Goal: Task Accomplishment & Management: Manage account settings

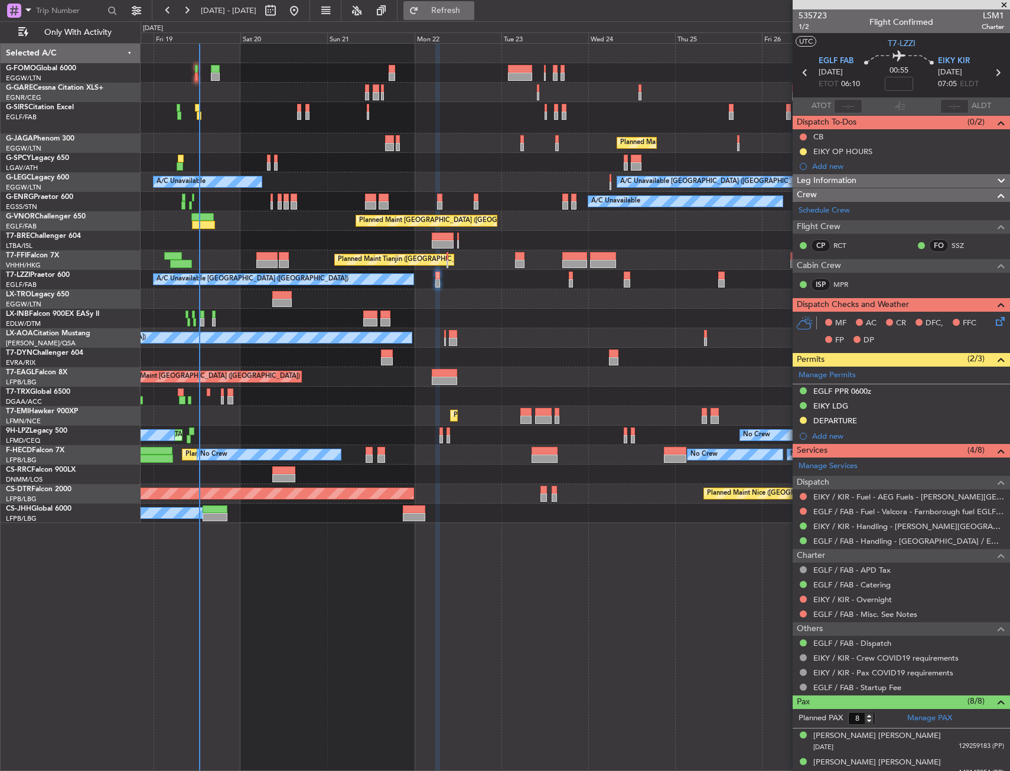
click at [471, 10] on span "Refresh" at bounding box center [446, 10] width 50 height 8
drag, startPoint x: 471, startPoint y: 14, endPoint x: 407, endPoint y: 131, distance: 133.2
click at [471, 14] on span "Refresh" at bounding box center [446, 10] width 50 height 8
click at [70, 28] on span "Only With Activity" at bounding box center [78, 32] width 94 height 8
click at [55, 28] on span "All Aircraft" at bounding box center [78, 32] width 94 height 8
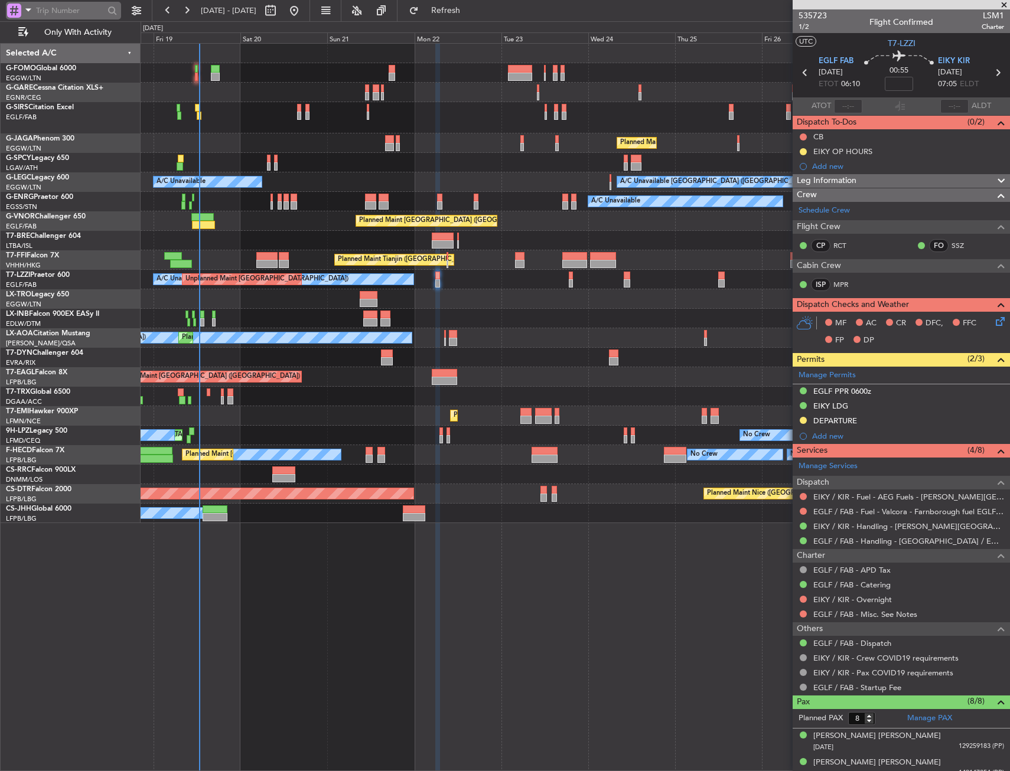
click at [20, 4] on div at bounding box center [14, 11] width 14 height 14
click at [51, 97] on span "Airport" at bounding box center [39, 95] width 25 height 12
click at [70, 10] on input "text" at bounding box center [70, 11] width 68 height 18
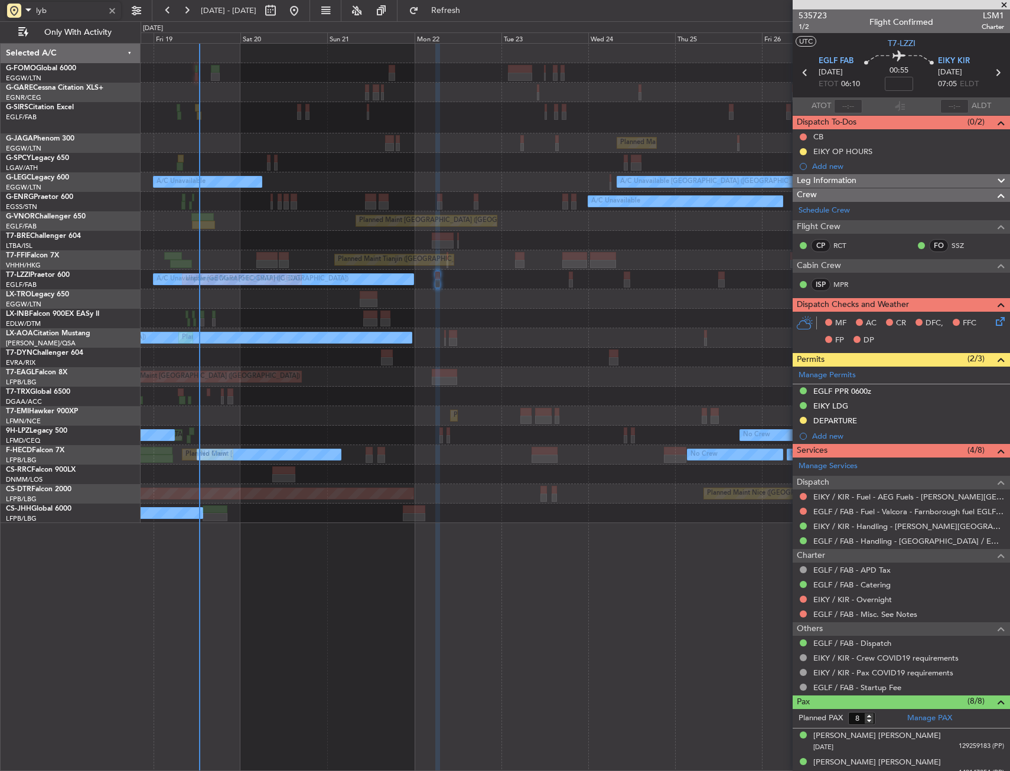
type input "lybe"
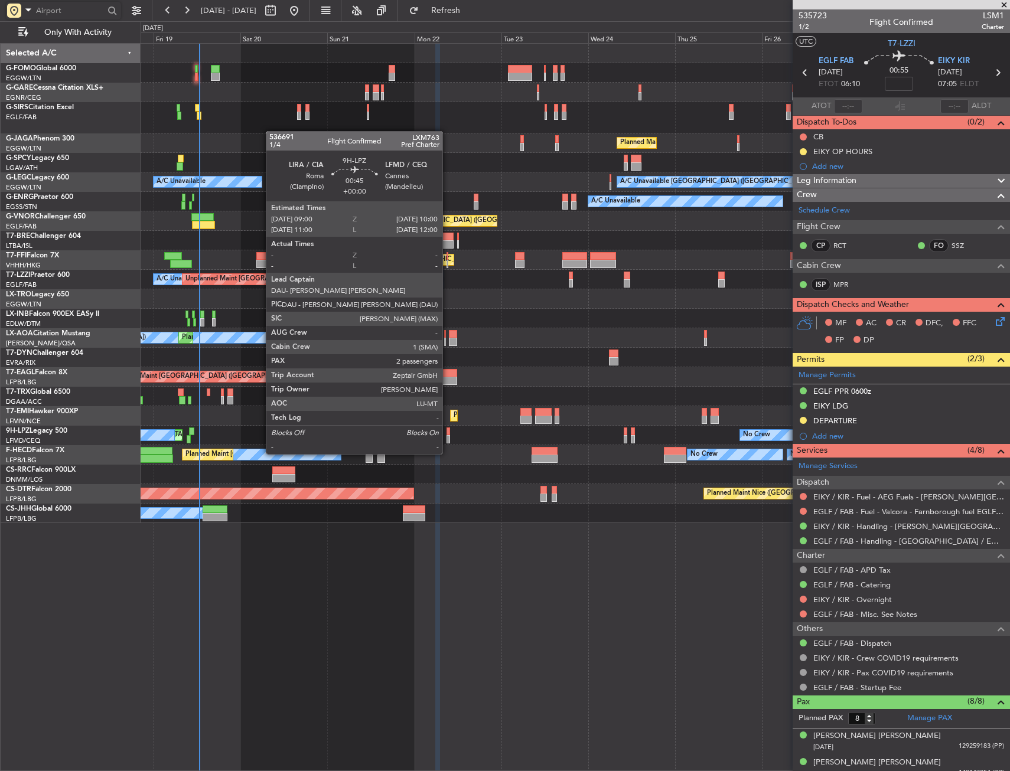
click at [481, 487] on div "Planned Maint Nice (Côte d'Azur Airport) AOG Maint Sofia Planned Maint Sofia" at bounding box center [575, 493] width 869 height 19
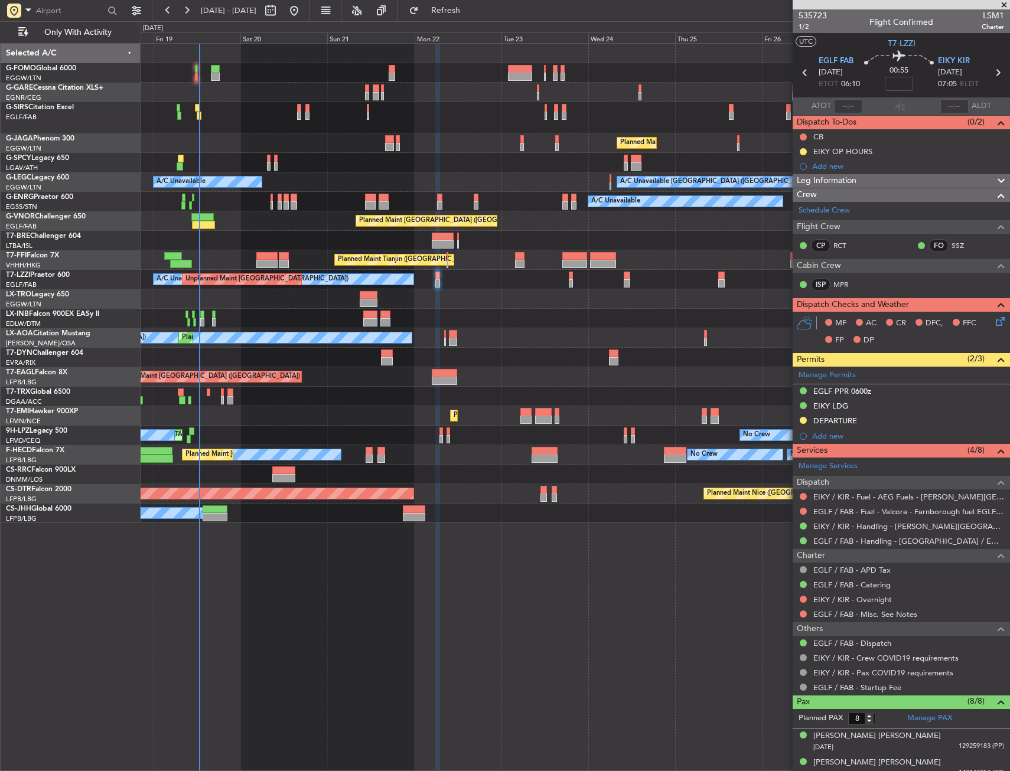
click at [312, 111] on div at bounding box center [575, 117] width 869 height 31
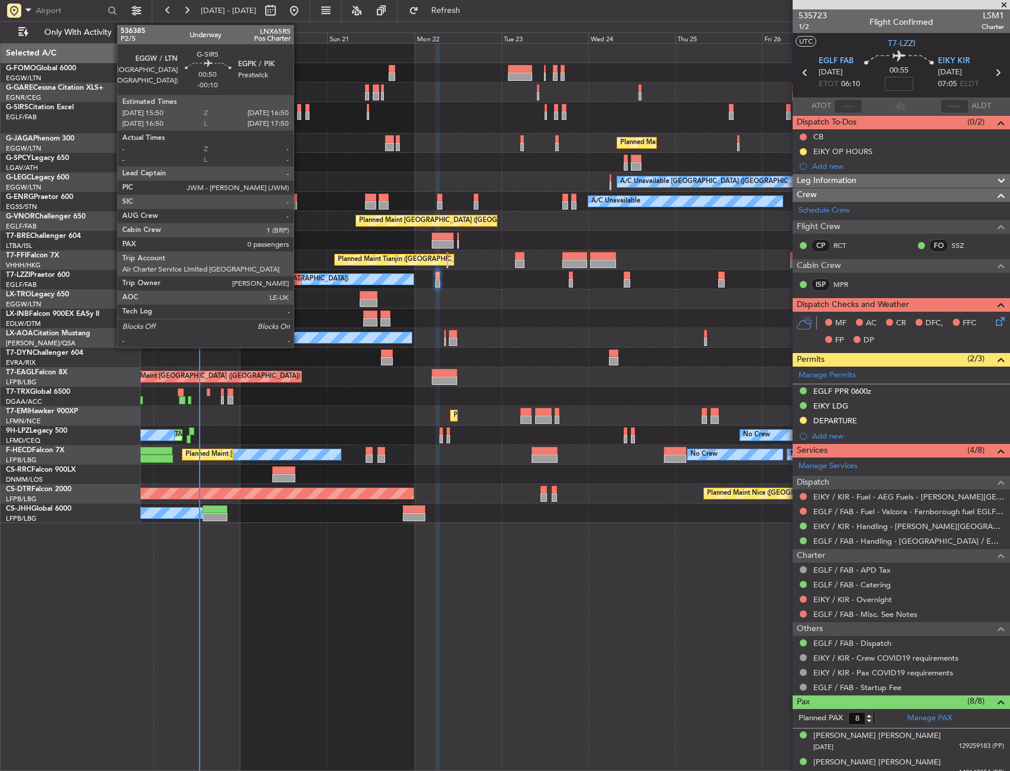
click at [299, 112] on div at bounding box center [299, 116] width 4 height 8
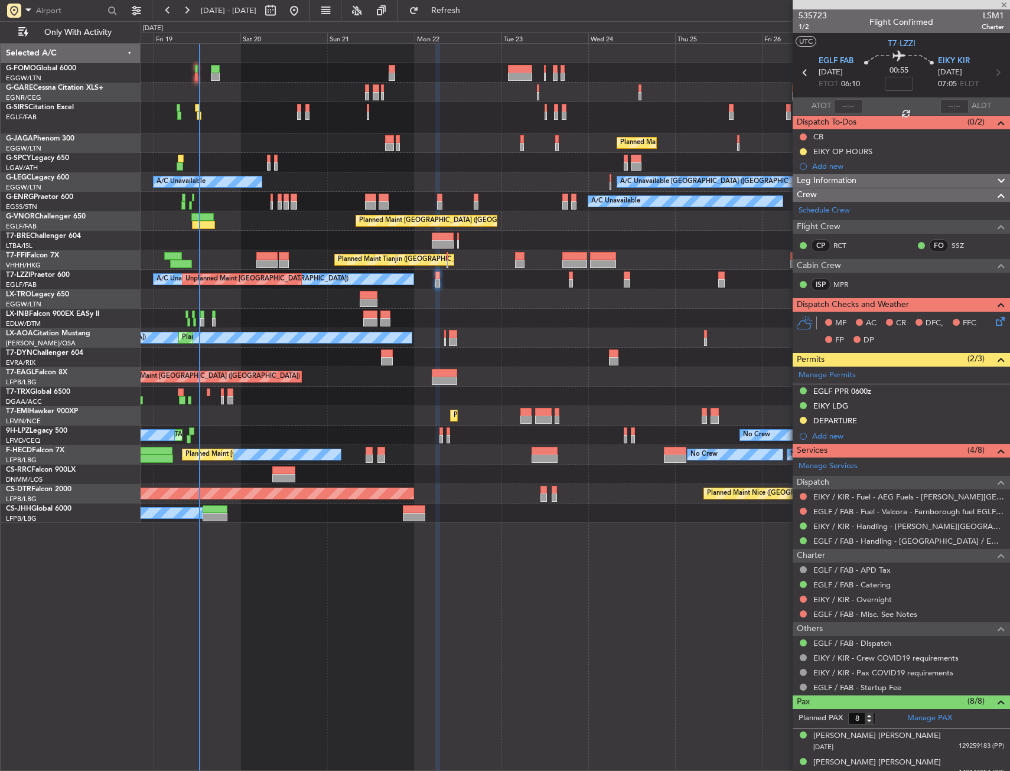
type input "-00:10"
type input "0"
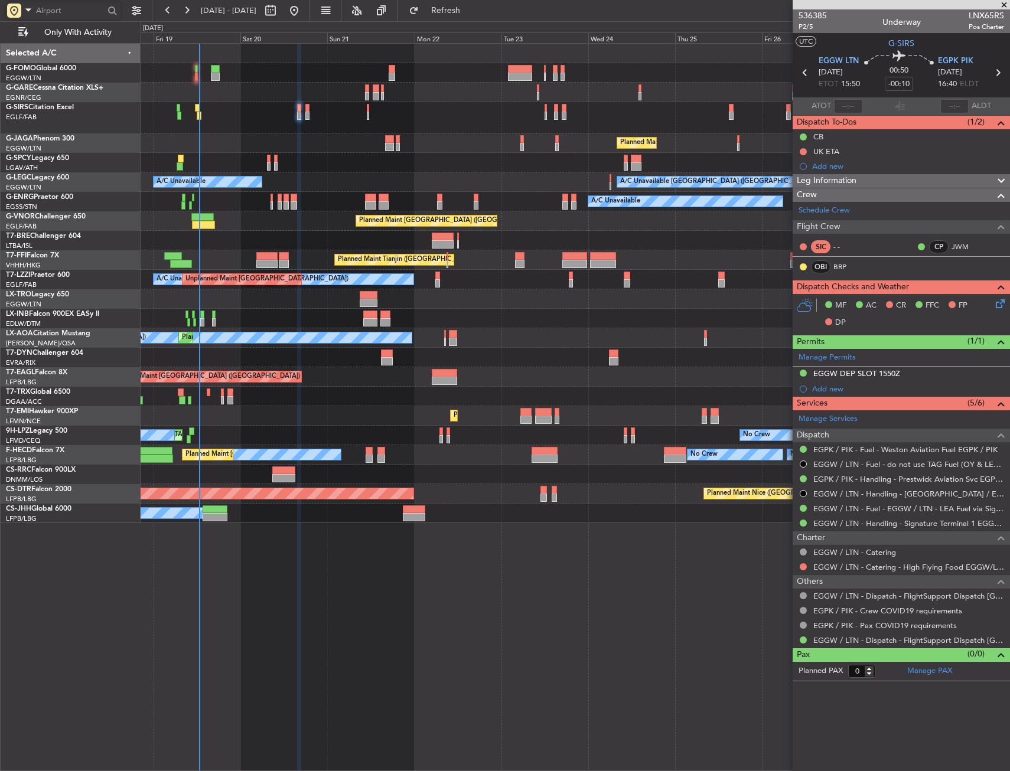
click at [465, 162] on div at bounding box center [575, 162] width 869 height 19
click at [643, 116] on div at bounding box center [575, 117] width 869 height 31
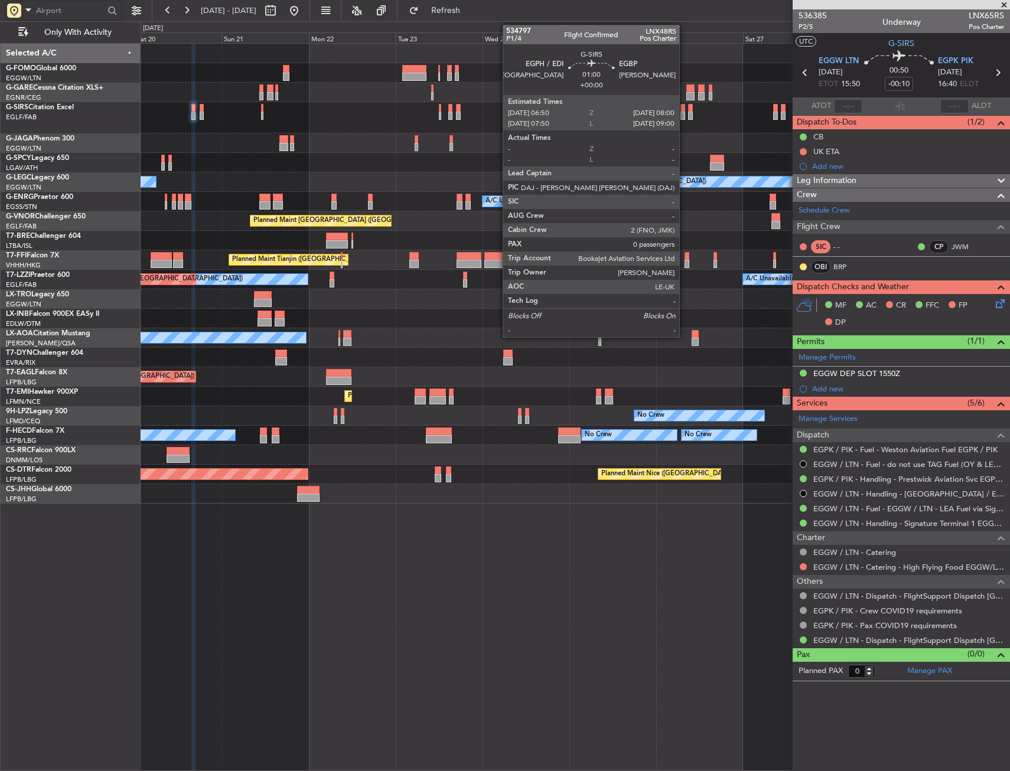
click at [685, 113] on div at bounding box center [682, 116] width 5 height 8
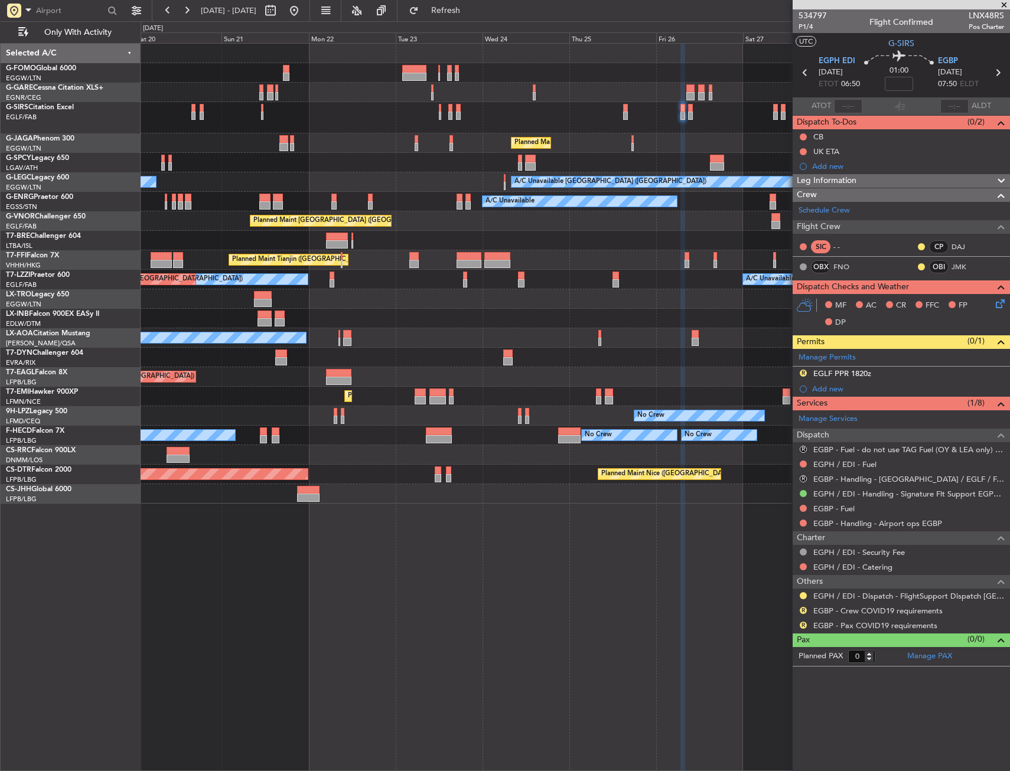
click at [594, 93] on div at bounding box center [575, 92] width 869 height 19
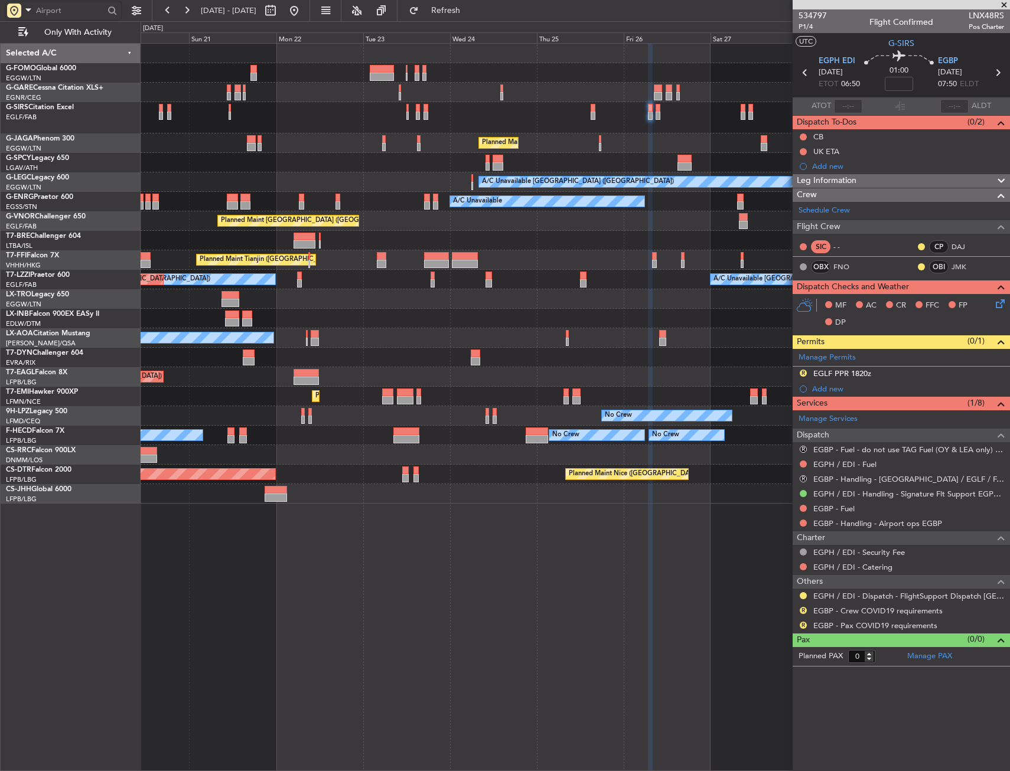
click at [0, 402] on html "20 Sep 2025 - 30 Sep 2025 Refresh Quick Links Only With Activity Planned Maint …" at bounding box center [505, 385] width 1010 height 771
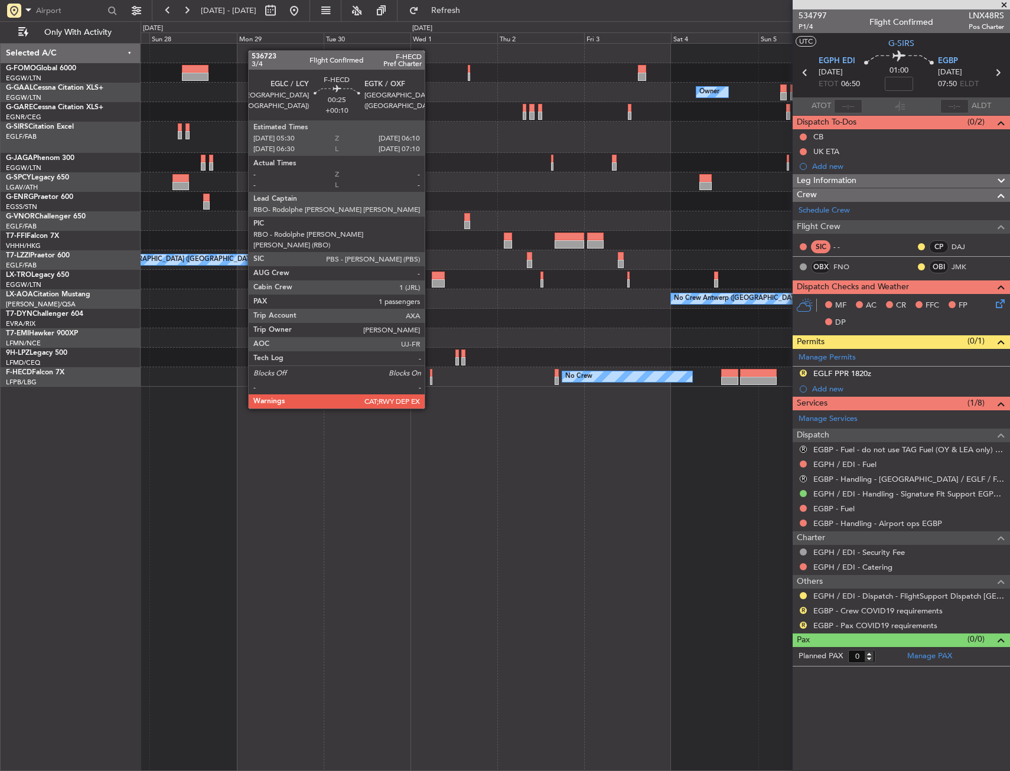
click at [430, 376] on div at bounding box center [431, 373] width 3 height 8
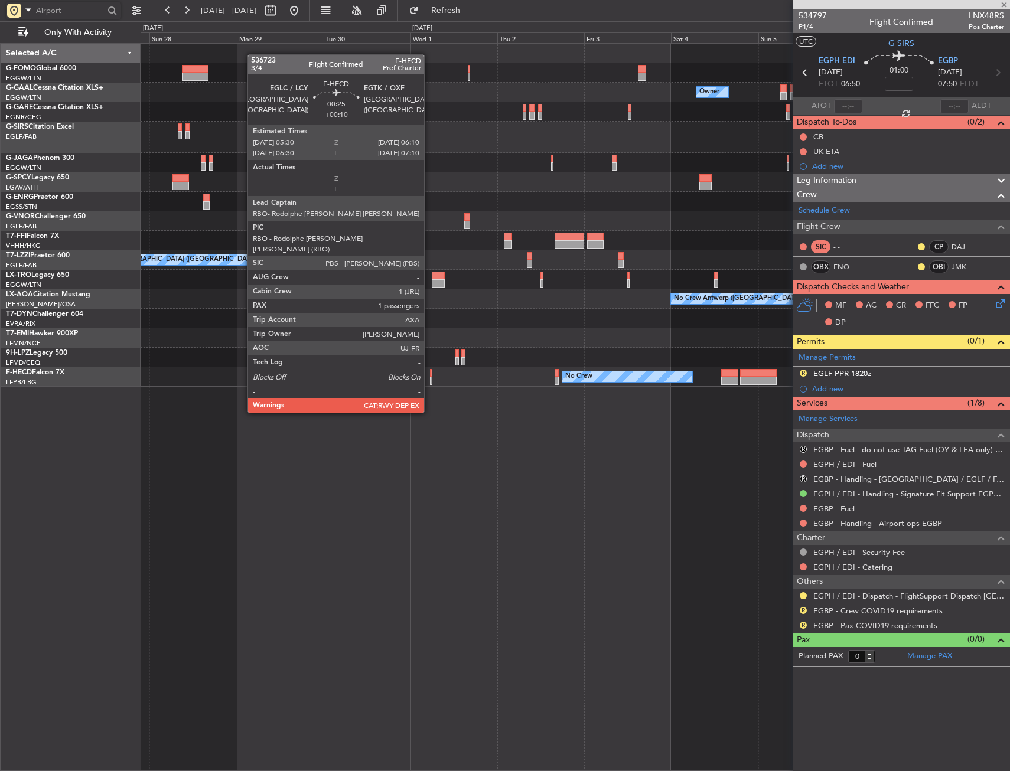
type input "+00:10"
type input "1"
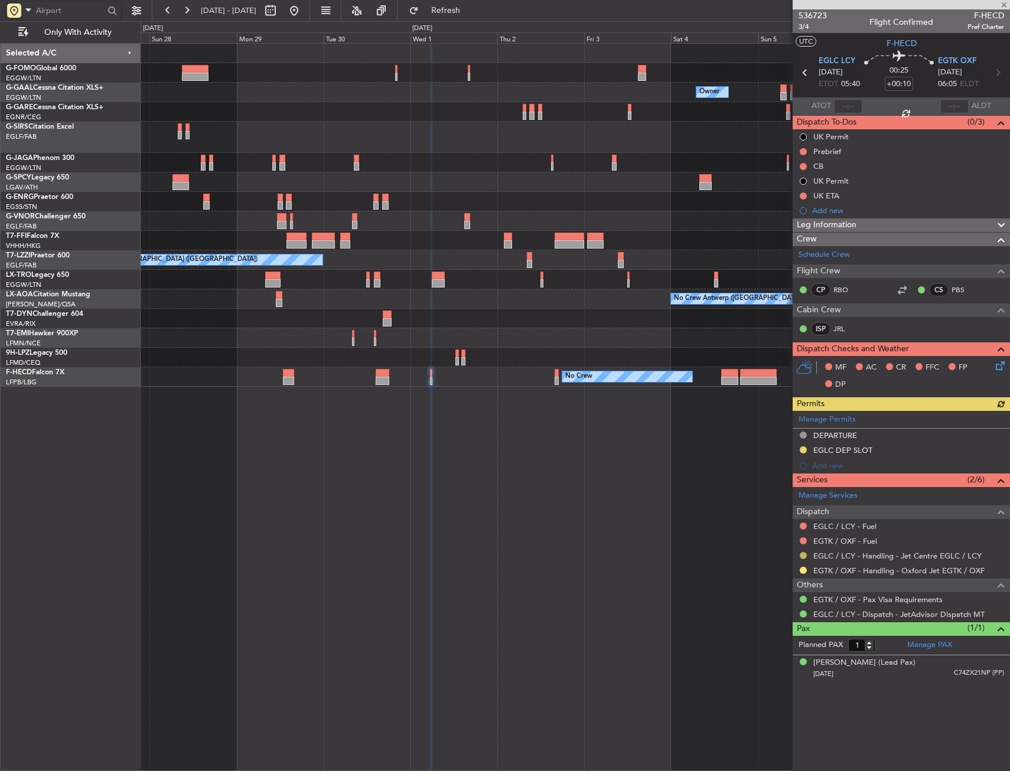
click at [804, 558] on button at bounding box center [803, 555] width 7 height 7
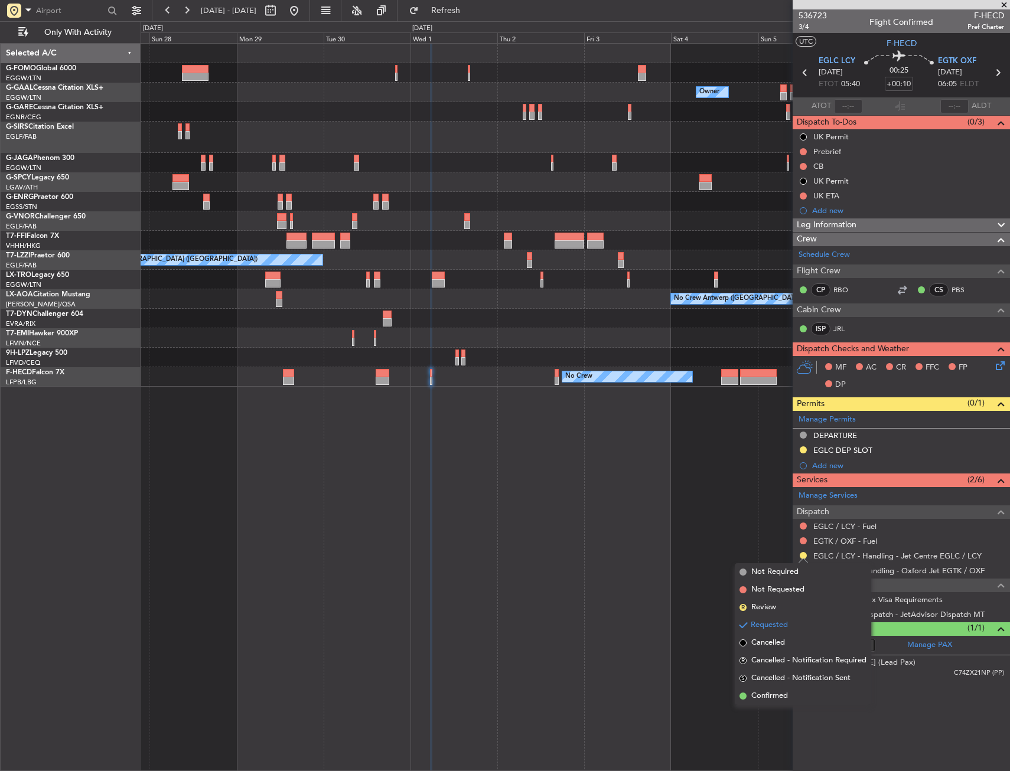
click at [766, 699] on span "Confirmed" at bounding box center [769, 696] width 37 height 12
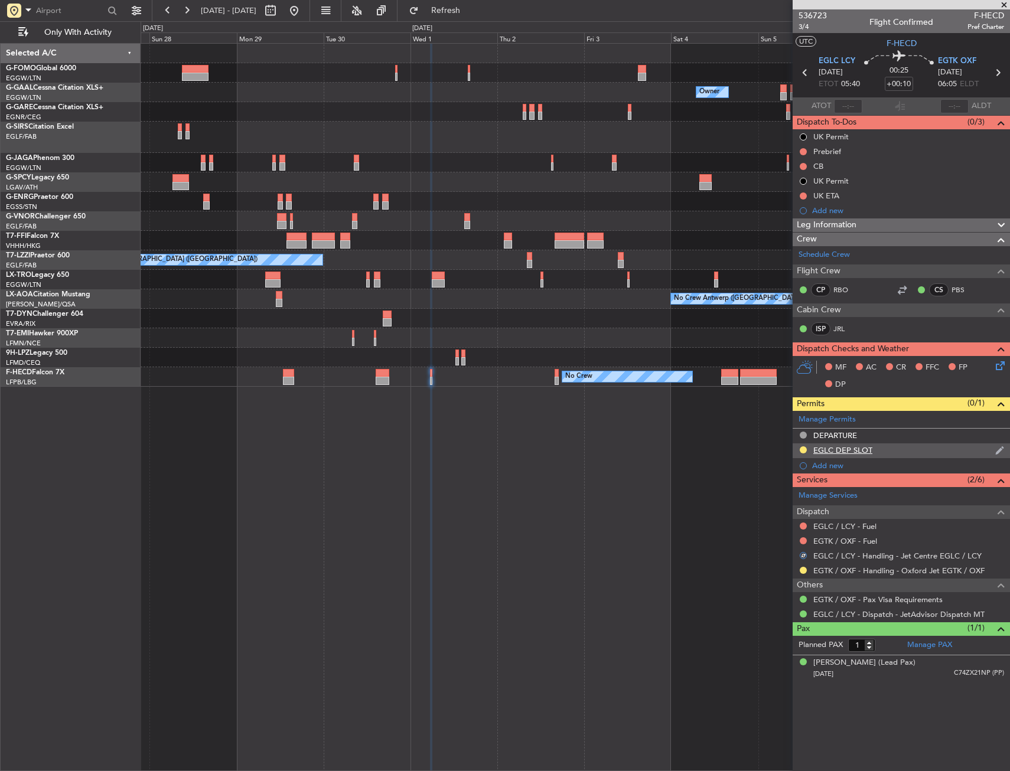
click at [879, 452] on div "EGLC DEP SLOT" at bounding box center [901, 451] width 217 height 15
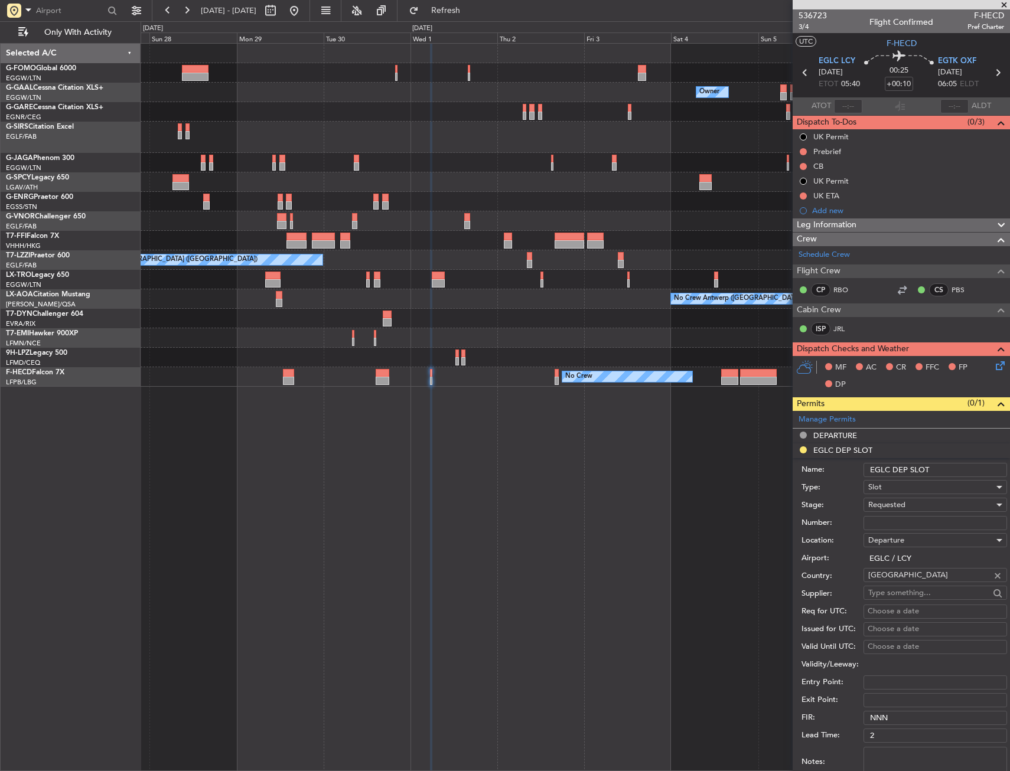
click at [938, 466] on input "EGLC DEP SLOT" at bounding box center [935, 470] width 144 height 14
type input "EGLC DEP SLOT 0540z"
click at [941, 506] on div "Requested" at bounding box center [931, 505] width 126 height 18
click at [915, 595] on span "Received OK" at bounding box center [931, 595] width 124 height 18
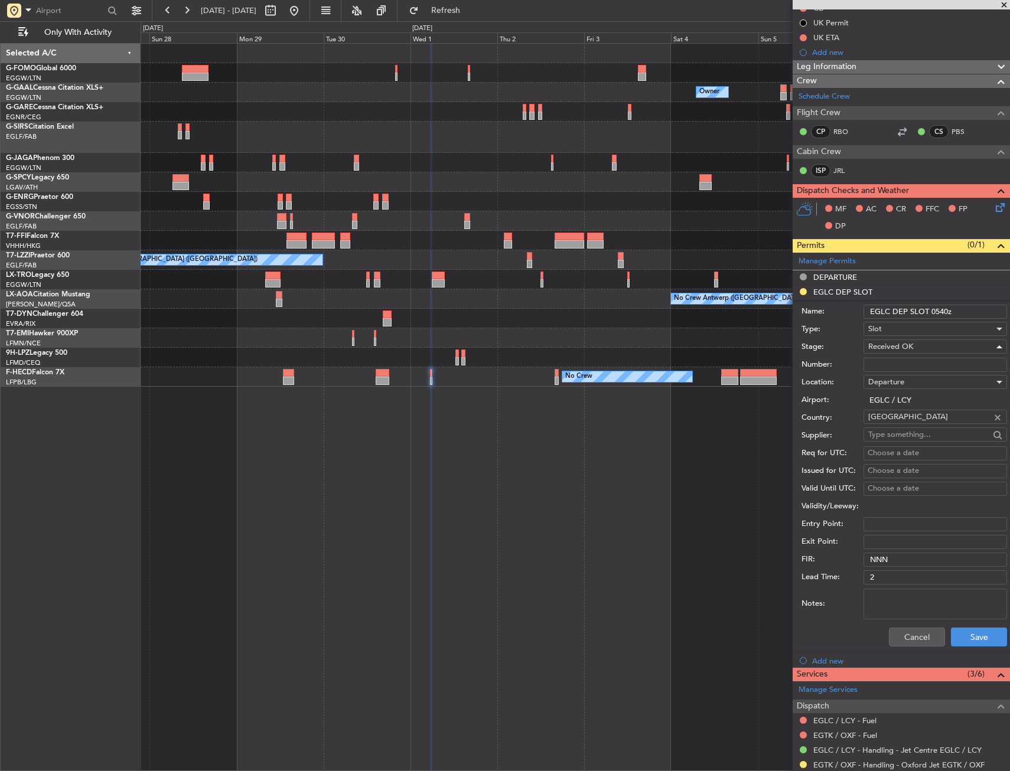
scroll to position [236, 0]
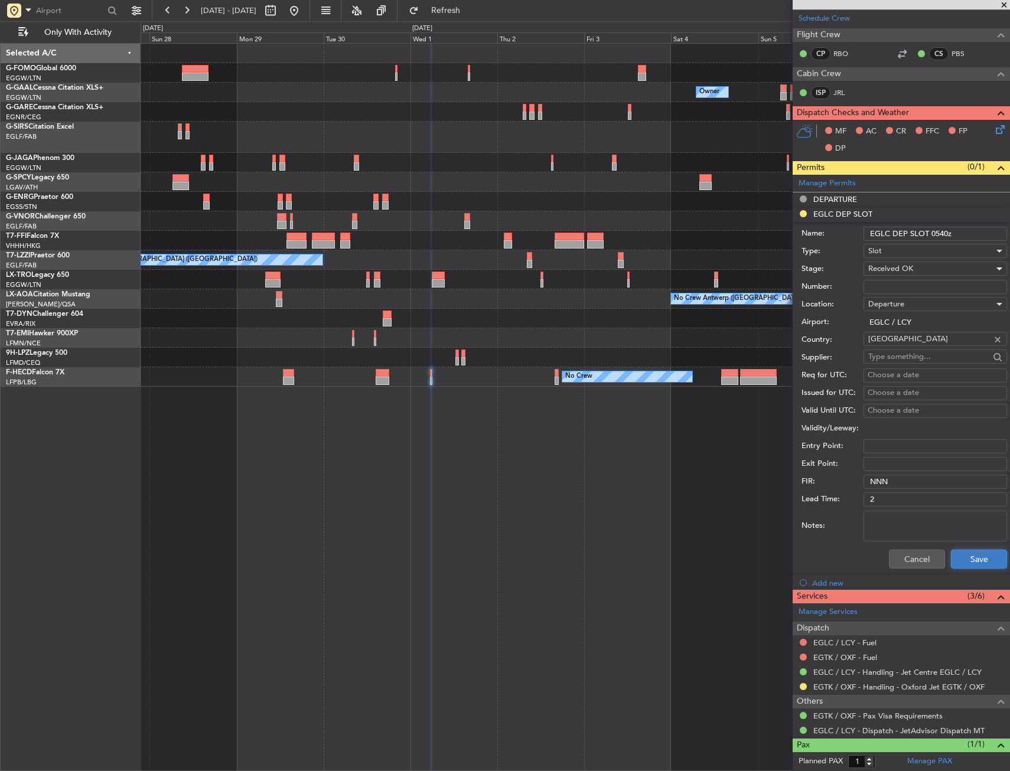
click at [965, 563] on button "Save" at bounding box center [979, 559] width 56 height 19
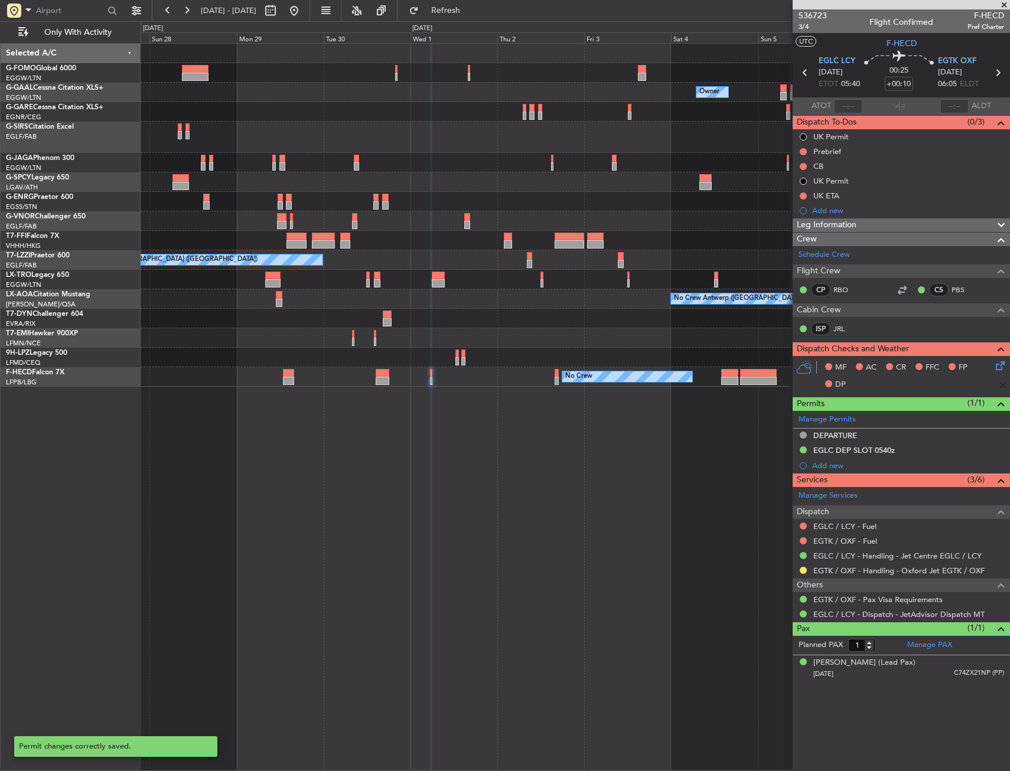
scroll to position [0, 0]
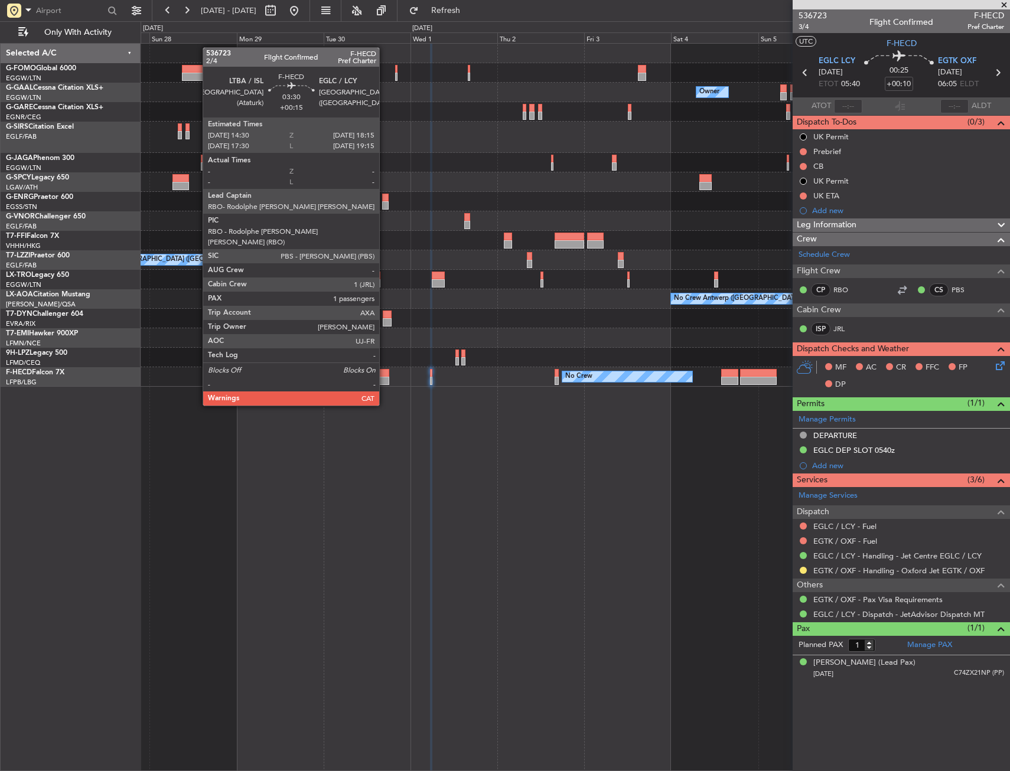
click at [384, 373] on div at bounding box center [383, 373] width 14 height 8
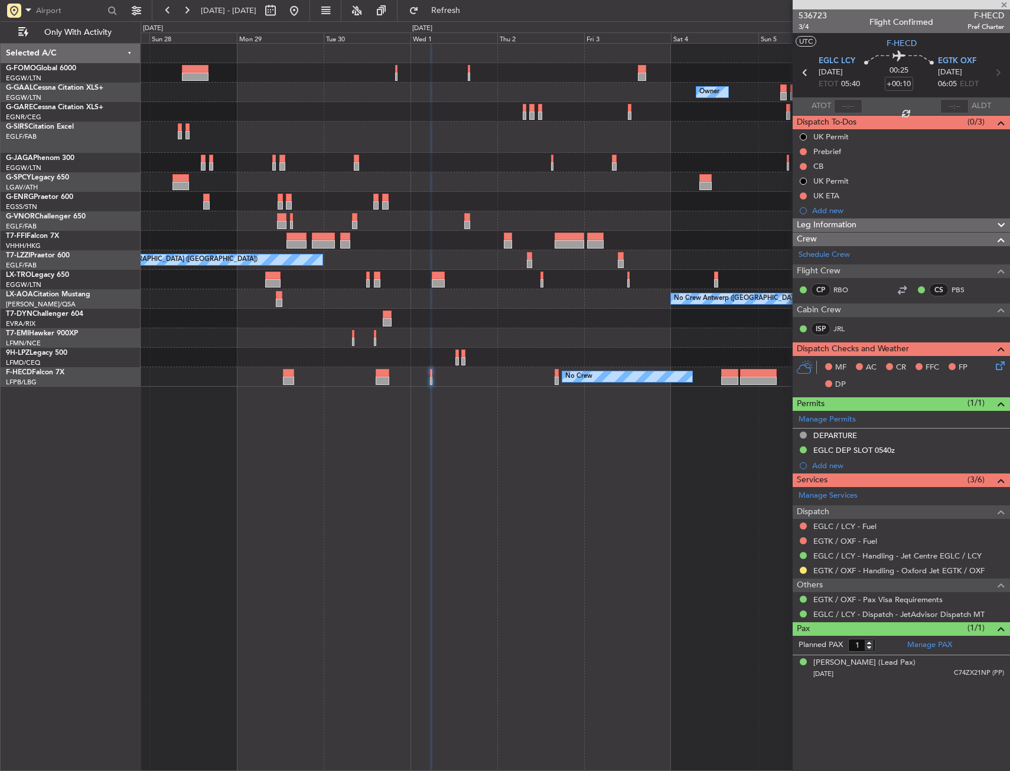
type input "+00:15"
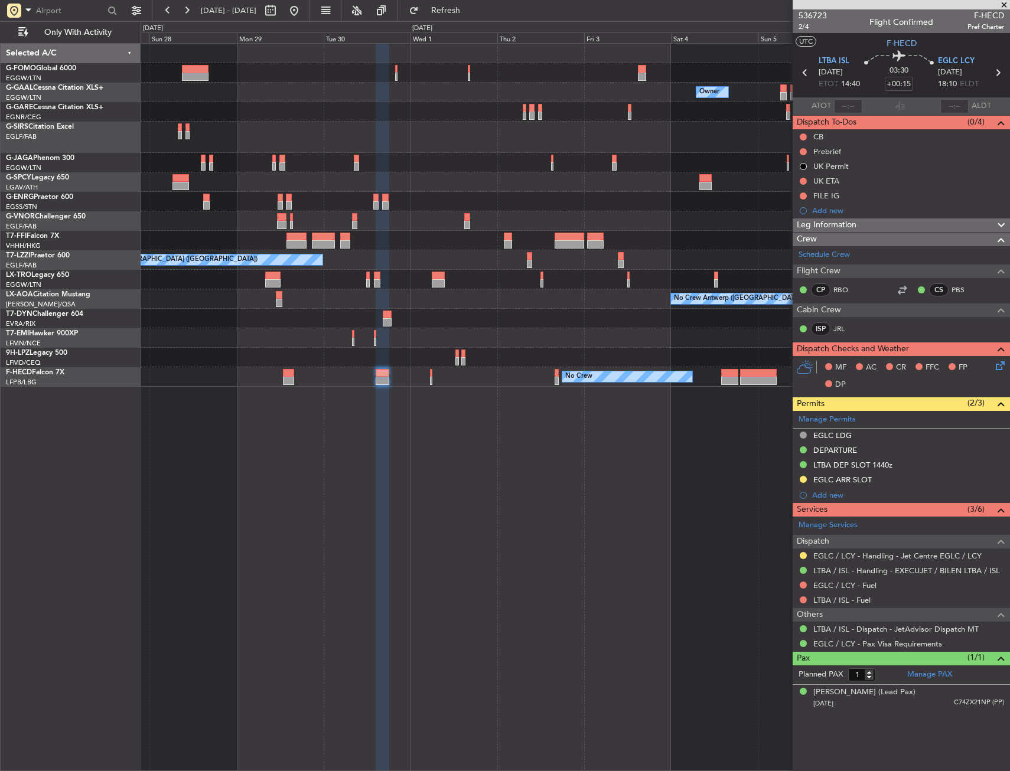
drag, startPoint x: 801, startPoint y: 550, endPoint x: 801, endPoint y: 565, distance: 14.2
click at [801, 551] on div at bounding box center [803, 555] width 9 height 9
click at [800, 558] on div at bounding box center [803, 555] width 9 height 9
click at [802, 551] on div at bounding box center [803, 555] width 9 height 9
click at [804, 555] on button at bounding box center [803, 555] width 7 height 7
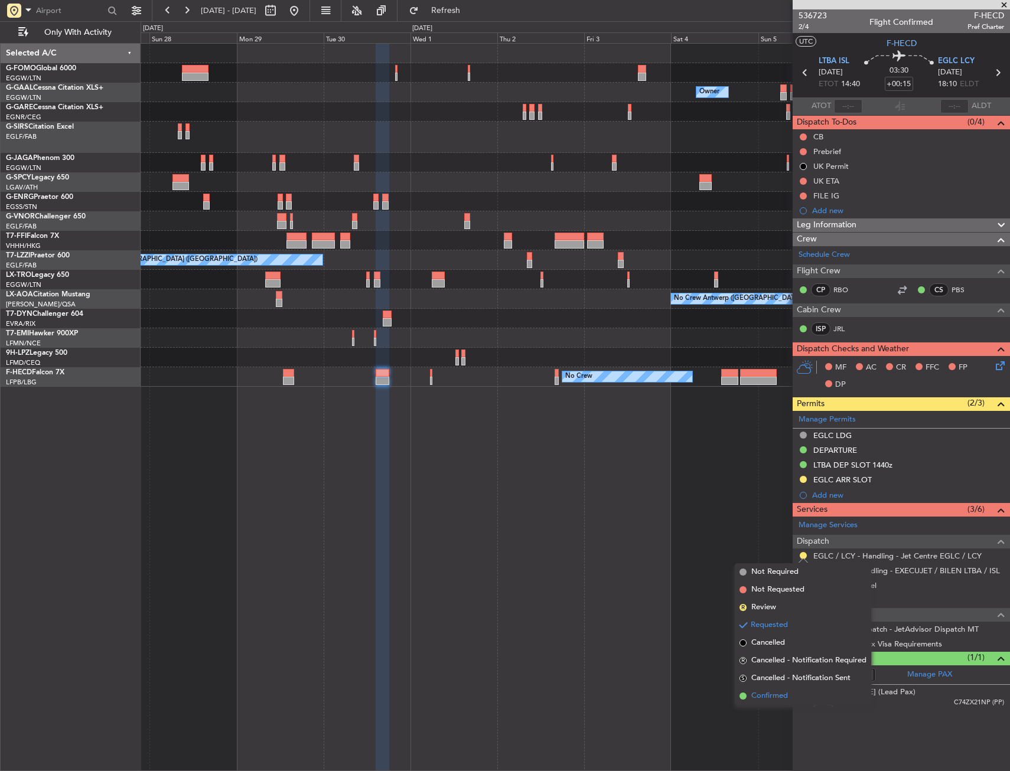
click at [780, 691] on li "Confirmed" at bounding box center [803, 696] width 136 height 18
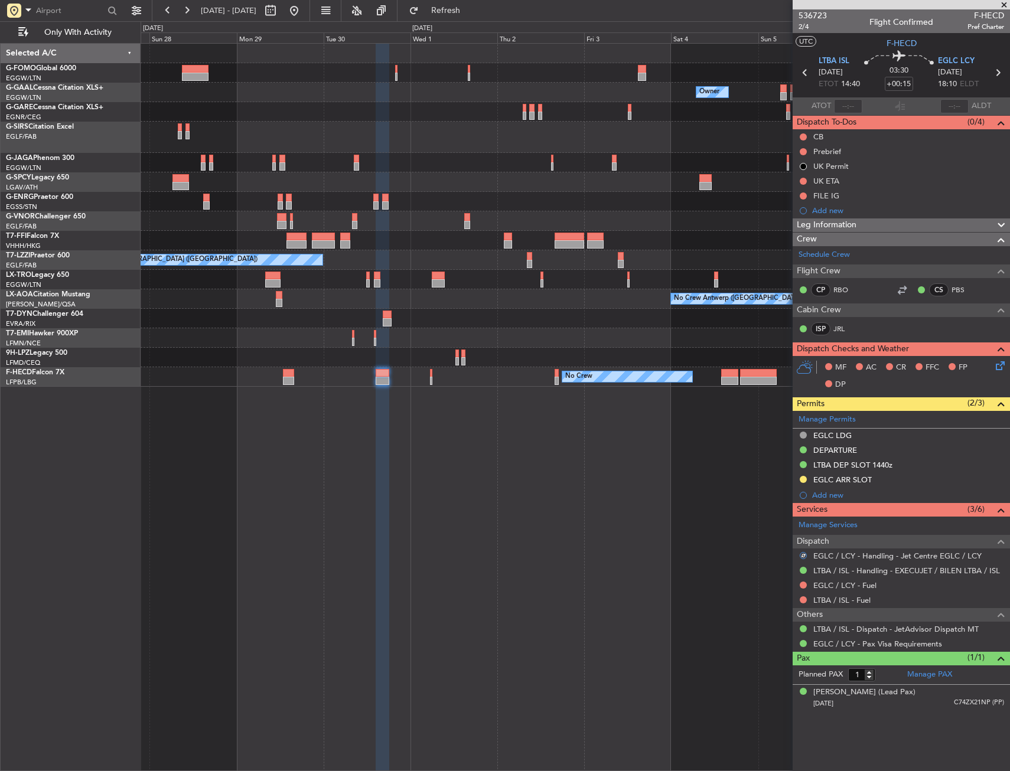
click at [871, 478] on div "EGLC ARR SLOT" at bounding box center [842, 480] width 58 height 10
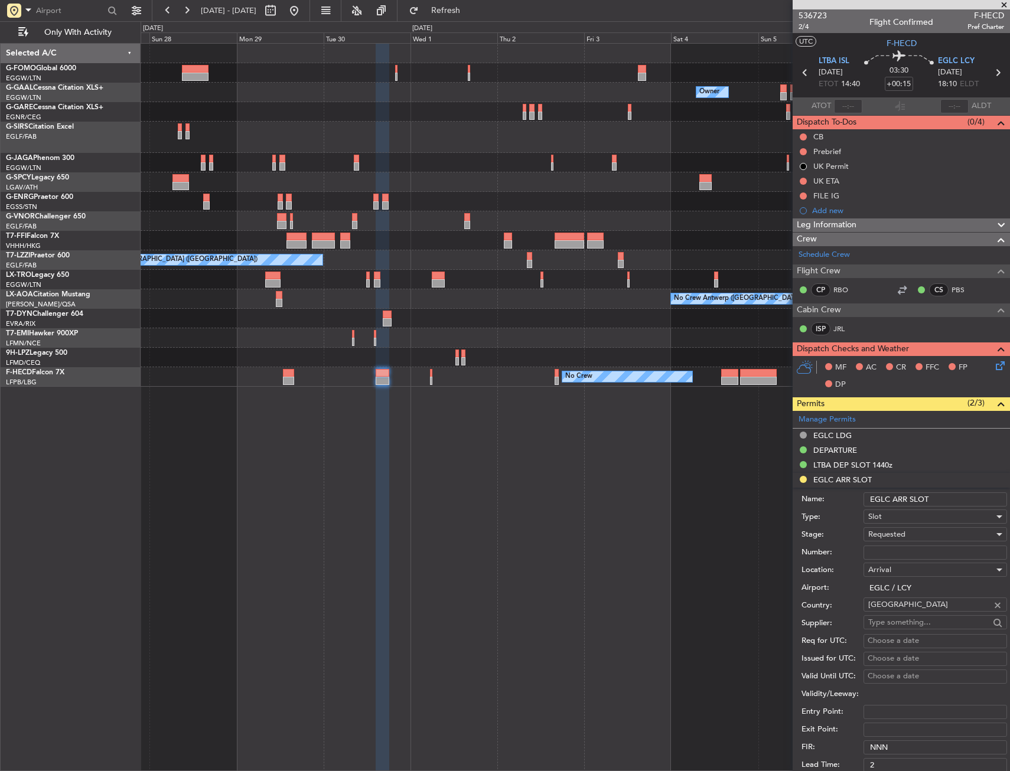
click at [963, 499] on input "EGLC ARR SLOT" at bounding box center [935, 500] width 144 height 14
type input "EGLC ARR SLOT 1810z"
click at [891, 529] on div "Requested" at bounding box center [931, 535] width 126 height 18
drag, startPoint x: 894, startPoint y: 614, endPoint x: 894, endPoint y: 623, distance: 8.3
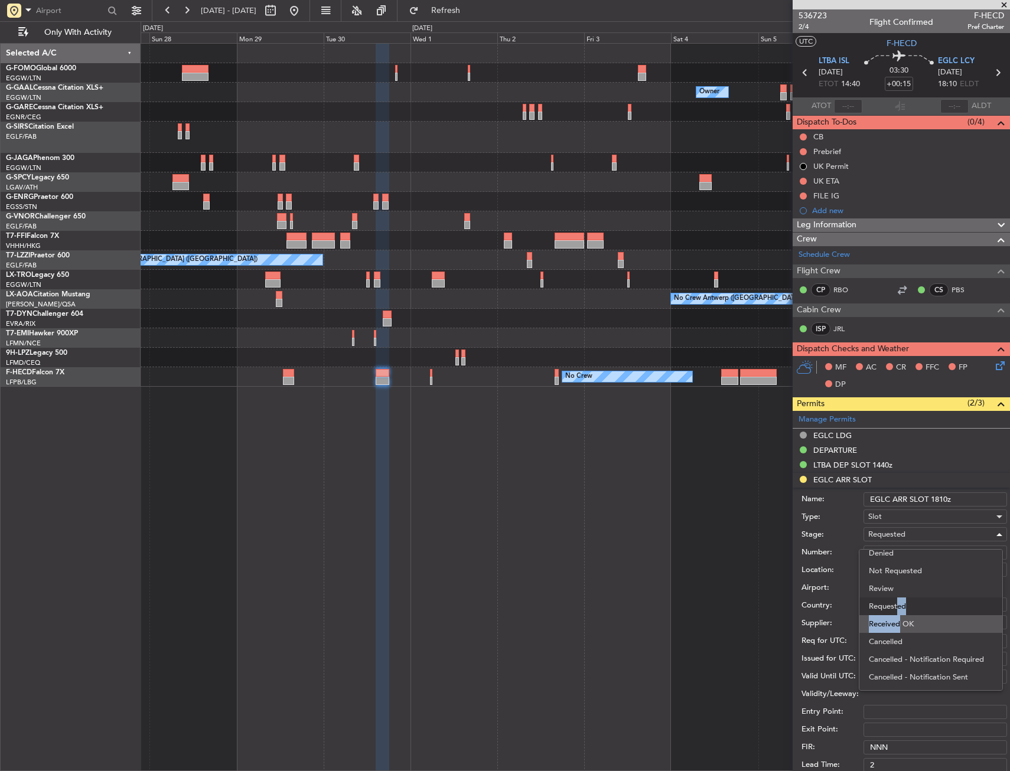
click at [895, 623] on div "Denied Not Requested Review Requested Received OK Cancelled Cancelled - Notific…" at bounding box center [931, 620] width 144 height 142
click at [894, 623] on span "Received OK" at bounding box center [931, 624] width 124 height 18
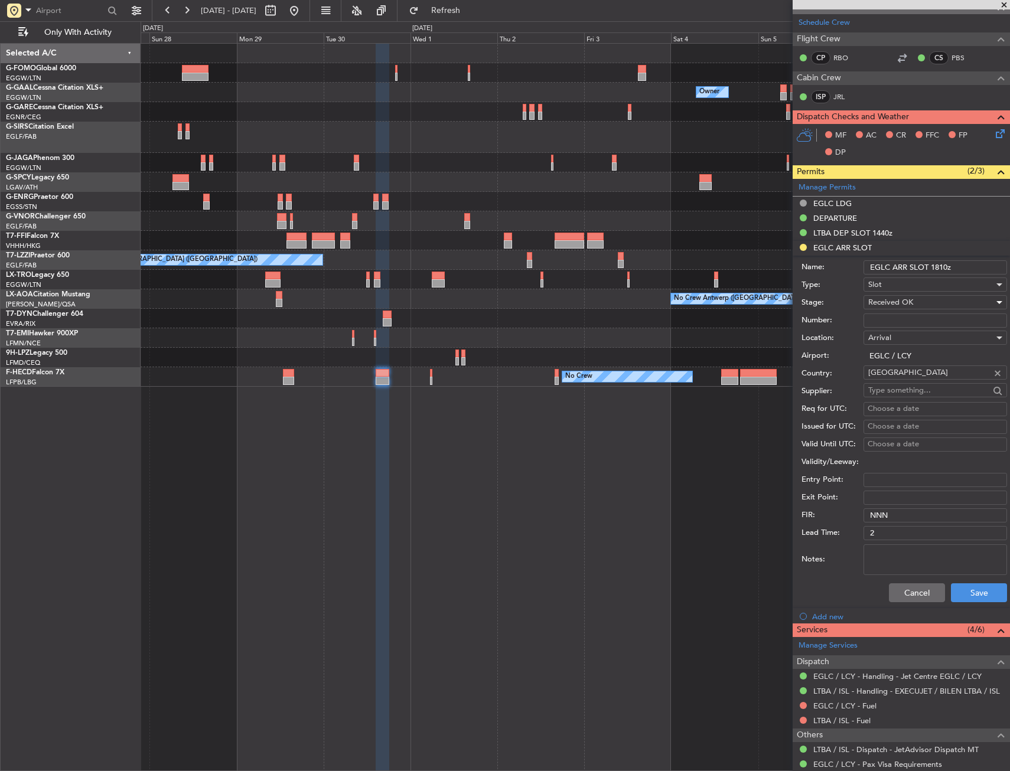
scroll to position [236, 0]
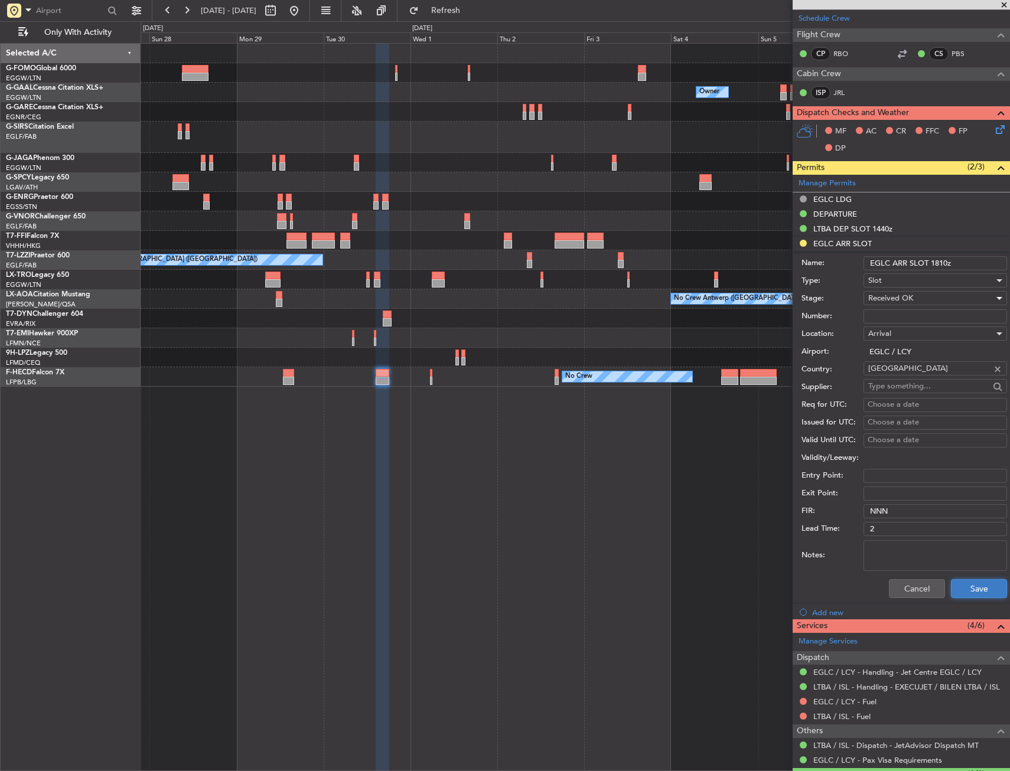
click at [962, 579] on button "Save" at bounding box center [979, 588] width 56 height 19
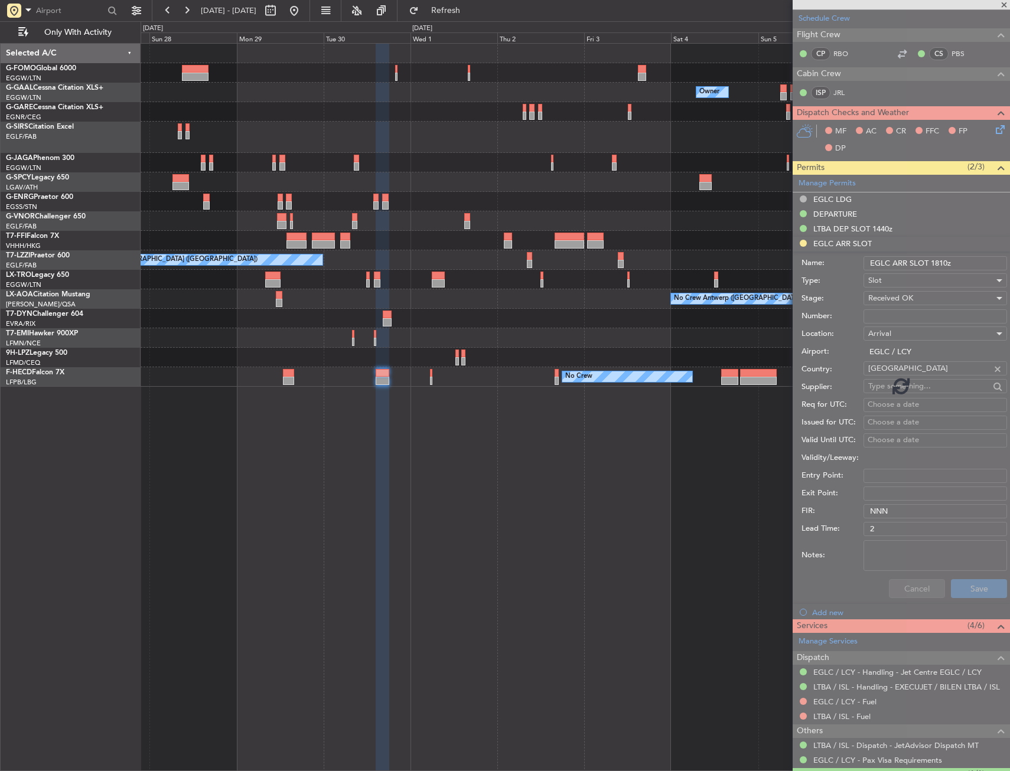
scroll to position [0, 0]
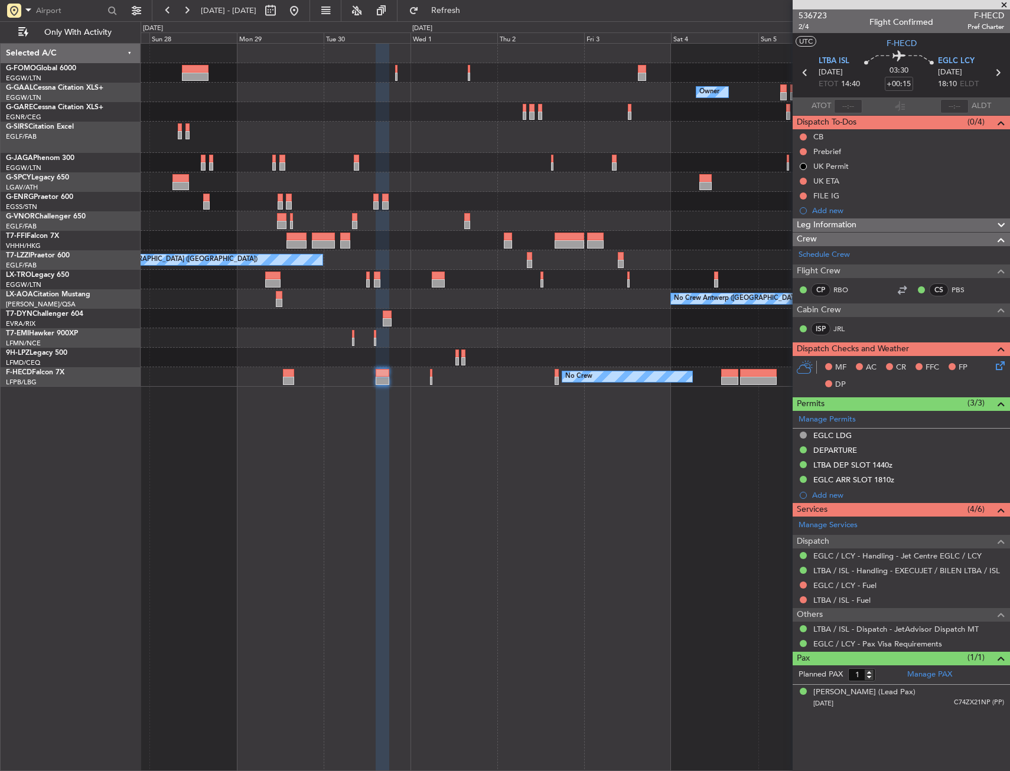
click at [514, 139] on div at bounding box center [575, 137] width 869 height 31
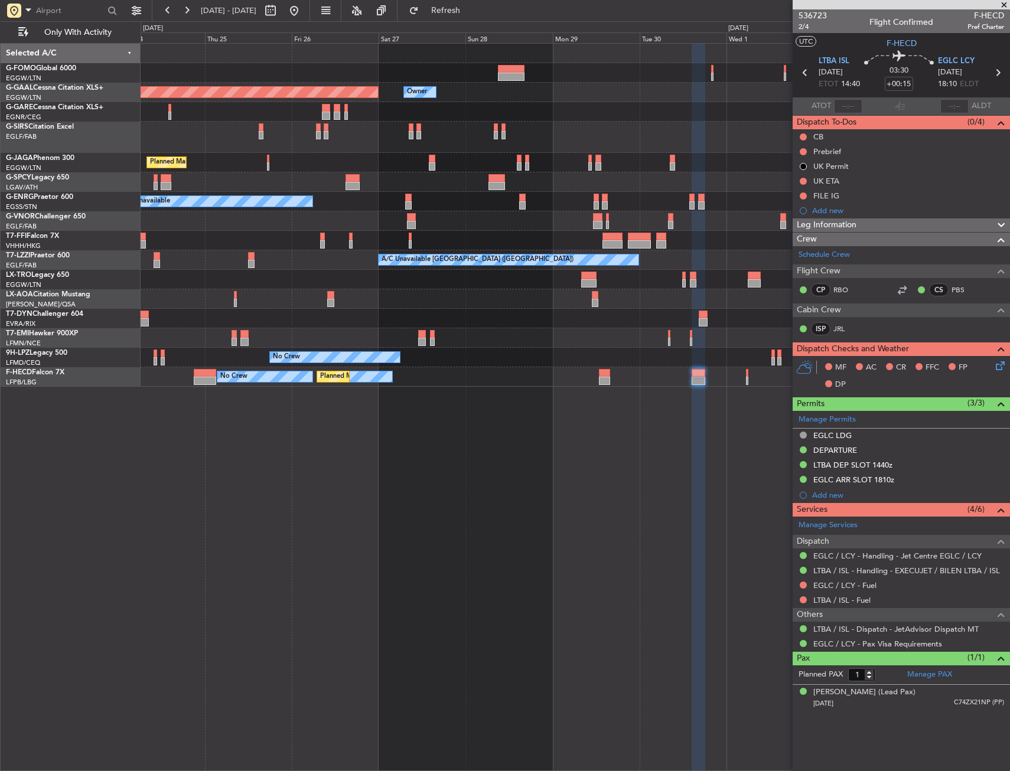
click at [340, 139] on div at bounding box center [575, 137] width 869 height 31
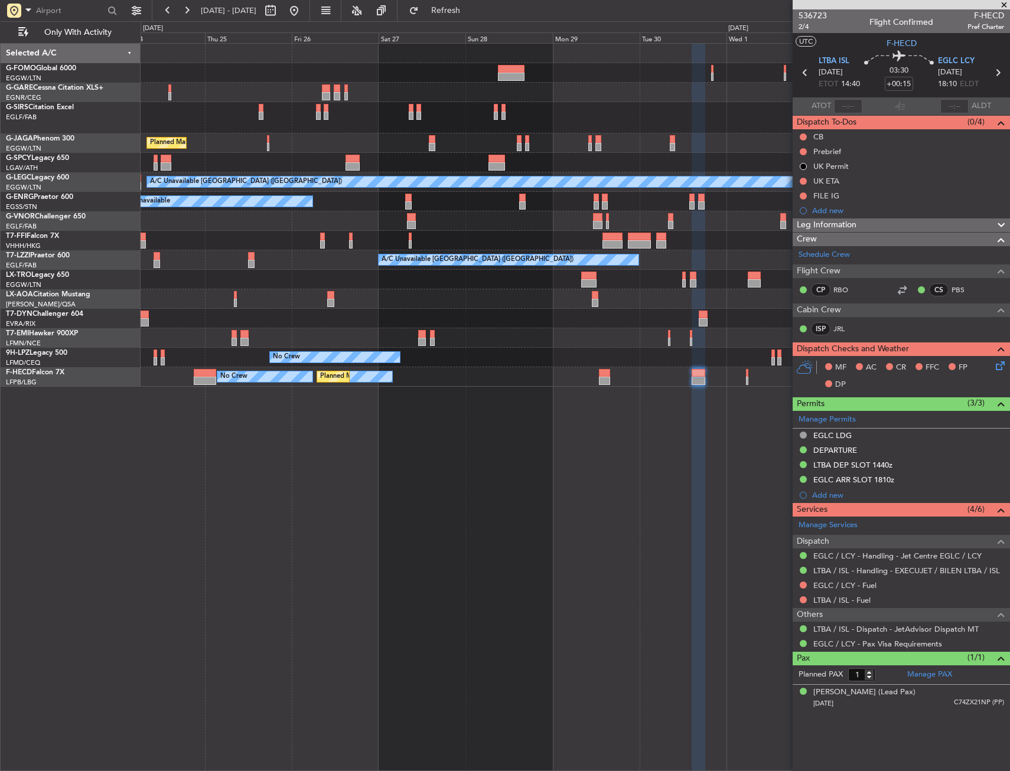
click at [300, 506] on div "Planned Maint London (Luton) A/C Unavailable London (Luton) A/C Unavailable Pla…" at bounding box center [575, 407] width 869 height 728
click at [247, 561] on div "Planned Maint London (Luton) A/C Unavailable London (Luton) A/C Unavailable Pla…" at bounding box center [575, 407] width 869 height 728
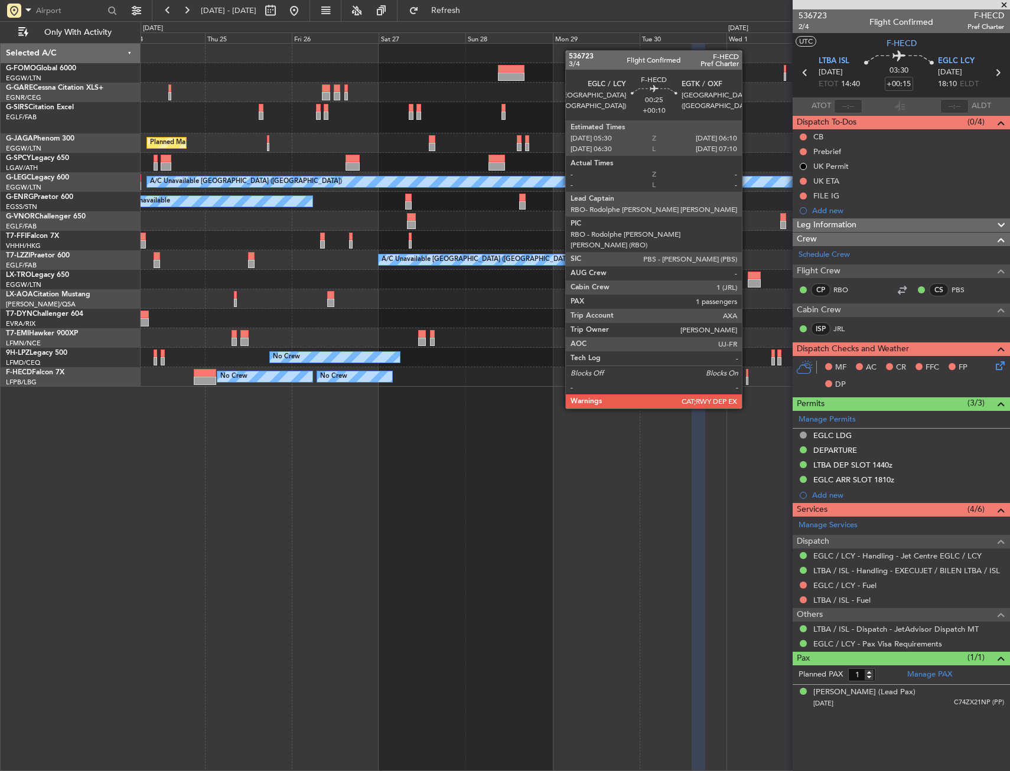
click at [747, 376] on div at bounding box center [747, 373] width 3 height 8
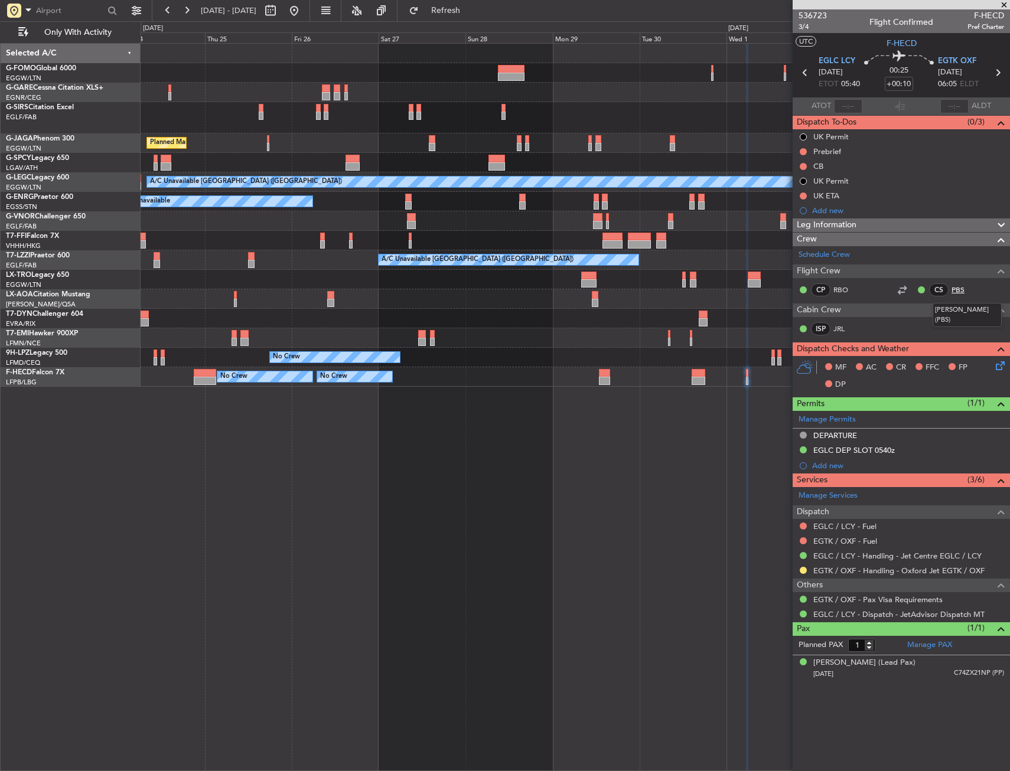
click at [955, 288] on link "PBS" at bounding box center [964, 290] width 27 height 11
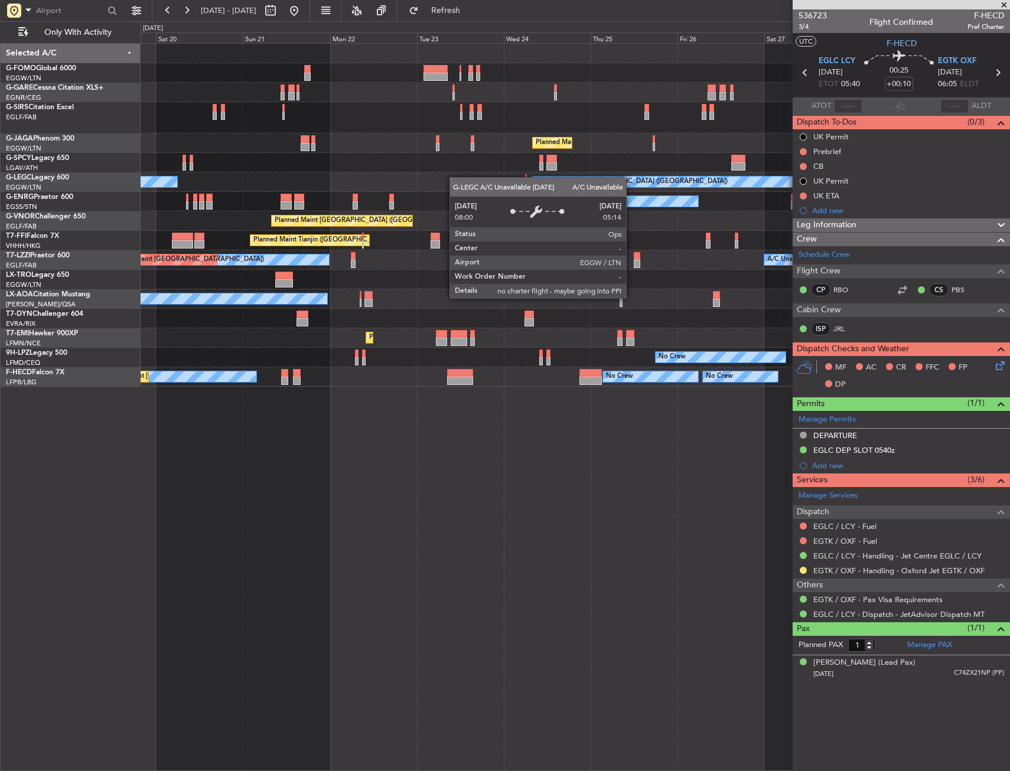
click at [632, 179] on div "A/C Unavailable [GEOGRAPHIC_DATA] ([GEOGRAPHIC_DATA]) A/C Unavailable" at bounding box center [575, 181] width 869 height 19
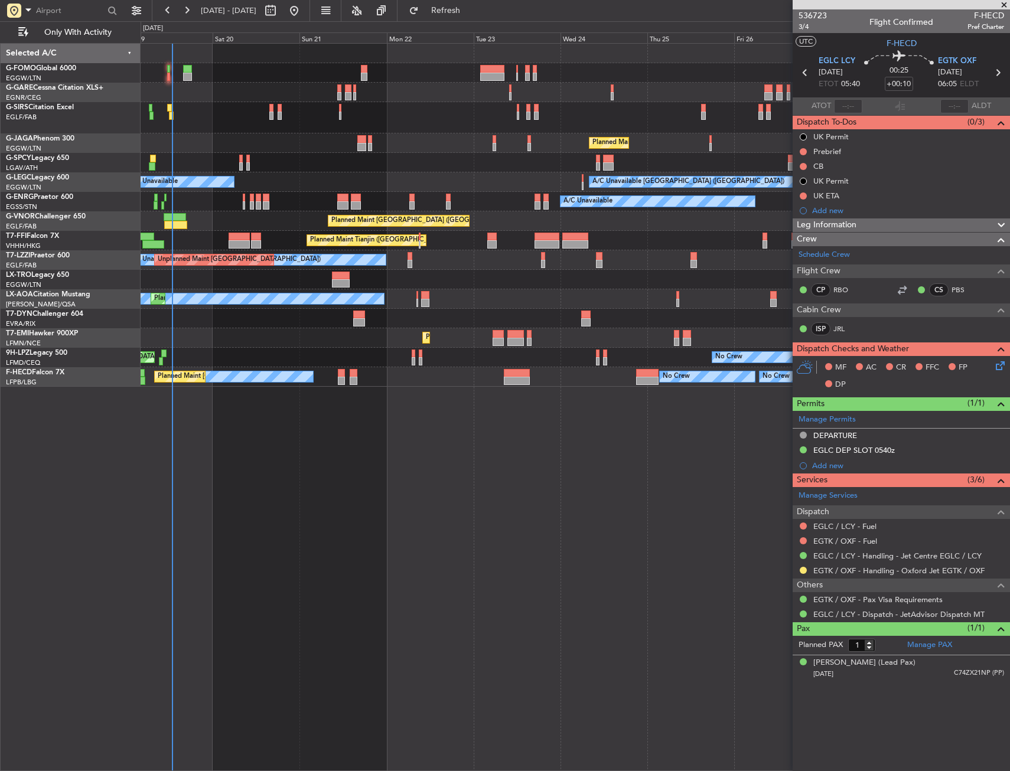
click at [414, 181] on div "A/C Unavailable [GEOGRAPHIC_DATA] ([GEOGRAPHIC_DATA]) A/C Unavailable" at bounding box center [575, 181] width 869 height 19
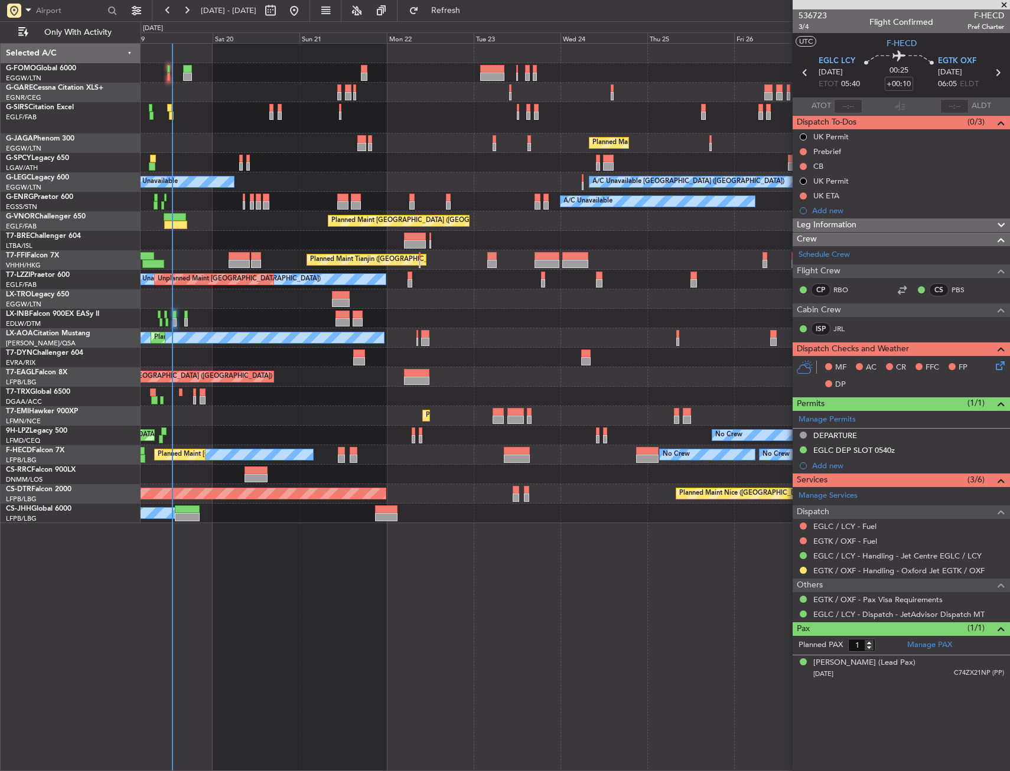
click at [274, 399] on div "A/C Booked A/C Booked" at bounding box center [575, 396] width 869 height 19
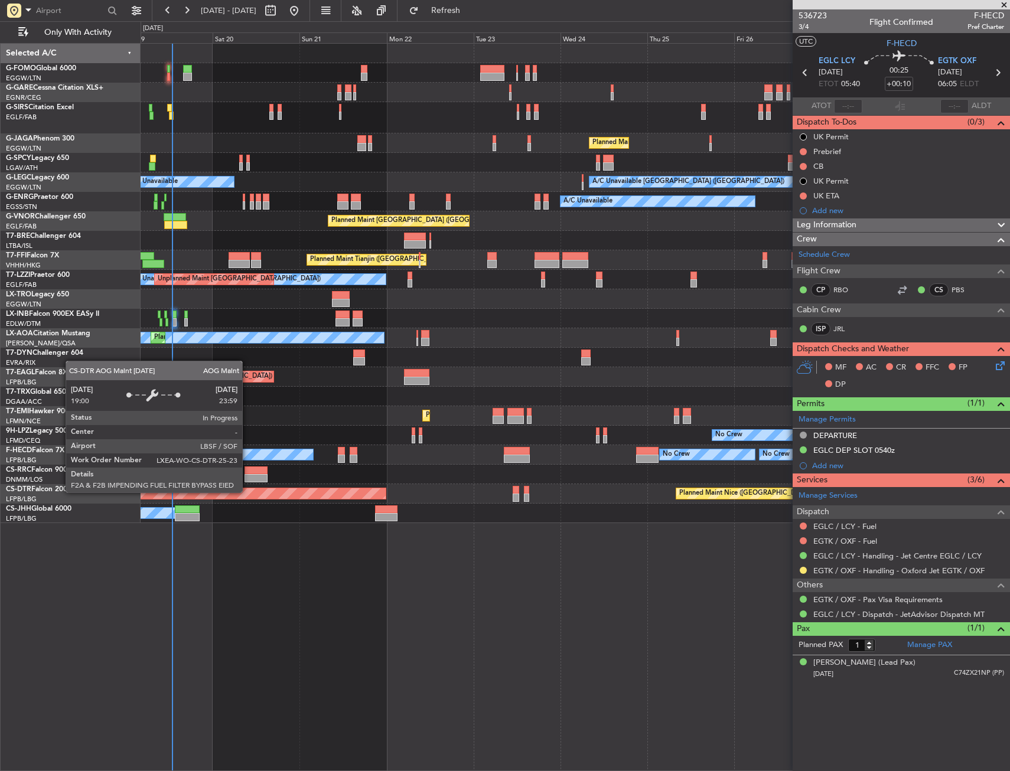
click at [250, 485] on div "AOG Maint Sofia Planned Maint Nice (Côte d'Azur Airport)" at bounding box center [575, 493] width 869 height 19
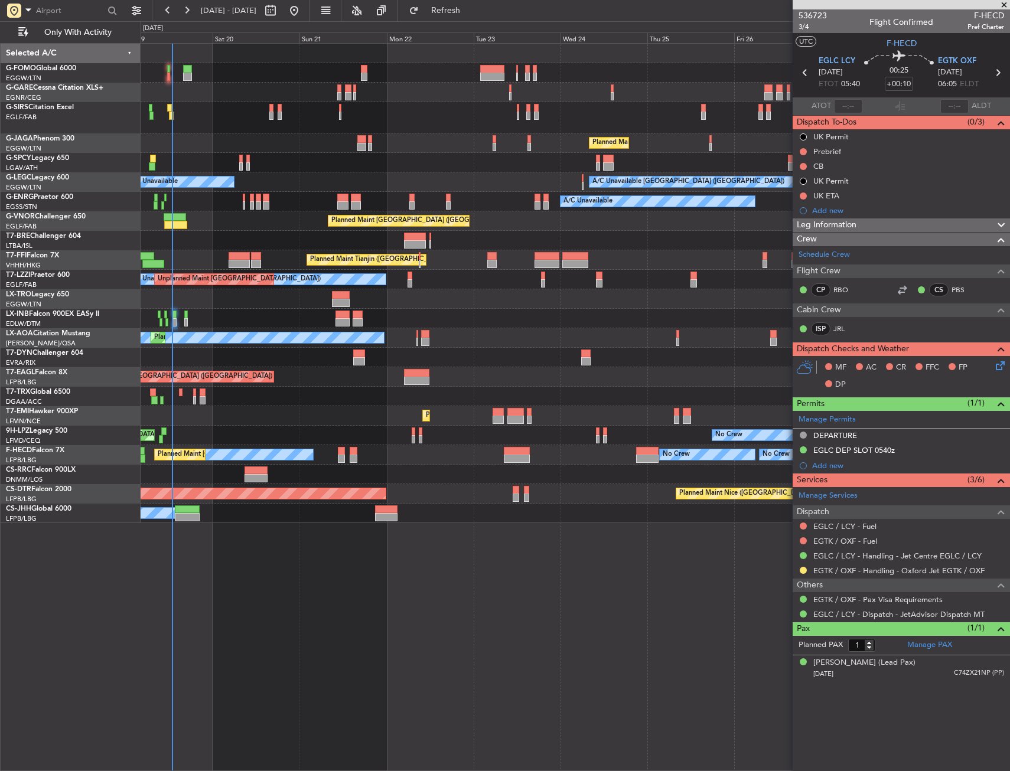
click at [253, 475] on div at bounding box center [256, 478] width 22 height 8
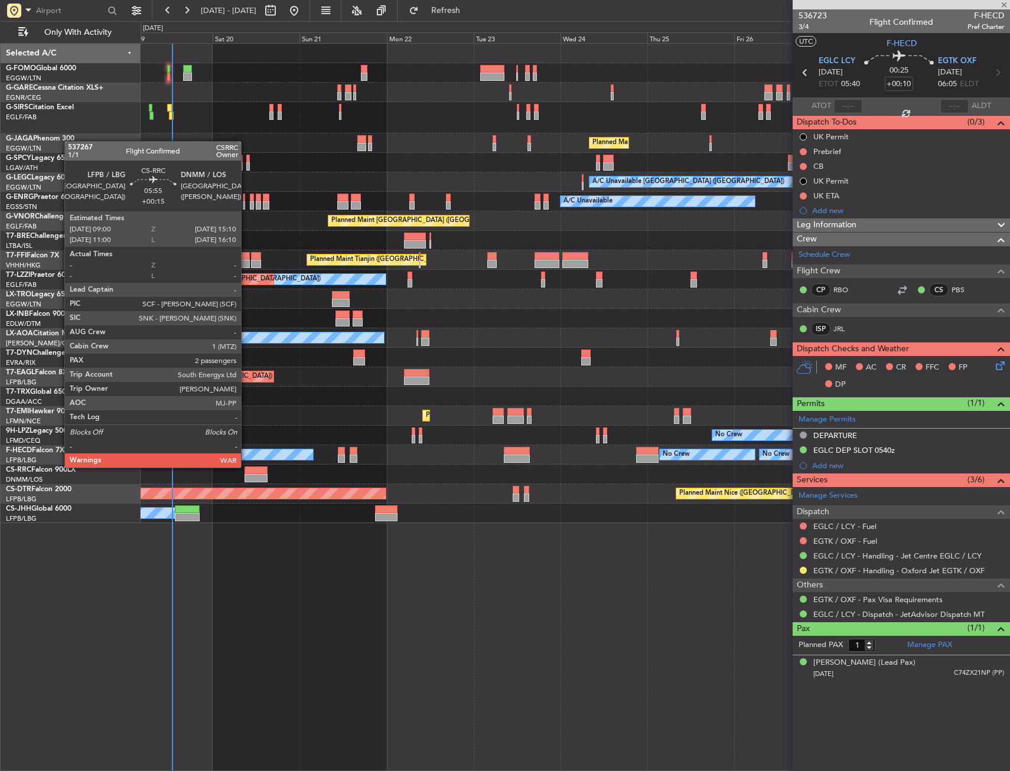
type input "+00:15"
type input "2"
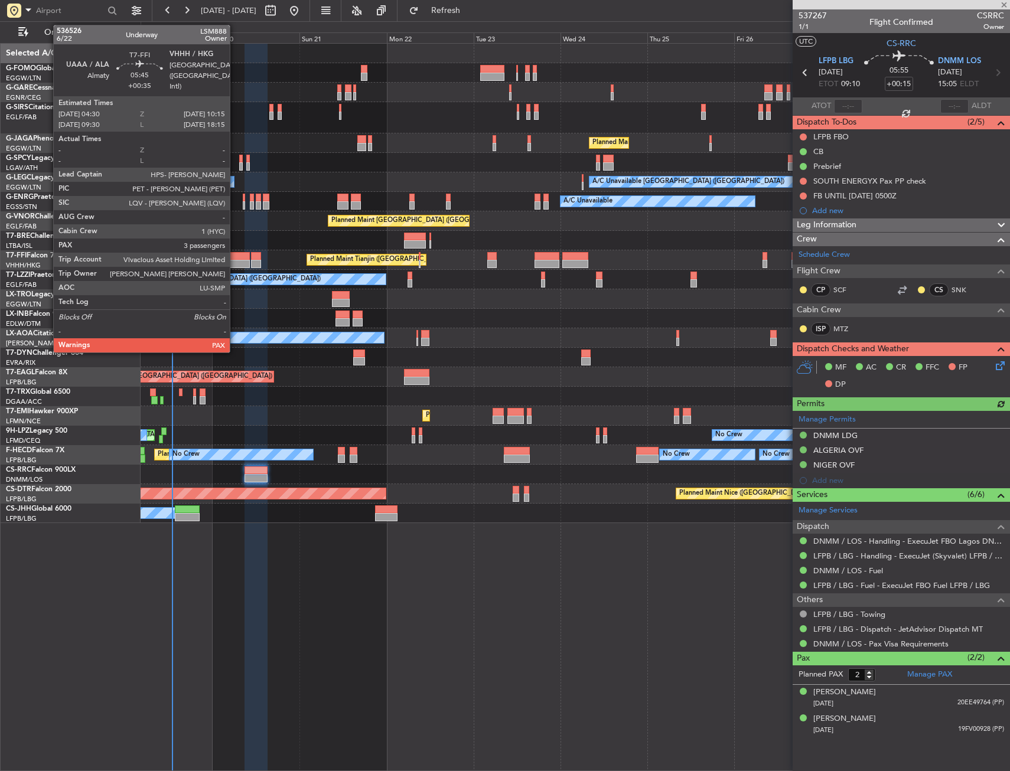
click at [235, 265] on div at bounding box center [239, 264] width 21 height 8
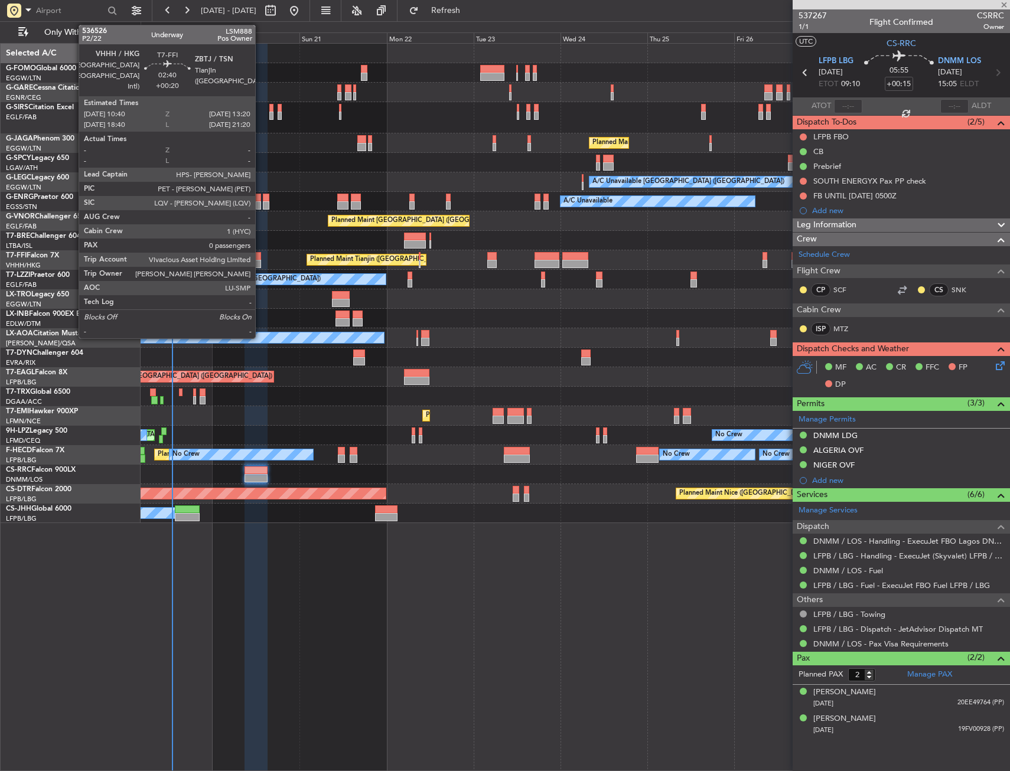
type input "+00:35"
type input "3"
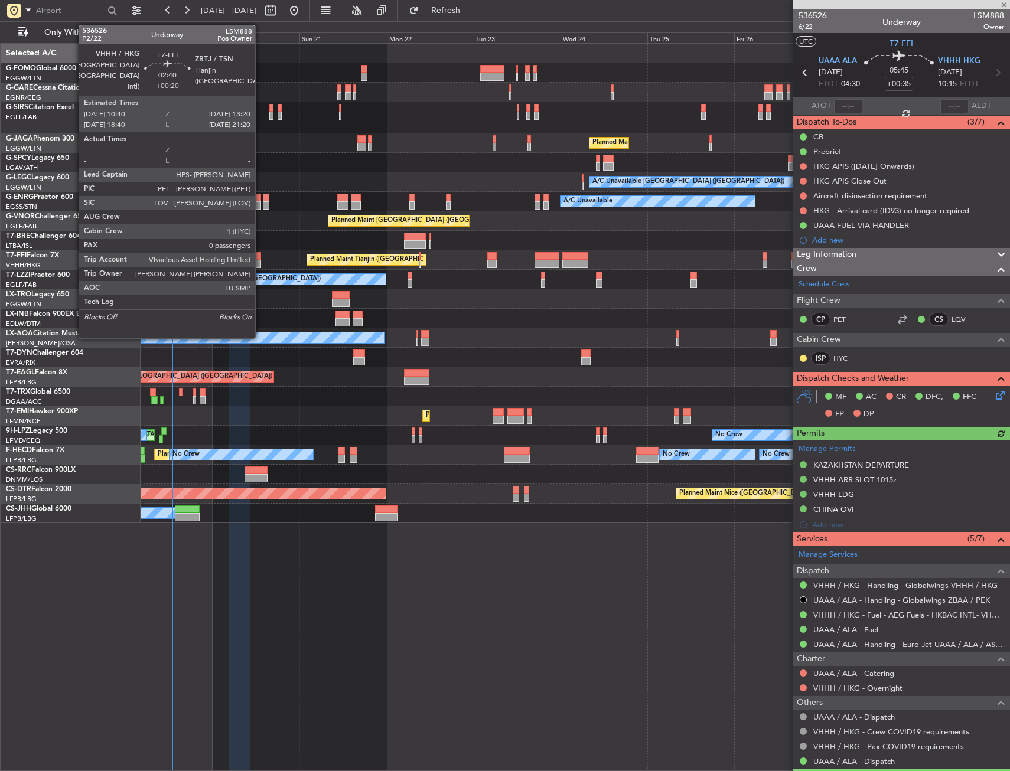
click at [260, 258] on div at bounding box center [256, 256] width 10 height 8
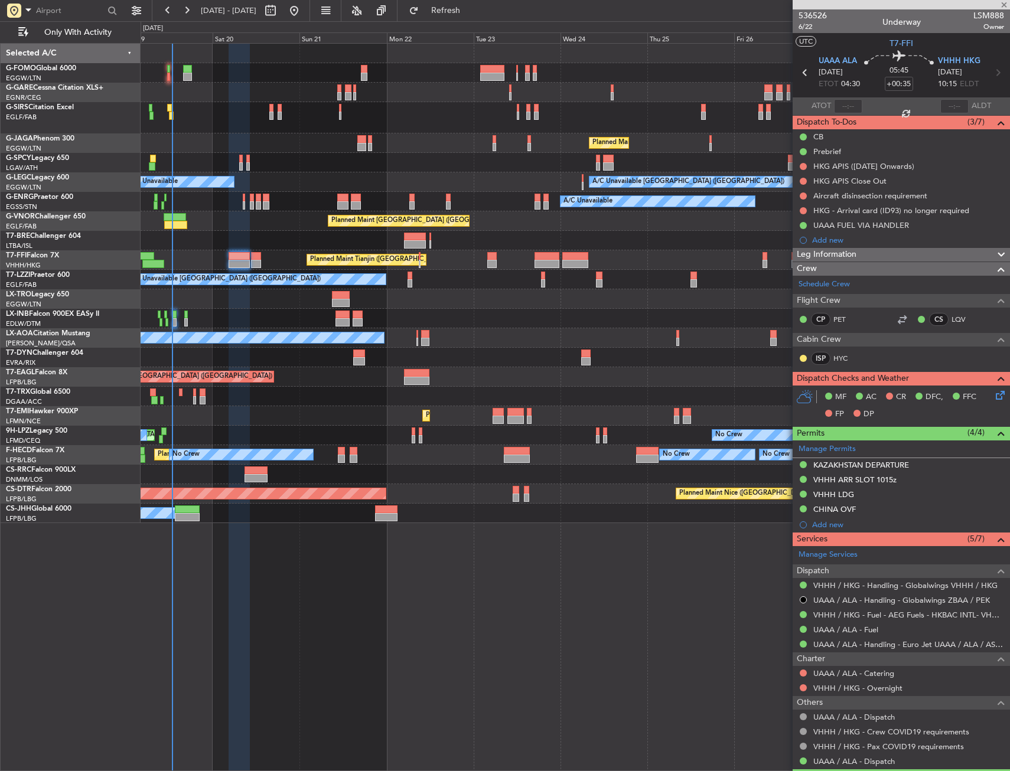
type input "+00:20"
type input "0"
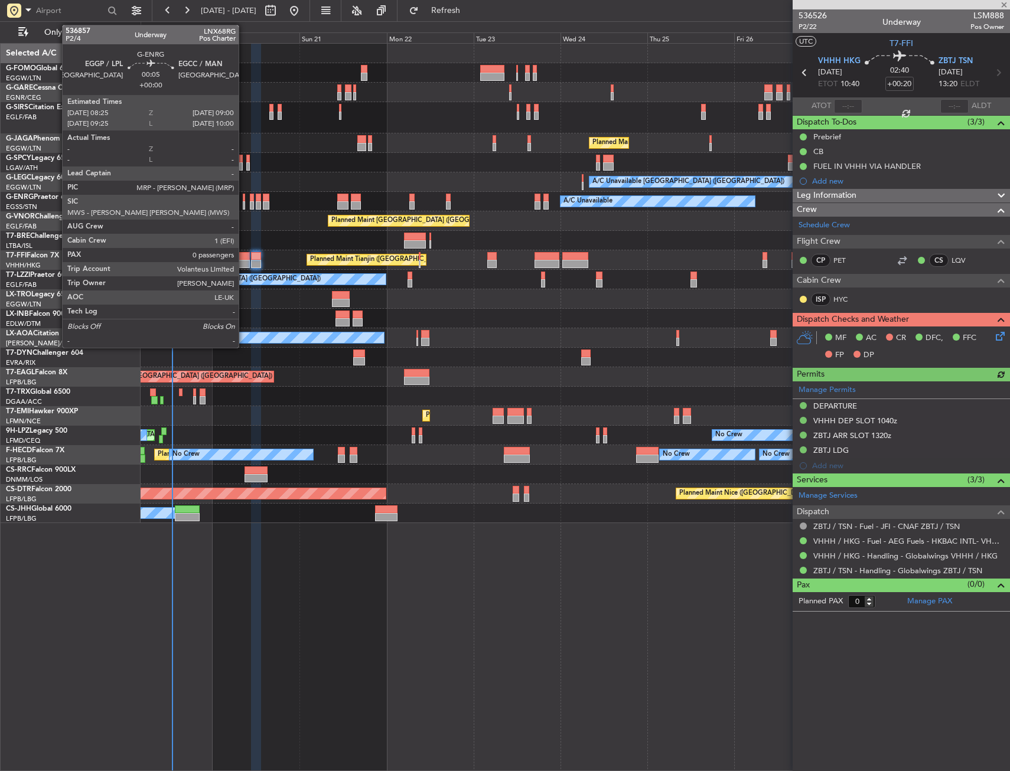
click at [244, 198] on div at bounding box center [244, 198] width 2 height 8
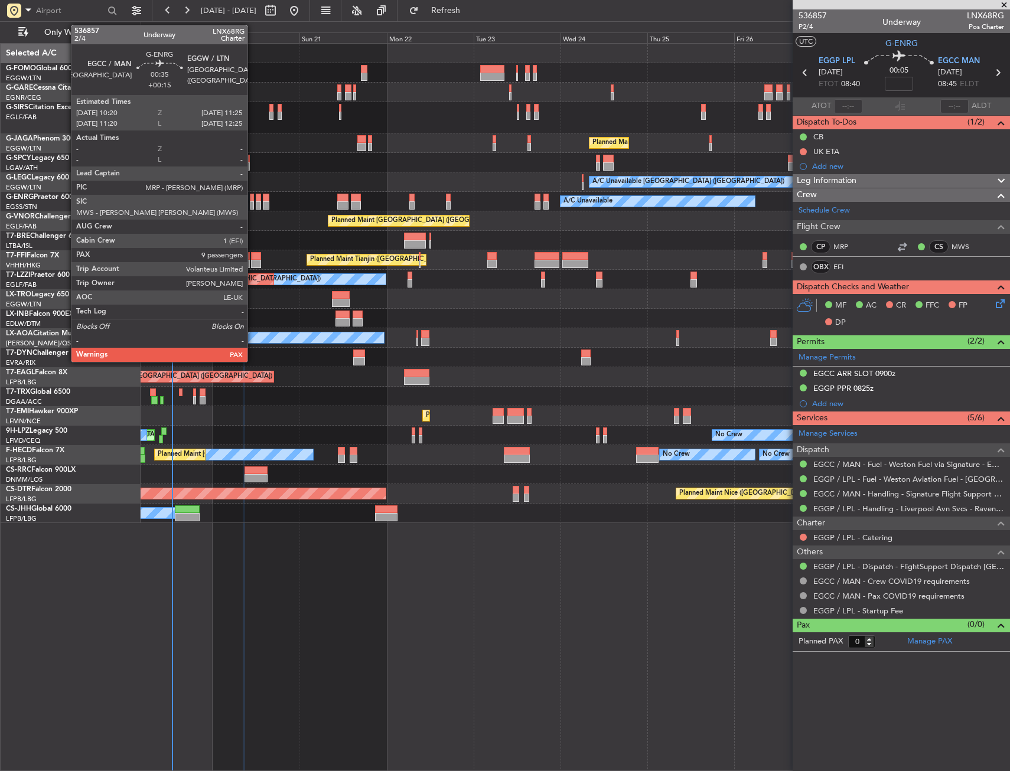
click at [253, 199] on div at bounding box center [252, 198] width 4 height 8
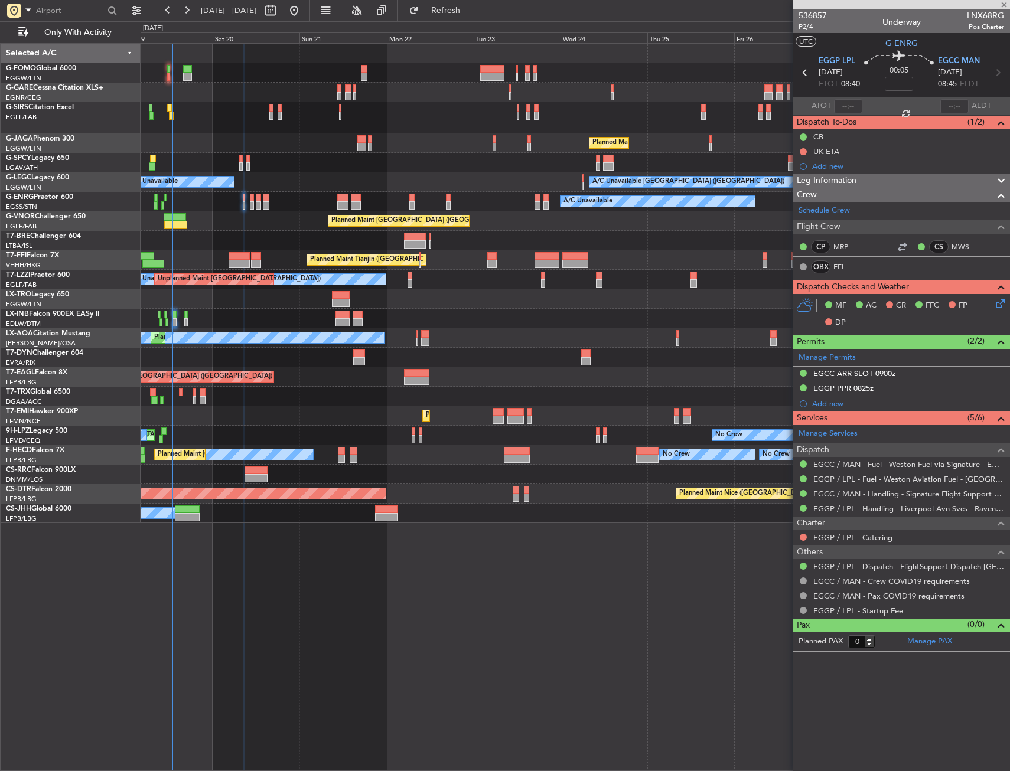
type input "+00:15"
type input "9"
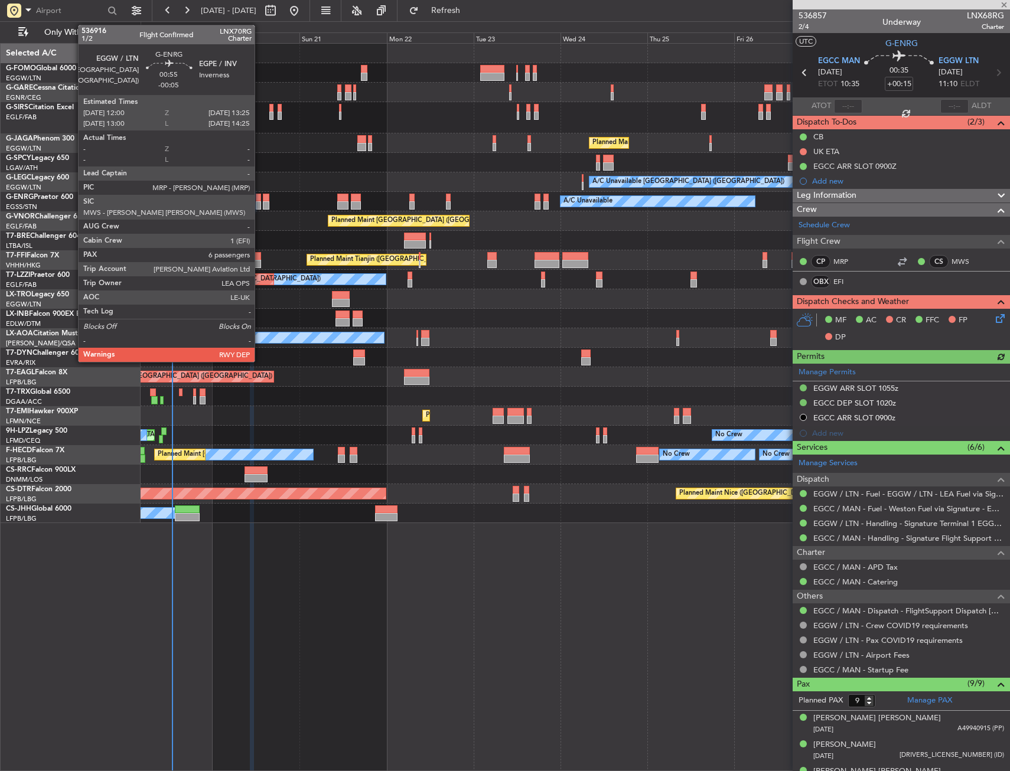
click at [260, 194] on div at bounding box center [258, 198] width 5 height 8
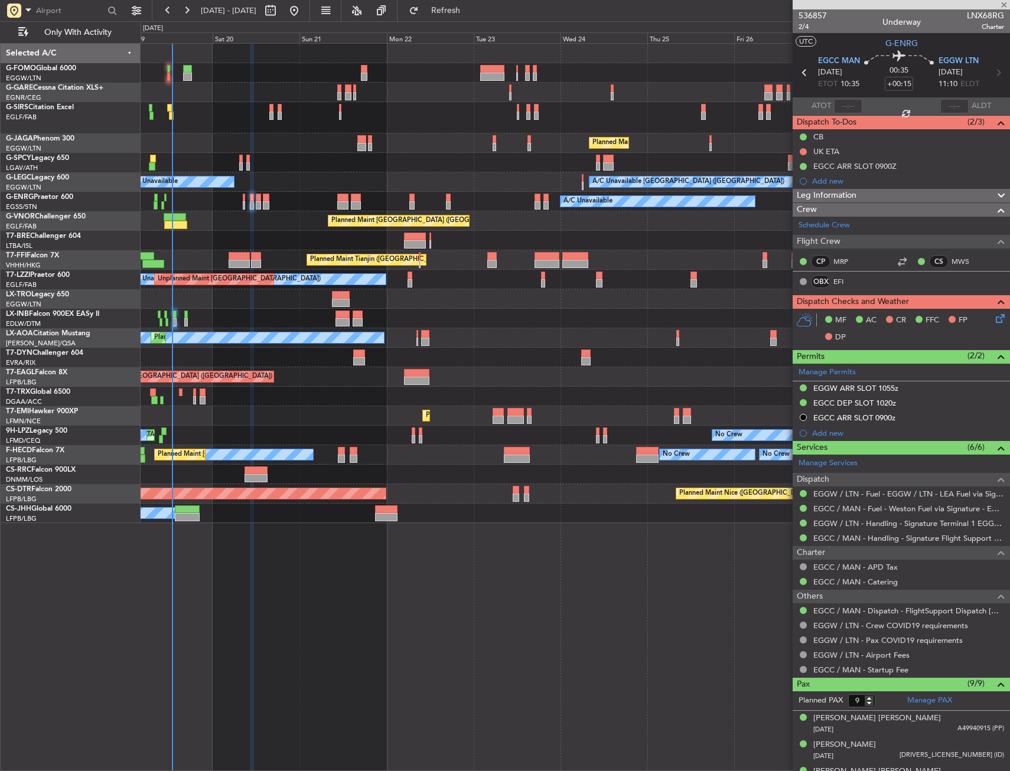
type input "-00:05"
type input "6"
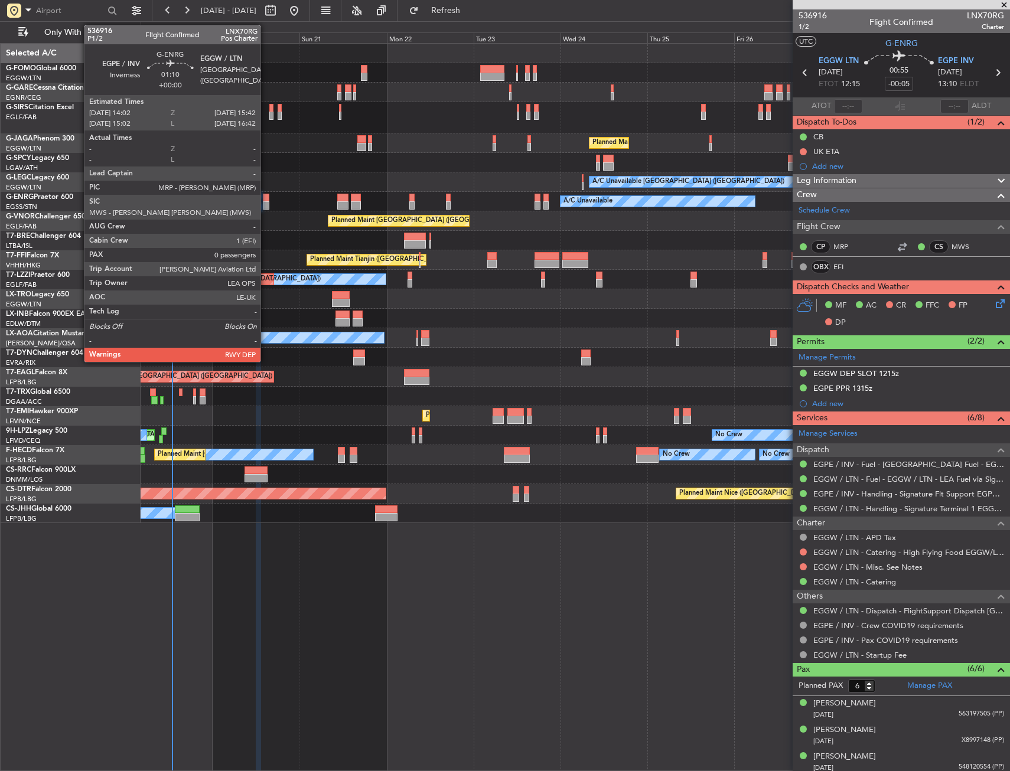
click at [263, 197] on div at bounding box center [266, 198] width 6 height 8
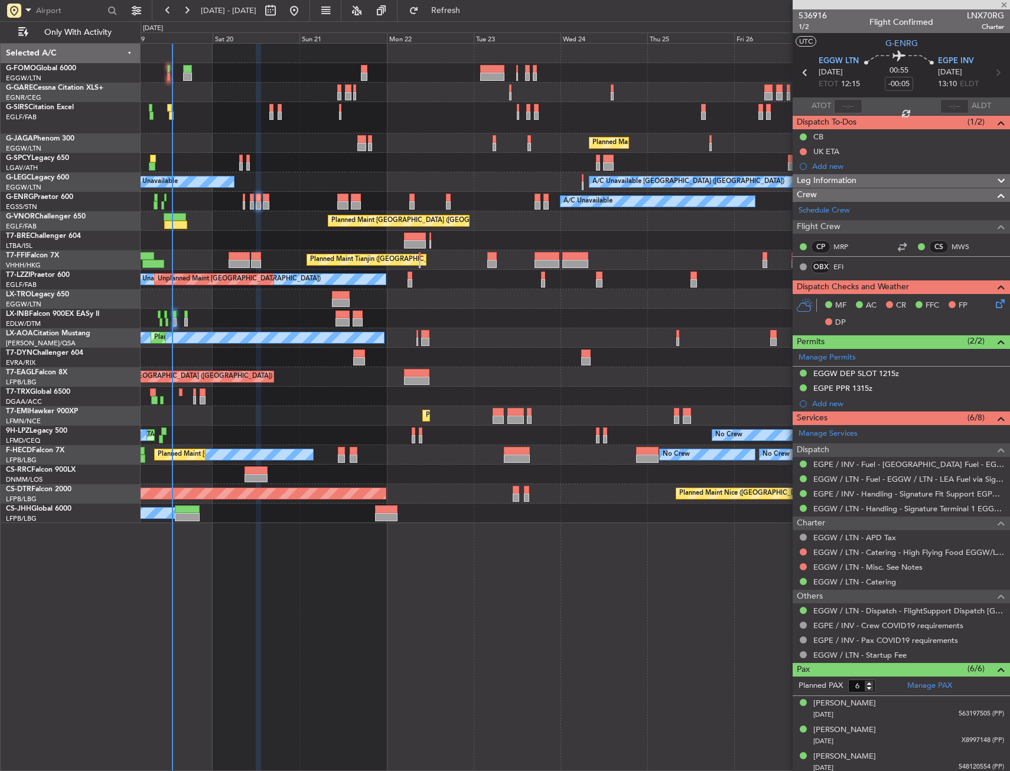
type input "0"
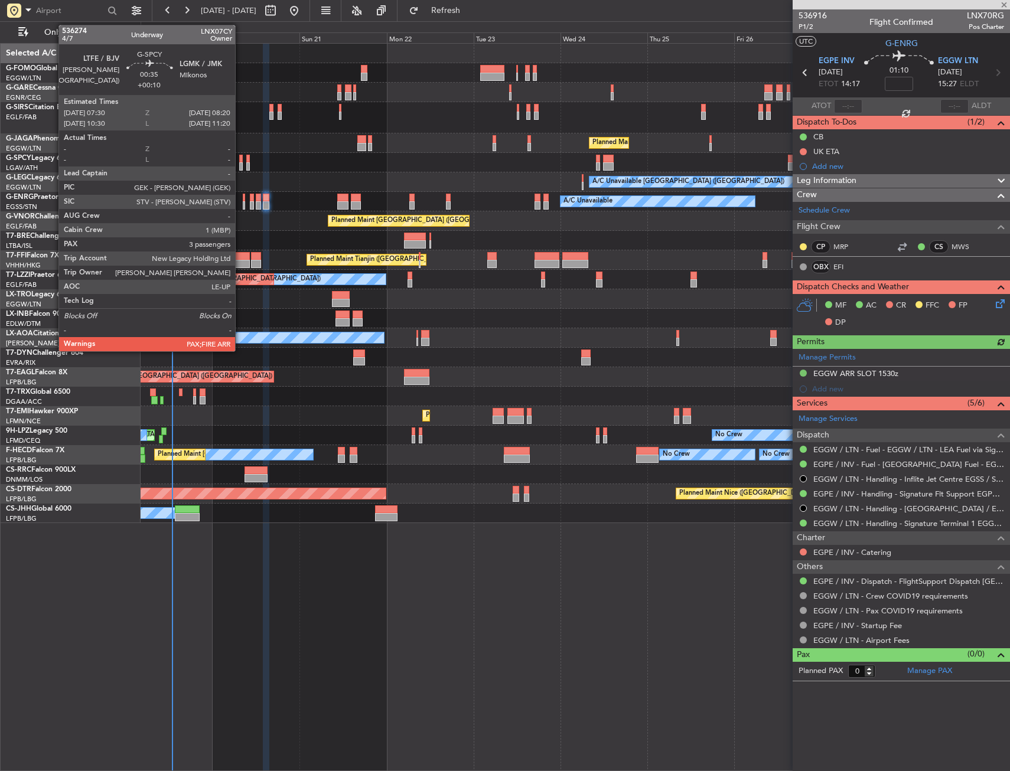
click at [240, 162] on div at bounding box center [241, 166] width 4 height 8
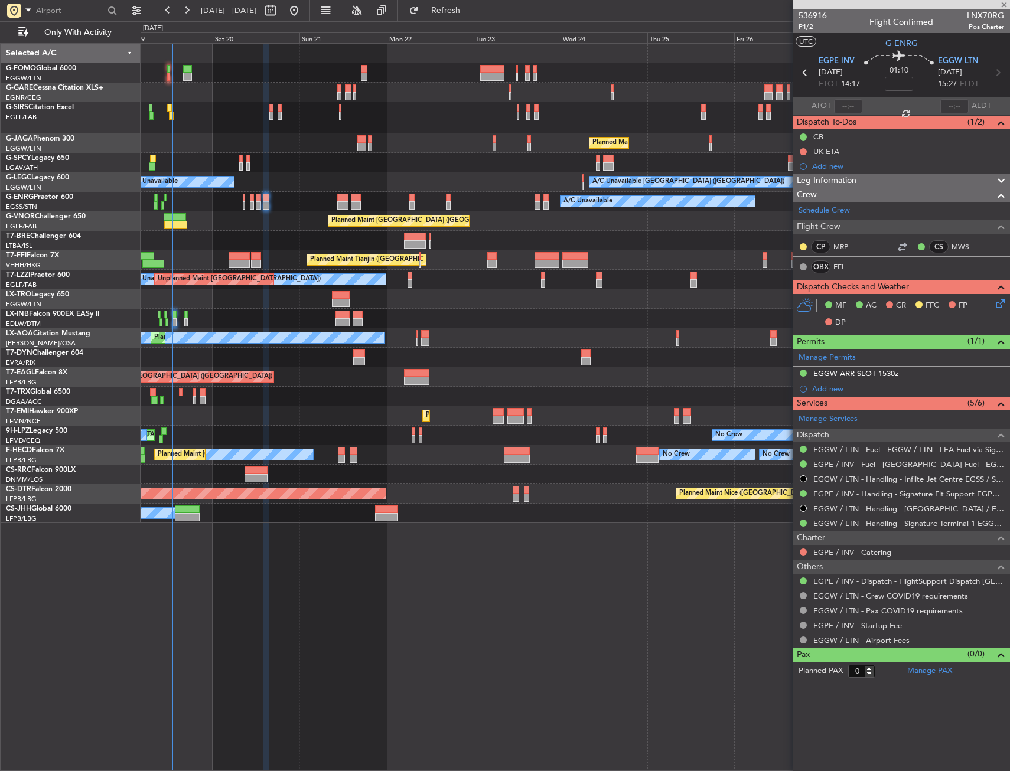
type input "+00:10"
type input "3"
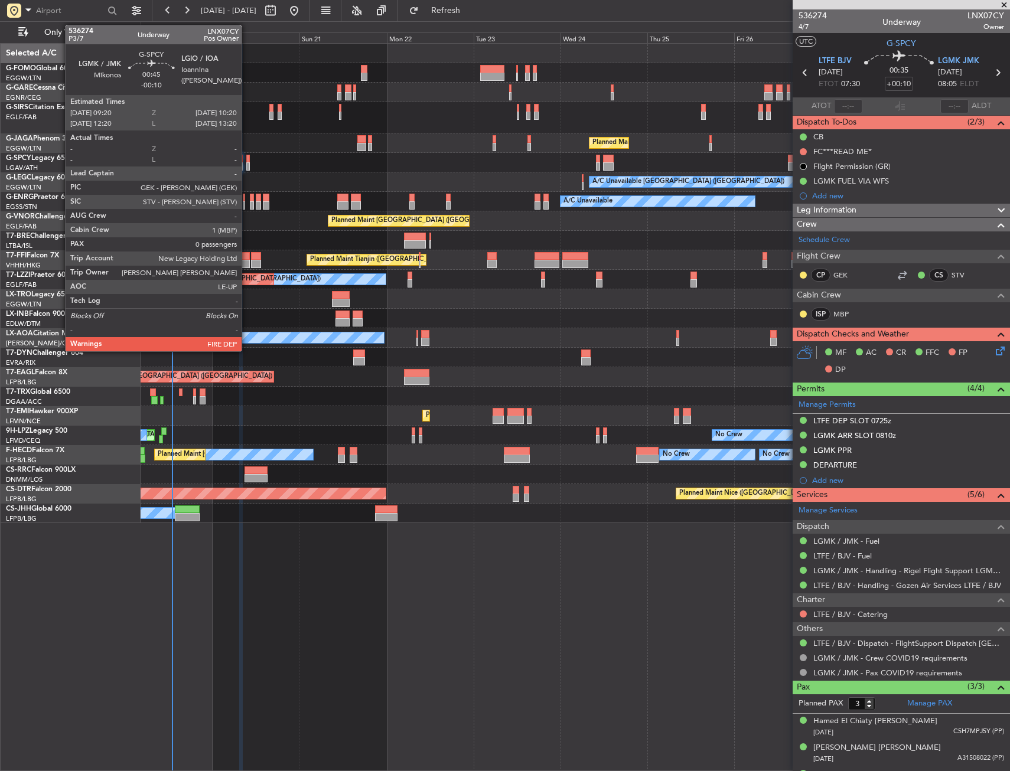
click at [246, 159] on div at bounding box center [248, 159] width 4 height 8
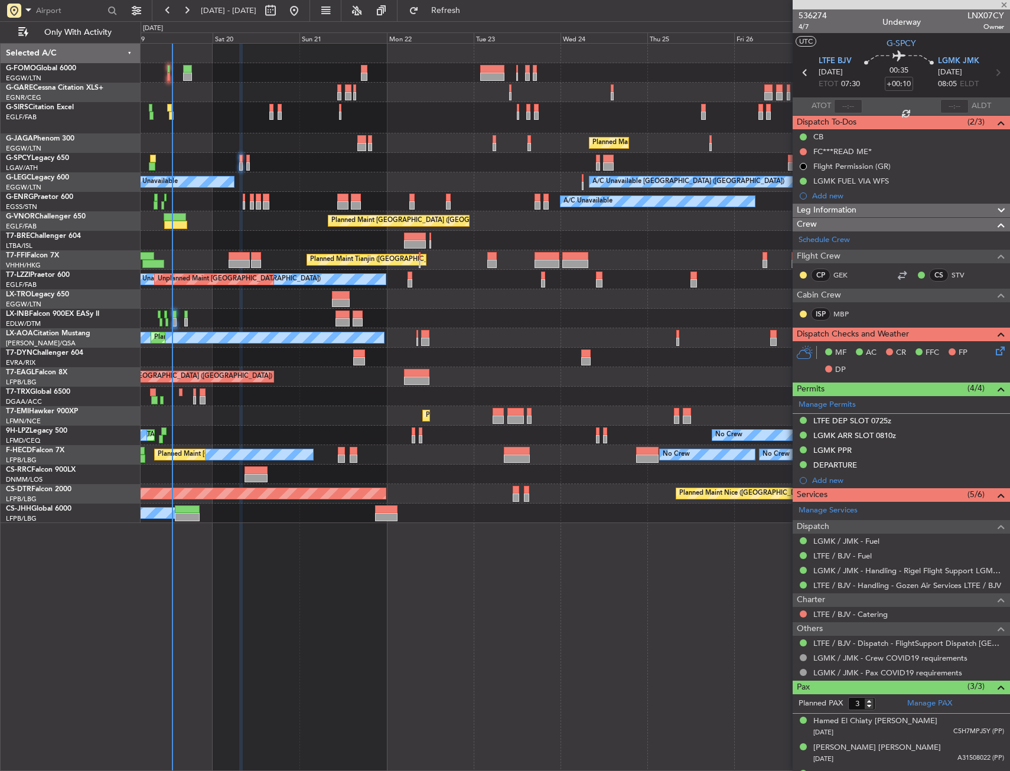
type input "-00:10"
type input "0"
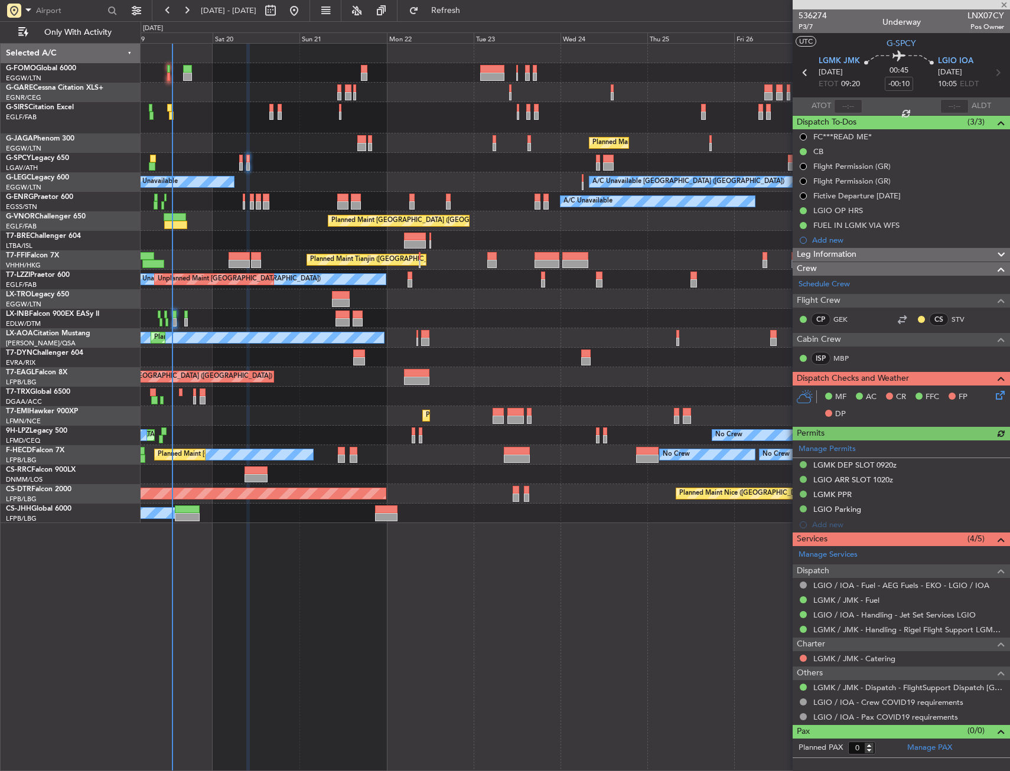
click at [269, 111] on div at bounding box center [575, 117] width 869 height 31
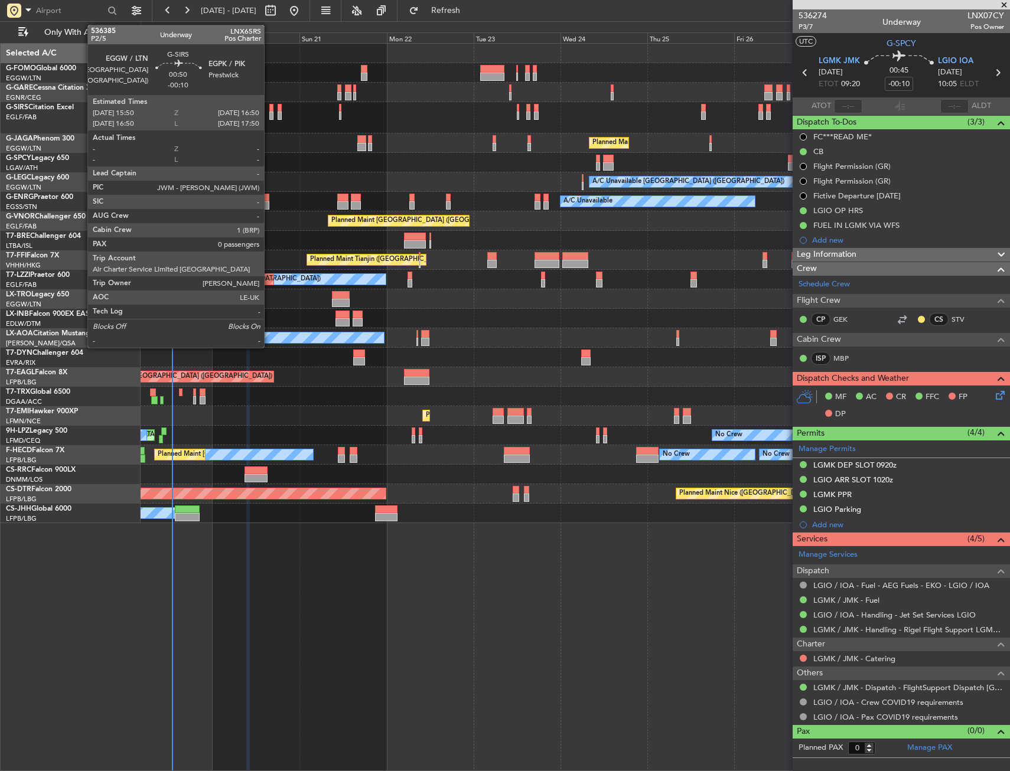
click at [269, 111] on div at bounding box center [271, 108] width 4 height 8
click at [270, 108] on div at bounding box center [271, 108] width 4 height 8
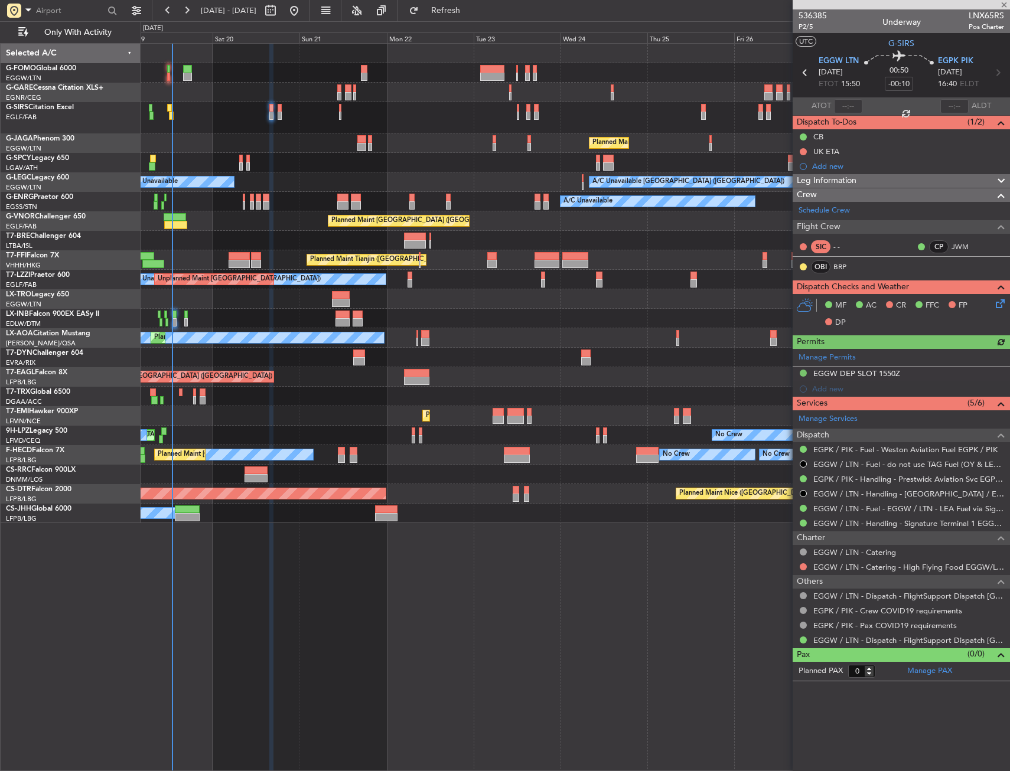
click at [284, 115] on div at bounding box center [575, 117] width 869 height 31
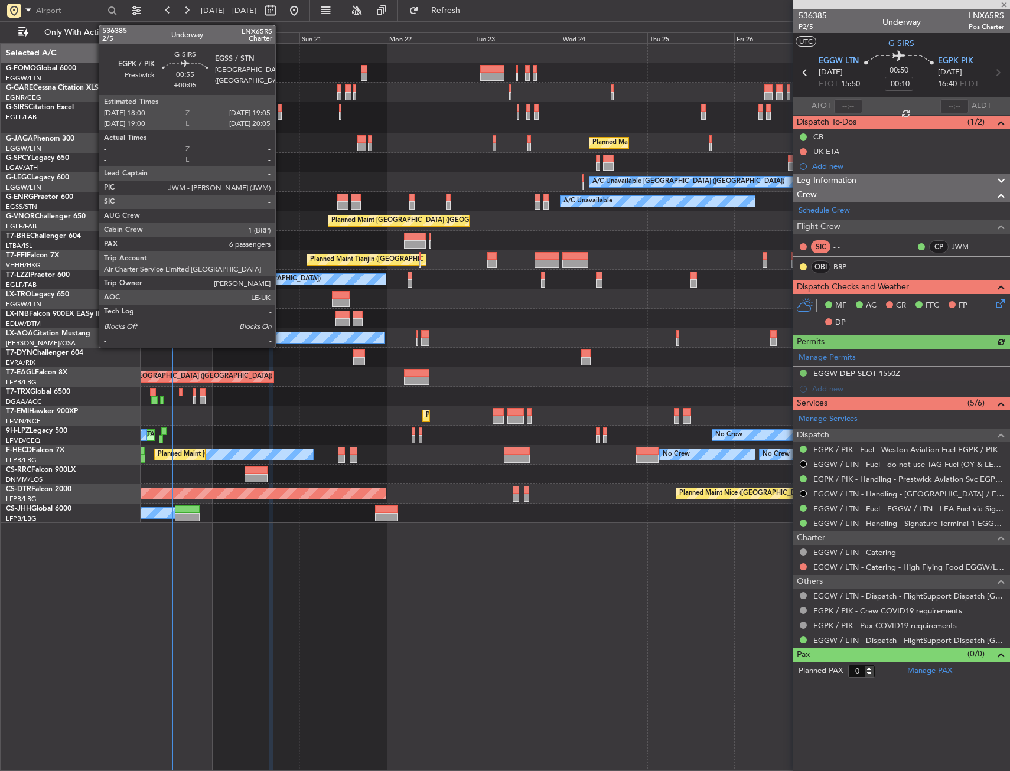
click at [281, 117] on div at bounding box center [280, 116] width 4 height 8
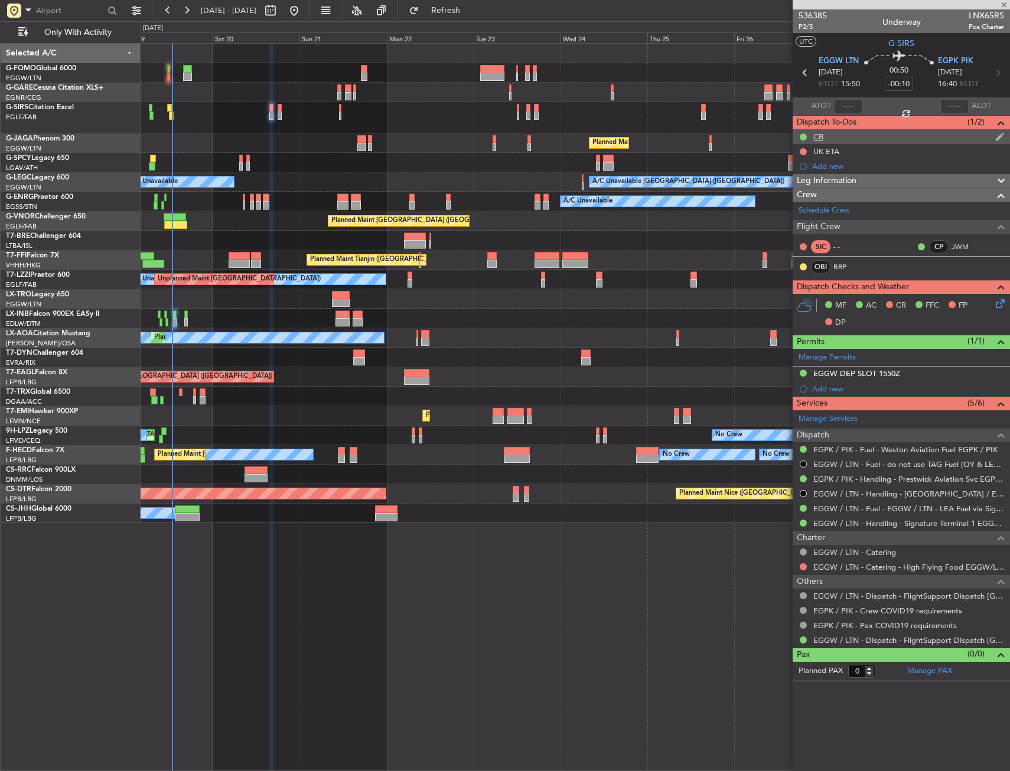
type input "+00:05"
type input "6"
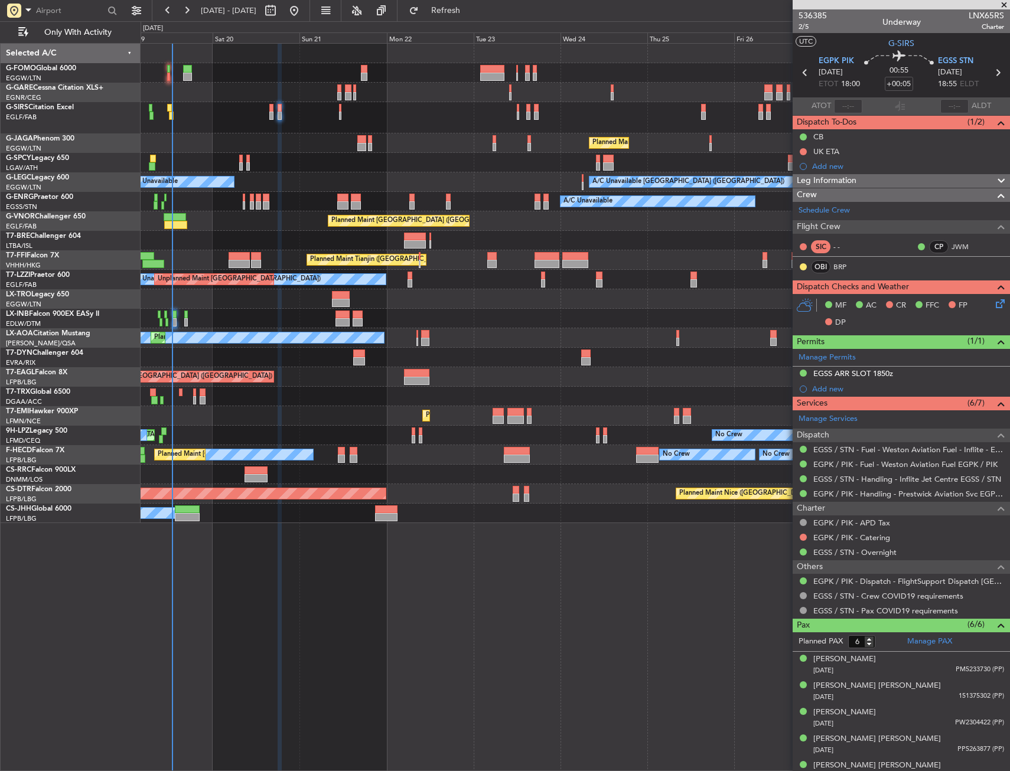
drag, startPoint x: 545, startPoint y: 559, endPoint x: 543, endPoint y: 553, distance: 6.4
click at [423, 469] on div "Planned Maint [GEOGRAPHIC_DATA] ([GEOGRAPHIC_DATA])" at bounding box center [575, 474] width 869 height 19
click at [422, 469] on div "Planned Maint [GEOGRAPHIC_DATA] ([GEOGRAPHIC_DATA])" at bounding box center [575, 474] width 869 height 19
click at [379, 434] on div "No Crew Planned Maint St Gallen (Altenrhein) No Crew" at bounding box center [575, 435] width 869 height 19
click at [348, 410] on div "Planned Maint [GEOGRAPHIC_DATA]" at bounding box center [575, 415] width 869 height 19
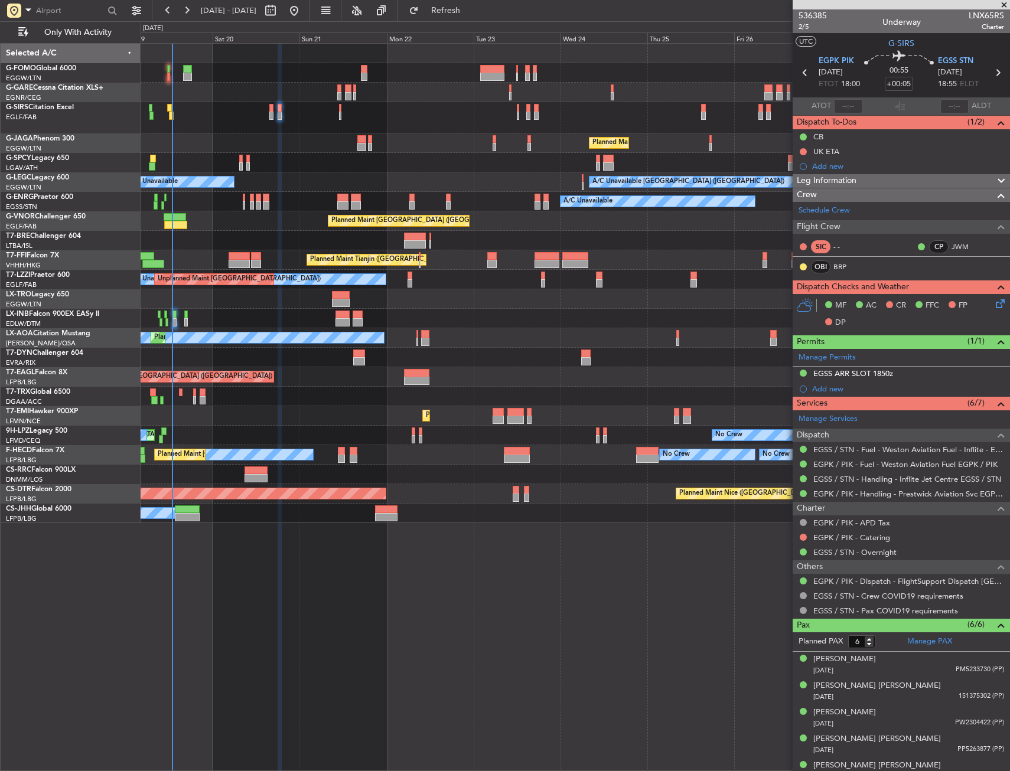
click at [334, 402] on div "A/C Booked A/C Booked" at bounding box center [575, 396] width 869 height 19
click at [312, 392] on div "A/C Booked A/C Booked" at bounding box center [575, 396] width 869 height 19
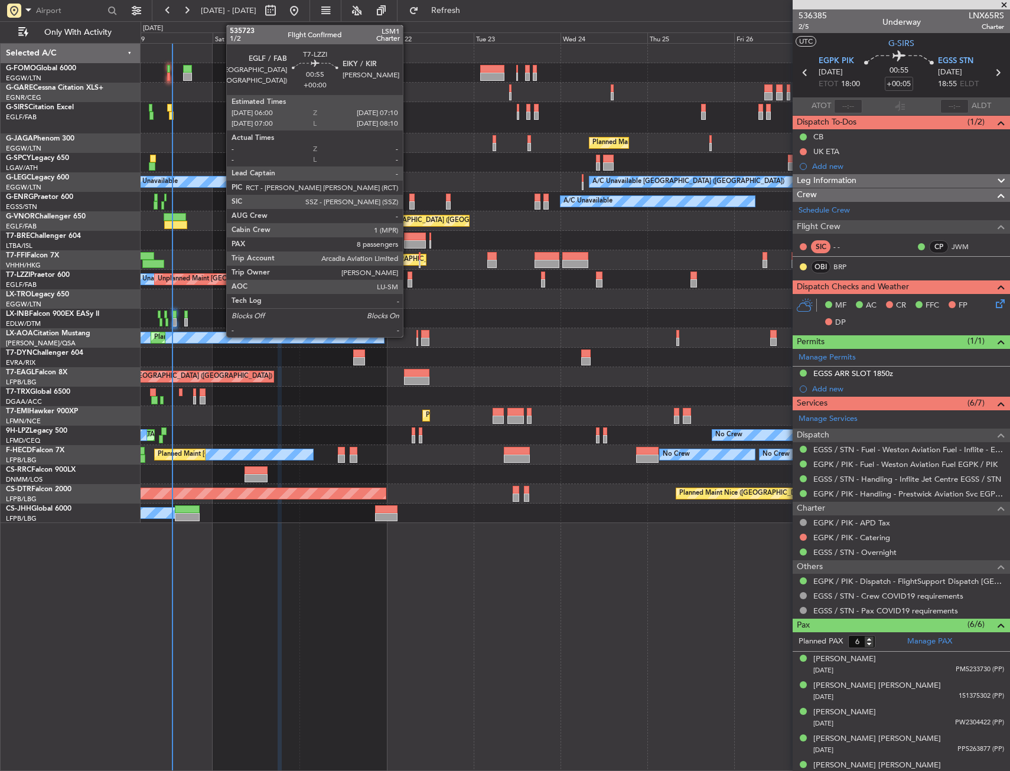
click at [408, 279] on div at bounding box center [410, 276] width 5 height 8
type input "8"
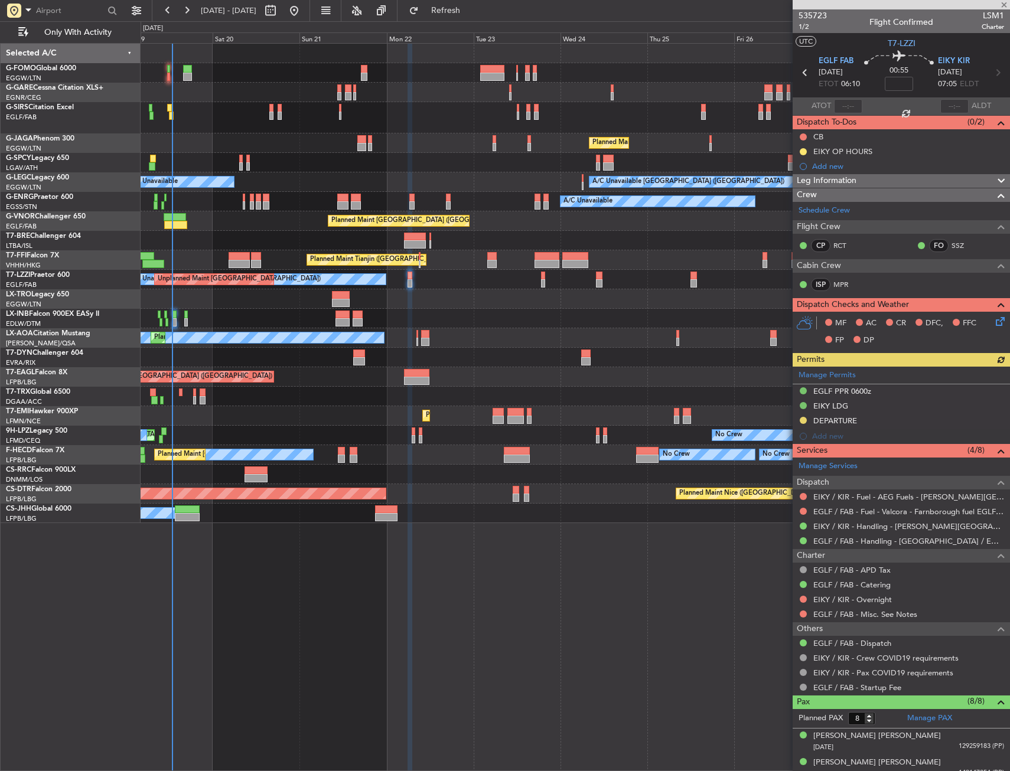
click at [442, 301] on div "Unplanned Maint [GEOGRAPHIC_DATA] ([PERSON_NAME] Intl)" at bounding box center [575, 298] width 869 height 19
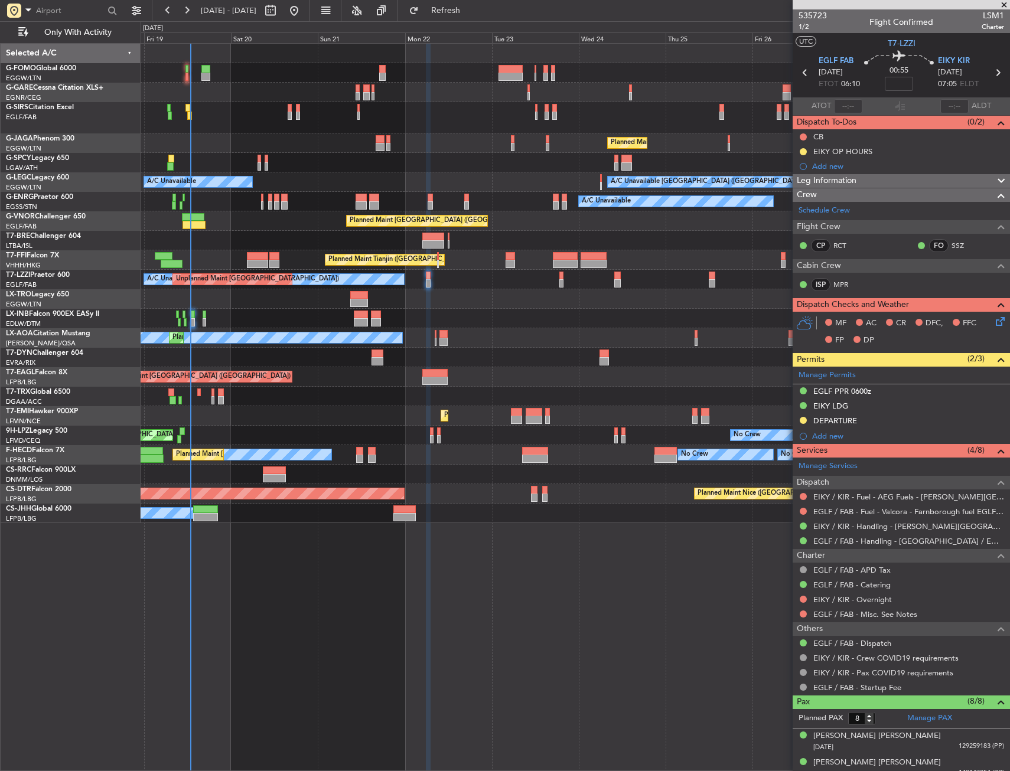
click at [468, 287] on div "Planned Maint London (Luton) A/C Unavailable London (Luton) A/C Unavailable A/C…" at bounding box center [575, 284] width 869 height 480
drag, startPoint x: 229, startPoint y: 299, endPoint x: 222, endPoint y: 291, distance: 10.5
click at [222, 291] on div "Unplanned Maint [GEOGRAPHIC_DATA] ([PERSON_NAME] Intl)" at bounding box center [575, 298] width 869 height 19
click at [194, 290] on div "Unplanned Maint [GEOGRAPHIC_DATA] ([PERSON_NAME] Intl)" at bounding box center [575, 298] width 869 height 19
click at [179, 294] on div "Unplanned Maint [GEOGRAPHIC_DATA] ([PERSON_NAME] Intl)" at bounding box center [575, 298] width 869 height 19
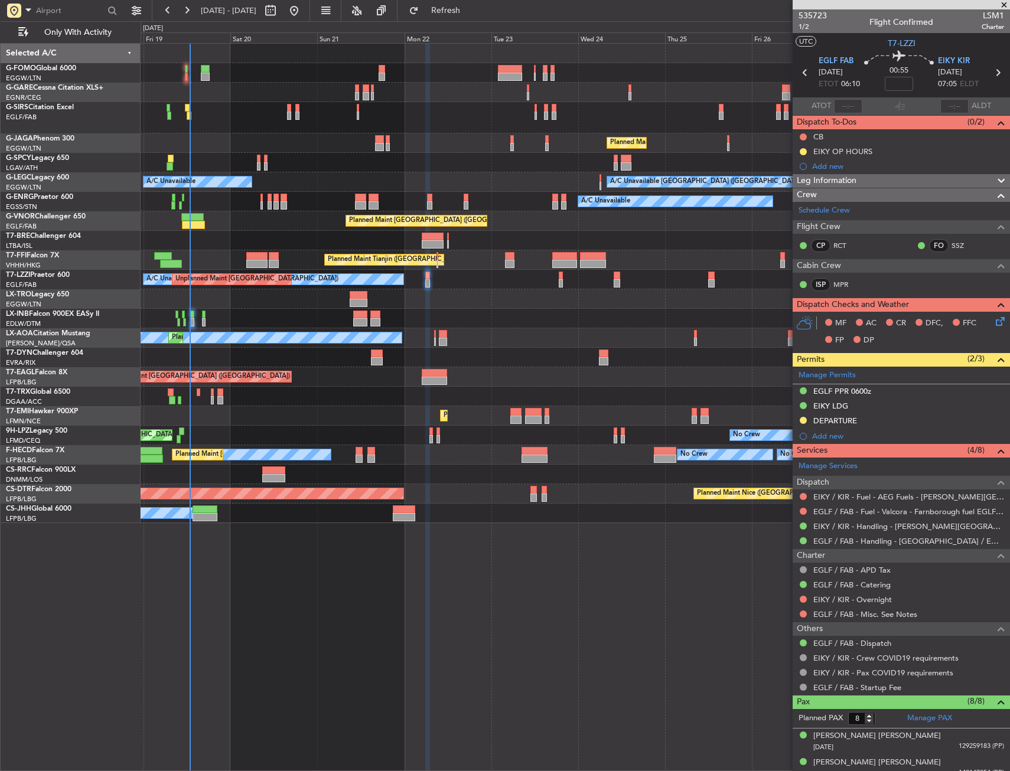
click at [164, 299] on div "Unplanned Maint [GEOGRAPHIC_DATA] ([PERSON_NAME] Intl)" at bounding box center [575, 298] width 869 height 19
drag, startPoint x: 164, startPoint y: 299, endPoint x: 158, endPoint y: 292, distance: 9.2
click at [158, 292] on div "Unplanned Maint [GEOGRAPHIC_DATA] ([PERSON_NAME] Intl)" at bounding box center [575, 298] width 869 height 19
click at [155, 293] on div "Unplanned Maint [GEOGRAPHIC_DATA] ([PERSON_NAME] Intl)" at bounding box center [575, 298] width 869 height 19
click at [185, 289] on div "Unplanned Maint [GEOGRAPHIC_DATA] ([PERSON_NAME] Intl)" at bounding box center [575, 298] width 869 height 19
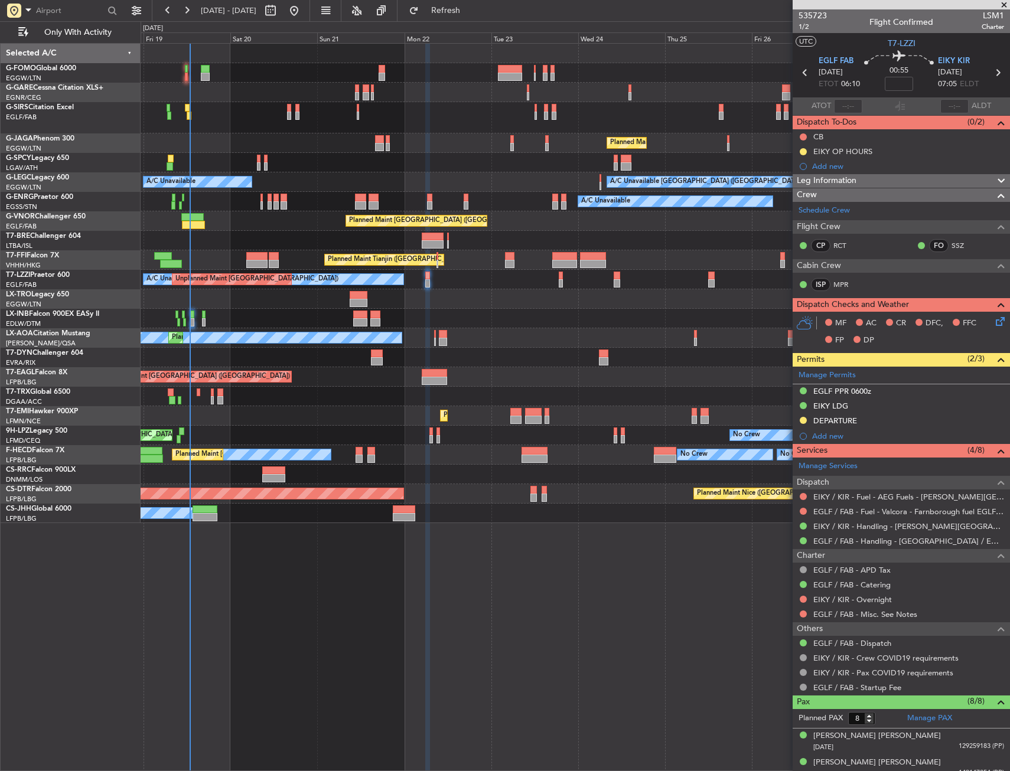
click at [177, 294] on div "Unplanned Maint [GEOGRAPHIC_DATA] ([PERSON_NAME] Intl)" at bounding box center [575, 298] width 869 height 19
click at [450, 363] on div at bounding box center [575, 357] width 869 height 19
click at [465, 322] on div at bounding box center [575, 318] width 869 height 19
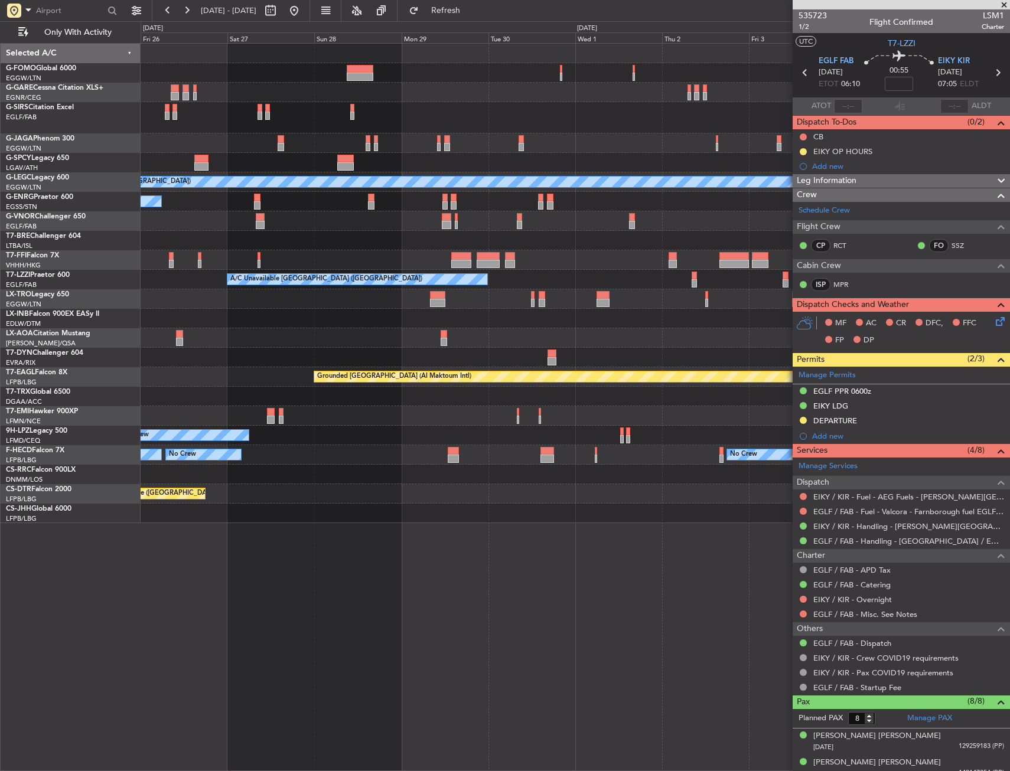
click at [936, 323] on fb-app "26 Sep 2025 - 06 Oct 2025 Refresh Quick Links Only With Activity Planned Maint …" at bounding box center [505, 390] width 1010 height 762
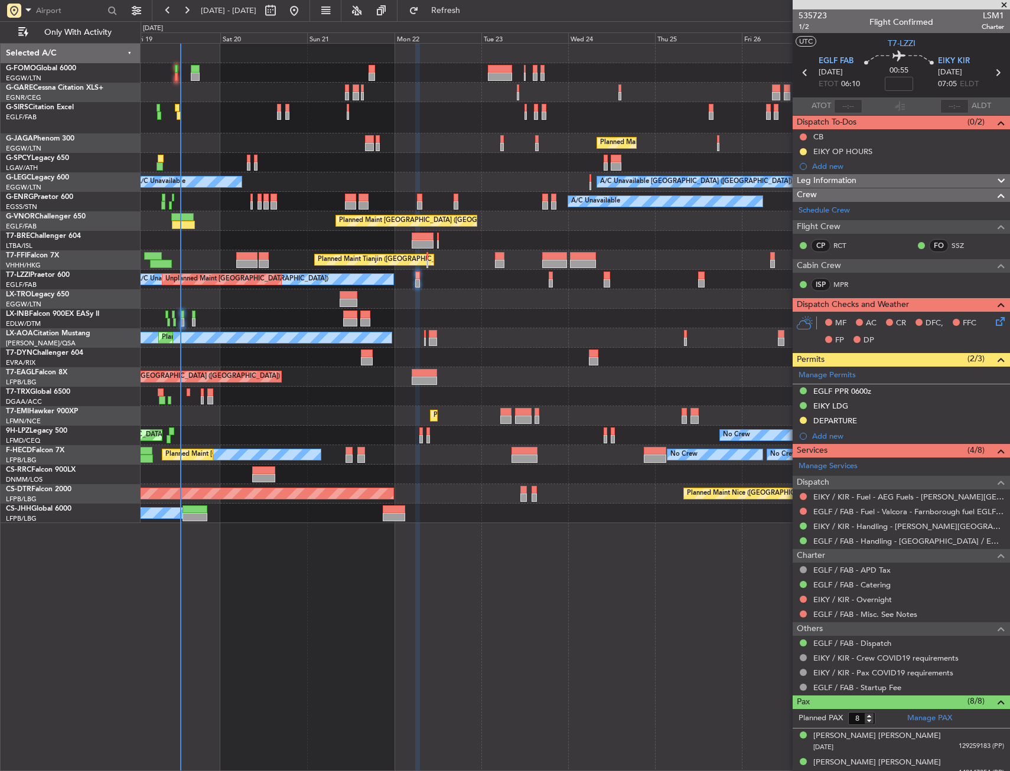
click at [212, 115] on div at bounding box center [575, 117] width 869 height 31
click at [220, 120] on div at bounding box center [575, 117] width 869 height 31
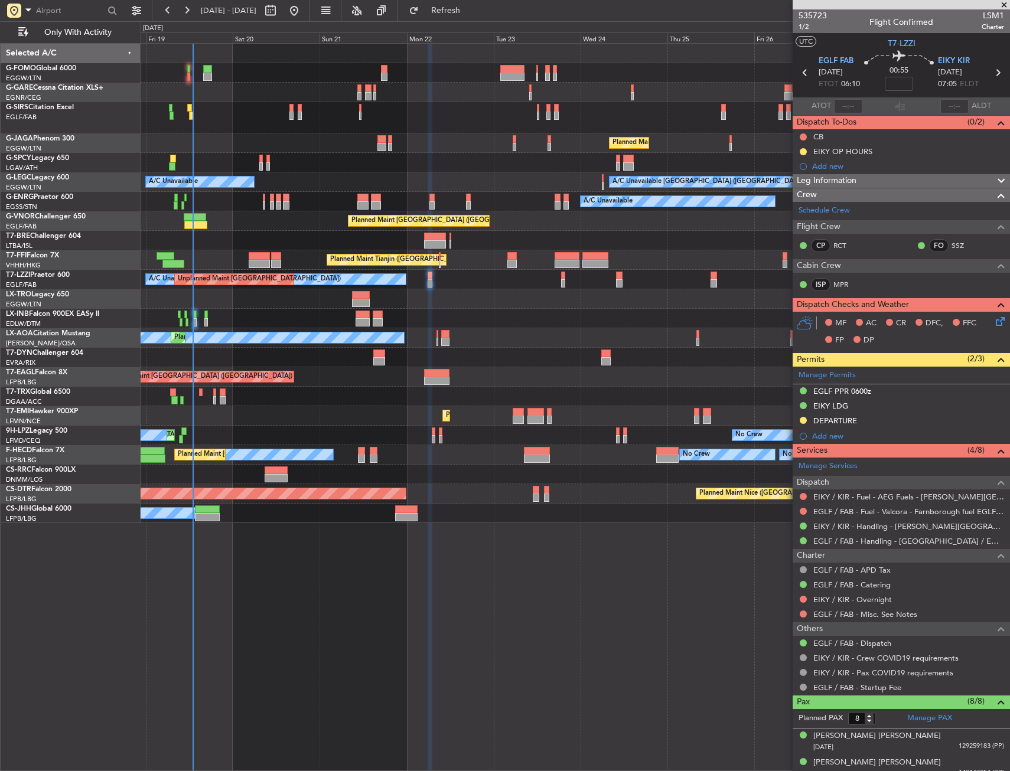
click at [259, 104] on div at bounding box center [575, 117] width 869 height 31
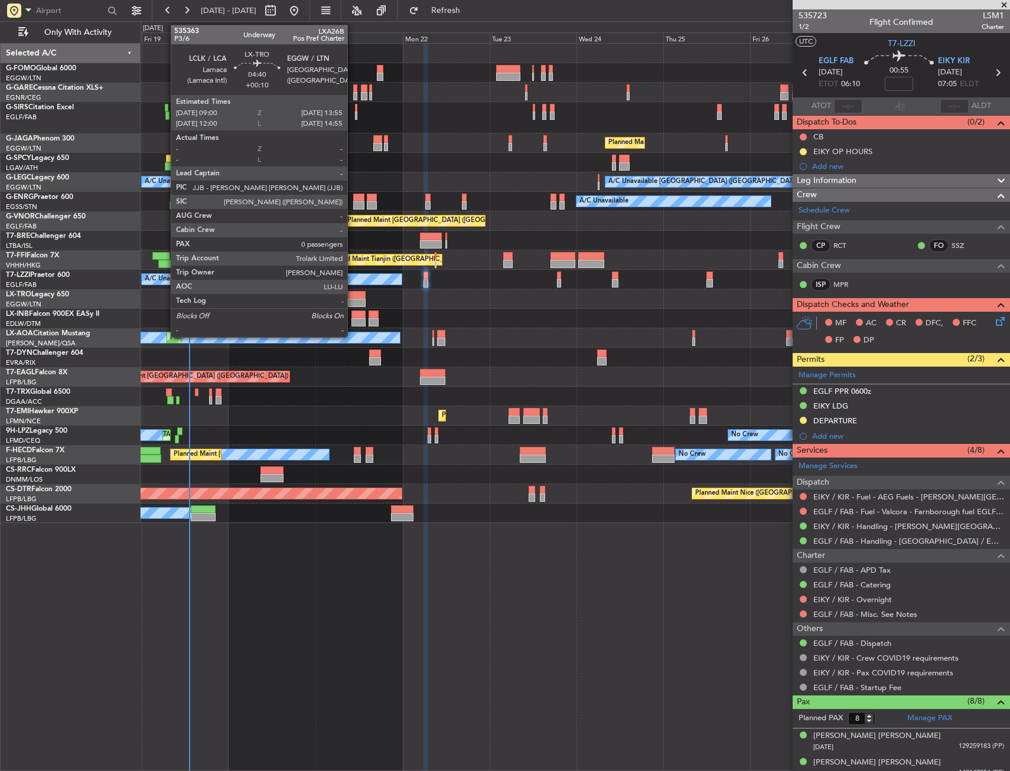
click at [353, 298] on div at bounding box center [357, 295] width 18 height 8
type input "+00:10"
type input "0"
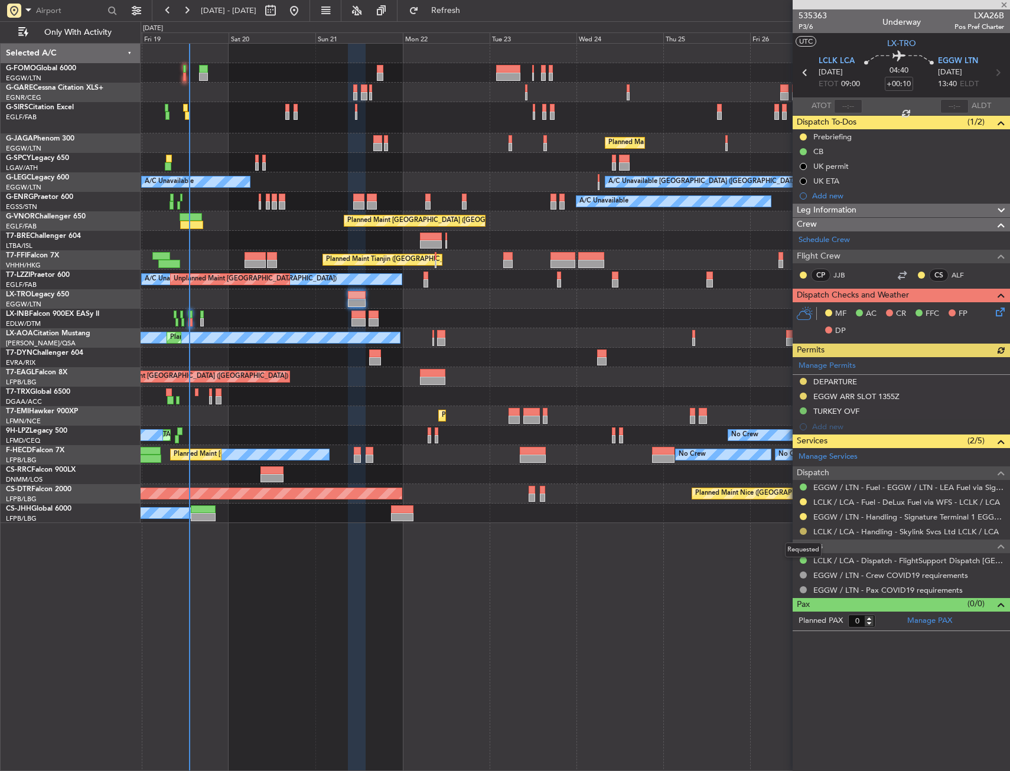
click at [803, 530] on button at bounding box center [803, 531] width 7 height 7
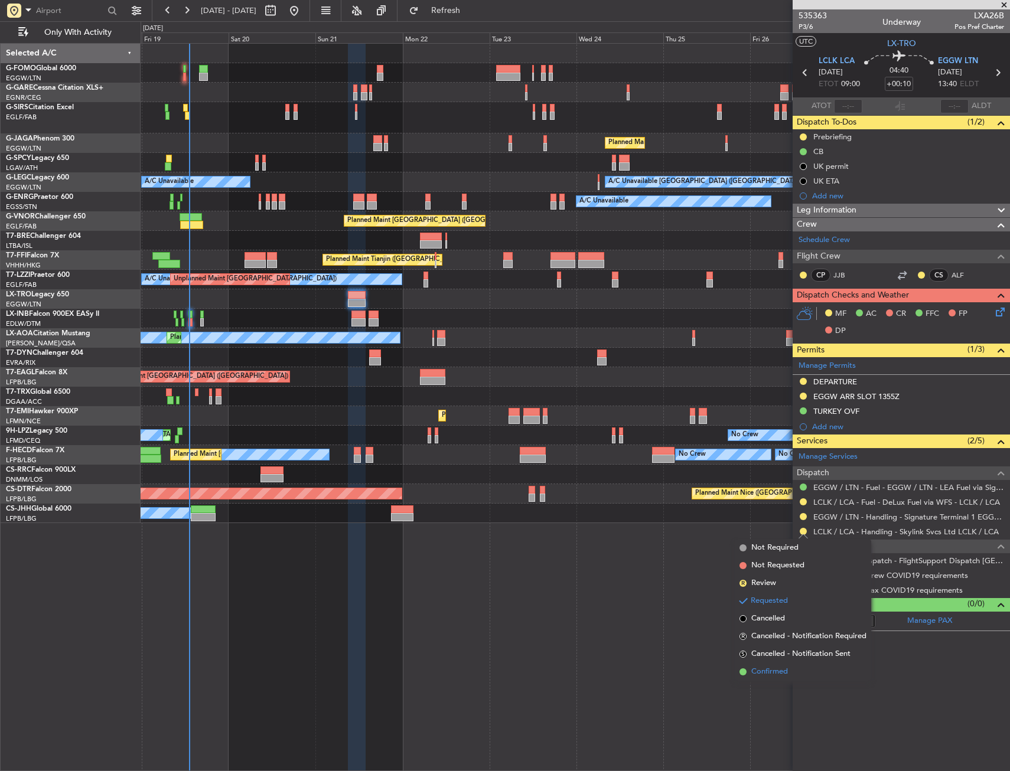
click at [777, 672] on span "Confirmed" at bounding box center [769, 672] width 37 height 12
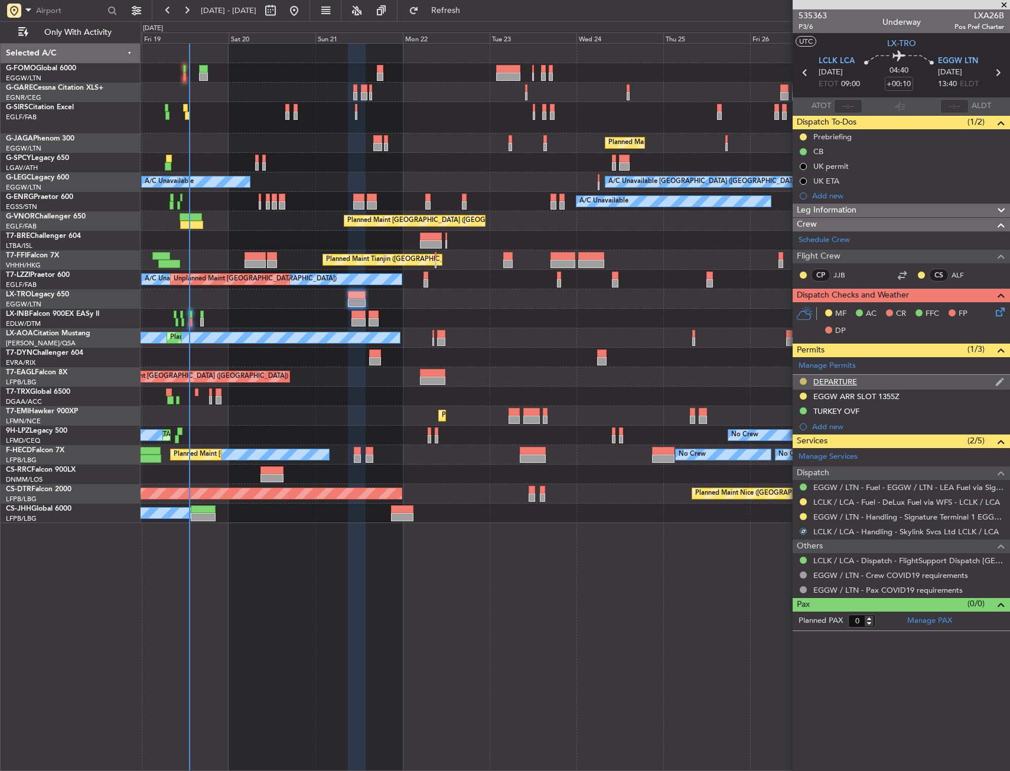
click at [803, 380] on button at bounding box center [803, 381] width 7 height 7
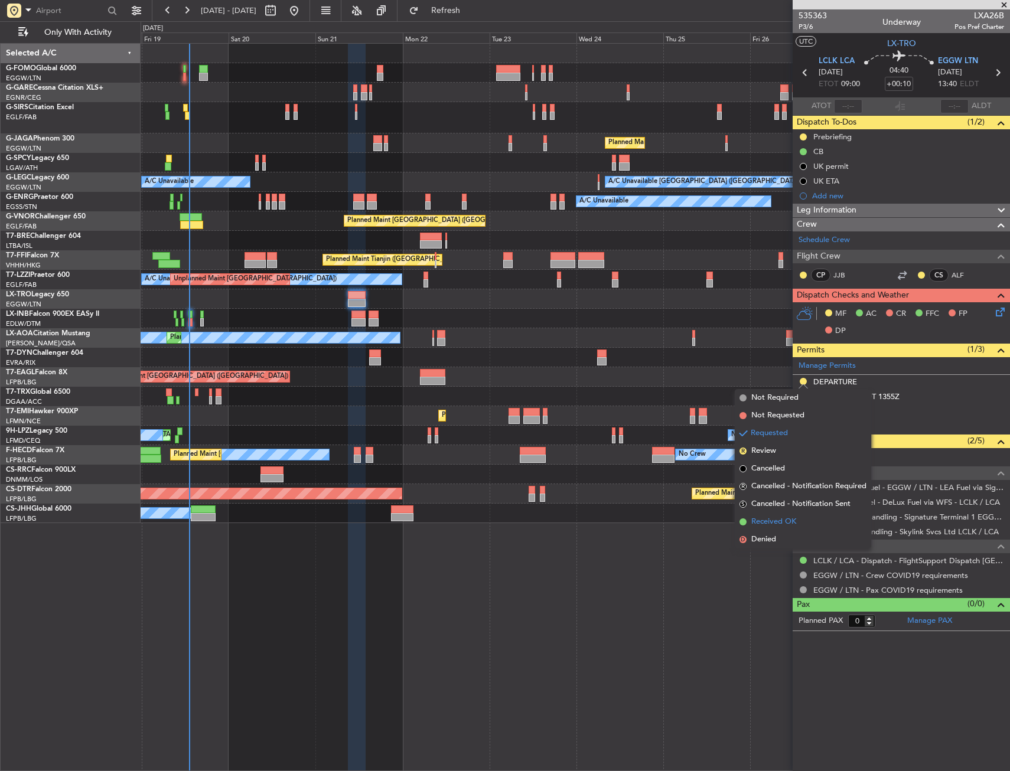
click at [775, 520] on span "Received OK" at bounding box center [773, 522] width 45 height 12
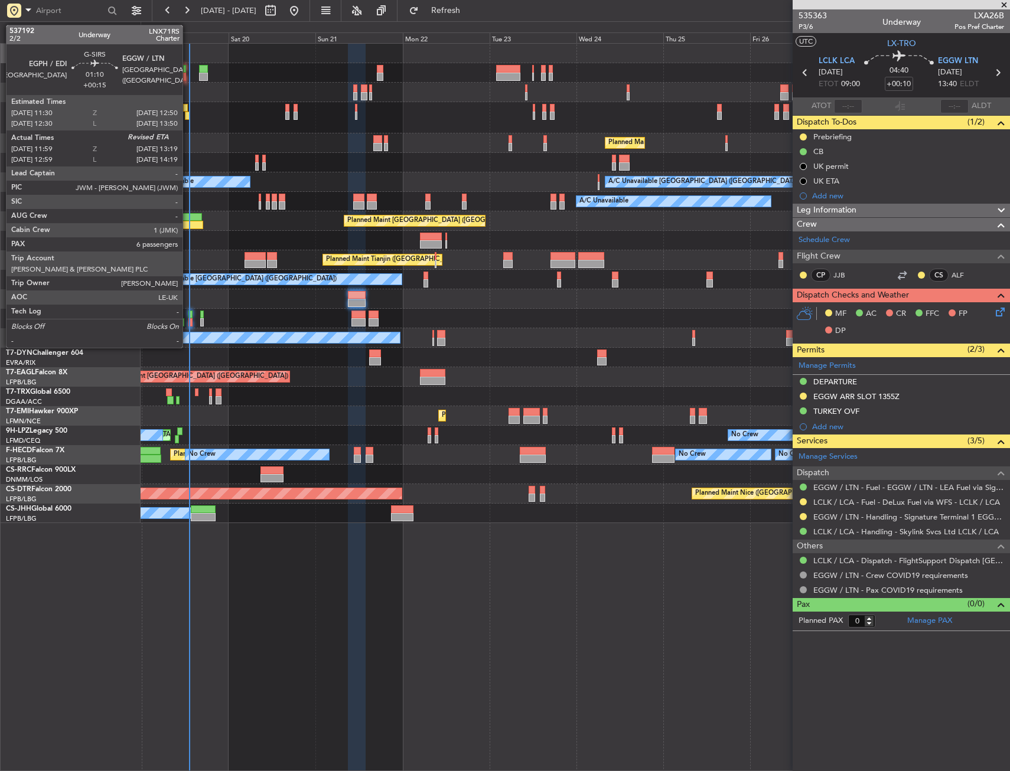
click at [188, 113] on div at bounding box center [187, 116] width 5 height 8
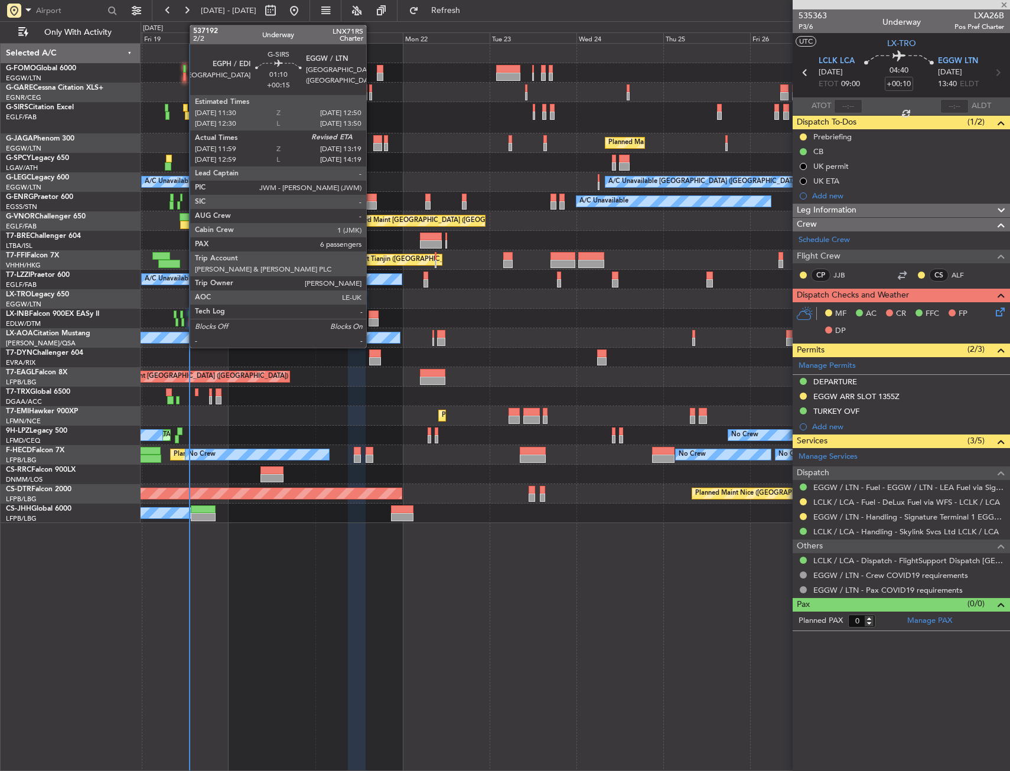
type input "+00:15"
type input "11:59"
type input "6"
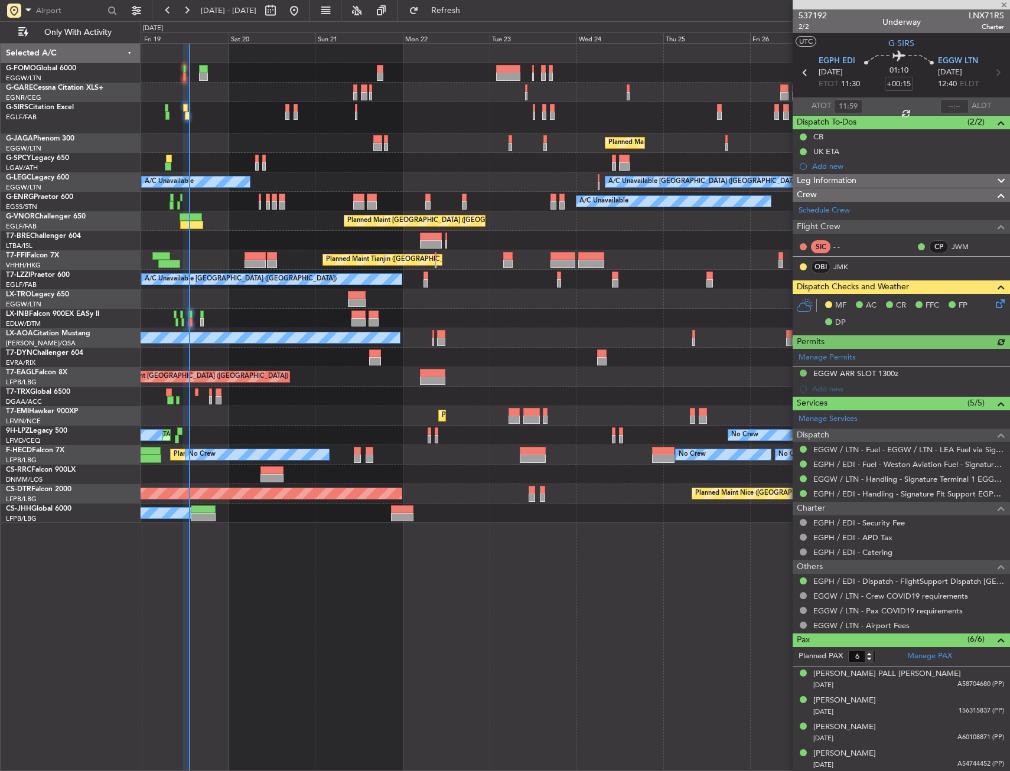
click at [993, 304] on icon at bounding box center [997, 301] width 9 height 9
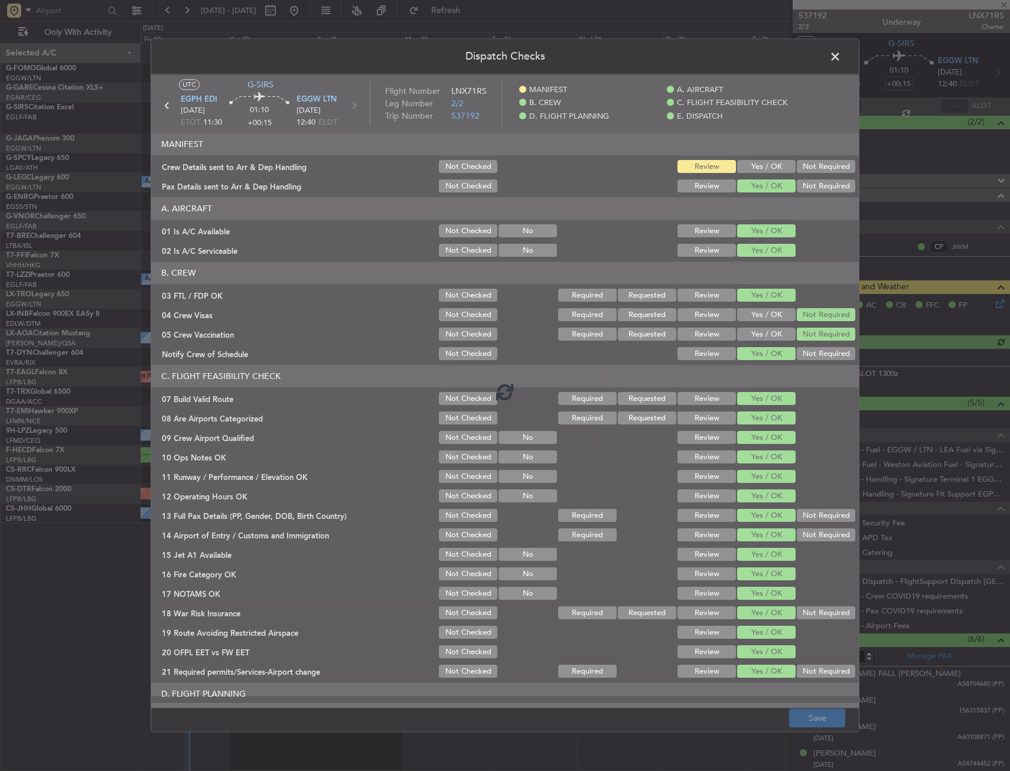
click at [748, 176] on div at bounding box center [505, 391] width 708 height 634
click at [749, 175] on div at bounding box center [505, 391] width 708 height 634
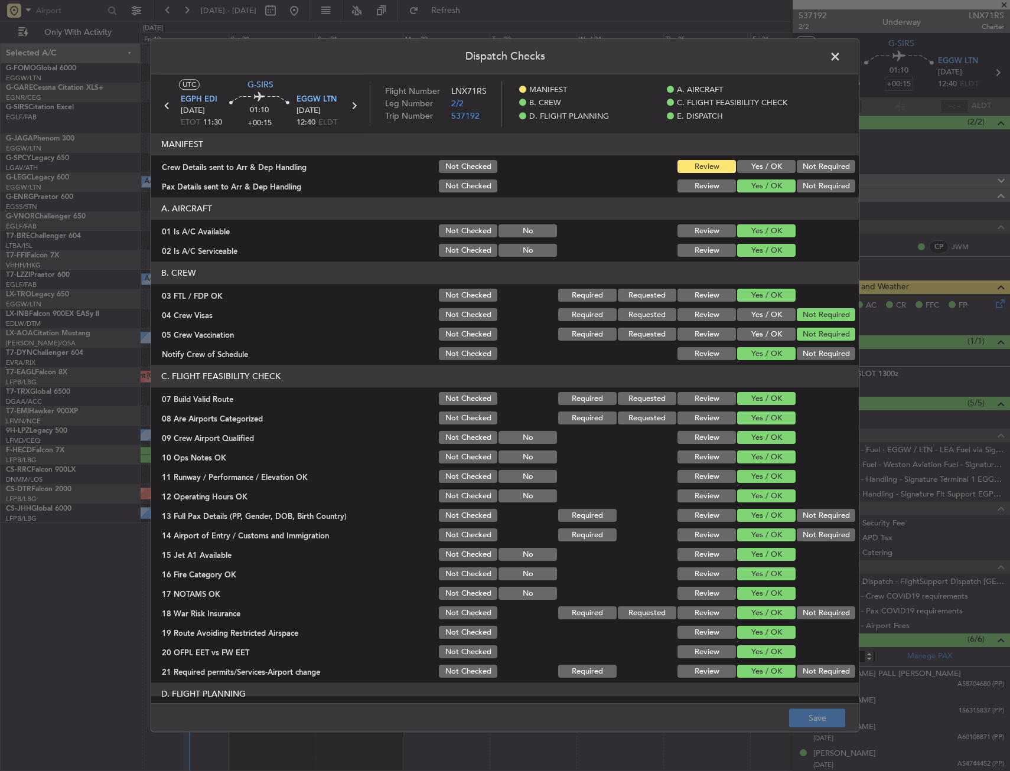
click at [754, 172] on button "Yes / OK" at bounding box center [766, 167] width 58 height 13
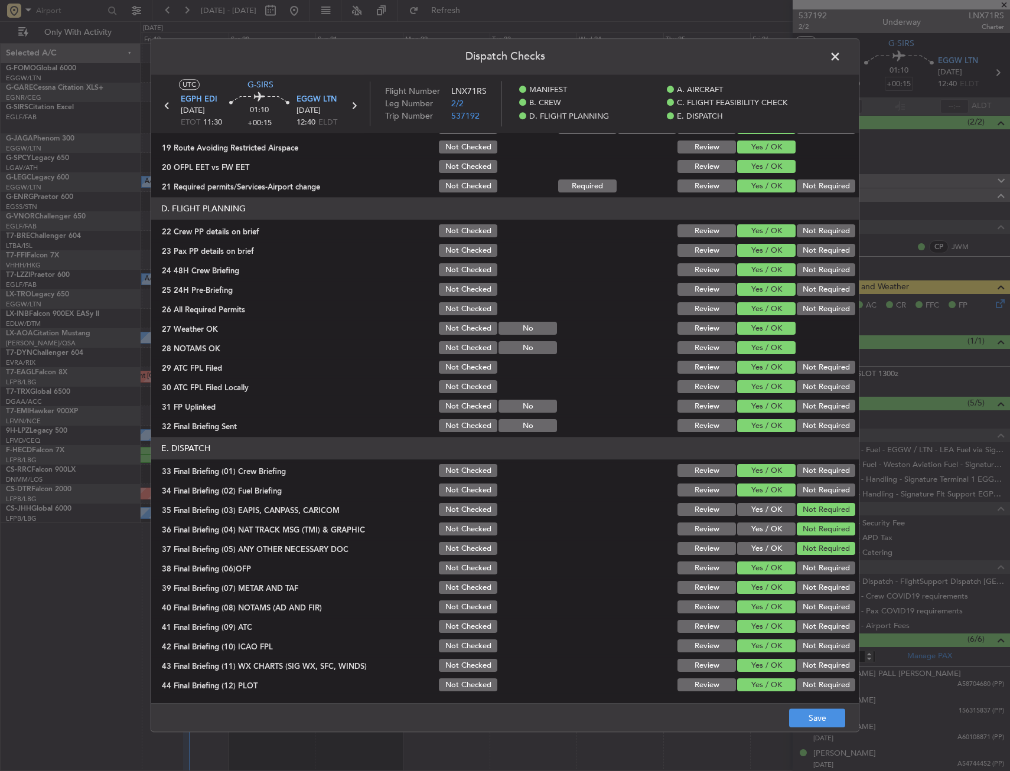
scroll to position [72, 0]
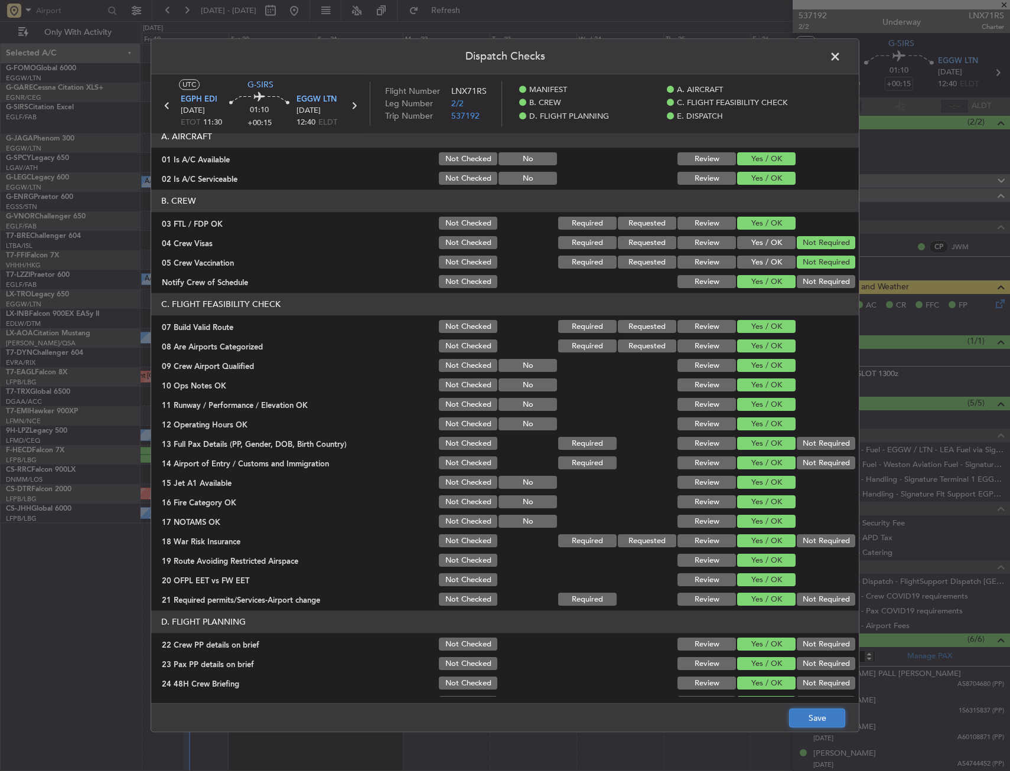
click at [828, 715] on button "Save" at bounding box center [817, 718] width 56 height 19
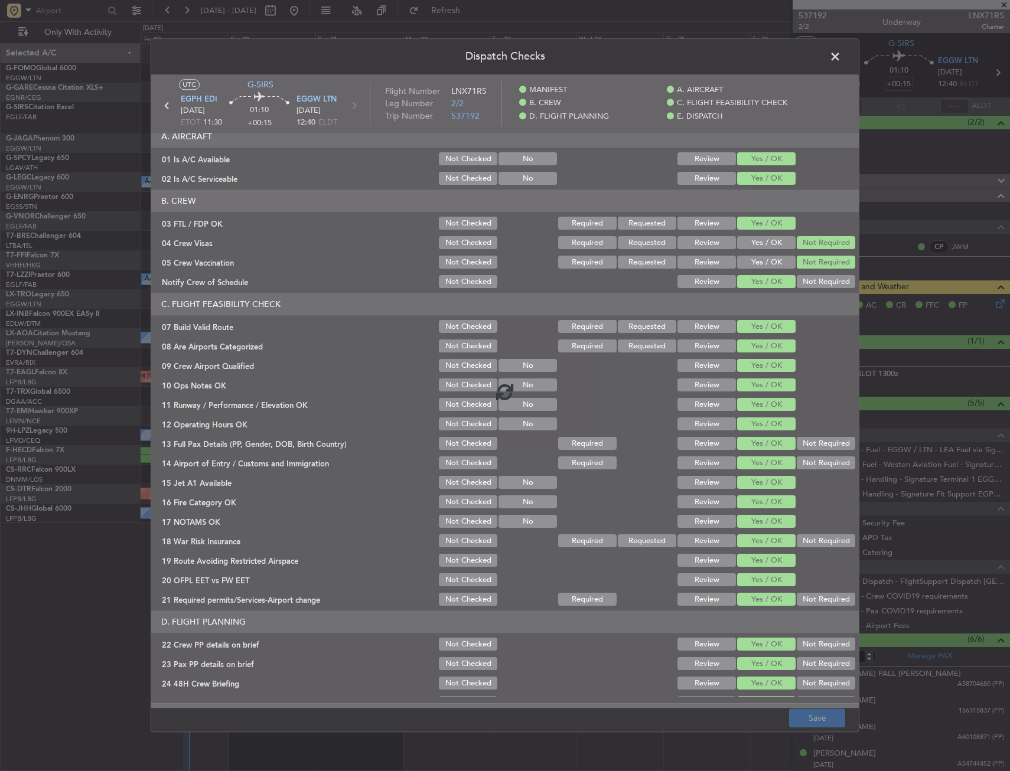
click at [825, 721] on footer "Save" at bounding box center [505, 718] width 708 height 28
click at [576, 728] on footer "Save" at bounding box center [505, 718] width 708 height 28
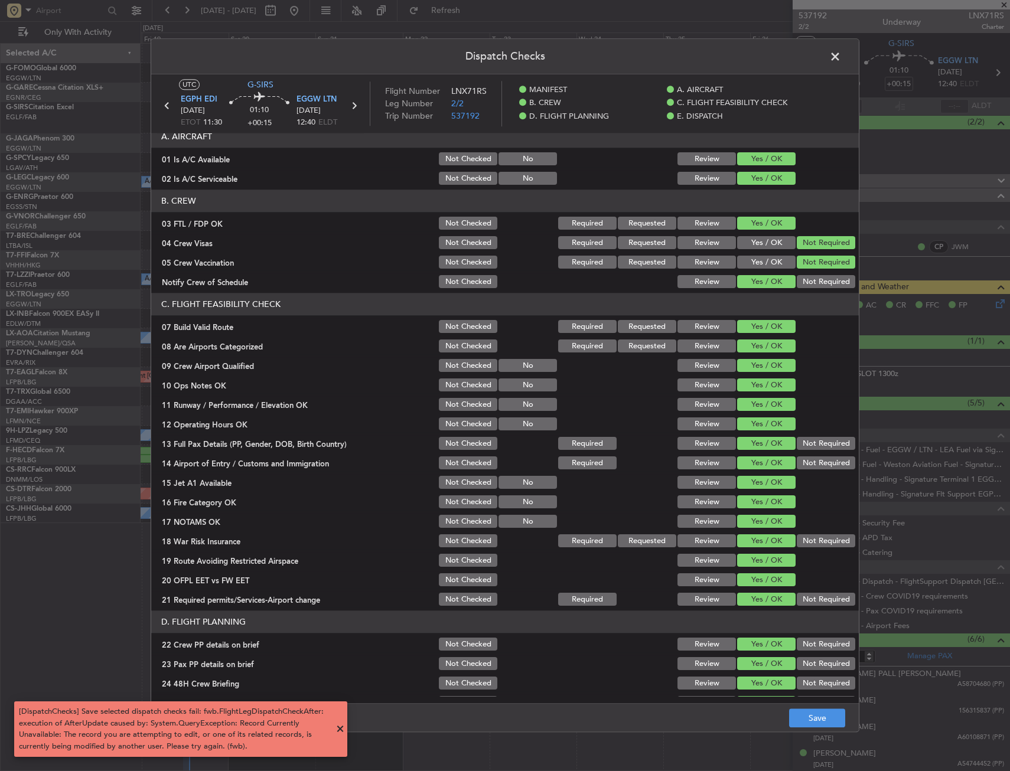
click at [841, 57] on span at bounding box center [841, 60] width 0 height 24
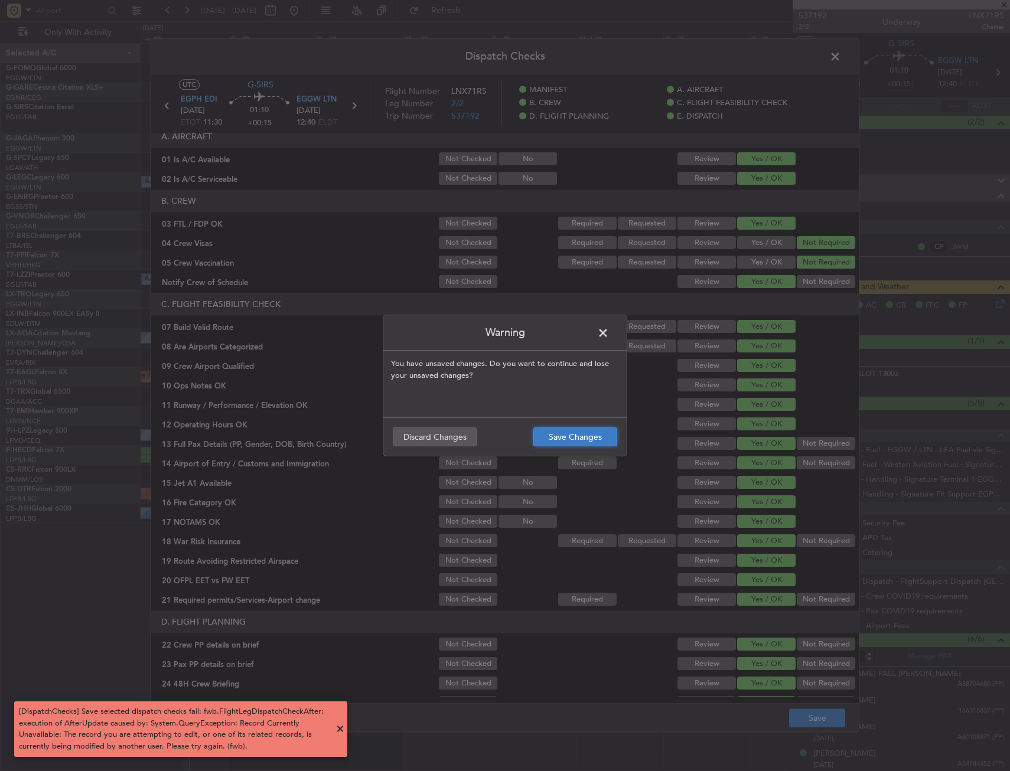
click at [588, 441] on button "Save Changes" at bounding box center [575, 437] width 84 height 19
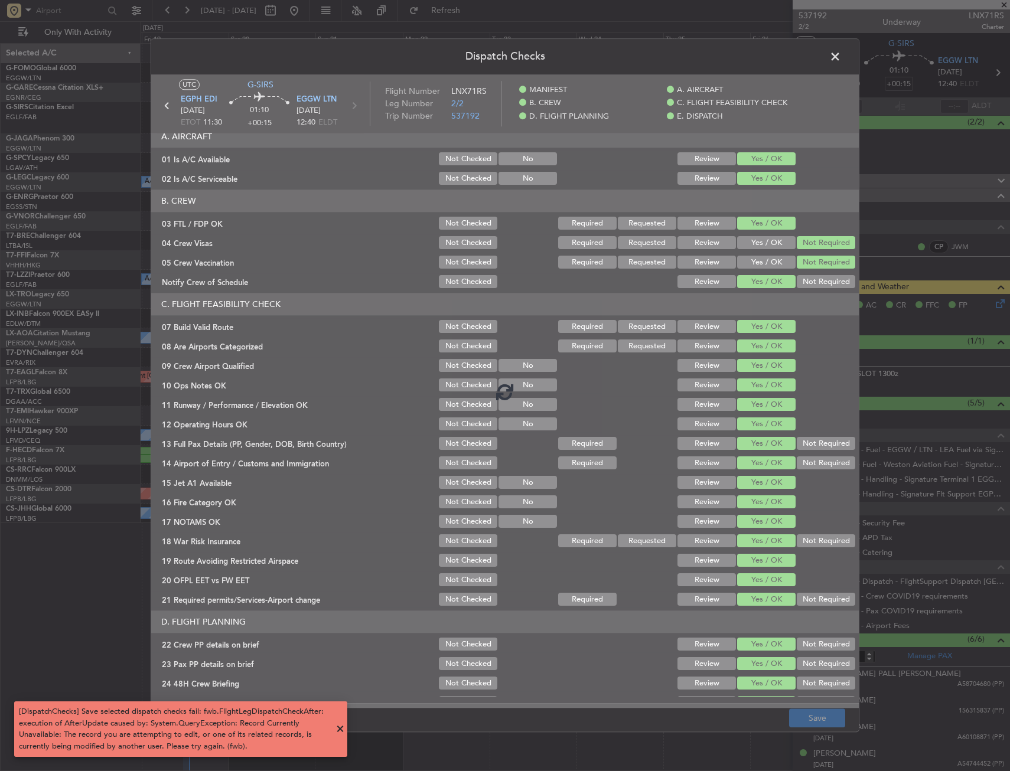
click at [332, 733] on snack-bar-container "[DispatchChecks] Save selected dispatch checks fail: fwb.FlightLegDispatchCheck…" at bounding box center [180, 730] width 333 height 56
click at [339, 729] on span at bounding box center [340, 729] width 14 height 14
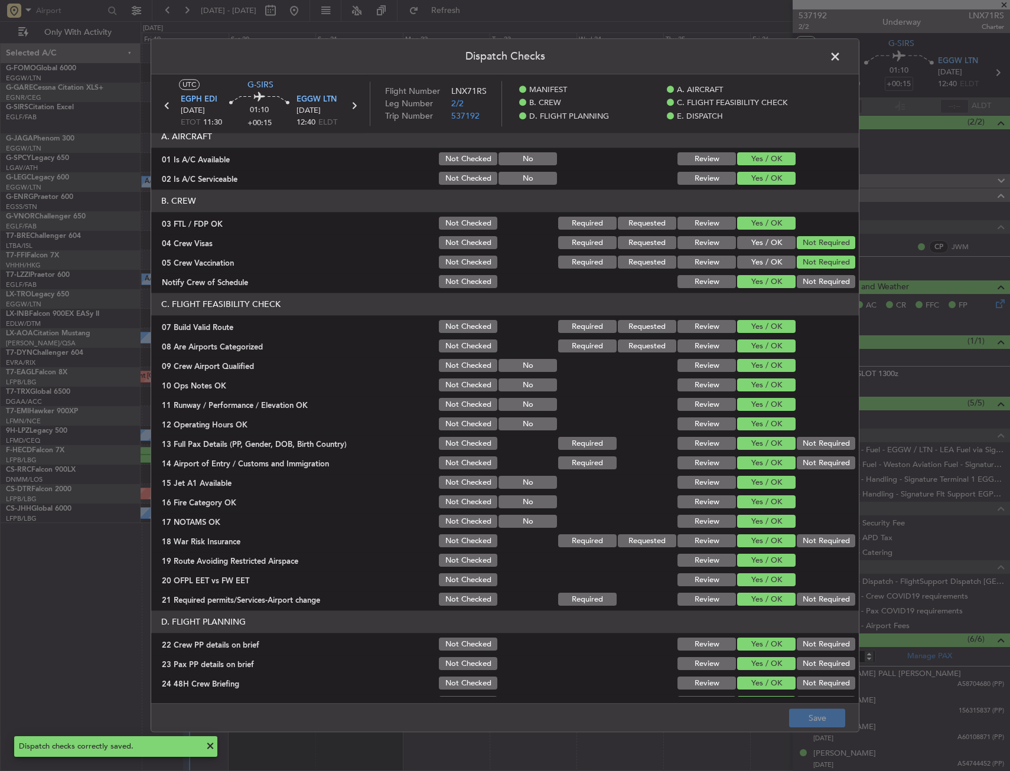
click at [827, 67] on header "Dispatch Checks" at bounding box center [505, 56] width 708 height 35
type input "13:04"
click at [841, 61] on span at bounding box center [841, 60] width 0 height 24
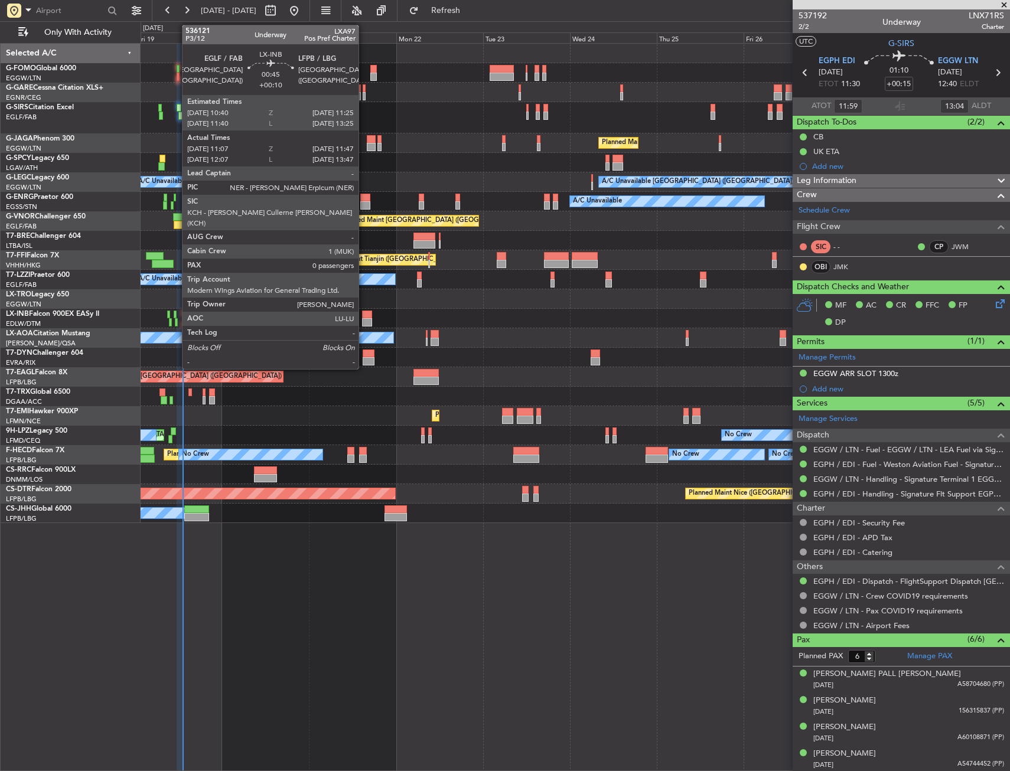
click at [176, 320] on div at bounding box center [176, 322] width 3 height 8
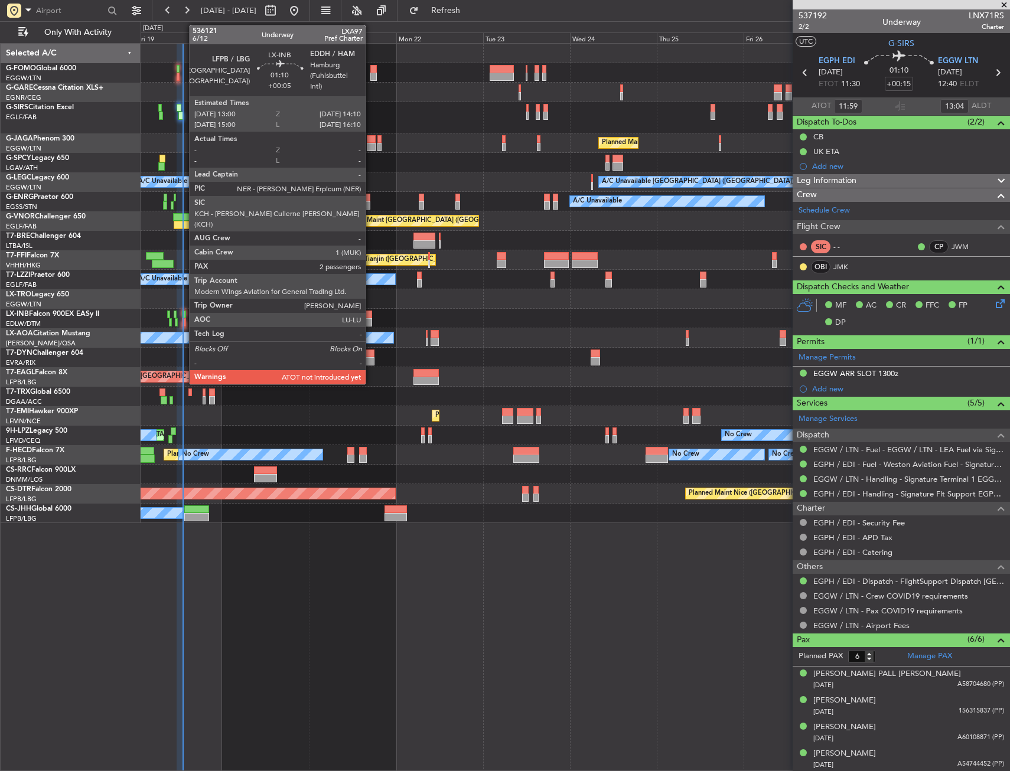
click at [183, 315] on div at bounding box center [184, 315] width 5 height 8
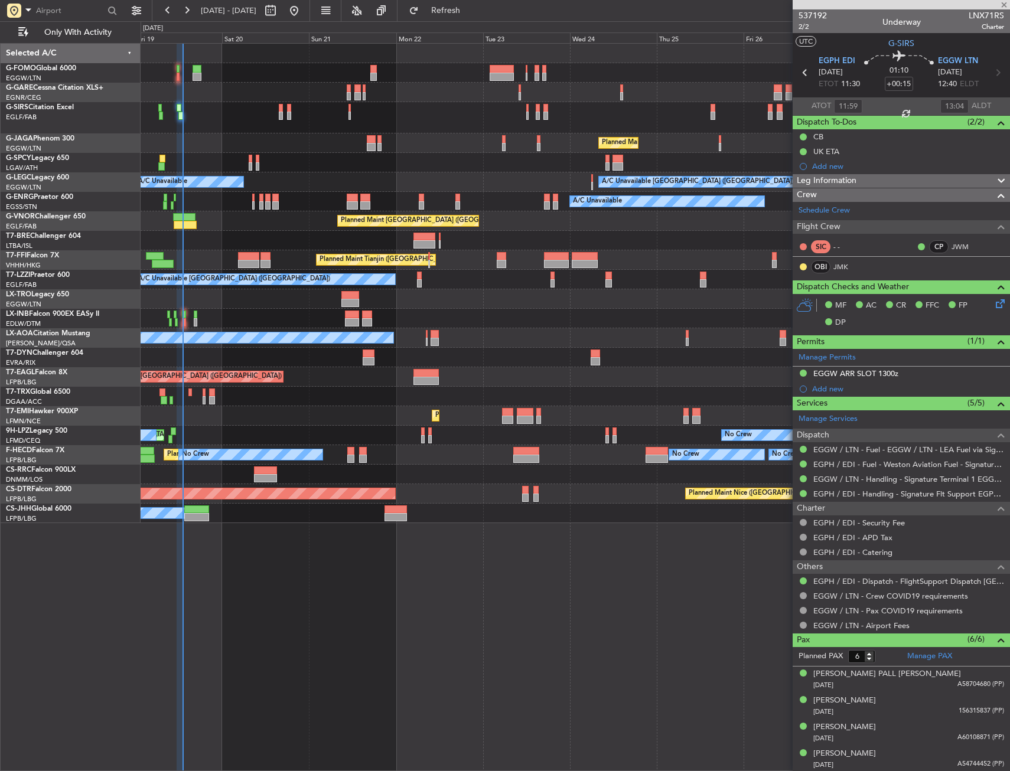
type input "+00:05"
type input "2"
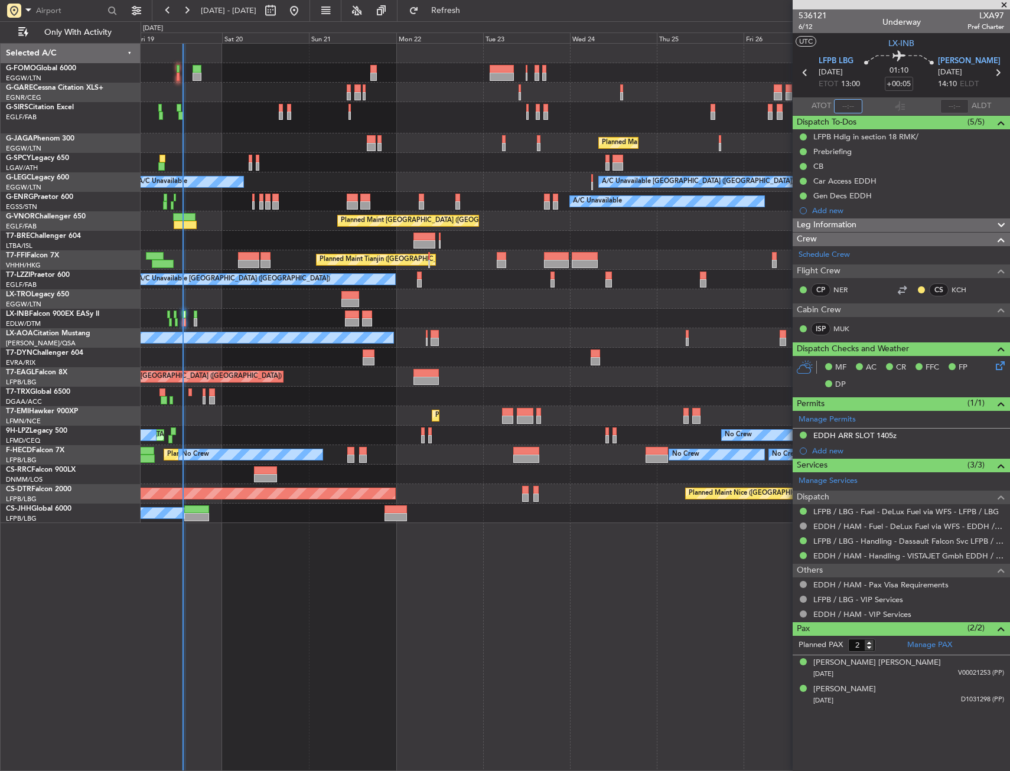
click at [843, 104] on input "text" at bounding box center [848, 106] width 28 height 14
click at [869, 83] on div "01:10 +00:05" at bounding box center [899, 73] width 78 height 44
type input "13:04"
click at [423, 162] on div at bounding box center [575, 162] width 869 height 19
click at [540, 324] on div at bounding box center [575, 318] width 869 height 19
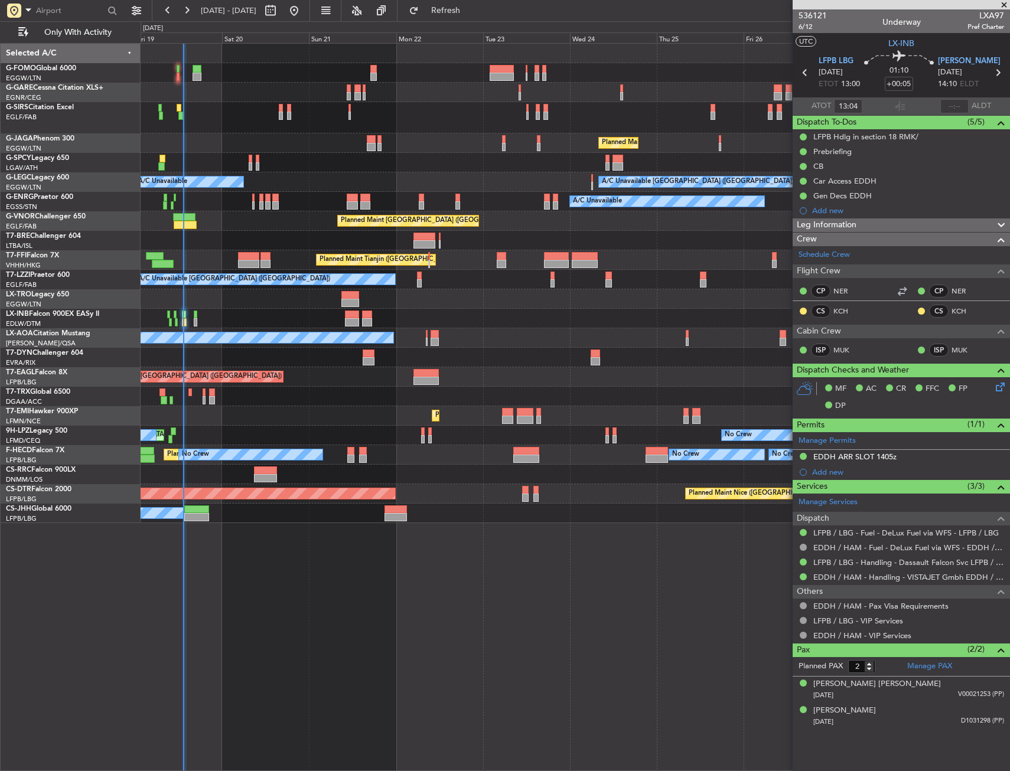
click at [308, 160] on div at bounding box center [575, 162] width 869 height 19
click at [53, 34] on span "Only With Activity" at bounding box center [78, 32] width 94 height 8
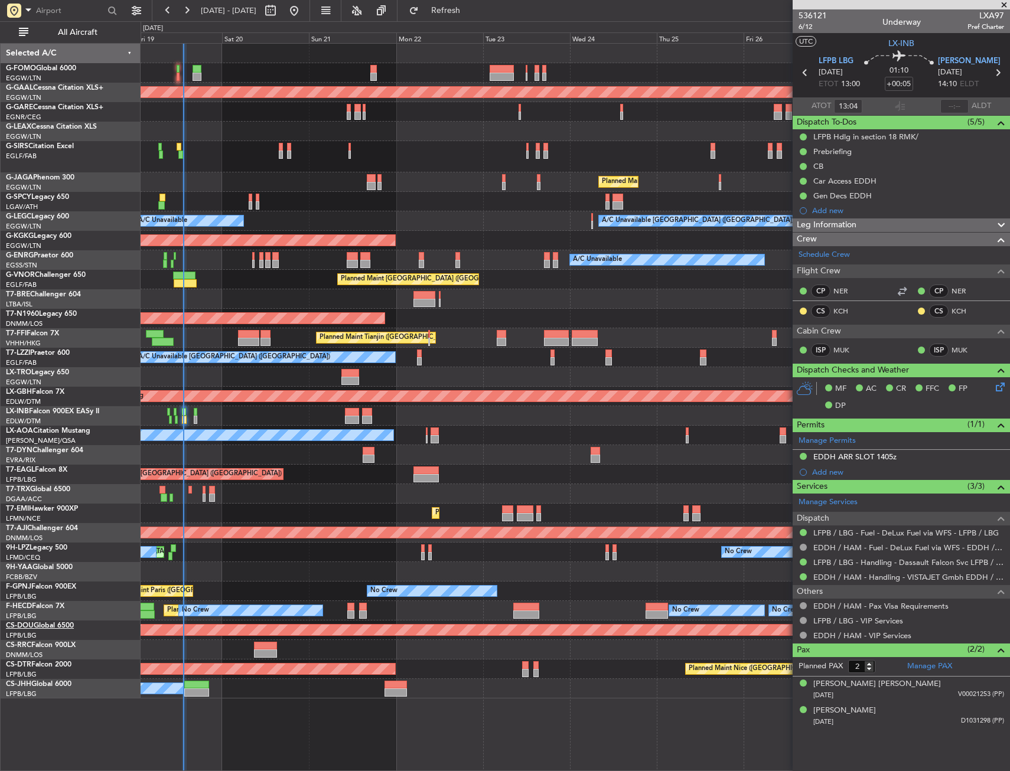
click at [53, 628] on link "CS-DOU Global 6500" at bounding box center [40, 626] width 68 height 7
click at [61, 40] on button "All Aircraft" at bounding box center [70, 32] width 115 height 19
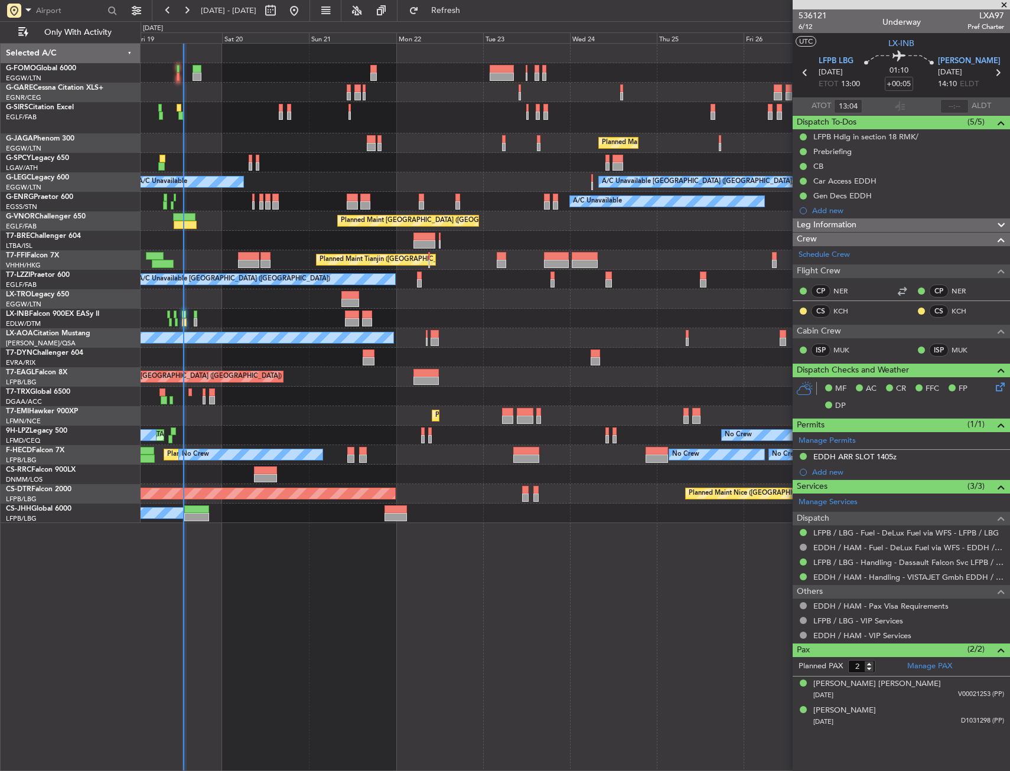
click at [253, 142] on div "Planned Maint [GEOGRAPHIC_DATA] ([GEOGRAPHIC_DATA])" at bounding box center [575, 142] width 869 height 19
click at [331, 284] on div "Planned Maint London (Luton) A/C Unavailable A/C Unavailable London (Luton) A/C…" at bounding box center [575, 284] width 869 height 480
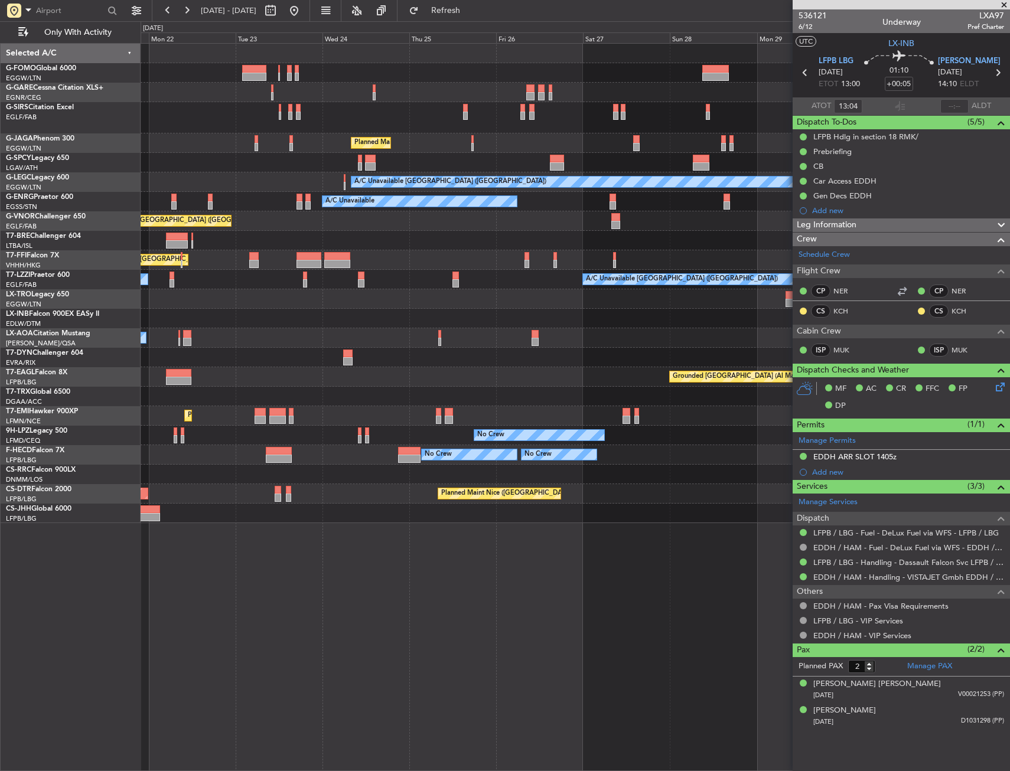
click at [285, 233] on div "Planned Maint London (Luton) A/C Unavailable London (Luton) A/C Unavailable A/C…" at bounding box center [575, 284] width 869 height 480
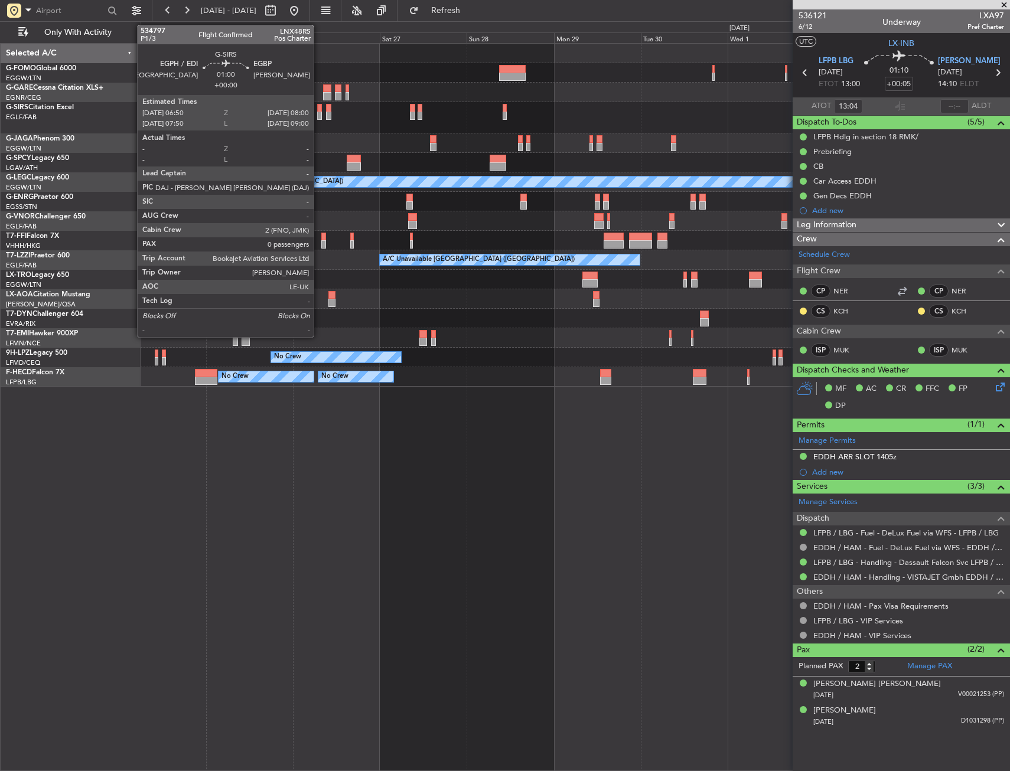
click at [319, 107] on div at bounding box center [319, 108] width 5 height 8
type input "0"
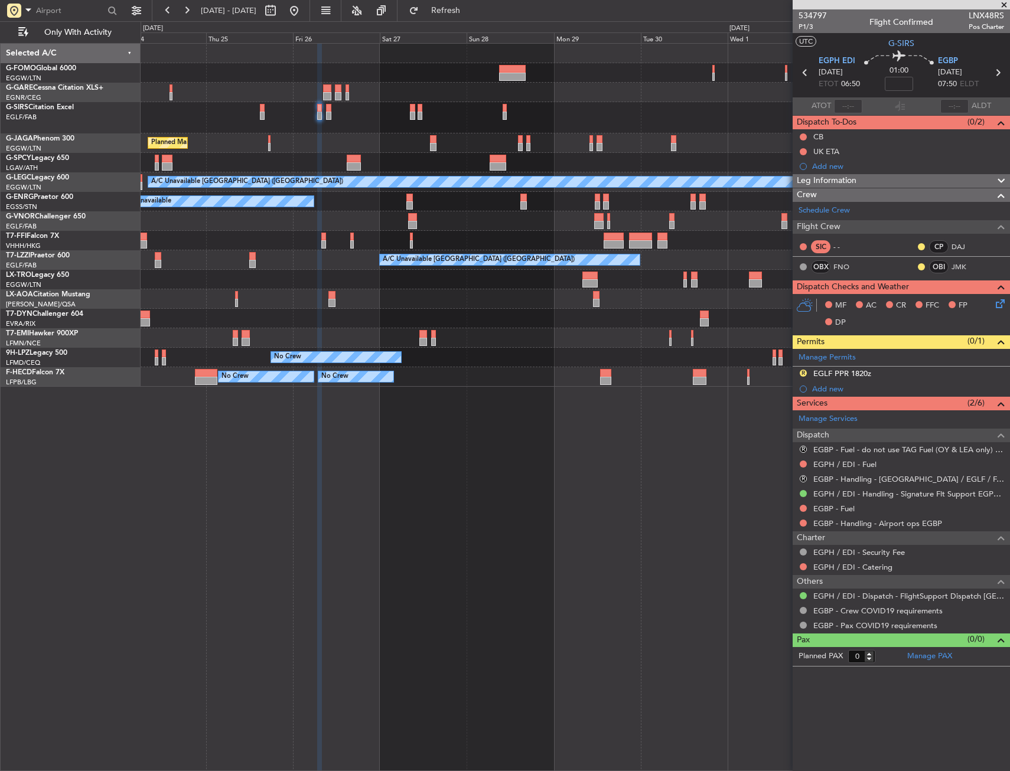
click at [731, 239] on div "Planned Maint London (Luton) A/C Unavailable London (Luton) A/C Unavailable Pla…" at bounding box center [575, 215] width 869 height 343
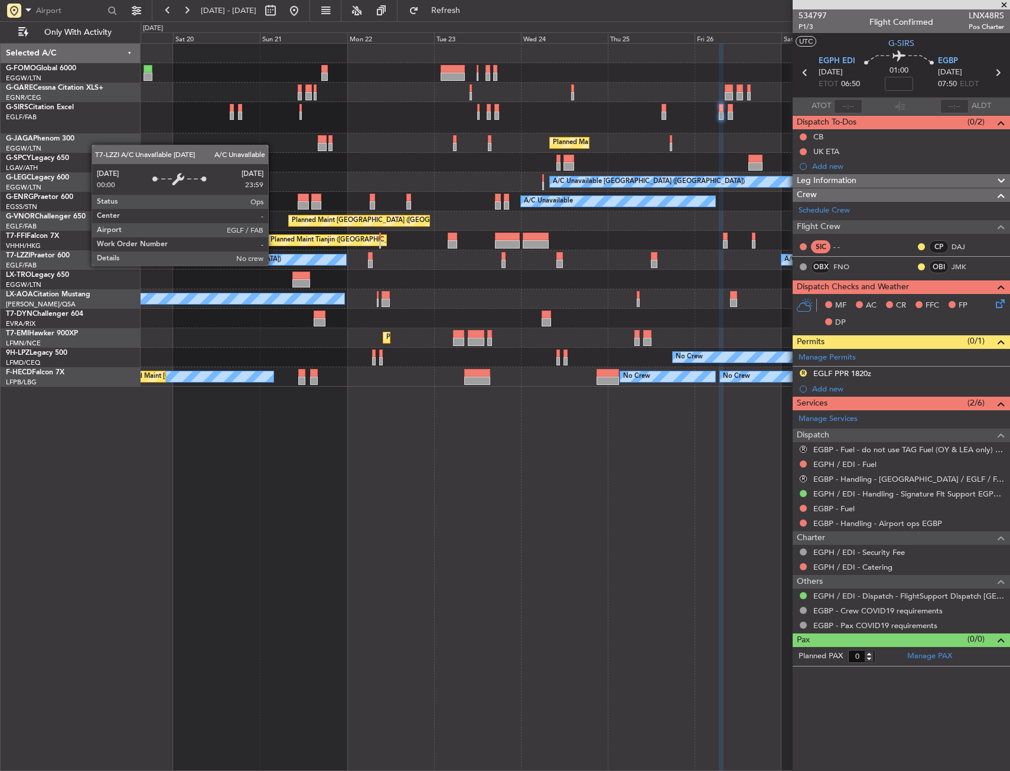
click at [601, 224] on div "Planned Maint London (Luton) A/C Unavailable London (Luton) A/C Unavailable A/C…" at bounding box center [575, 215] width 869 height 343
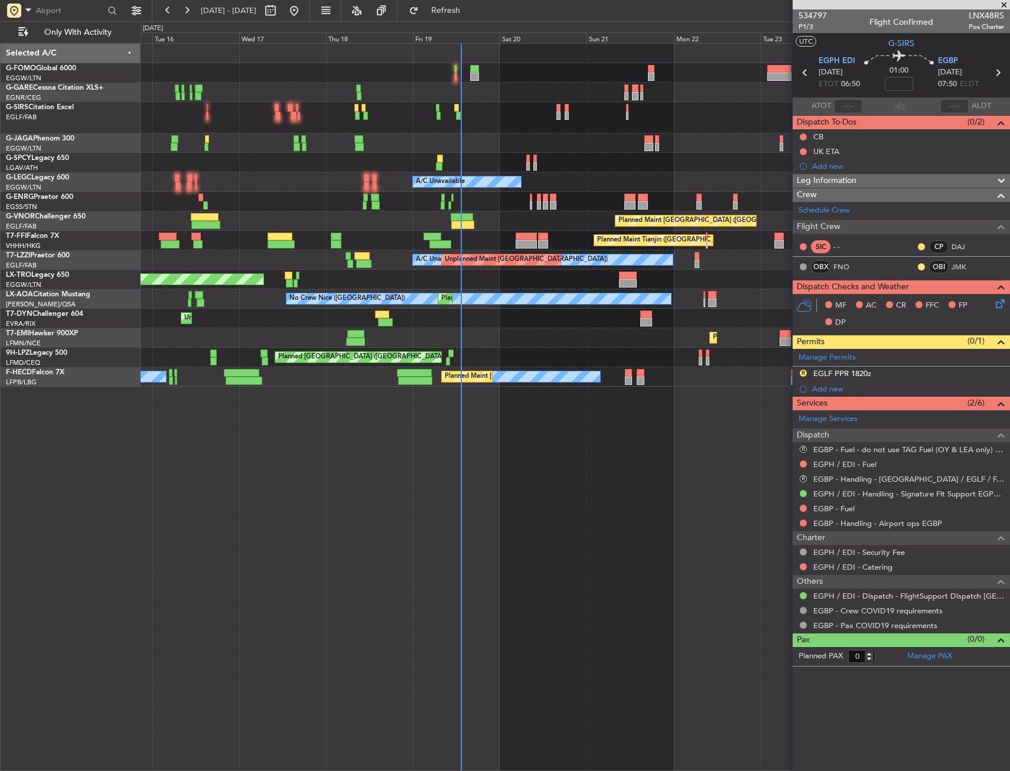
click at [243, 237] on div "OLBA 11:00 Z KTEB 22:45 Z 10:50 Z 22:30 Z Planned Maint London (Luton) A/C Unav…" at bounding box center [575, 215] width 869 height 343
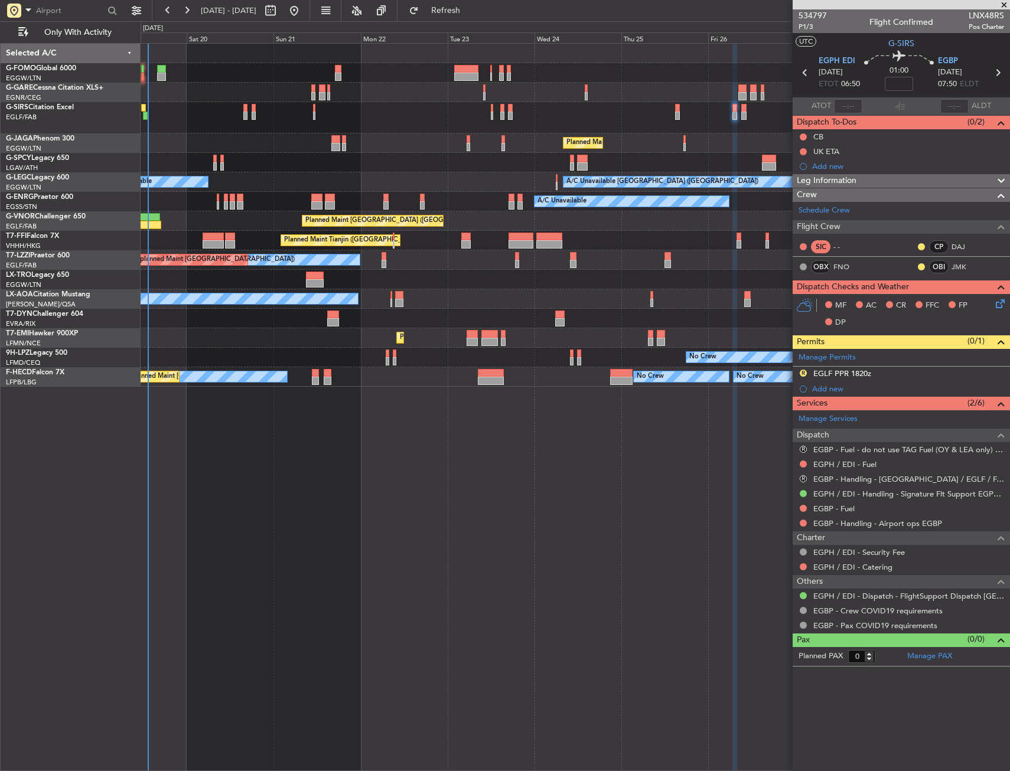
click at [360, 237] on div "Planned Maint Tianjin ([GEOGRAPHIC_DATA])" at bounding box center [353, 241] width 138 height 18
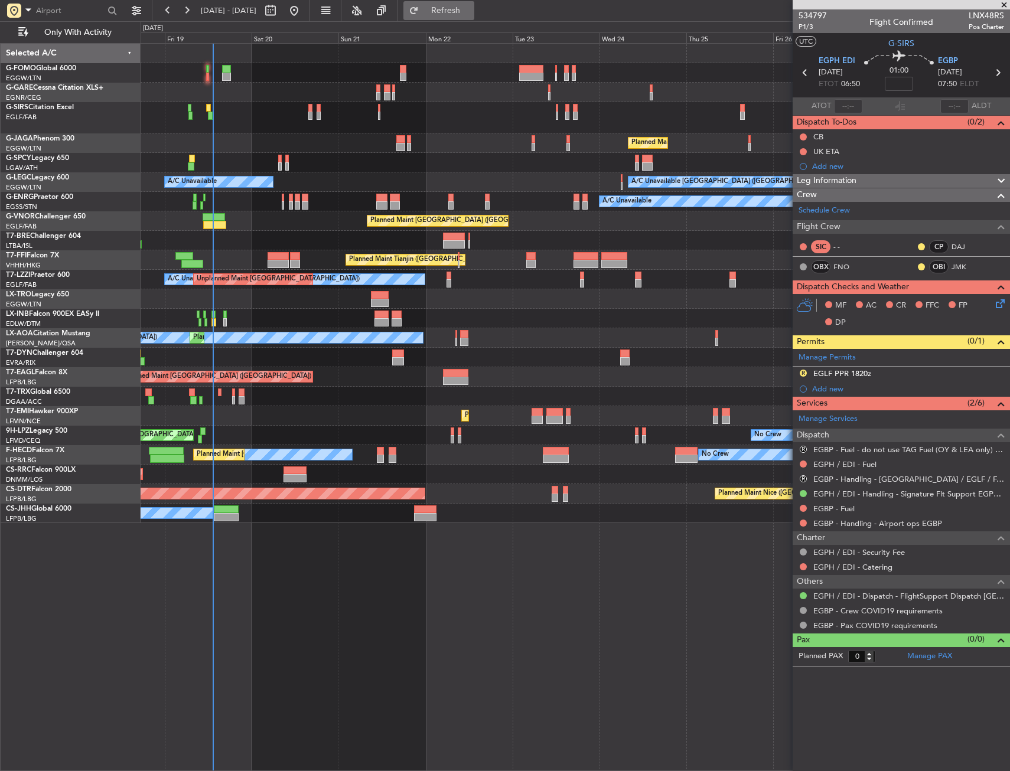
click at [455, 6] on button "Refresh" at bounding box center [438, 10] width 71 height 19
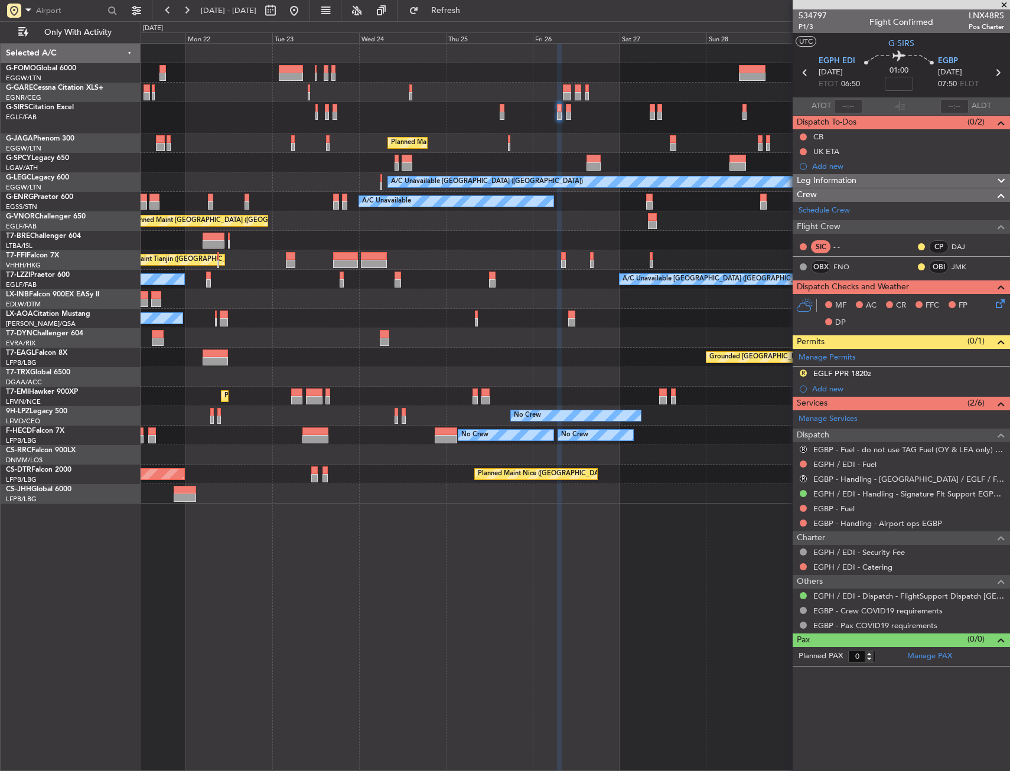
click at [468, 325] on div "Planned Maint London (Luton) A/C Unavailable London (Luton) A/C Unavailable A/C…" at bounding box center [575, 274] width 869 height 460
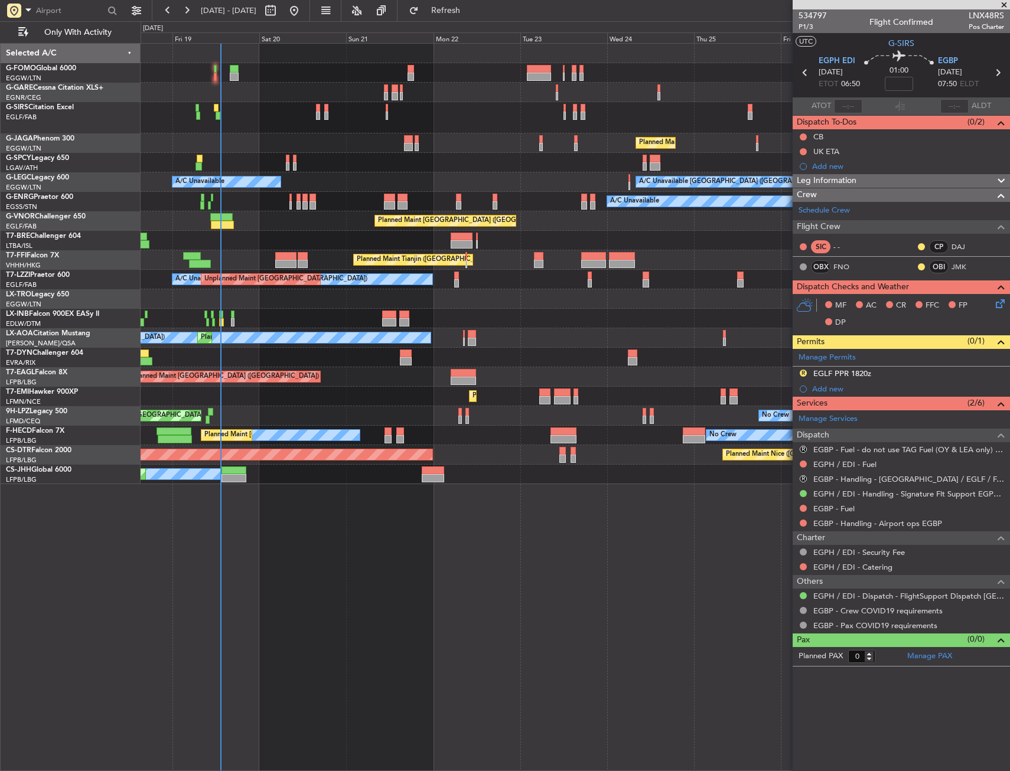
click at [589, 332] on div "Planned Maint London (Luton) A/C Unavailable London (Luton) A/C Unavailable A/C…" at bounding box center [575, 264] width 869 height 441
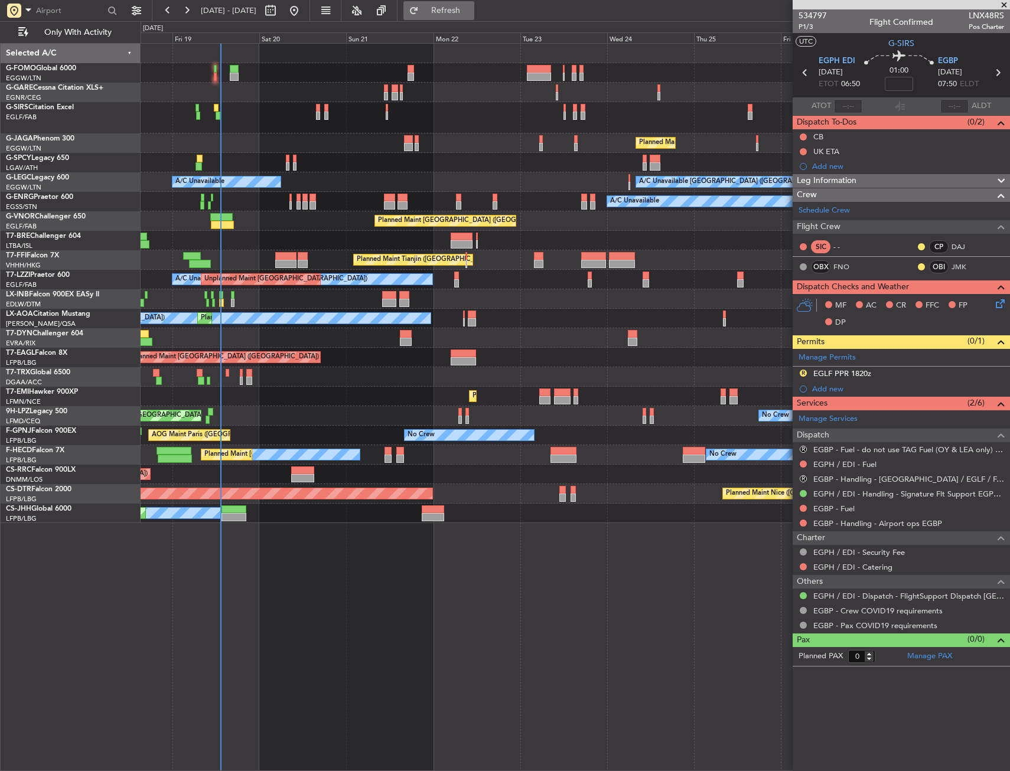
click at [474, 17] on button "Refresh" at bounding box center [438, 10] width 71 height 19
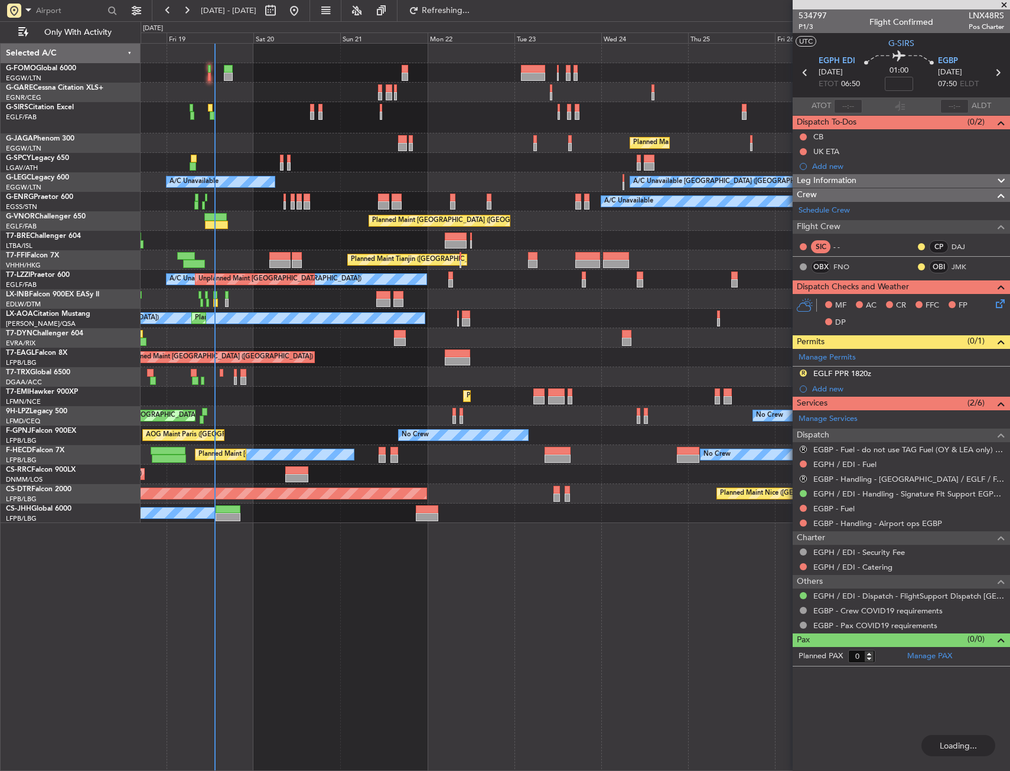
click at [457, 76] on div at bounding box center [575, 72] width 869 height 19
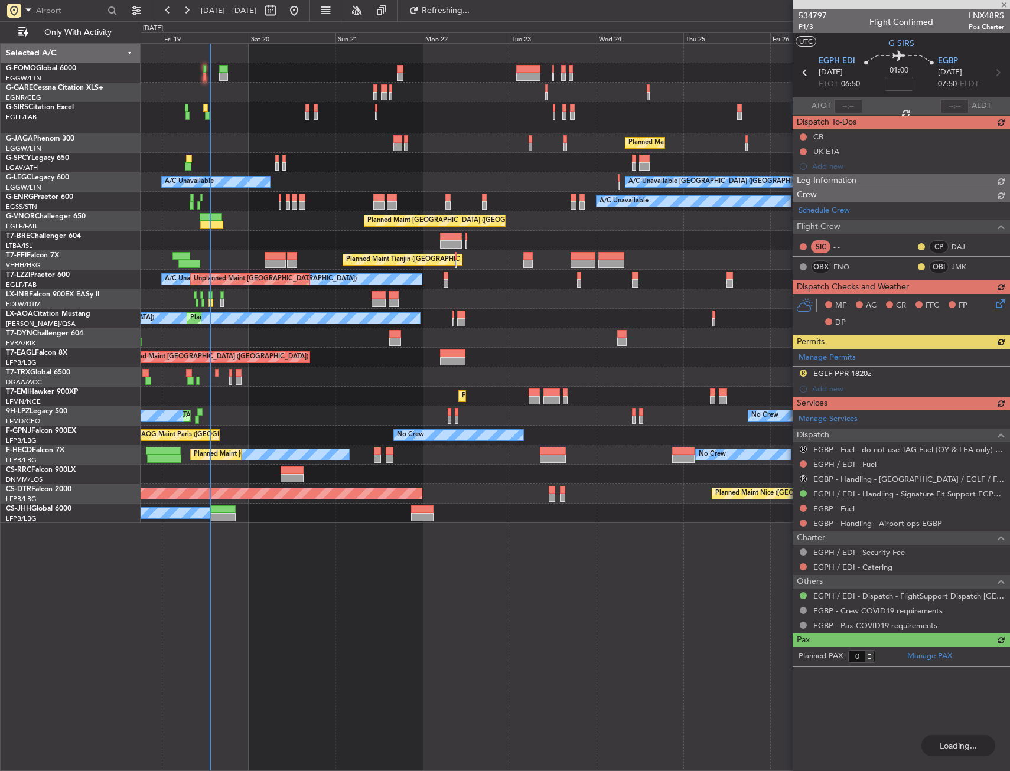
drag, startPoint x: 400, startPoint y: 134, endPoint x: 357, endPoint y: 135, distance: 42.5
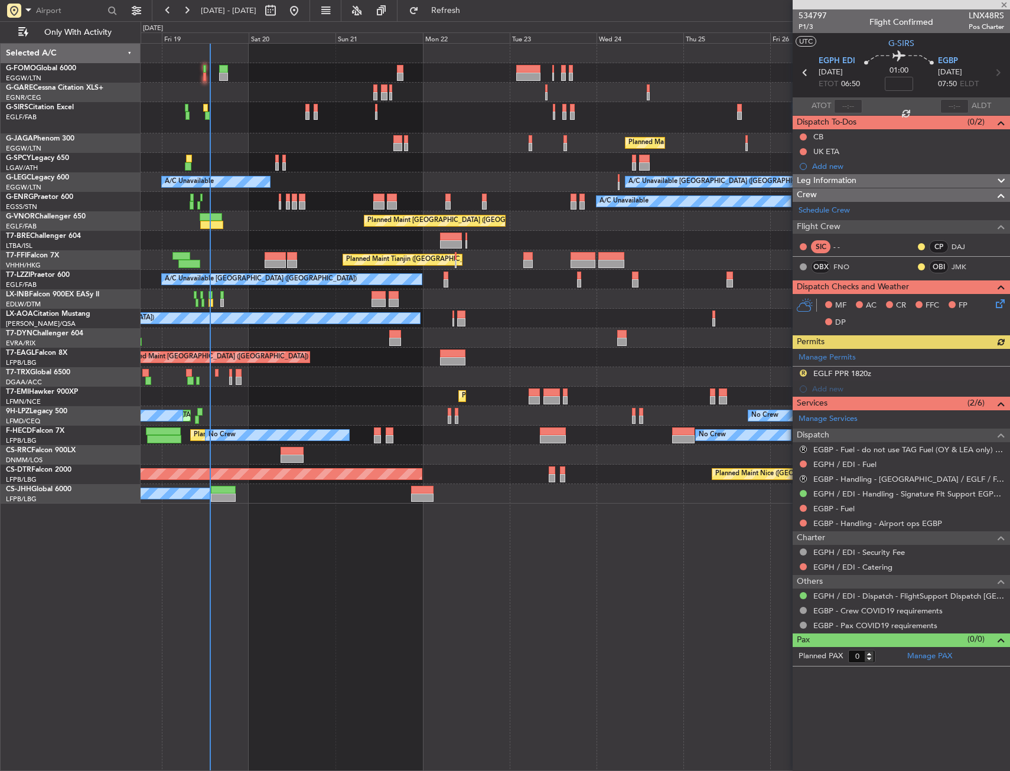
drag, startPoint x: 327, startPoint y: 125, endPoint x: 325, endPoint y: 118, distance: 7.5
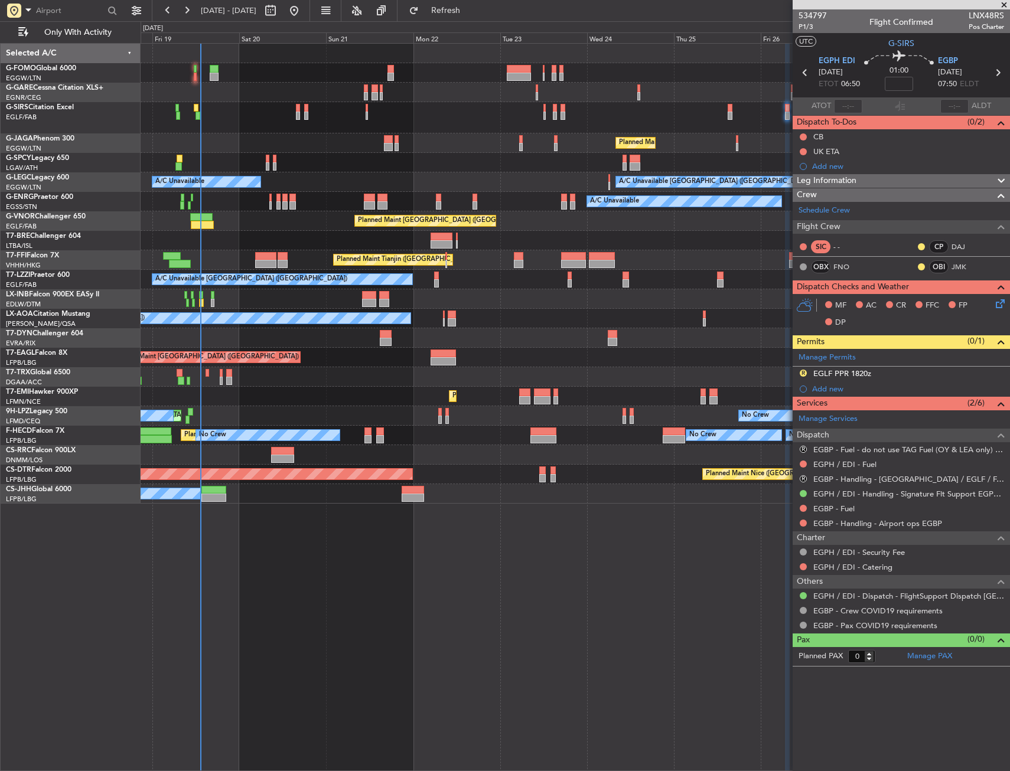
click at [287, 132] on div at bounding box center [575, 117] width 869 height 31
click at [289, 154] on div at bounding box center [575, 162] width 869 height 19
click at [295, 107] on div at bounding box center [575, 117] width 869 height 31
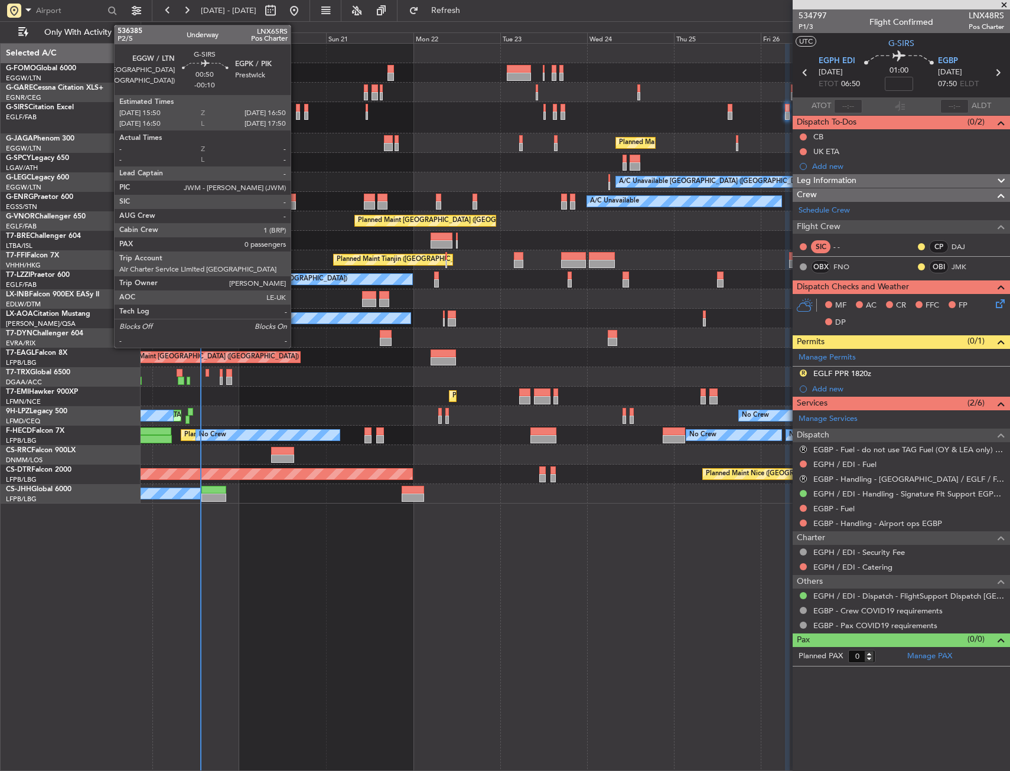
click at [296, 106] on div at bounding box center [298, 108] width 4 height 8
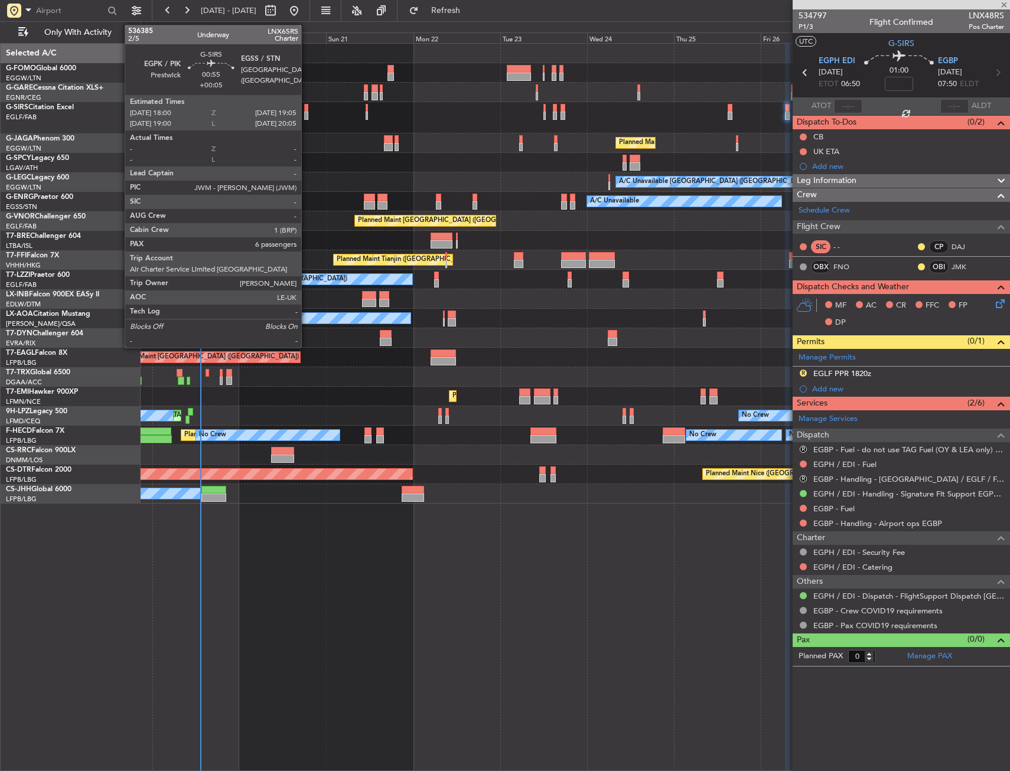
type input "-00:10"
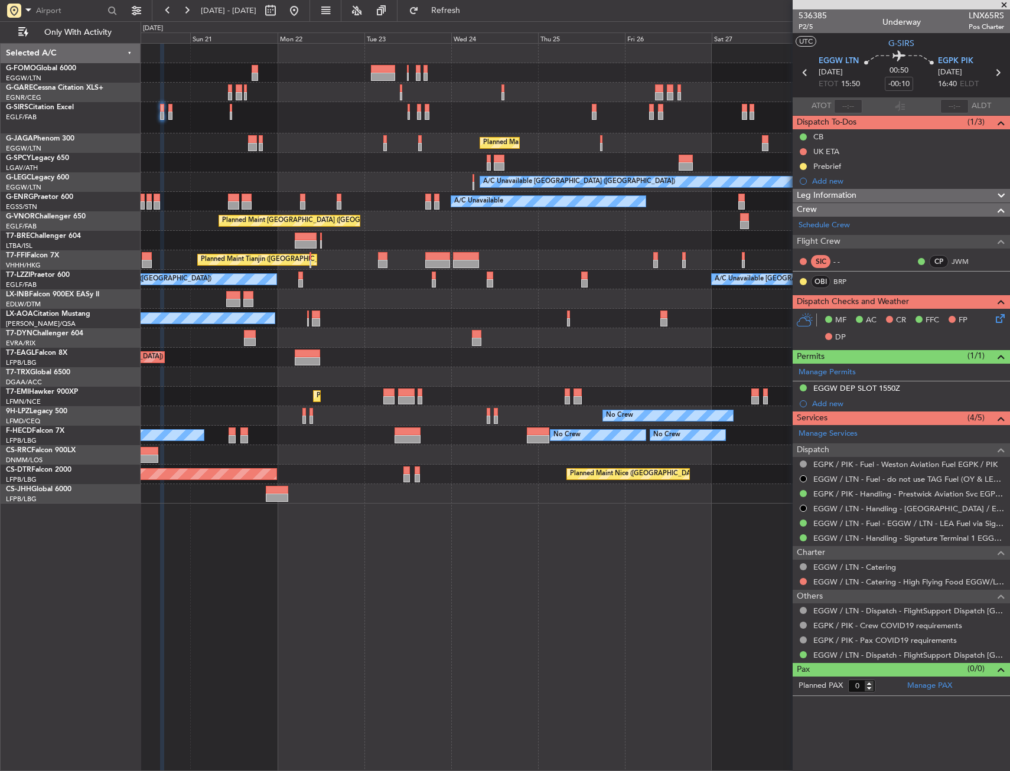
click at [60, 263] on div "Planned Maint London (Luton) A/C Unavailable London (Luton) A/C Unavailable A/C…" at bounding box center [505, 396] width 1010 height 750
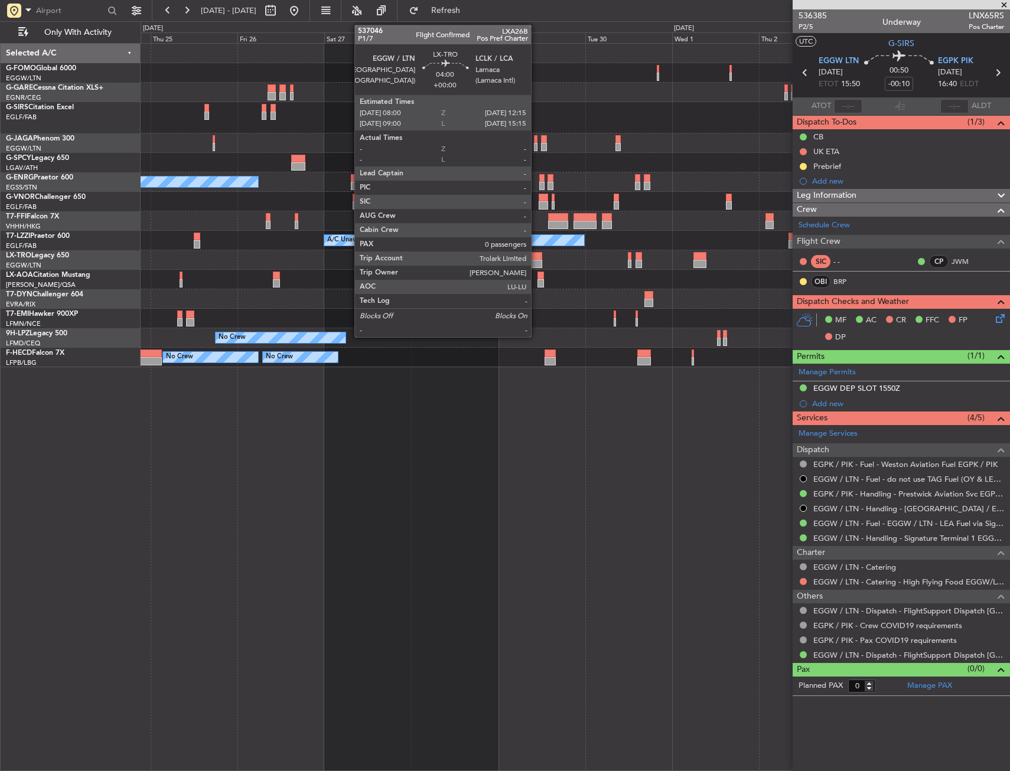
click at [536, 259] on div at bounding box center [535, 256] width 16 height 8
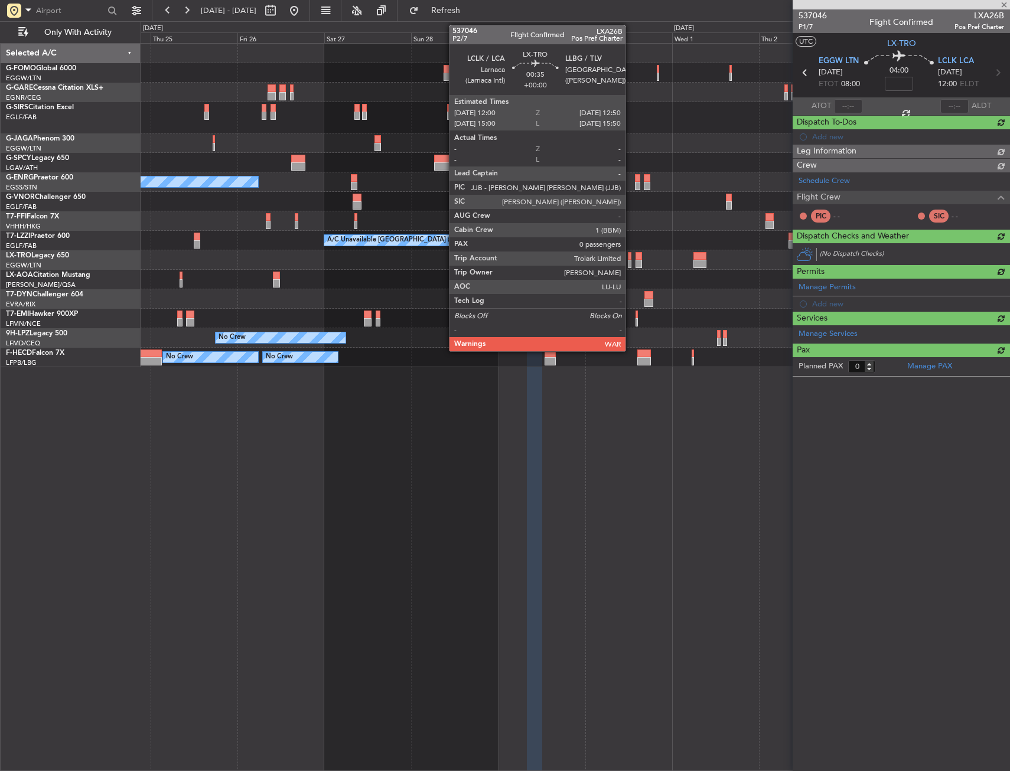
click at [631, 257] on div at bounding box center [630, 256] width 4 height 8
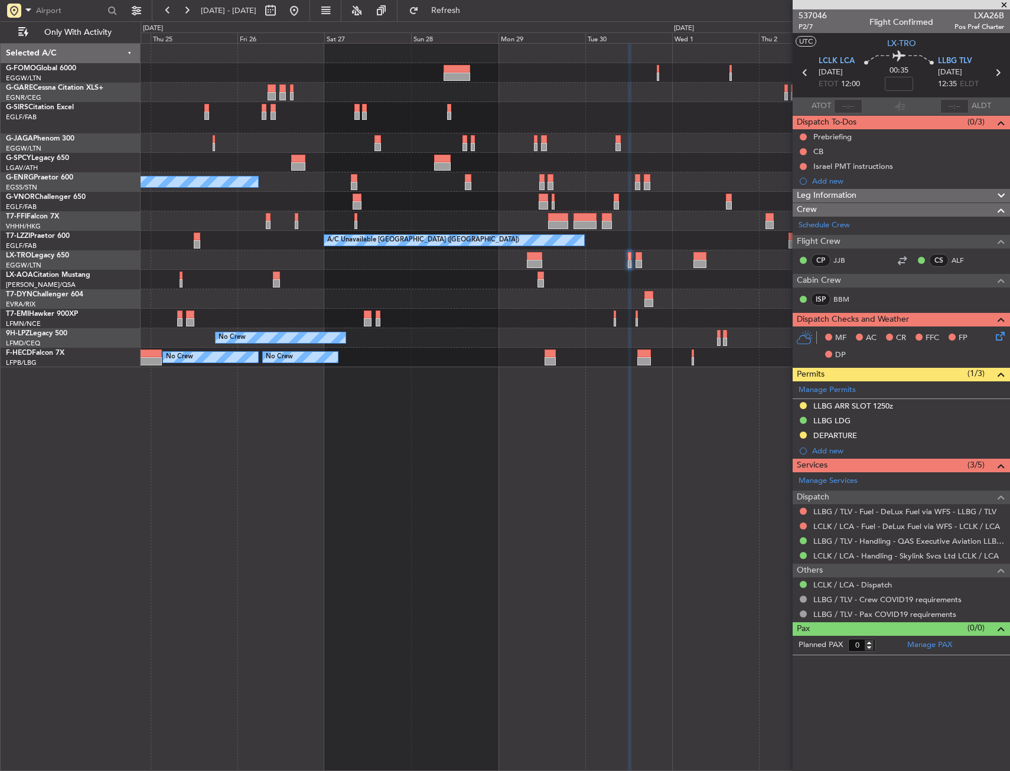
click at [402, 285] on div "No Crew Antwerp ([GEOGRAPHIC_DATA])" at bounding box center [575, 279] width 869 height 19
click at [403, 281] on div "No Crew Antwerp ([GEOGRAPHIC_DATA])" at bounding box center [575, 279] width 869 height 19
click at [650, 161] on div "Planned Maint London (Luton) A/C Unavailable Planned Maint London (Farnborough)…" at bounding box center [575, 206] width 869 height 324
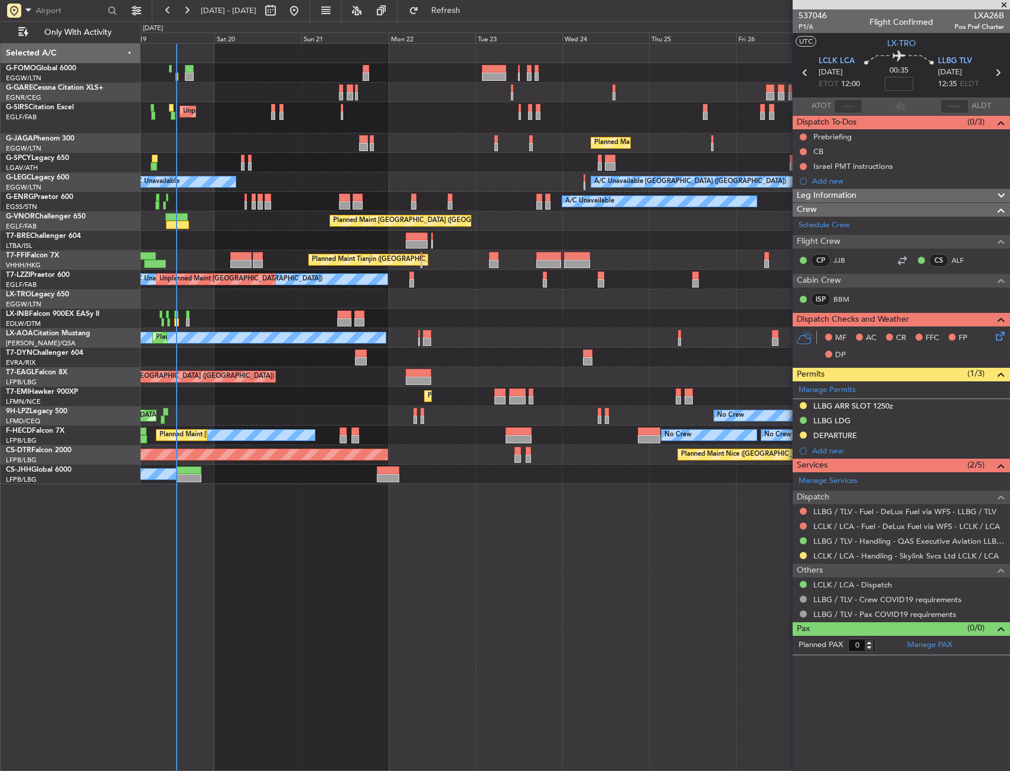
click at [483, 266] on div "Unplanned Maint London (Luton) Planned Maint London (Luton) A/C Unavailable Lon…" at bounding box center [575, 264] width 869 height 441
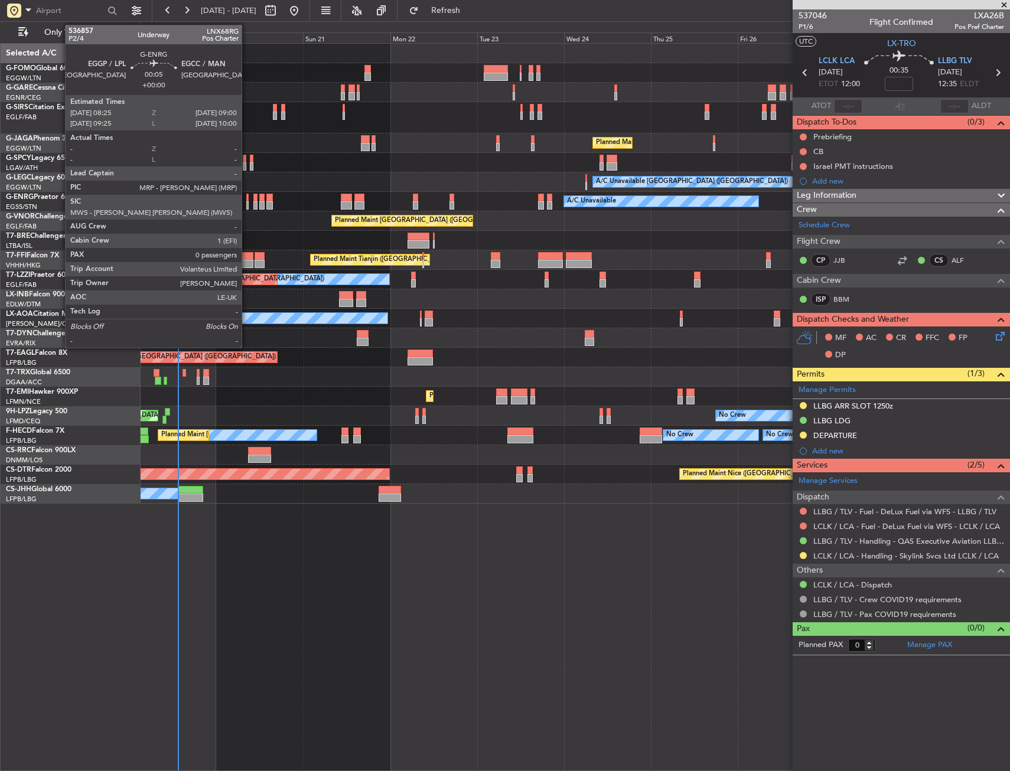
click at [247, 198] on div at bounding box center [247, 198] width 2 height 8
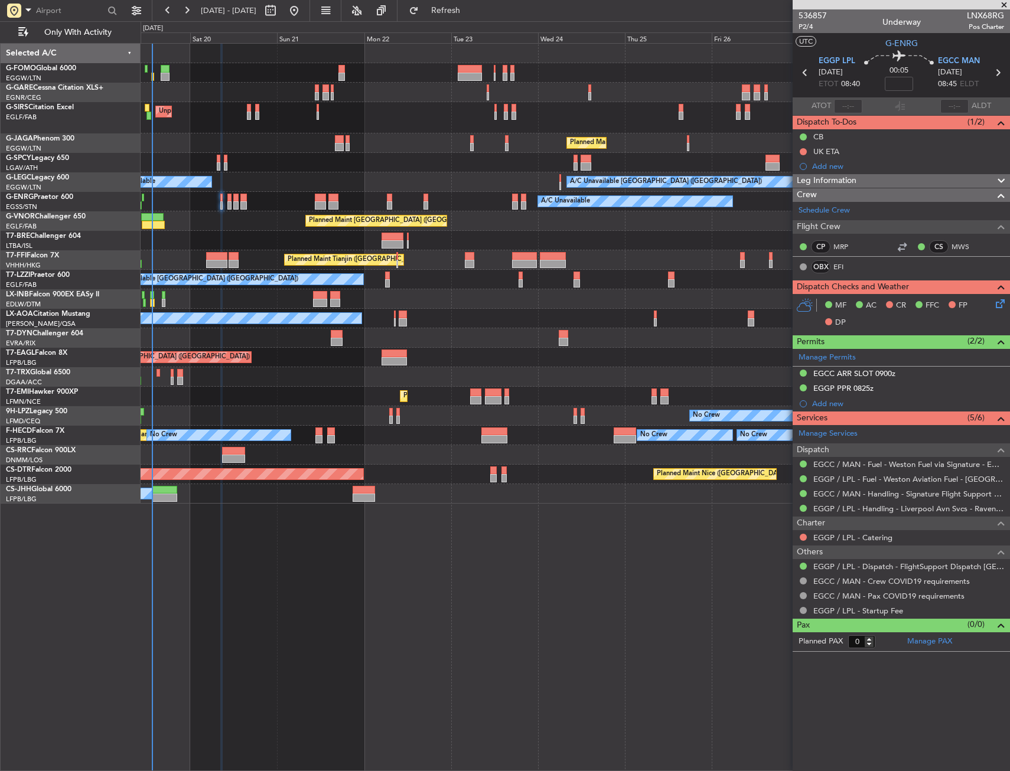
click at [741, 145] on div "Planned Maint [GEOGRAPHIC_DATA] ([GEOGRAPHIC_DATA])" at bounding box center [575, 142] width 869 height 19
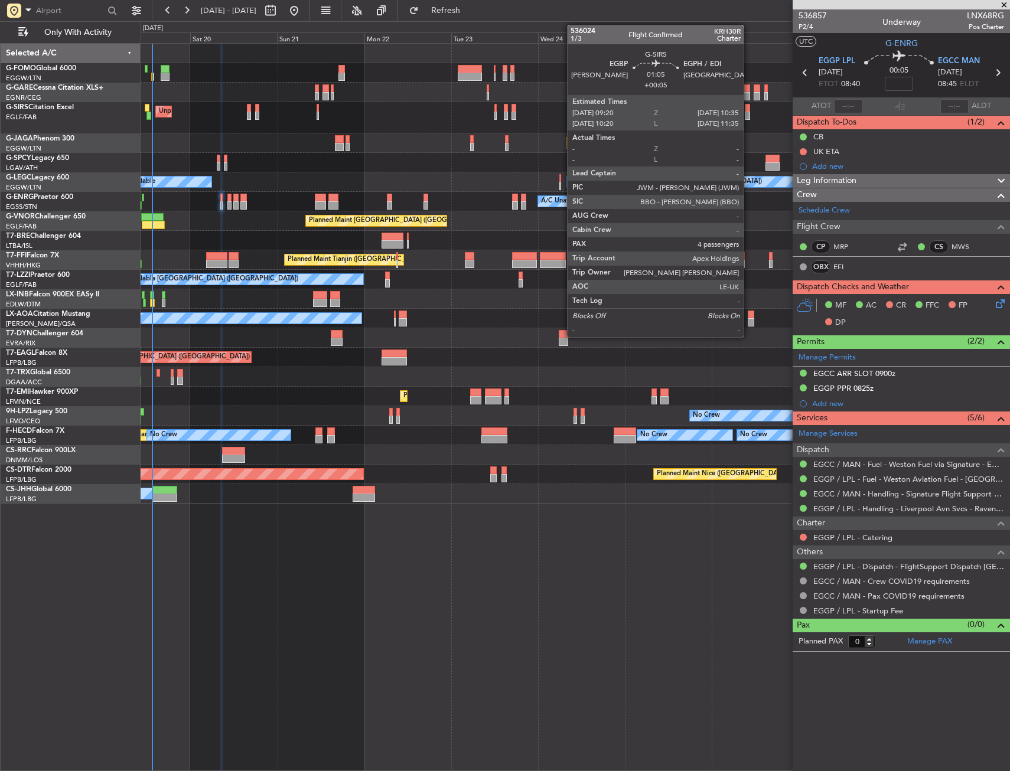
click at [749, 114] on div at bounding box center [747, 116] width 5 height 8
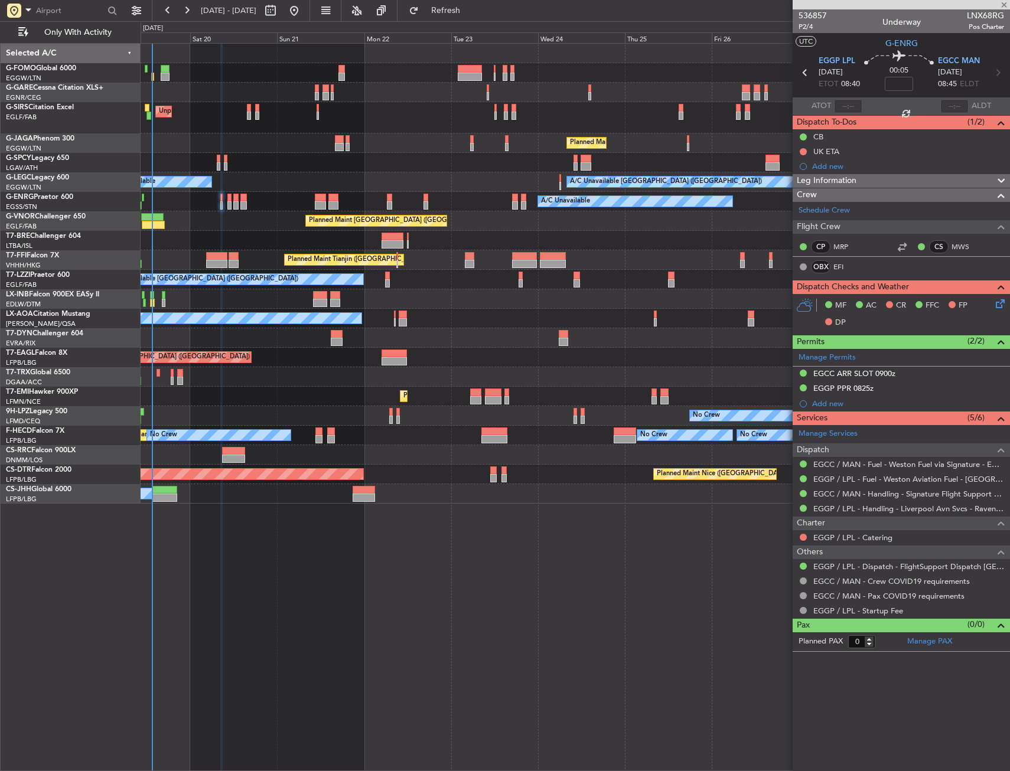
type input "+00:05"
type input "4"
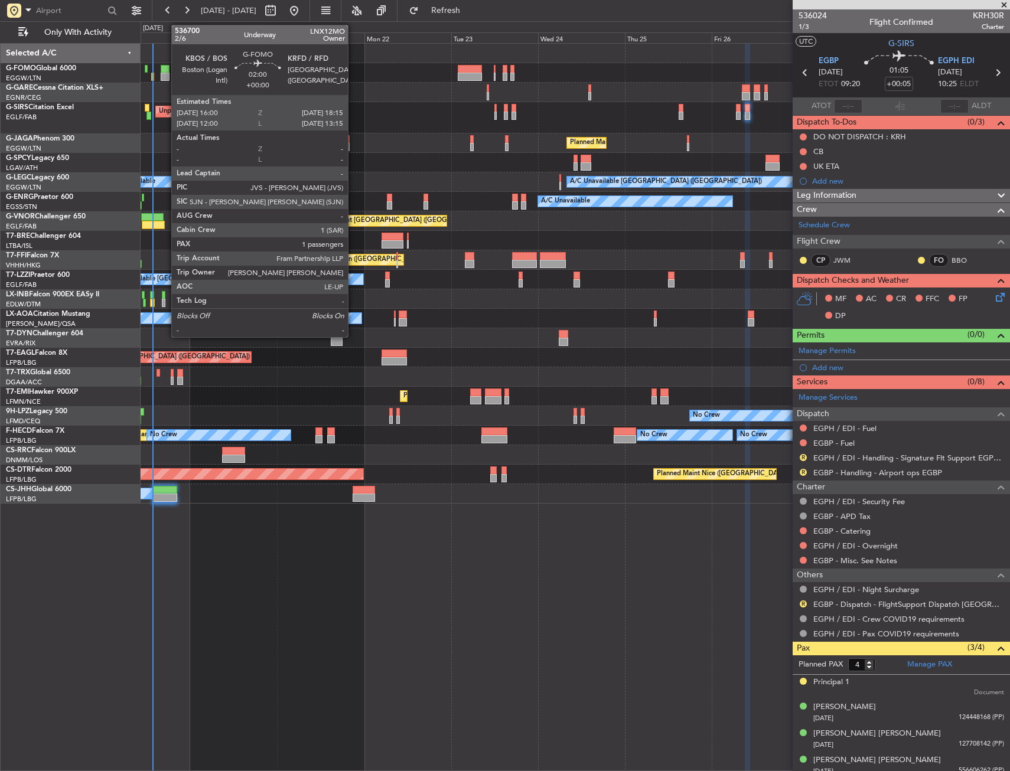
click at [165, 71] on div at bounding box center [165, 69] width 8 height 8
type input "1"
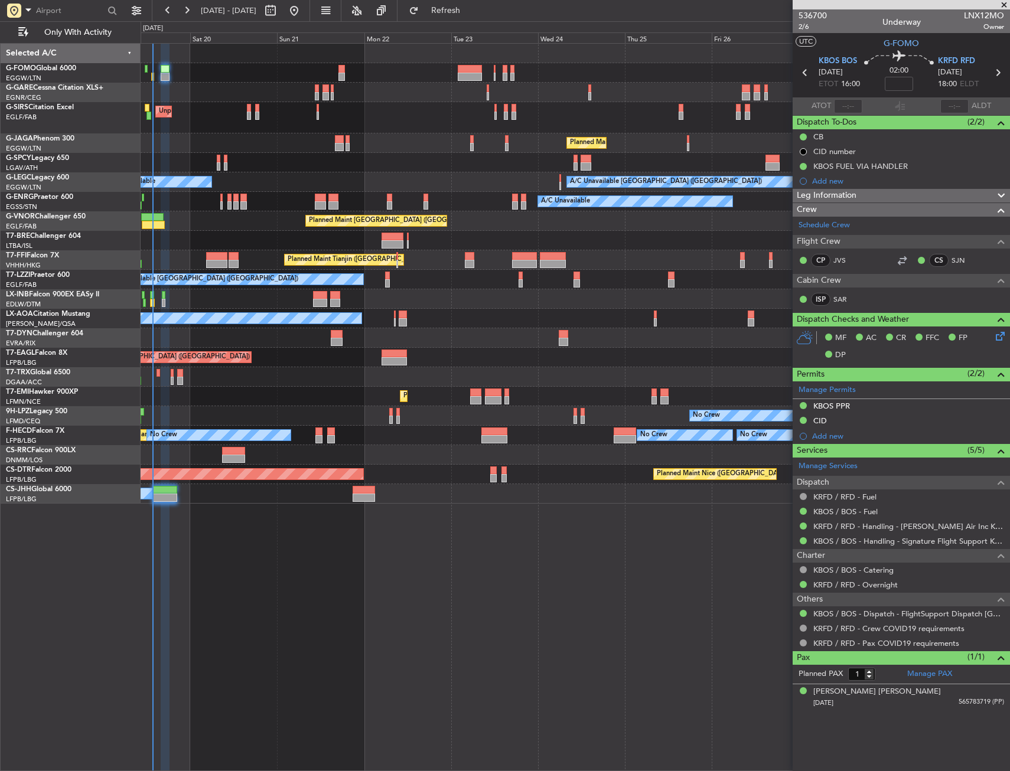
click at [221, 76] on div at bounding box center [575, 72] width 869 height 19
click at [152, 74] on div at bounding box center [152, 77] width 3 height 8
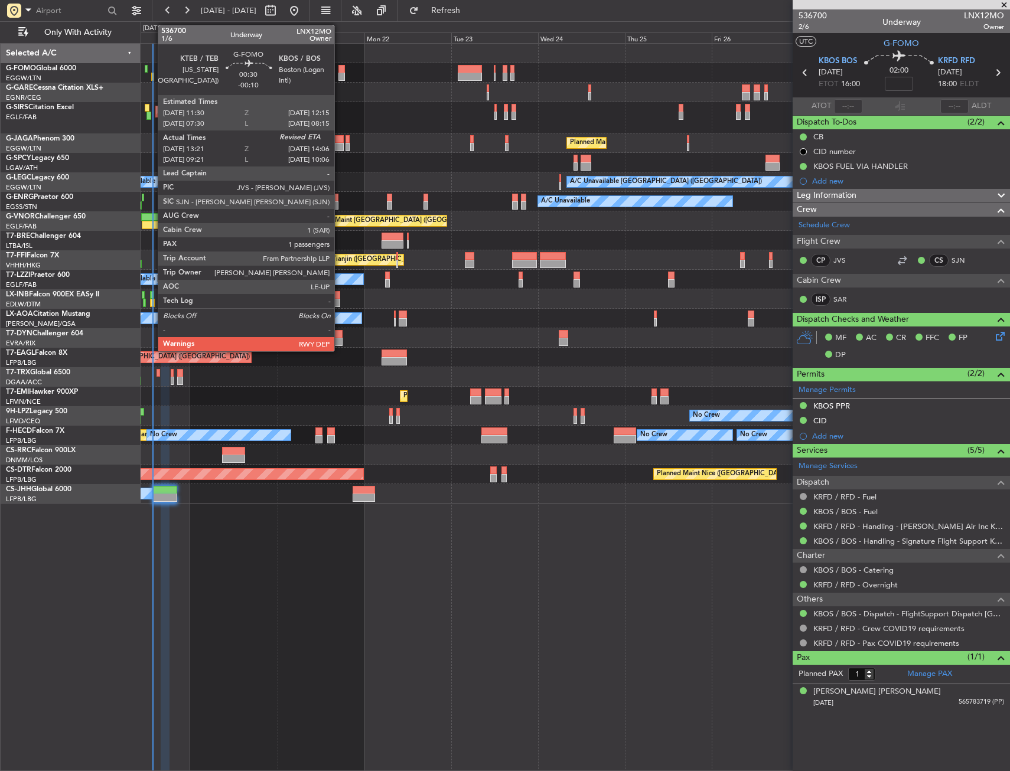
click at [152, 74] on div at bounding box center [152, 77] width 3 height 8
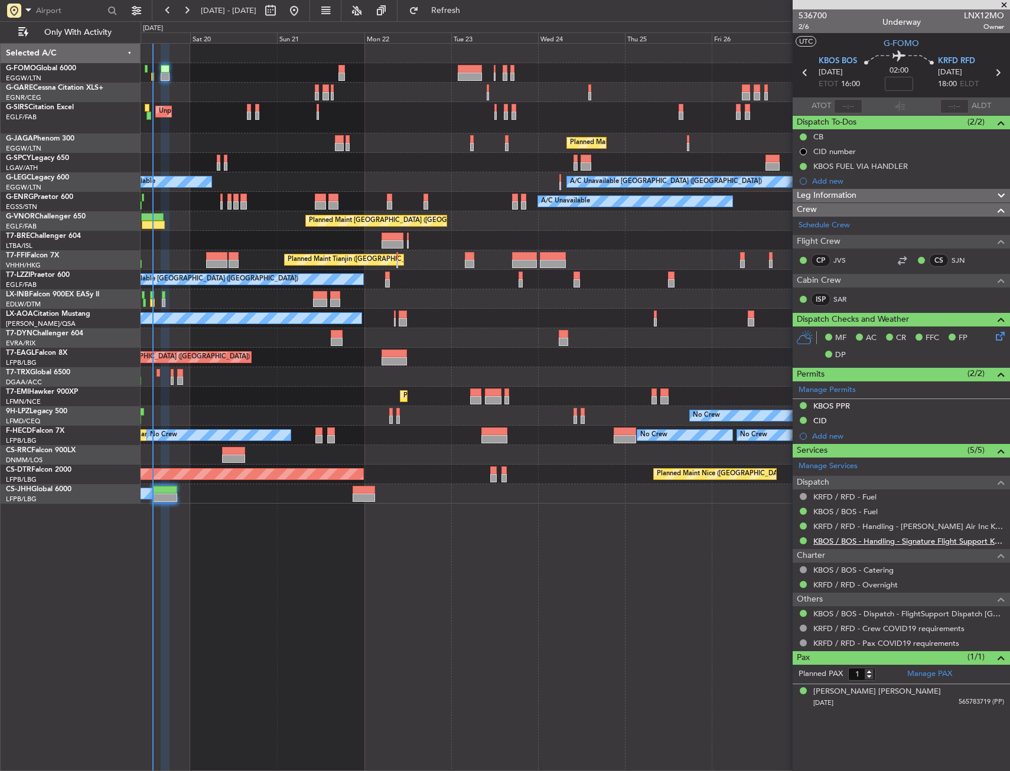
click at [891, 546] on mat-tooltip-component "KBOS / BOS - Handling - Signature Flight Support KBOS / BOS" at bounding box center [897, 561] width 206 height 31
click at [895, 542] on link "KBOS / BOS - Handling - Signature Flight Support KBOS / BOS" at bounding box center [908, 541] width 191 height 10
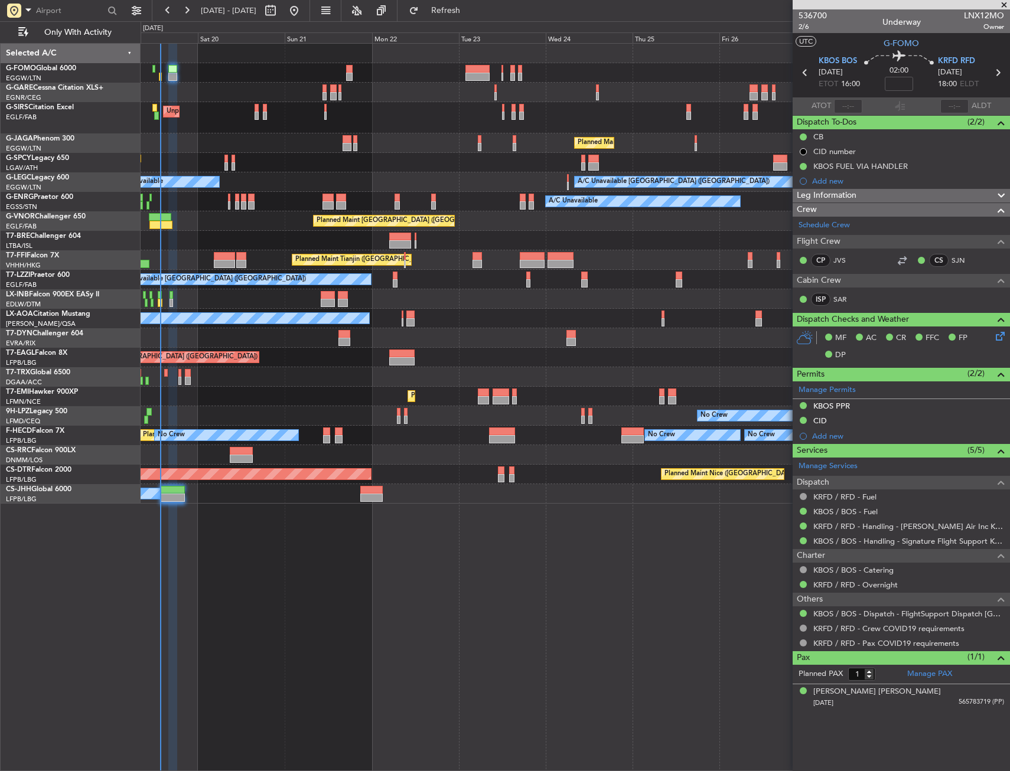
click at [220, 73] on div at bounding box center [575, 72] width 869 height 19
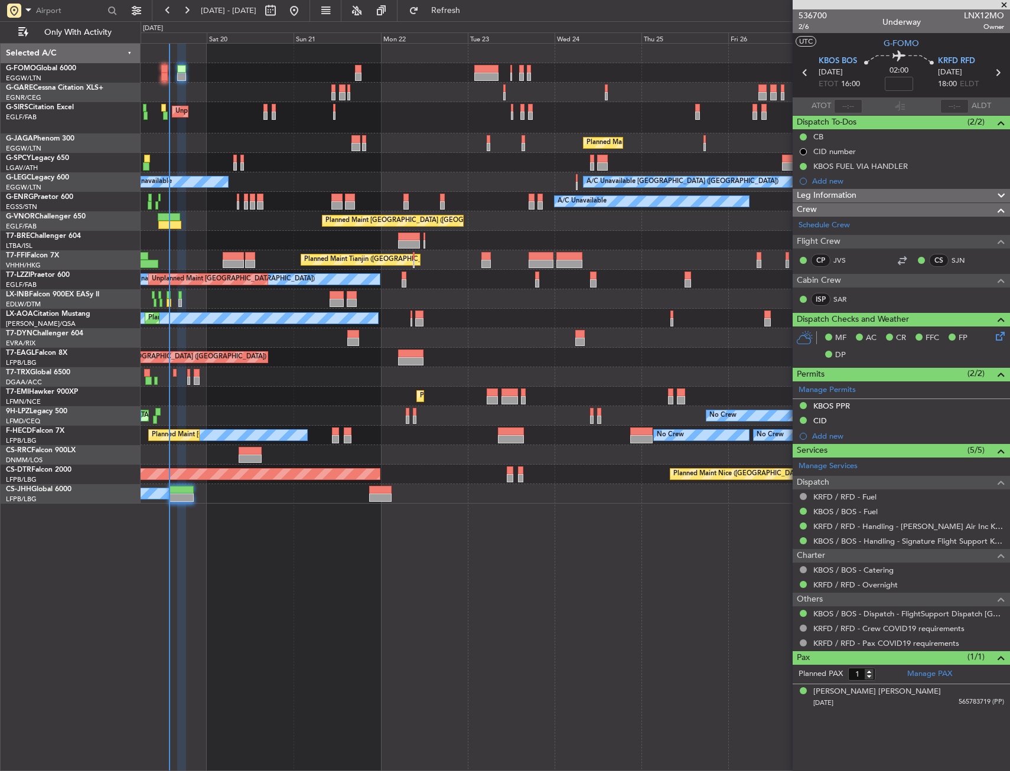
click at [302, 642] on div "Unplanned Maint [GEOGRAPHIC_DATA] ([GEOGRAPHIC_DATA]) Planned Maint [GEOGRAPHIC…" at bounding box center [575, 407] width 869 height 728
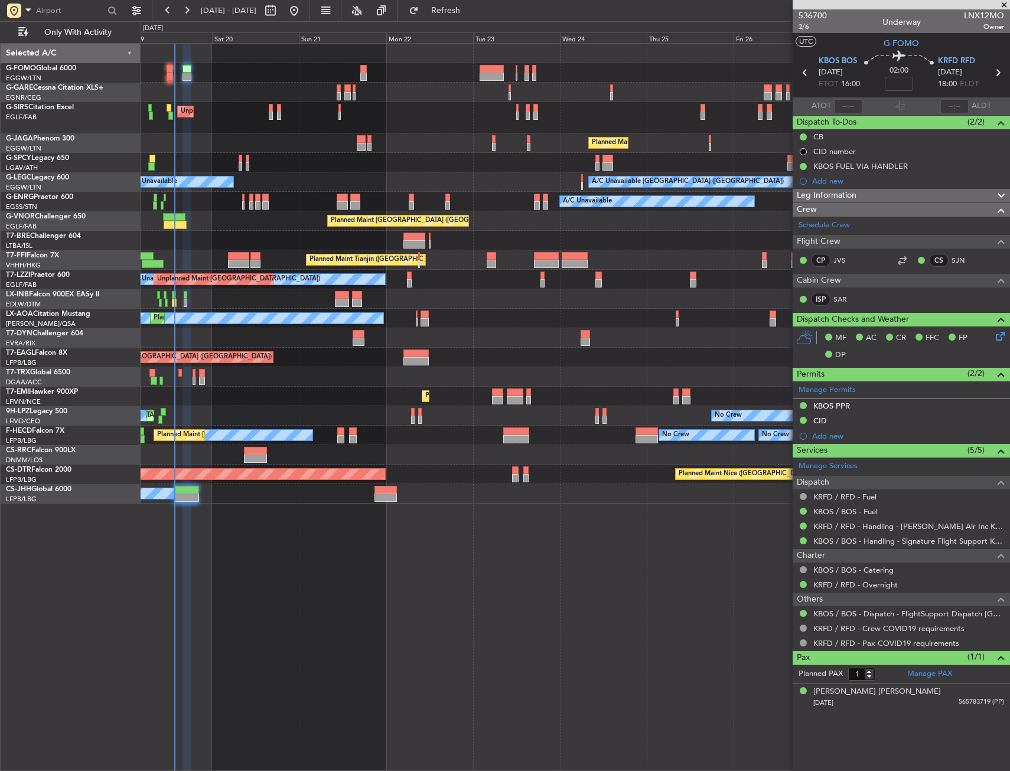
click at [246, 224] on div "Planned Maint [GEOGRAPHIC_DATA] ([GEOGRAPHIC_DATA])" at bounding box center [575, 220] width 869 height 19
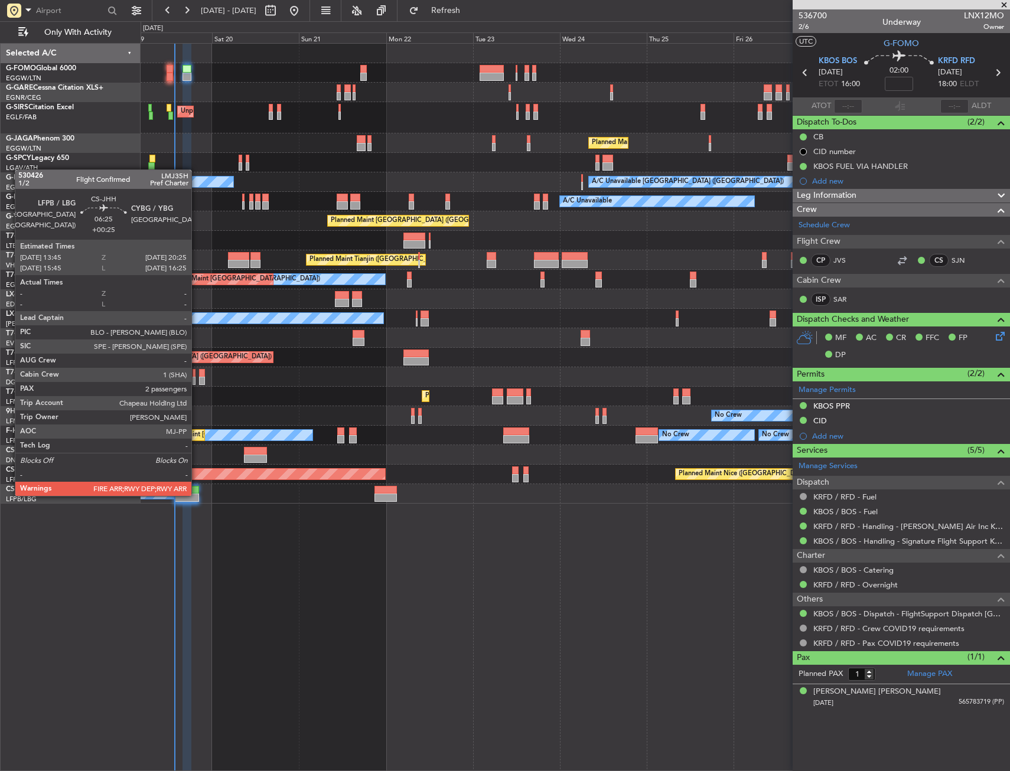
click at [197, 495] on div at bounding box center [186, 498] width 24 height 8
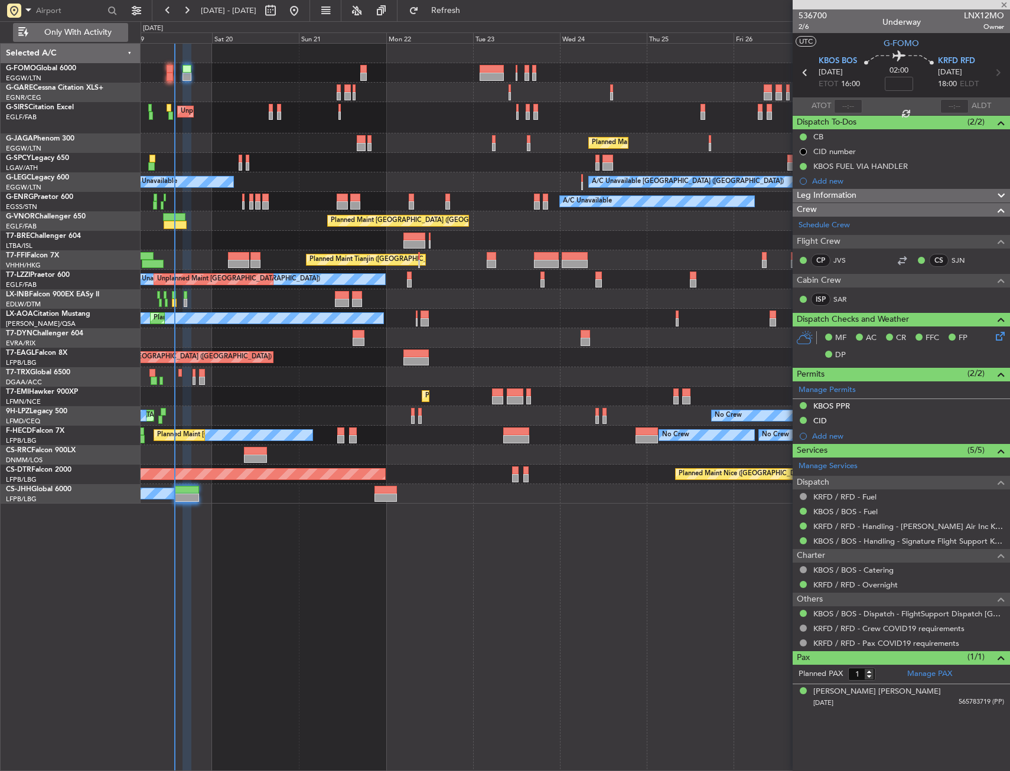
type input "+00:25"
type input "2"
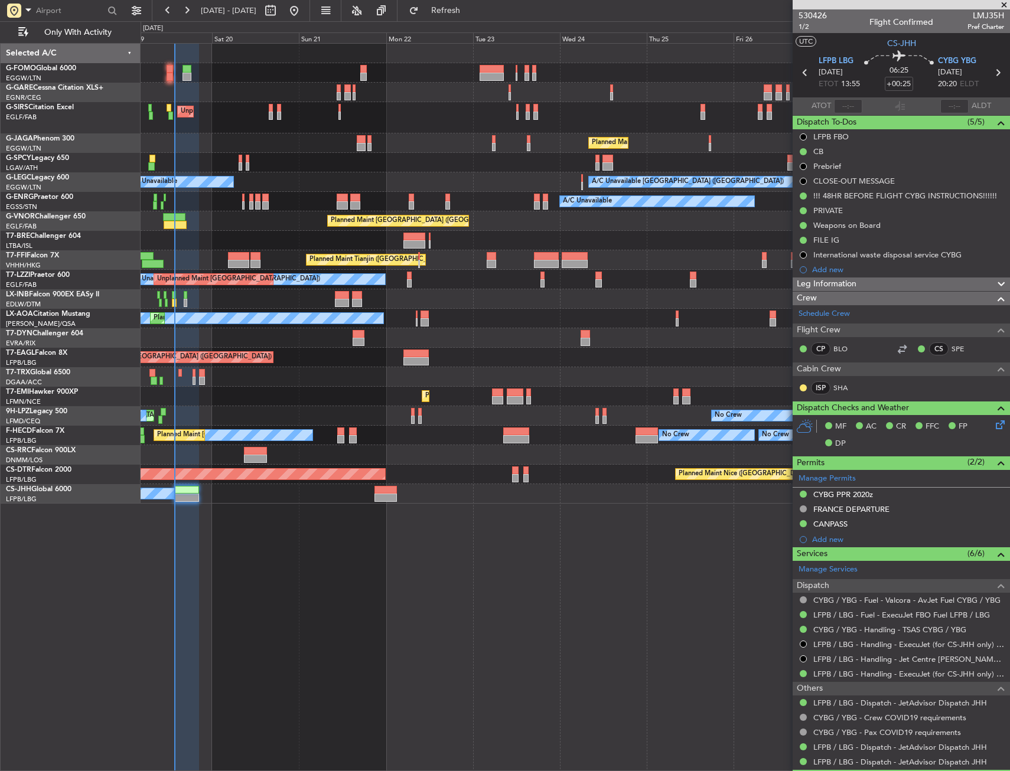
click at [351, 563] on div "Unplanned Maint [GEOGRAPHIC_DATA] ([GEOGRAPHIC_DATA]) Planned Maint [GEOGRAPHIC…" at bounding box center [575, 407] width 869 height 728
click at [335, 550] on div "Unplanned Maint [GEOGRAPHIC_DATA] ([GEOGRAPHIC_DATA]) Planned Maint [GEOGRAPHIC…" at bounding box center [575, 407] width 869 height 728
click at [273, 214] on div "Planned Maint [GEOGRAPHIC_DATA] ([GEOGRAPHIC_DATA])" at bounding box center [575, 220] width 869 height 19
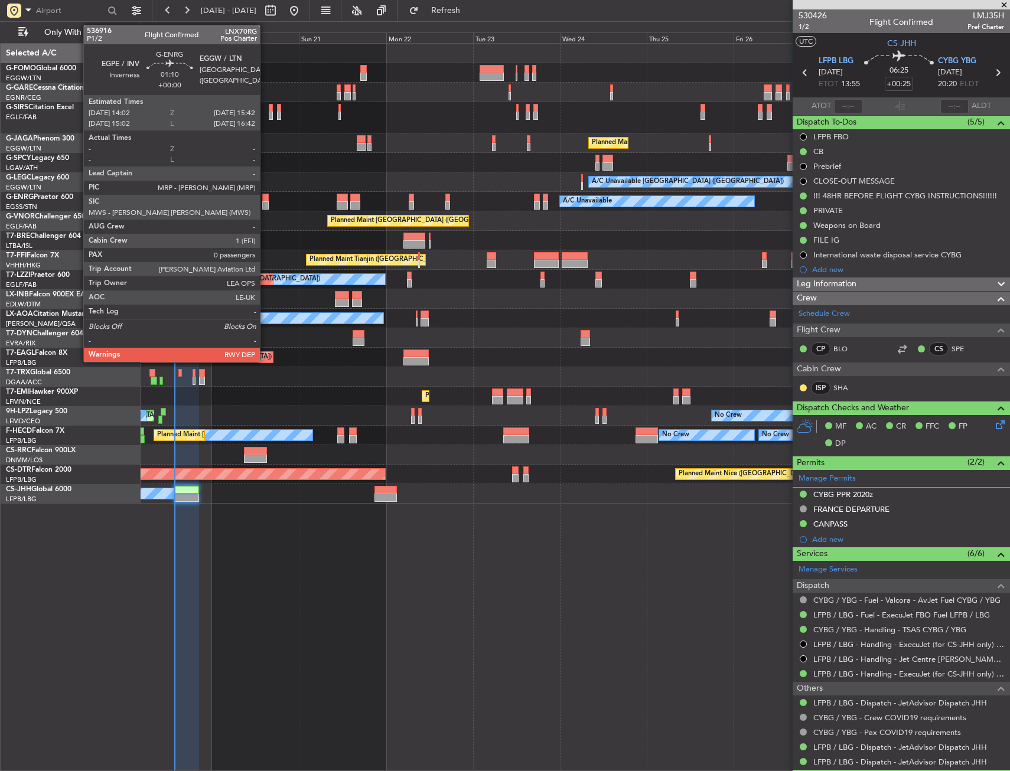
click at [265, 201] on div at bounding box center [265, 198] width 6 height 8
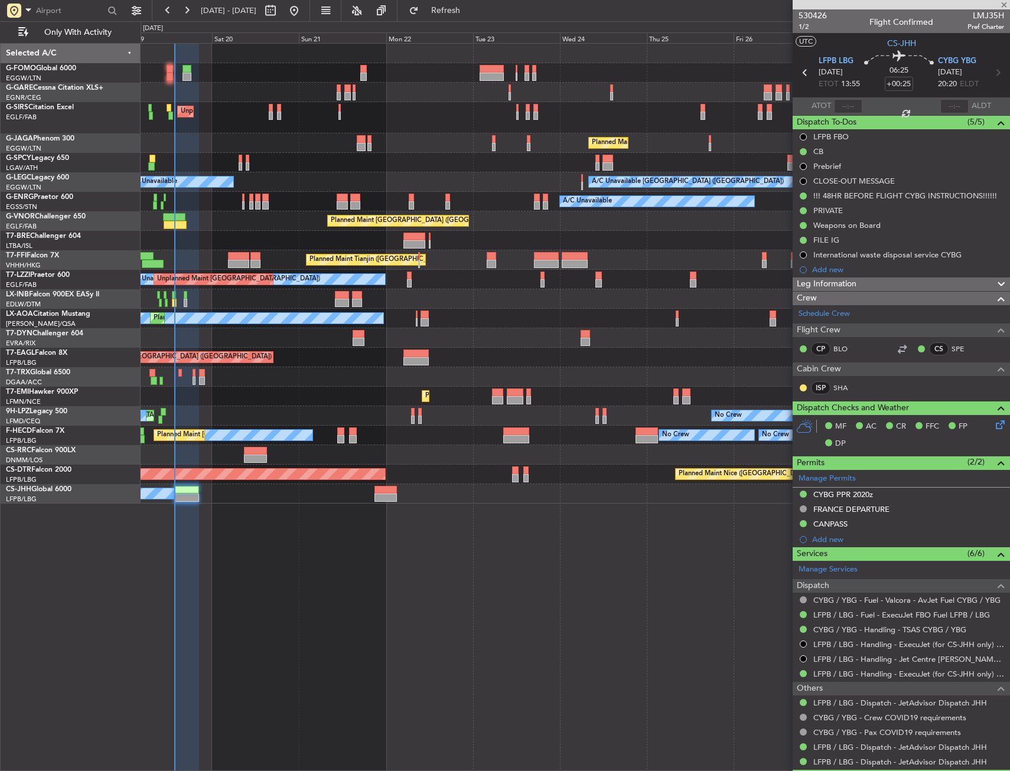
type input "0"
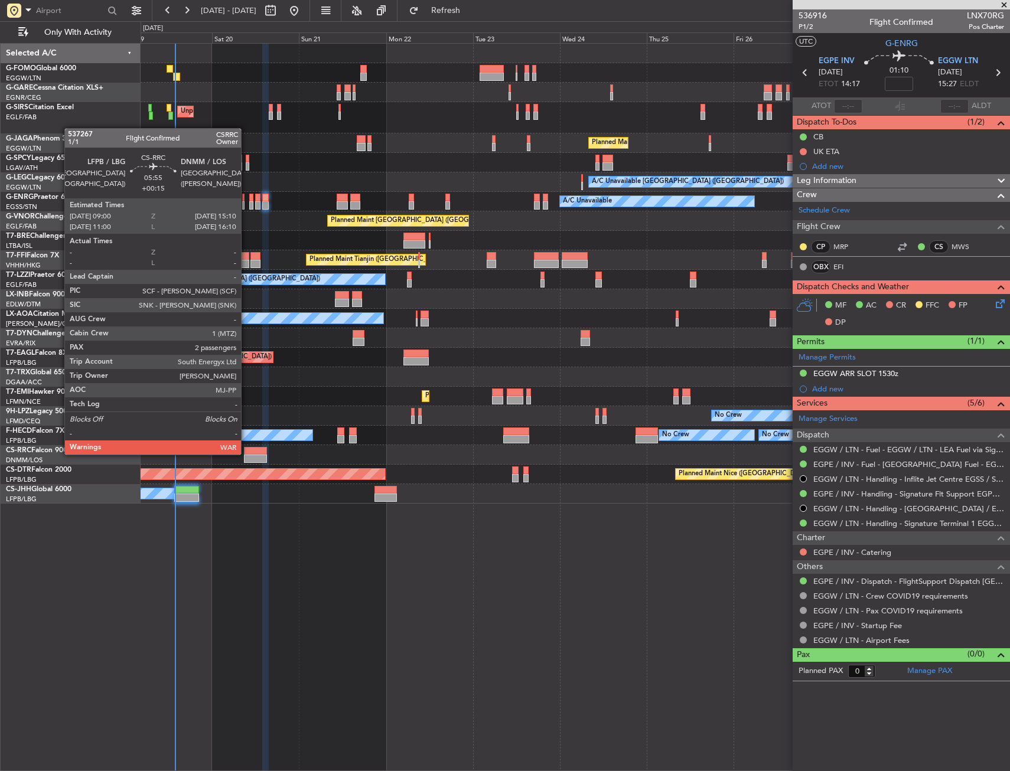
click at [246, 454] on div at bounding box center [255, 451] width 22 height 8
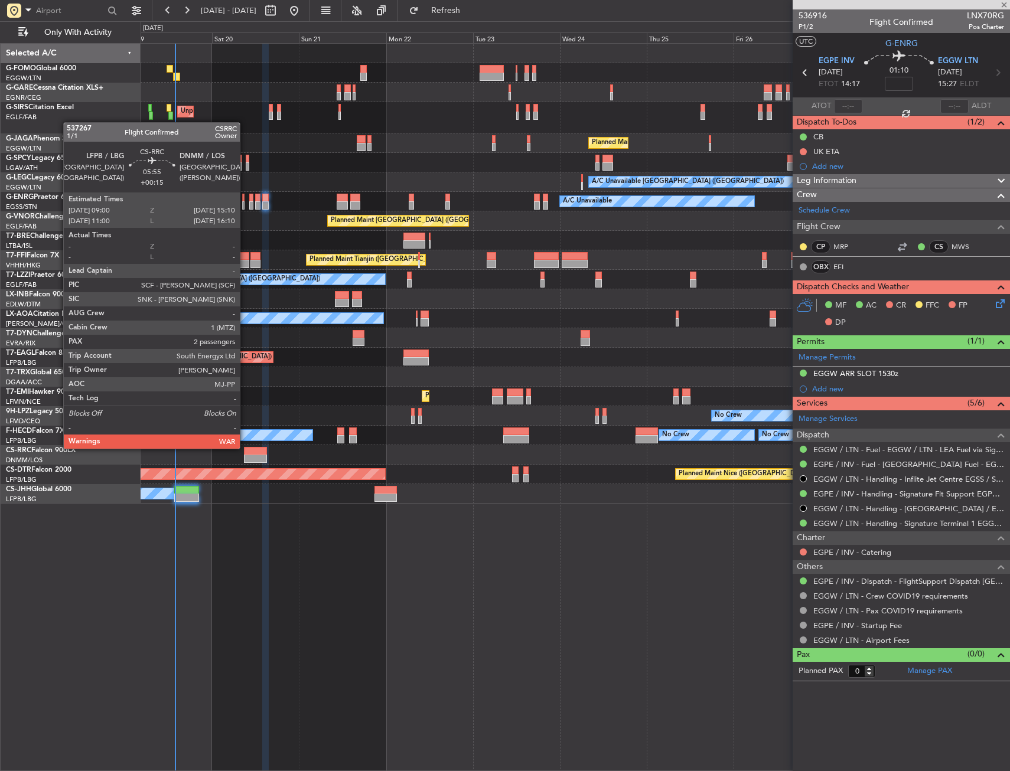
type input "+00:15"
type input "2"
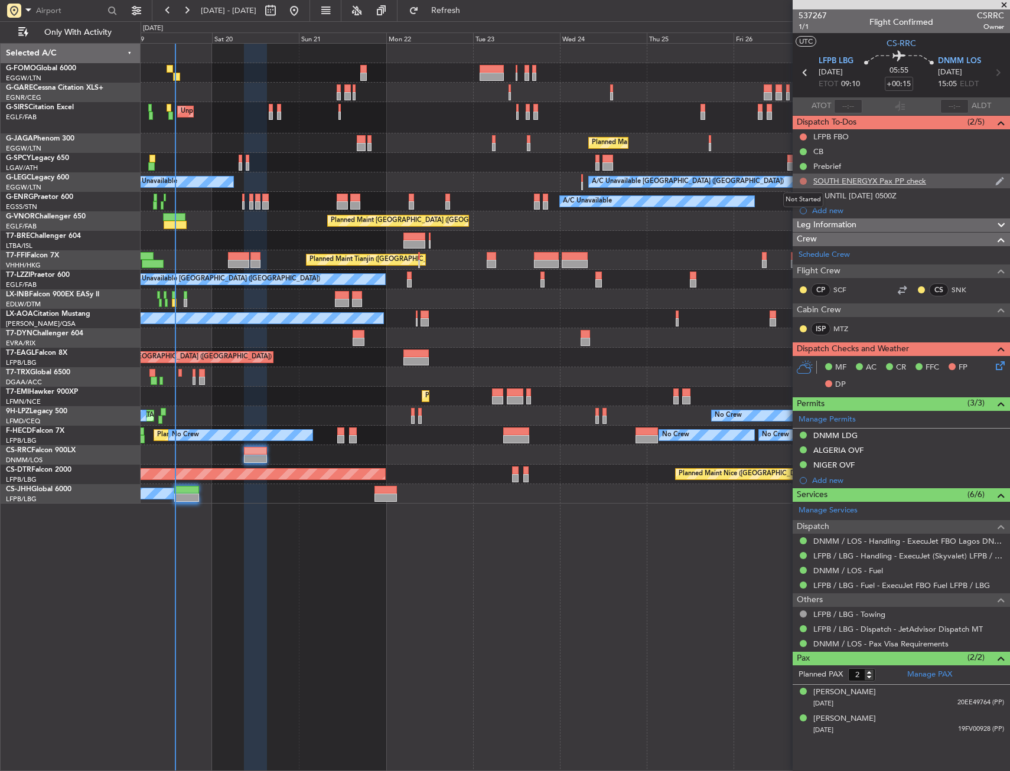
click at [803, 178] on button at bounding box center [803, 181] width 7 height 7
click at [791, 249] on span "Cancelled" at bounding box center [806, 251] width 34 height 12
click at [434, 596] on div "Unplanned Maint [GEOGRAPHIC_DATA] ([GEOGRAPHIC_DATA]) Planned Maint [GEOGRAPHIC…" at bounding box center [575, 407] width 869 height 728
click at [249, 61] on div at bounding box center [575, 53] width 869 height 19
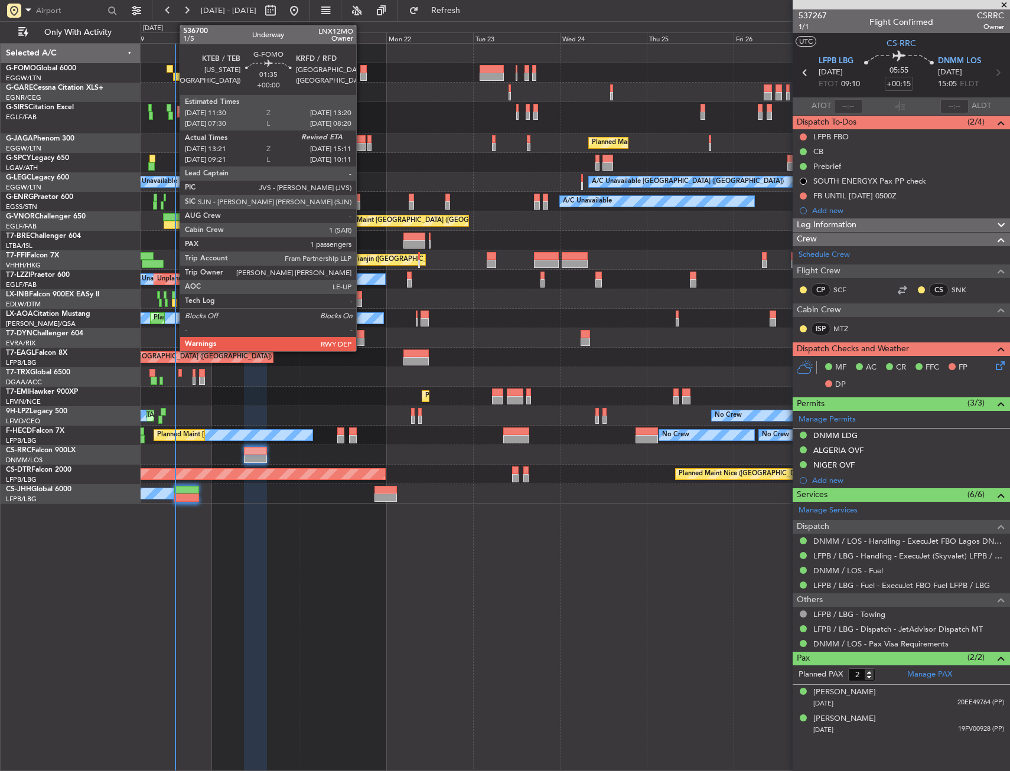
click at [174, 73] on div at bounding box center [176, 77] width 7 height 8
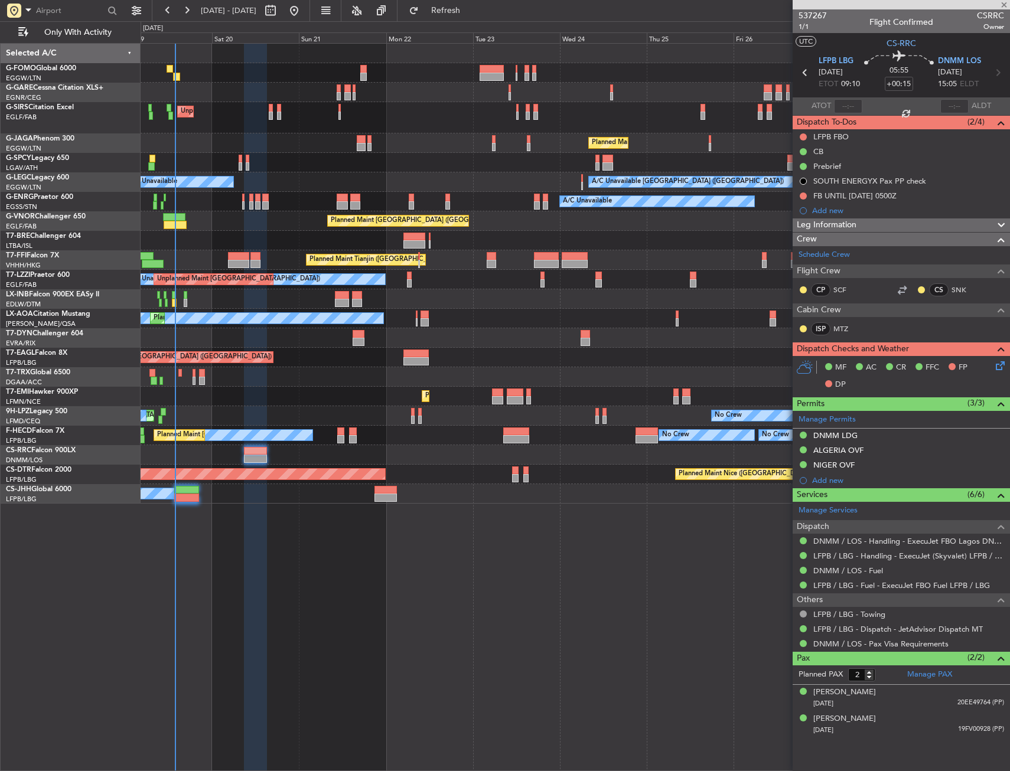
type input "13:21"
type input "1"
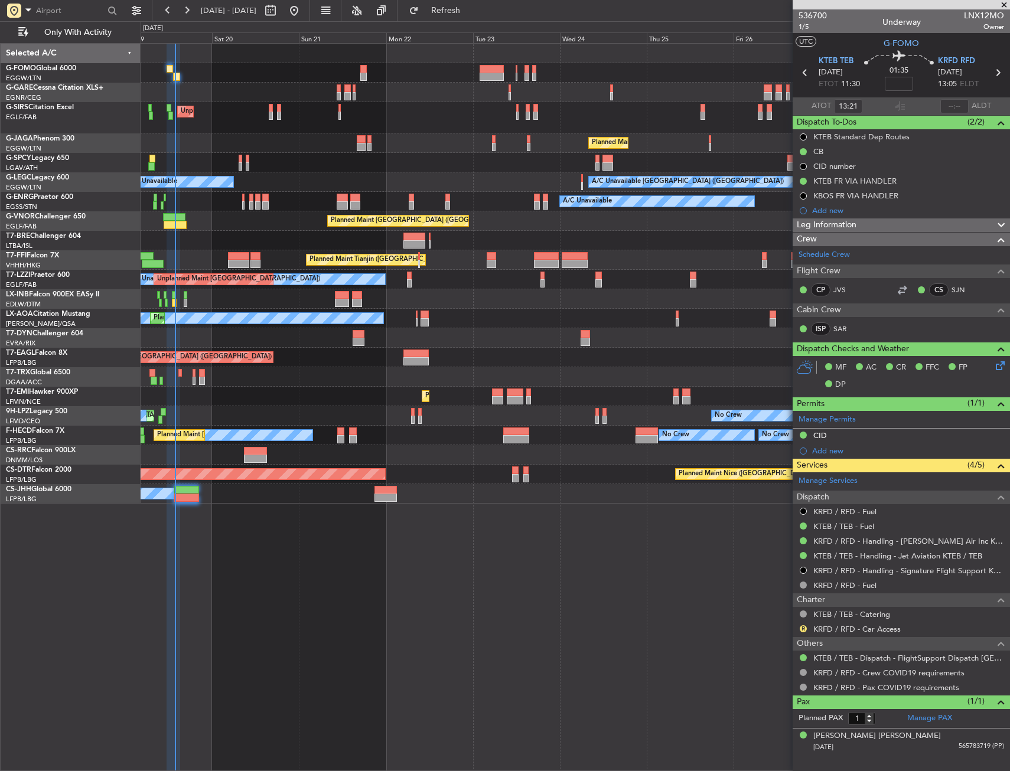
click at [307, 574] on div "Unplanned Maint [GEOGRAPHIC_DATA] ([GEOGRAPHIC_DATA]) Planned Maint [GEOGRAPHIC…" at bounding box center [575, 407] width 869 height 728
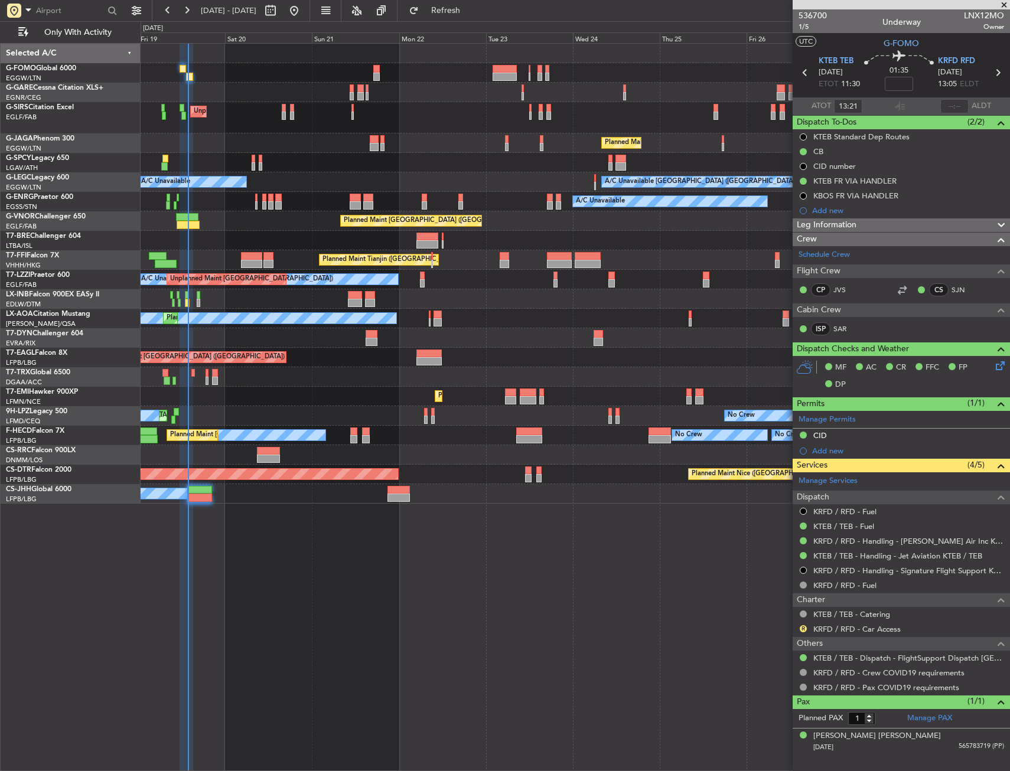
click at [308, 105] on div "Unplanned Maint [GEOGRAPHIC_DATA] ([GEOGRAPHIC_DATA]) Planned Maint [GEOGRAPHIC…" at bounding box center [575, 274] width 869 height 460
click at [293, 140] on div "Planned Maint [GEOGRAPHIC_DATA] ([GEOGRAPHIC_DATA])" at bounding box center [575, 142] width 869 height 19
click at [293, 141] on div "Planned Maint [GEOGRAPHIC_DATA] ([GEOGRAPHIC_DATA])" at bounding box center [575, 142] width 869 height 19
drag, startPoint x: 256, startPoint y: 152, endPoint x: 248, endPoint y: 124, distance: 29.5
click at [234, 111] on div "Unplanned Maint [GEOGRAPHIC_DATA] ([GEOGRAPHIC_DATA])" at bounding box center [575, 117] width 869 height 31
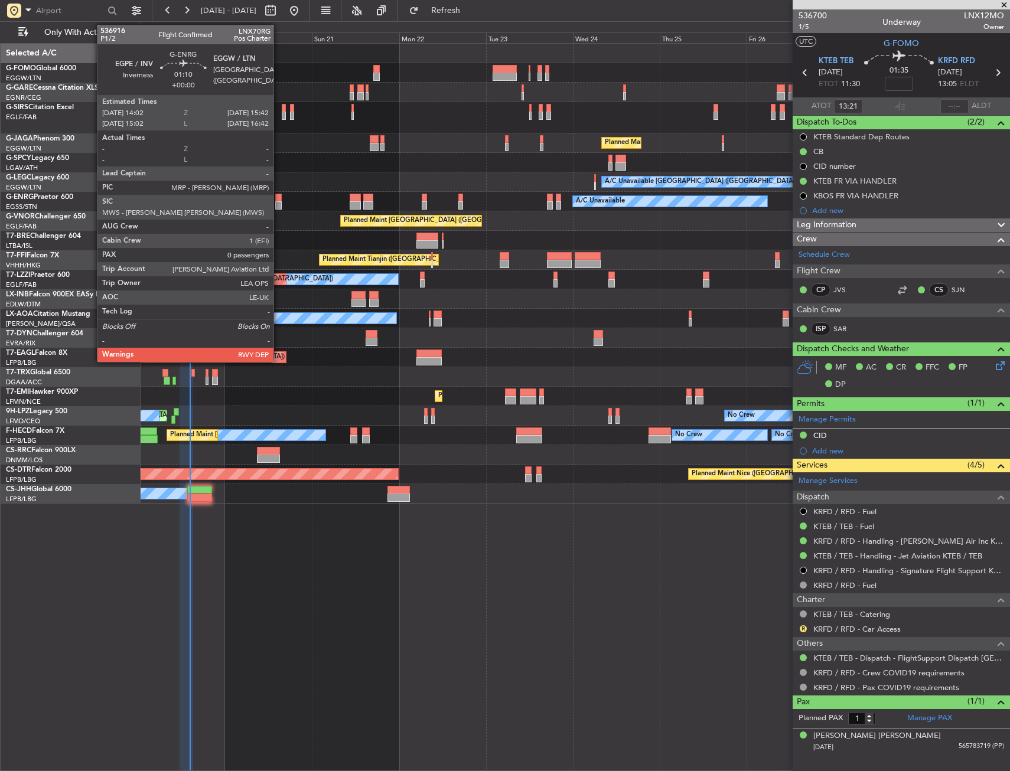
click at [279, 207] on div at bounding box center [278, 205] width 6 height 8
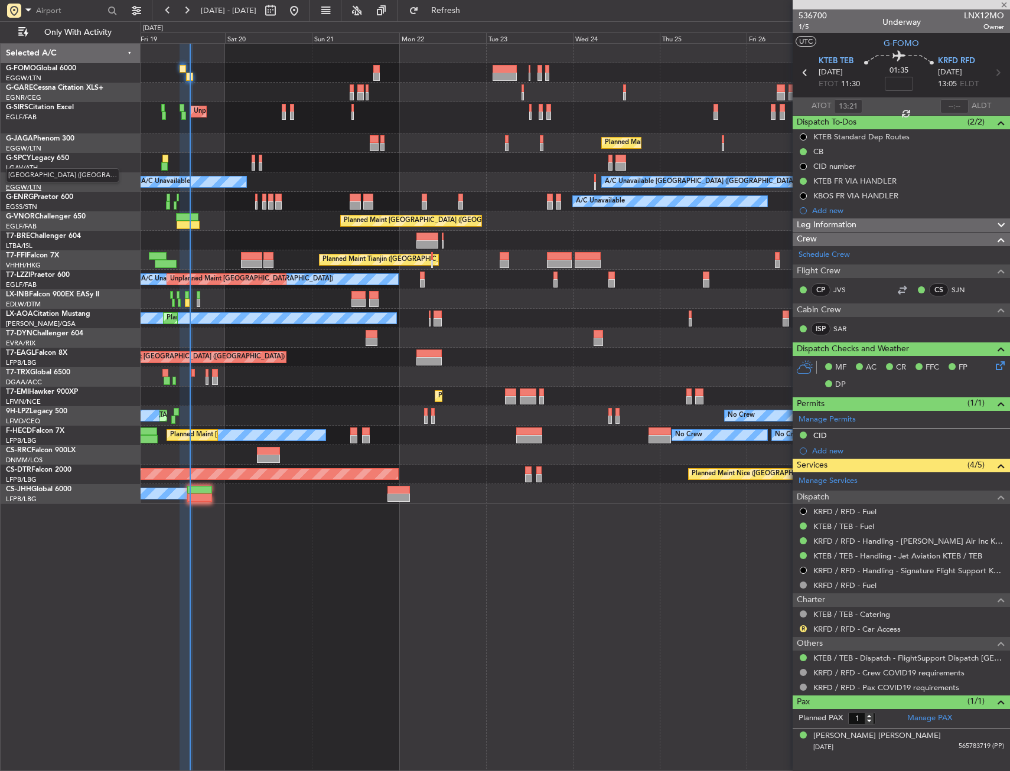
type input "0"
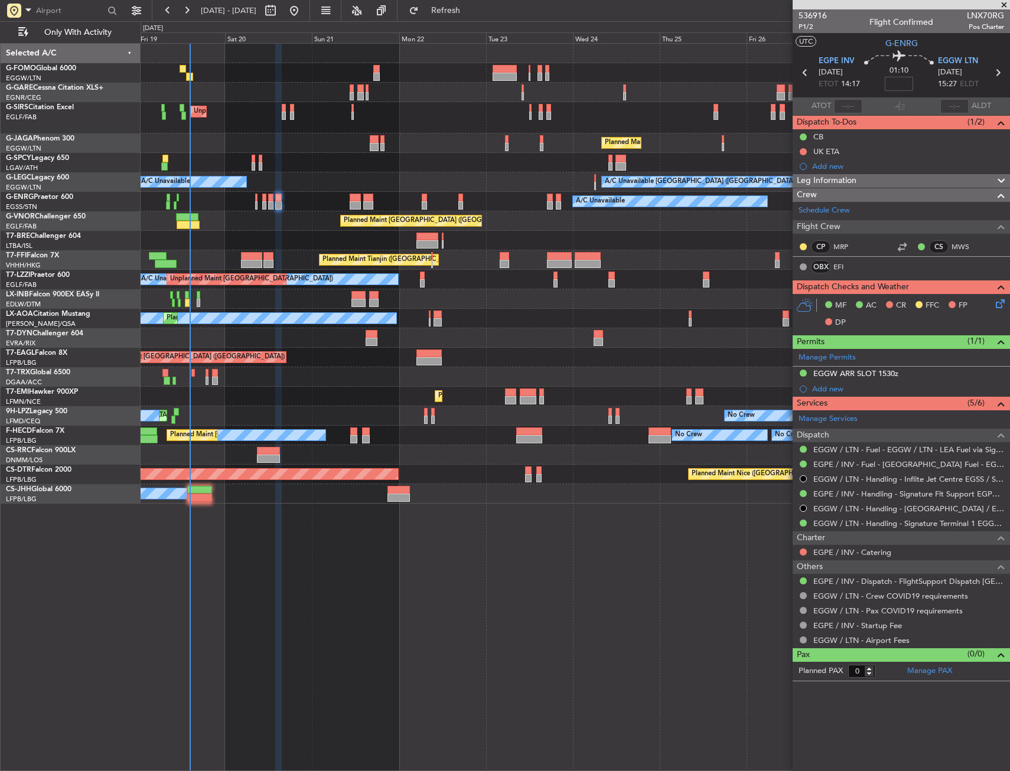
click at [901, 89] on input at bounding box center [899, 84] width 28 height 14
click at [920, 84] on div "01:10 5" at bounding box center [899, 73] width 78 height 44
type input "+00:05"
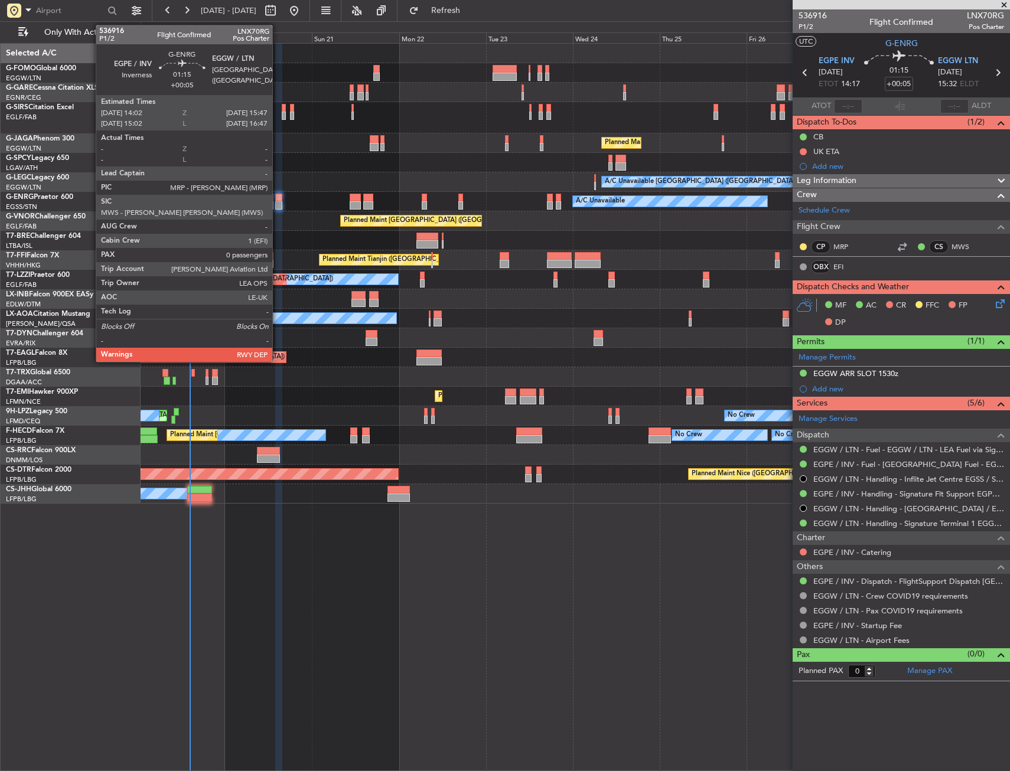
click at [278, 200] on div at bounding box center [278, 198] width 6 height 8
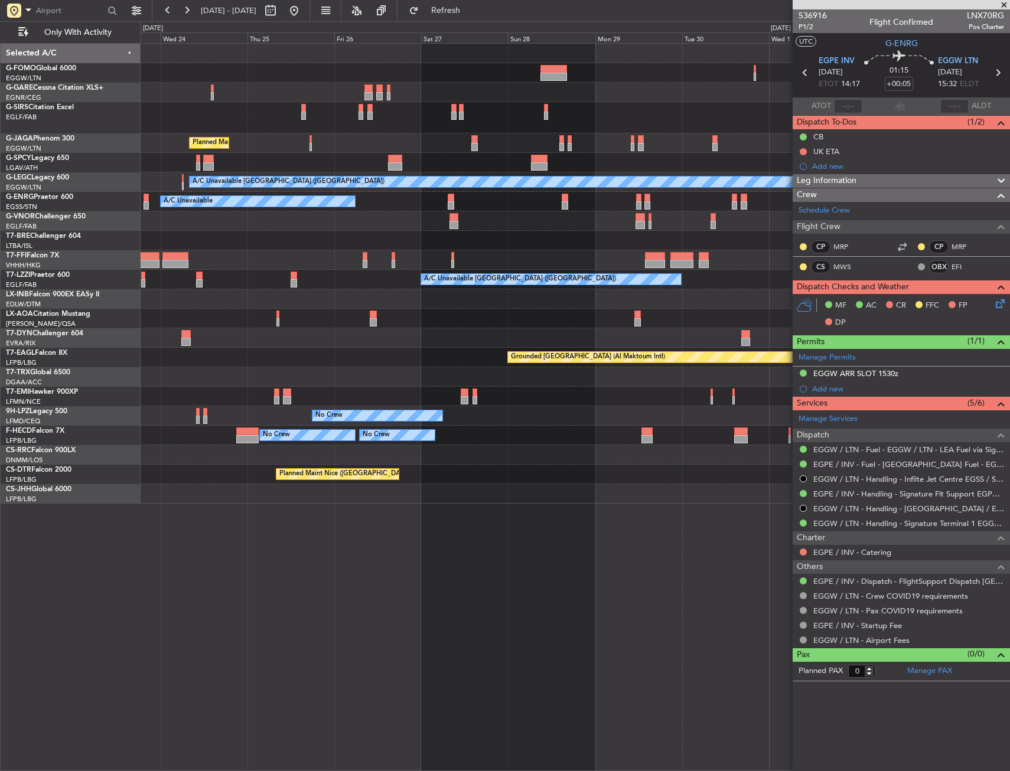
click at [276, 307] on div at bounding box center [575, 298] width 869 height 19
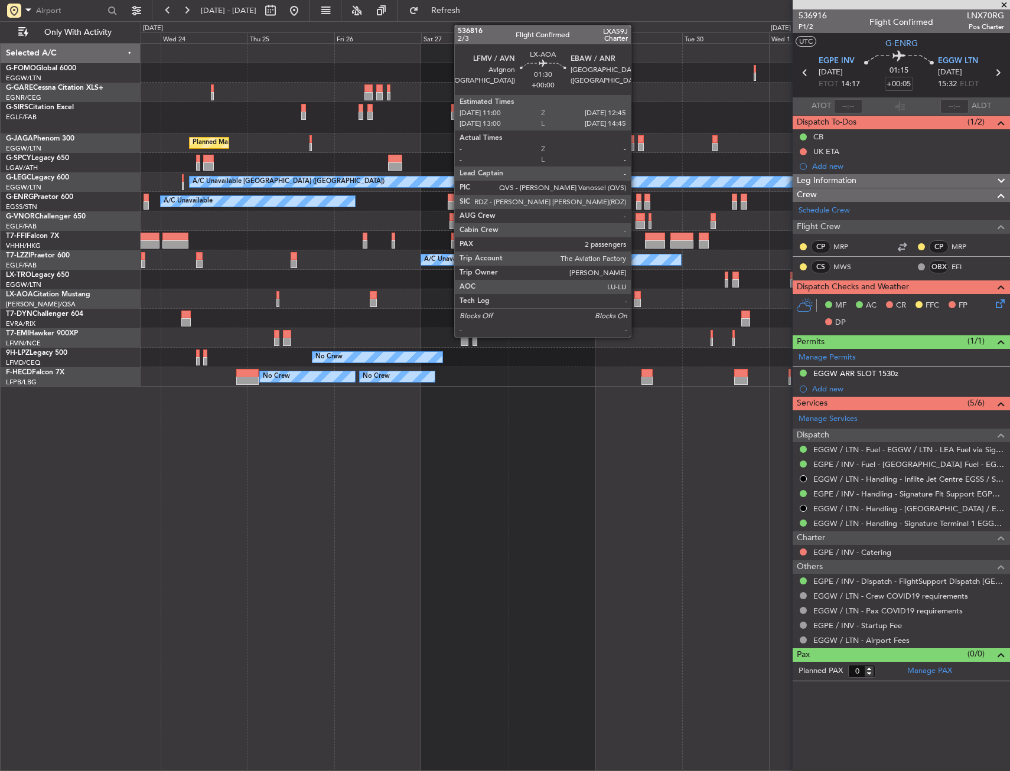
click at [636, 298] on div at bounding box center [637, 295] width 6 height 8
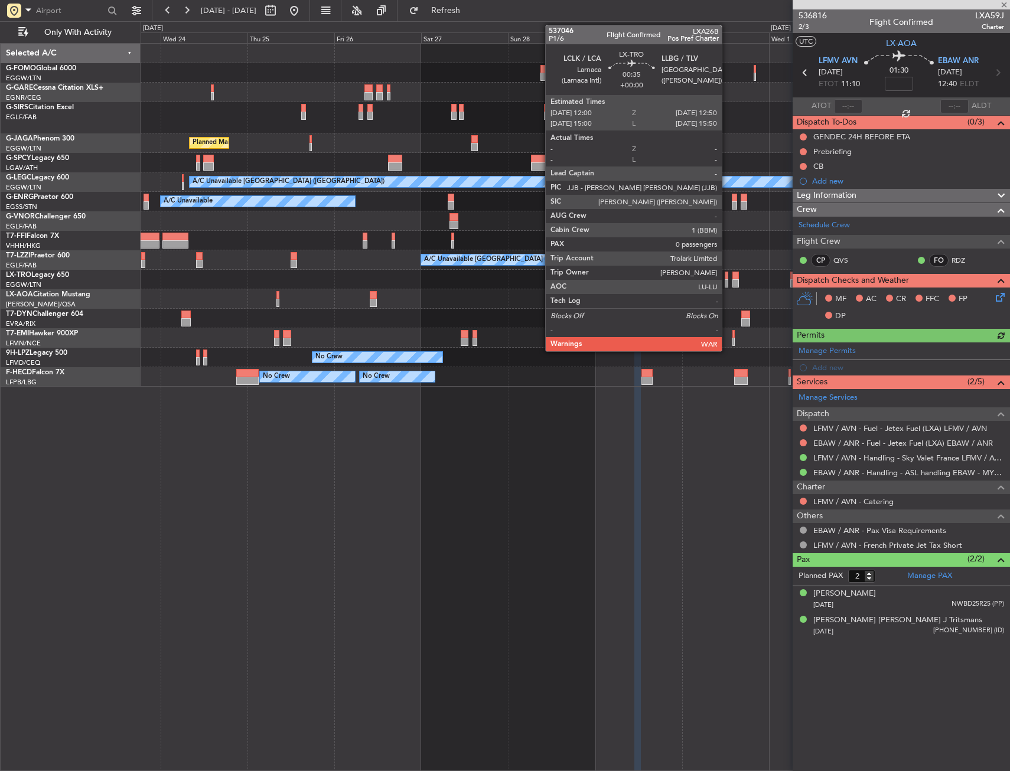
click at [726, 284] on div at bounding box center [727, 283] width 4 height 8
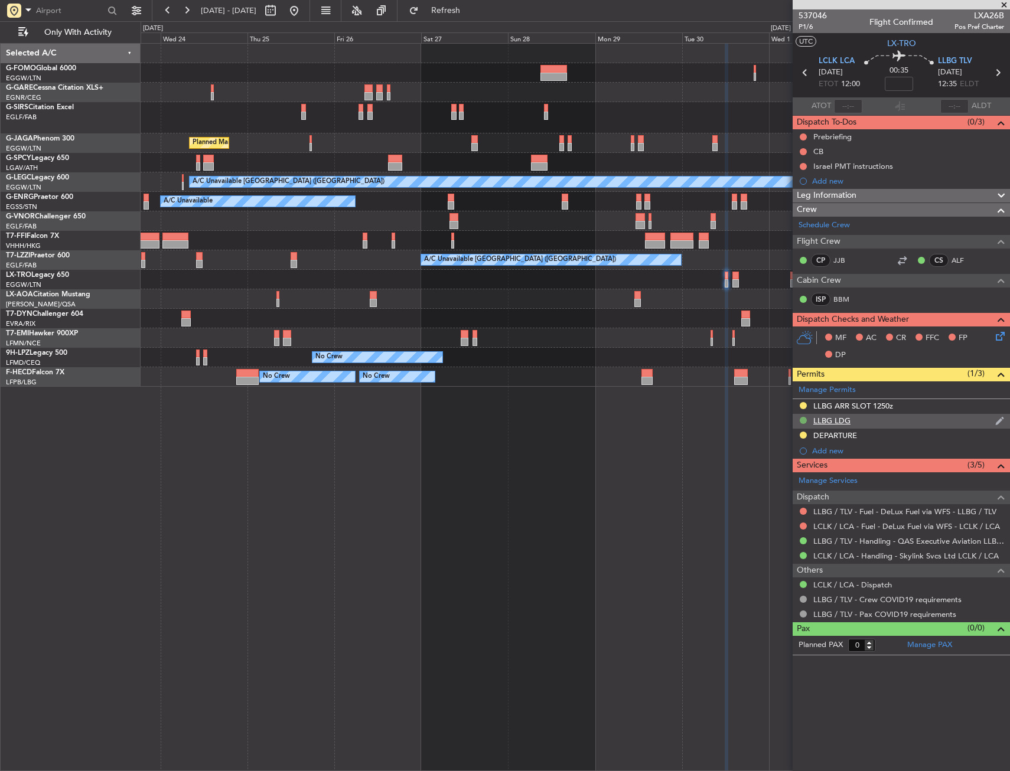
click at [800, 437] on mat-tooltip-component "Received OK" at bounding box center [804, 438] width 60 height 31
click at [803, 434] on button at bounding box center [803, 435] width 7 height 7
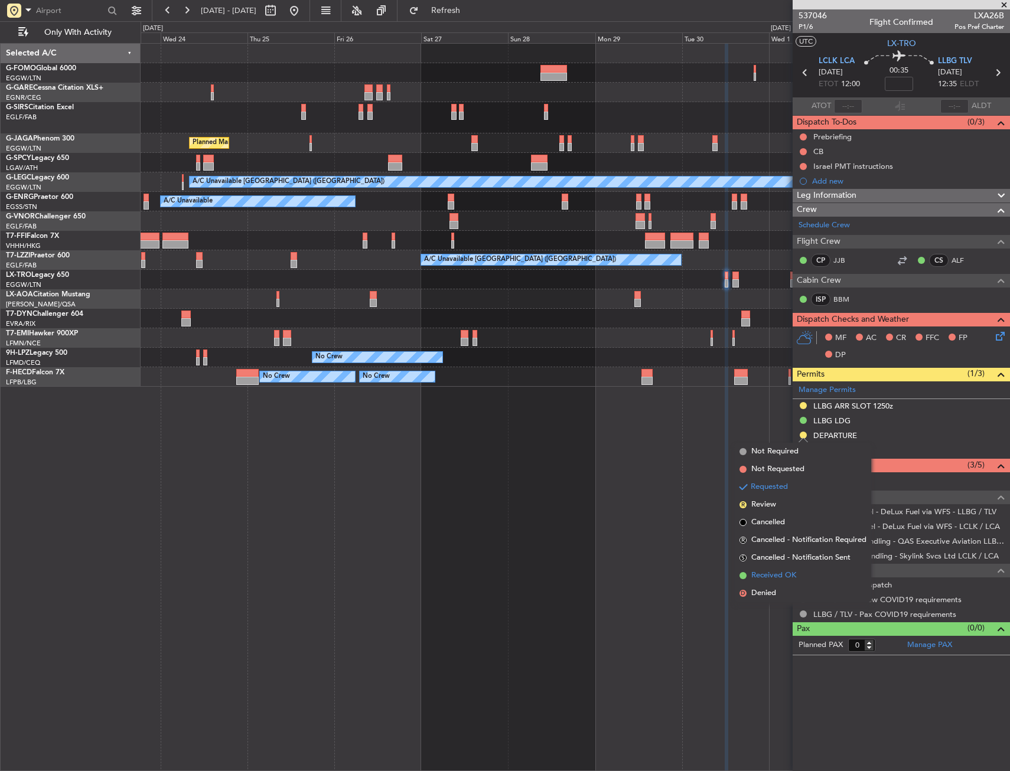
click at [786, 578] on span "Received OK" at bounding box center [773, 576] width 45 height 12
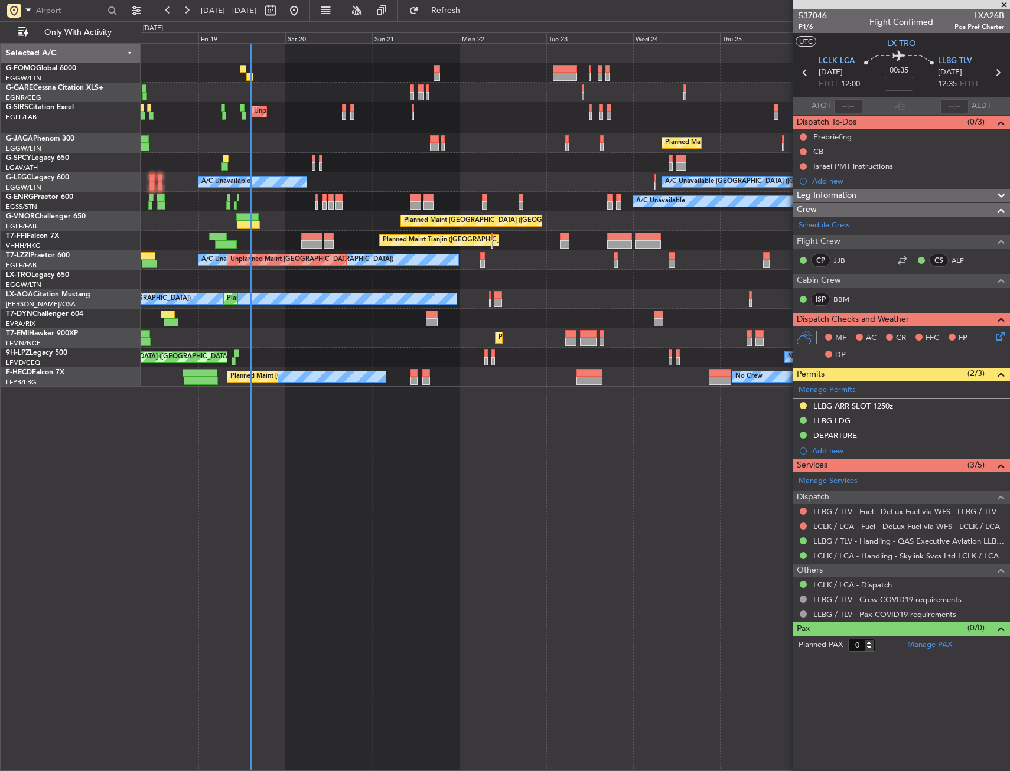
click at [774, 238] on div "Planned Maint Tianjin ([GEOGRAPHIC_DATA])" at bounding box center [575, 240] width 869 height 19
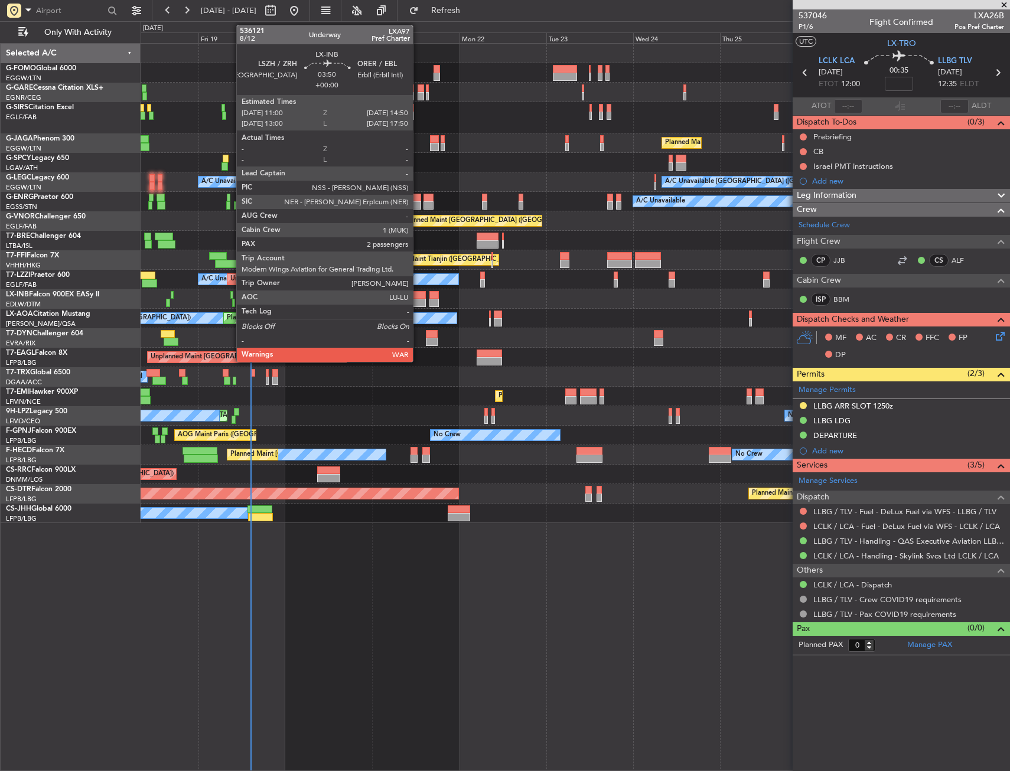
click at [418, 299] on div at bounding box center [419, 303] width 14 height 8
type input "2"
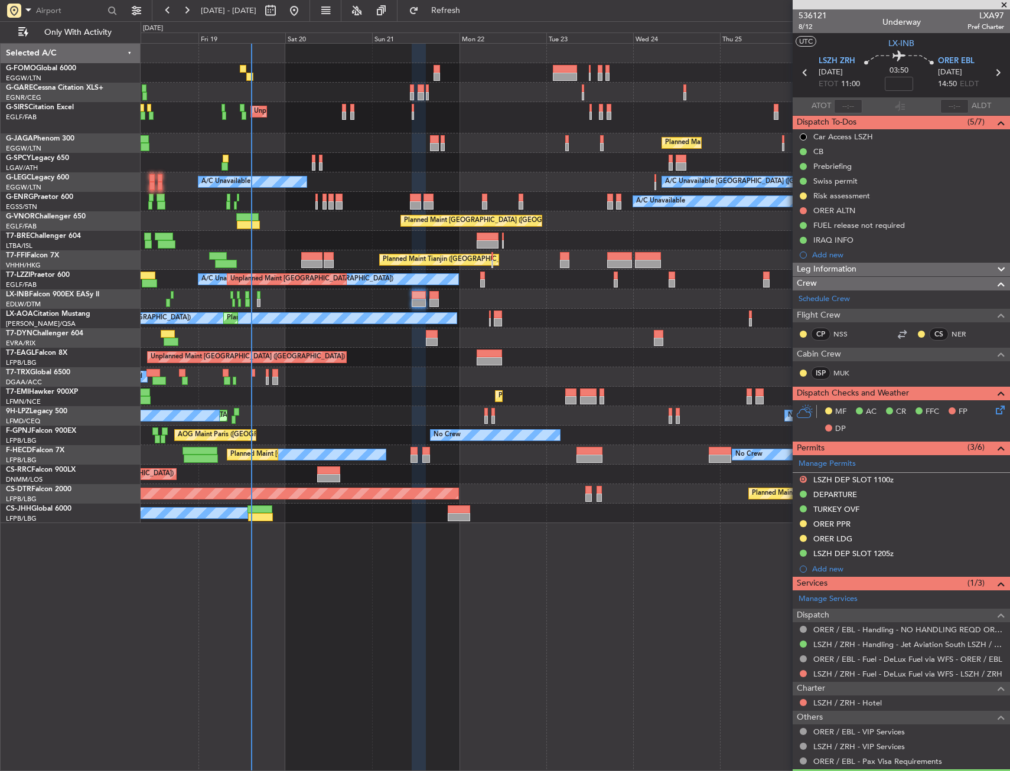
click at [333, 182] on div "A/C Unavailable [GEOGRAPHIC_DATA] ([GEOGRAPHIC_DATA]) A/C Unavailable" at bounding box center [575, 181] width 869 height 19
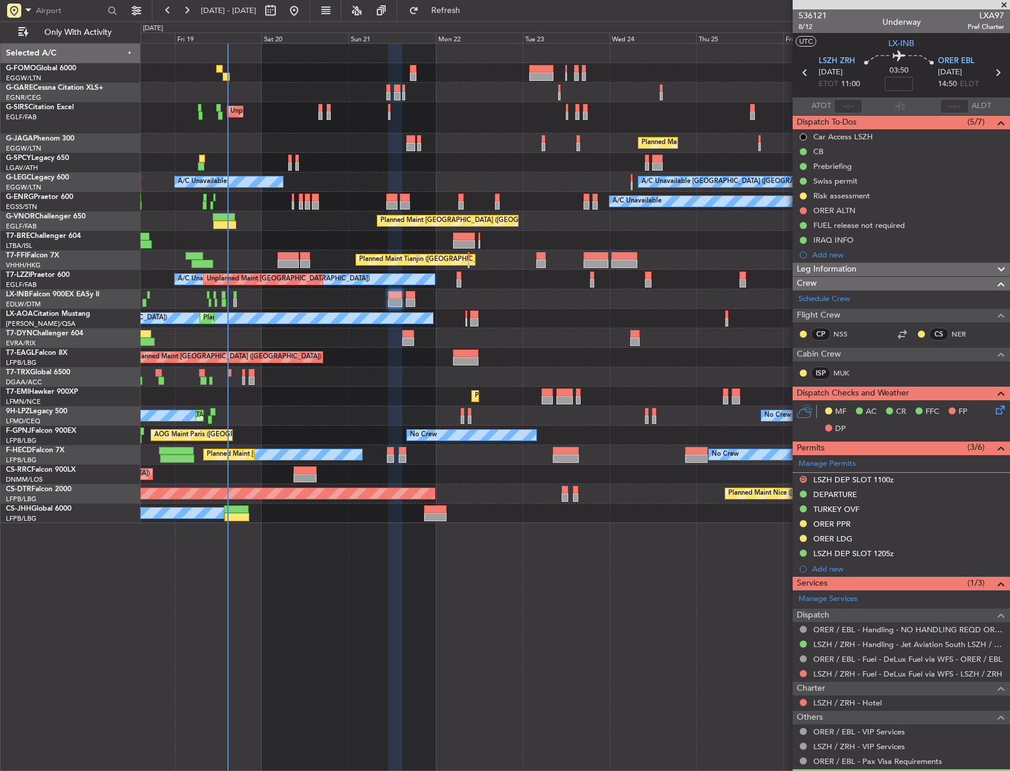
click at [408, 577] on div "Unplanned Maint [GEOGRAPHIC_DATA] ([GEOGRAPHIC_DATA]) Planned Maint [GEOGRAPHIC…" at bounding box center [575, 407] width 869 height 728
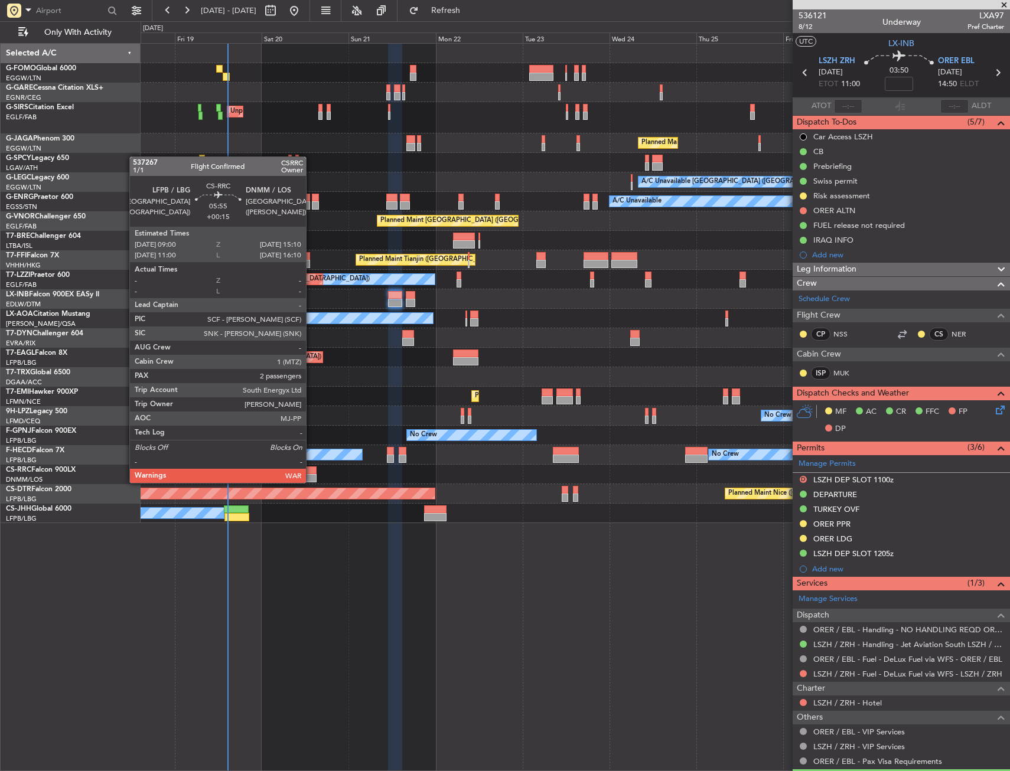
click at [311, 482] on div at bounding box center [305, 478] width 22 height 8
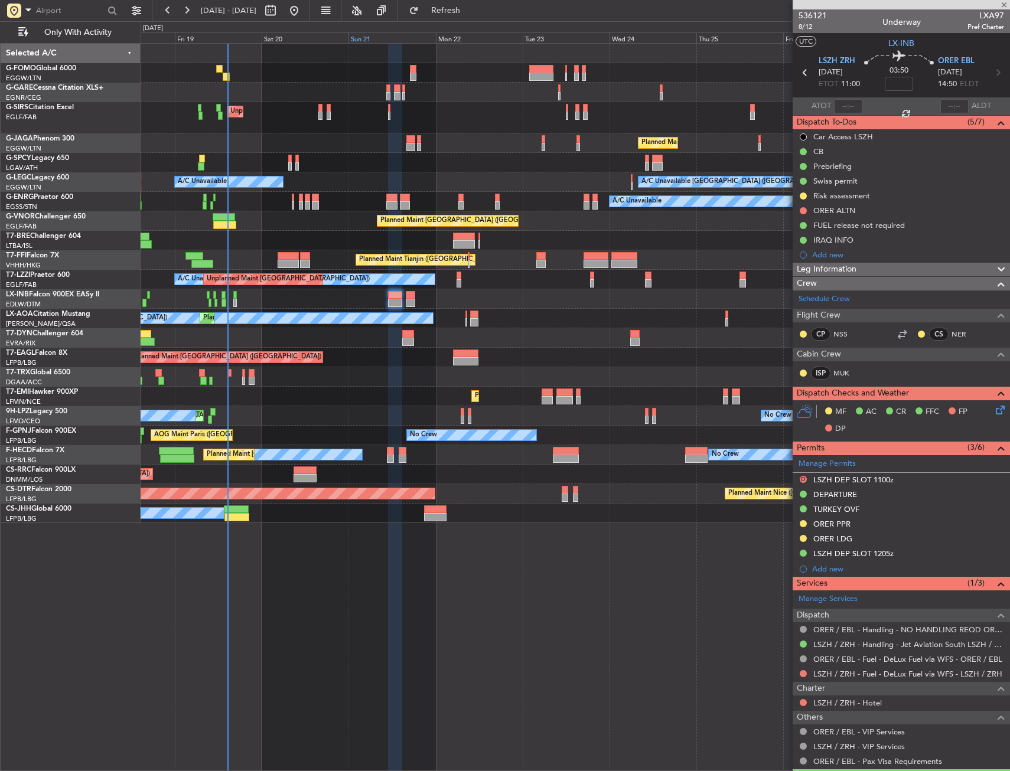
type input "+00:15"
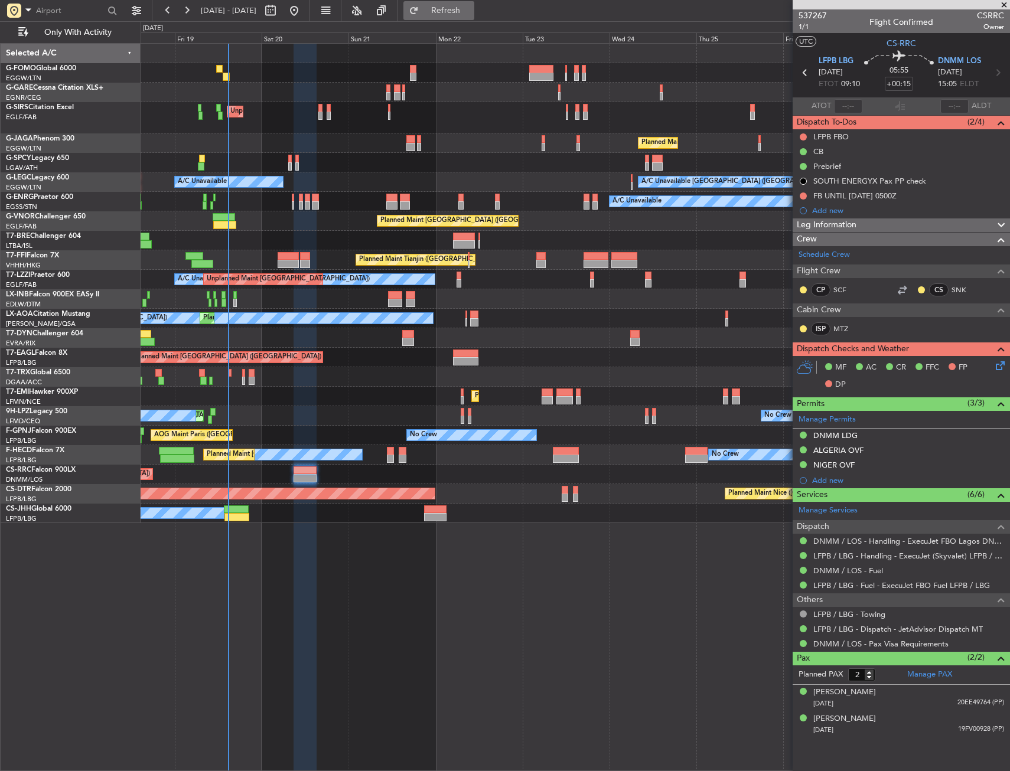
click at [471, 8] on span "Refresh" at bounding box center [446, 10] width 50 height 8
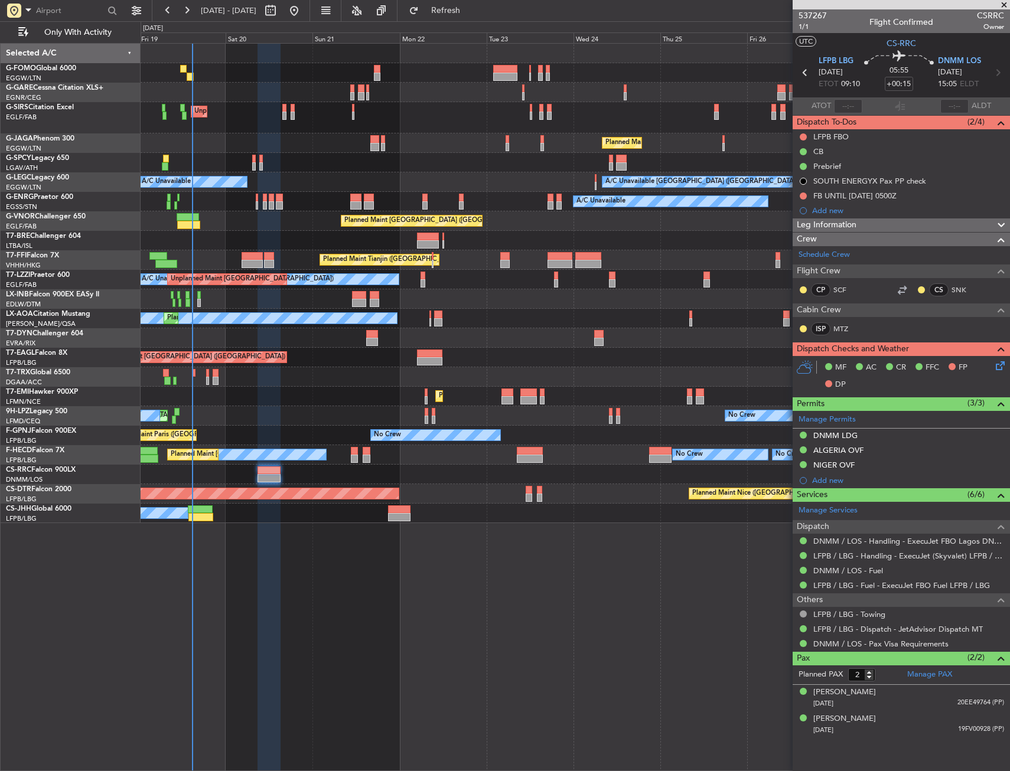
click at [267, 144] on div "Unplanned Maint [GEOGRAPHIC_DATA] ([GEOGRAPHIC_DATA]) Planned Maint [GEOGRAPHIC…" at bounding box center [575, 284] width 869 height 480
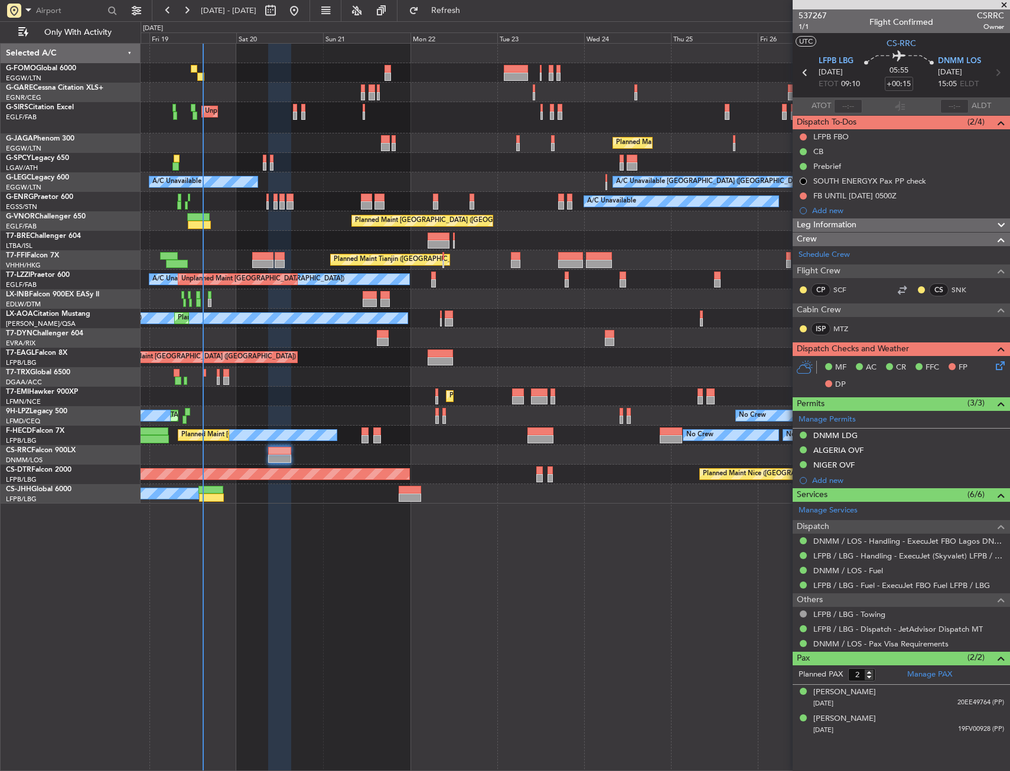
click at [294, 147] on div "Planned Maint [GEOGRAPHIC_DATA] ([GEOGRAPHIC_DATA])" at bounding box center [575, 142] width 869 height 19
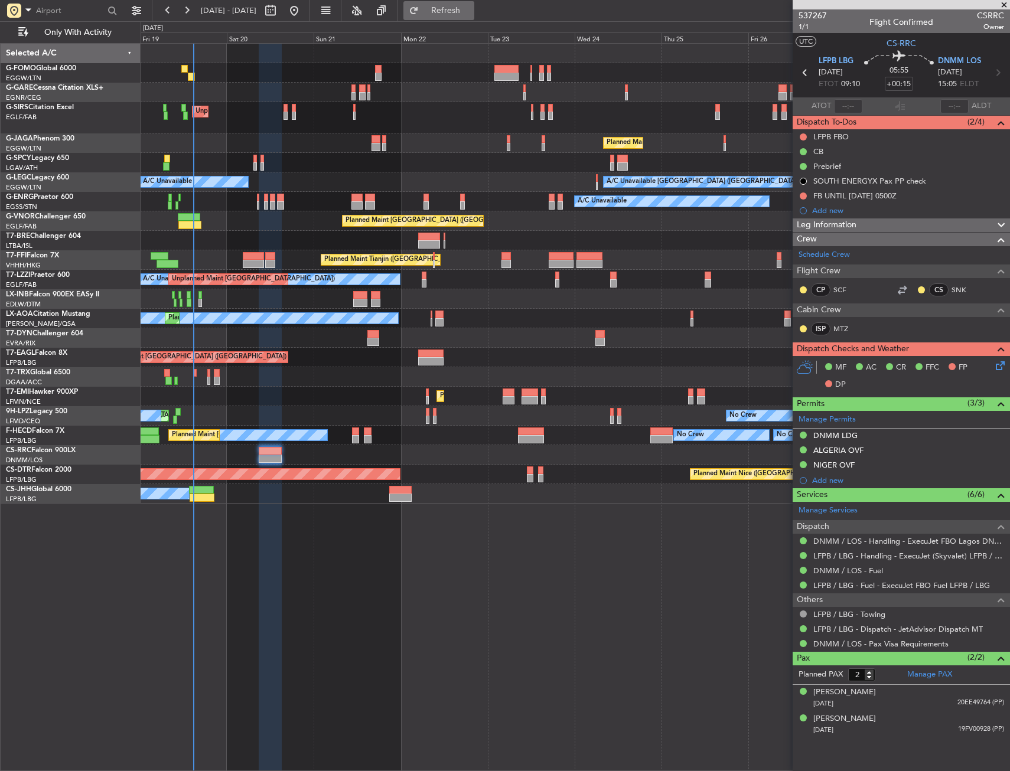
click at [468, 12] on span "Refresh" at bounding box center [446, 10] width 50 height 8
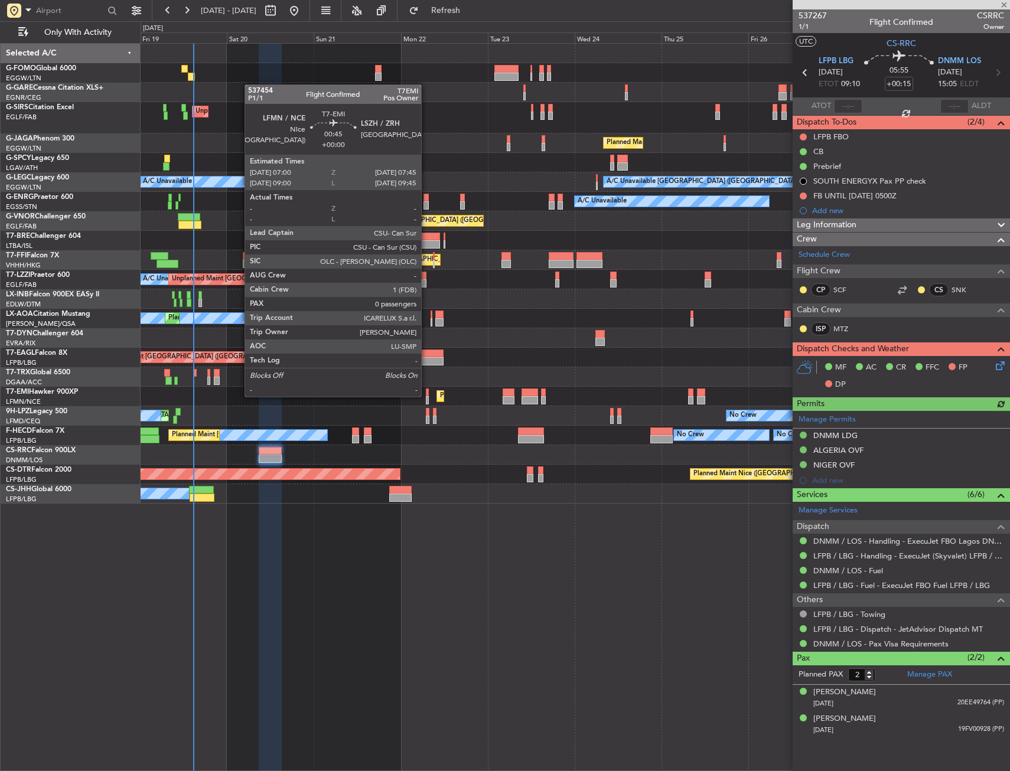
click at [426, 396] on div at bounding box center [427, 393] width 3 height 8
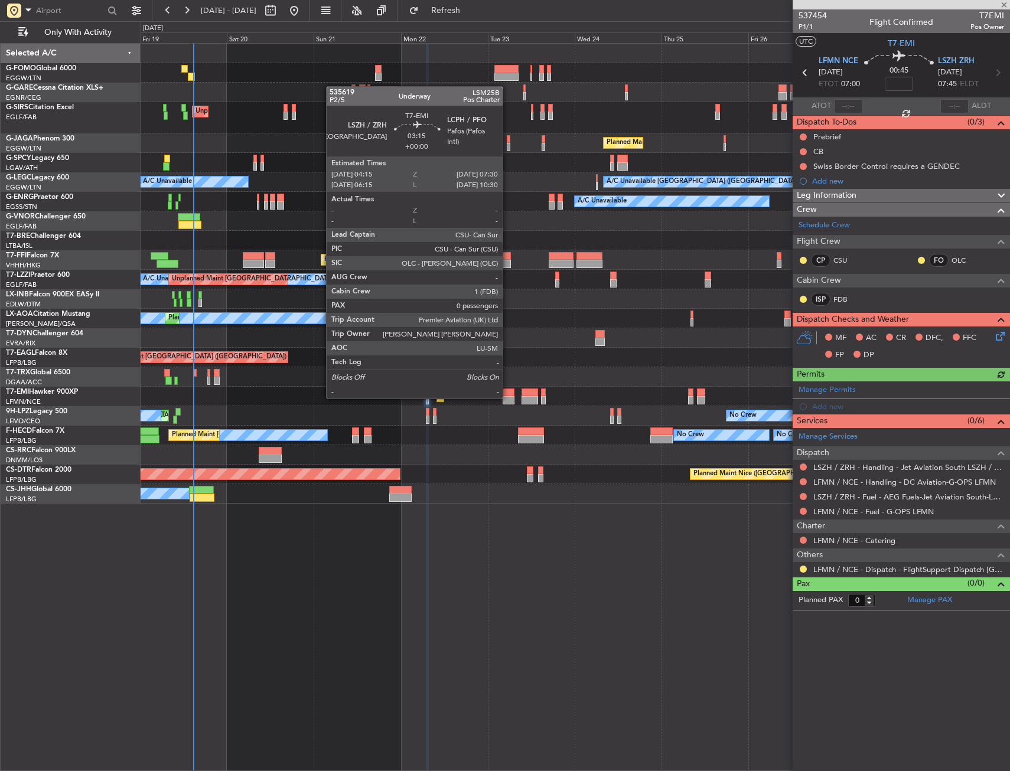
click at [508, 397] on div at bounding box center [509, 400] width 12 height 8
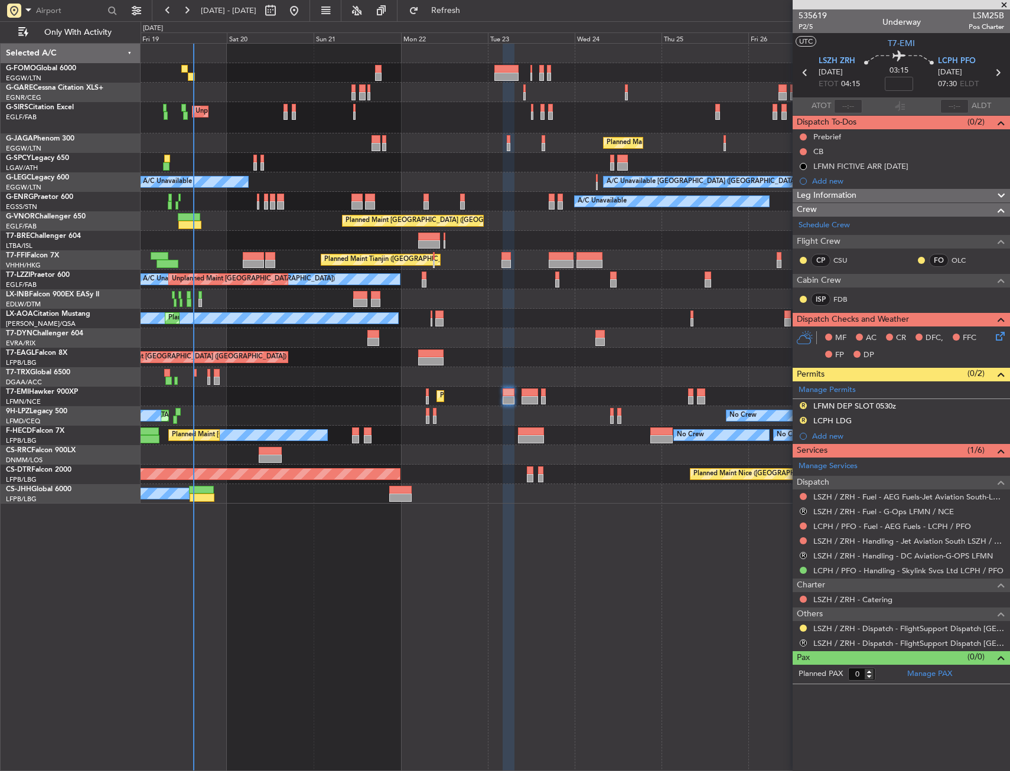
click at [429, 396] on div "Planned Maint [GEOGRAPHIC_DATA]" at bounding box center [575, 396] width 869 height 19
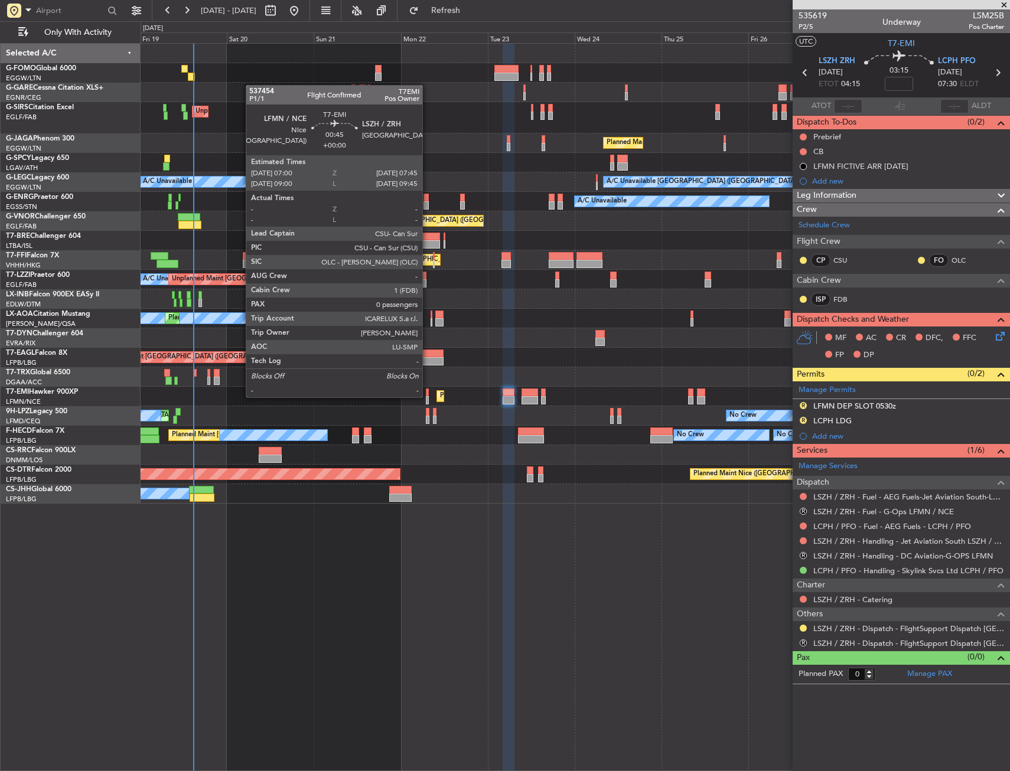
click at [428, 396] on div at bounding box center [427, 400] width 3 height 8
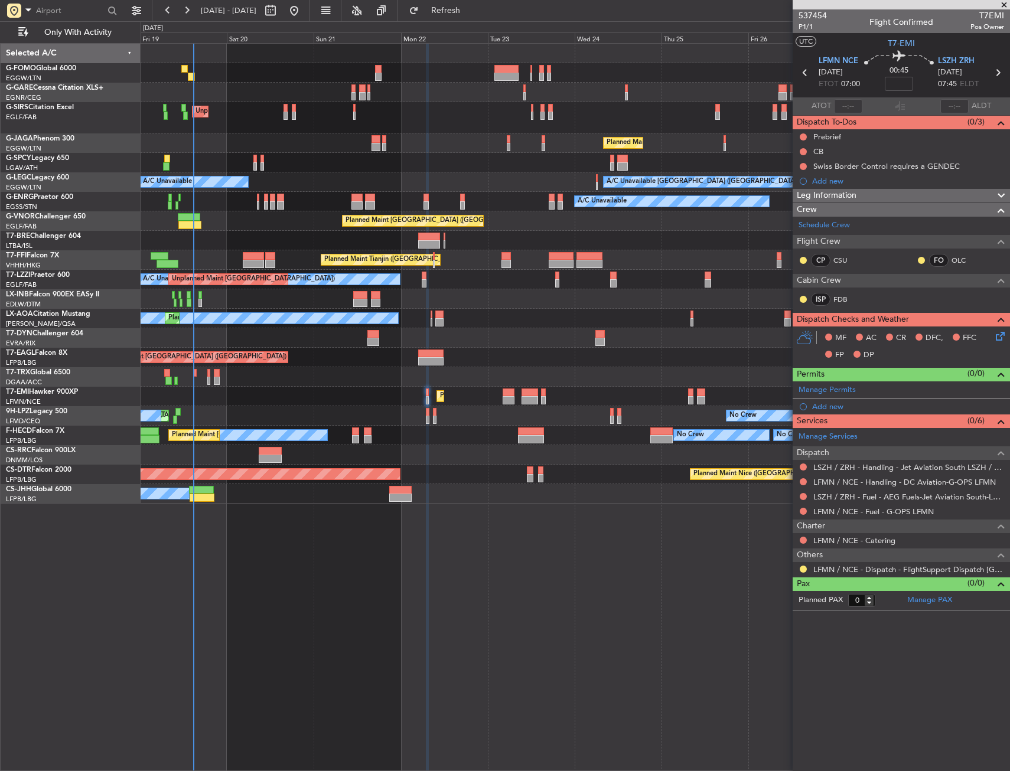
click at [800, 573] on div "LFMN / NCE - Dispatch - FlightSupport Dispatch [GEOGRAPHIC_DATA]" at bounding box center [901, 569] width 217 height 15
click at [804, 568] on button at bounding box center [803, 569] width 7 height 7
click at [777, 702] on li "Confirmed" at bounding box center [803, 710] width 136 height 18
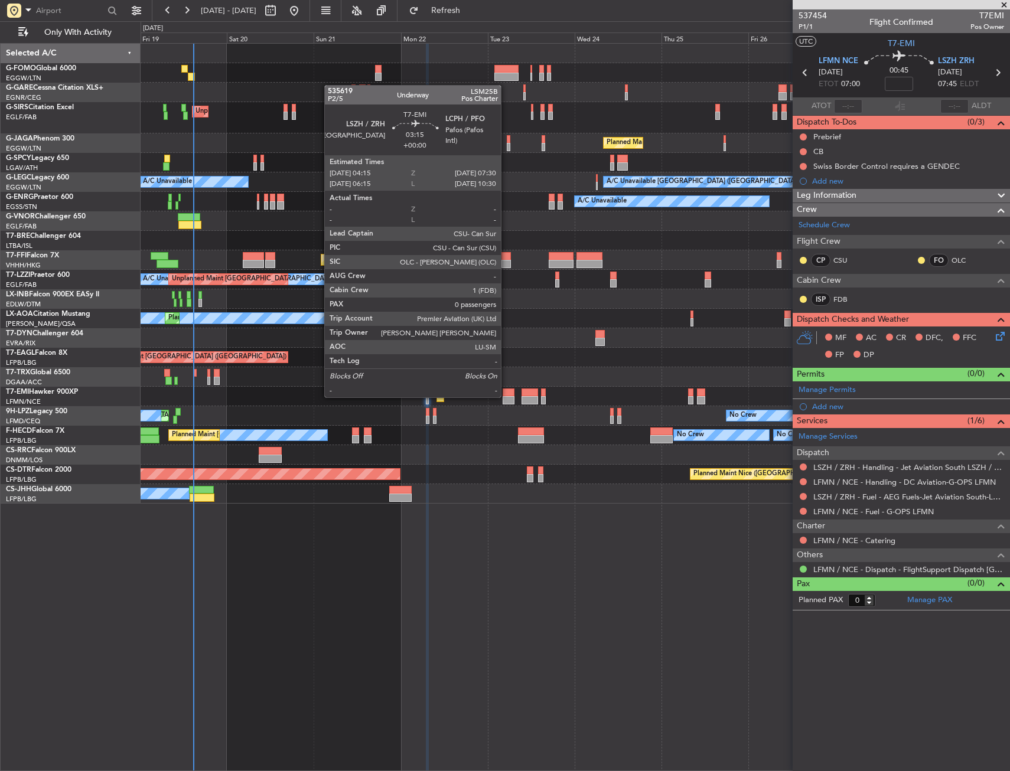
click at [506, 396] on div at bounding box center [509, 400] width 12 height 8
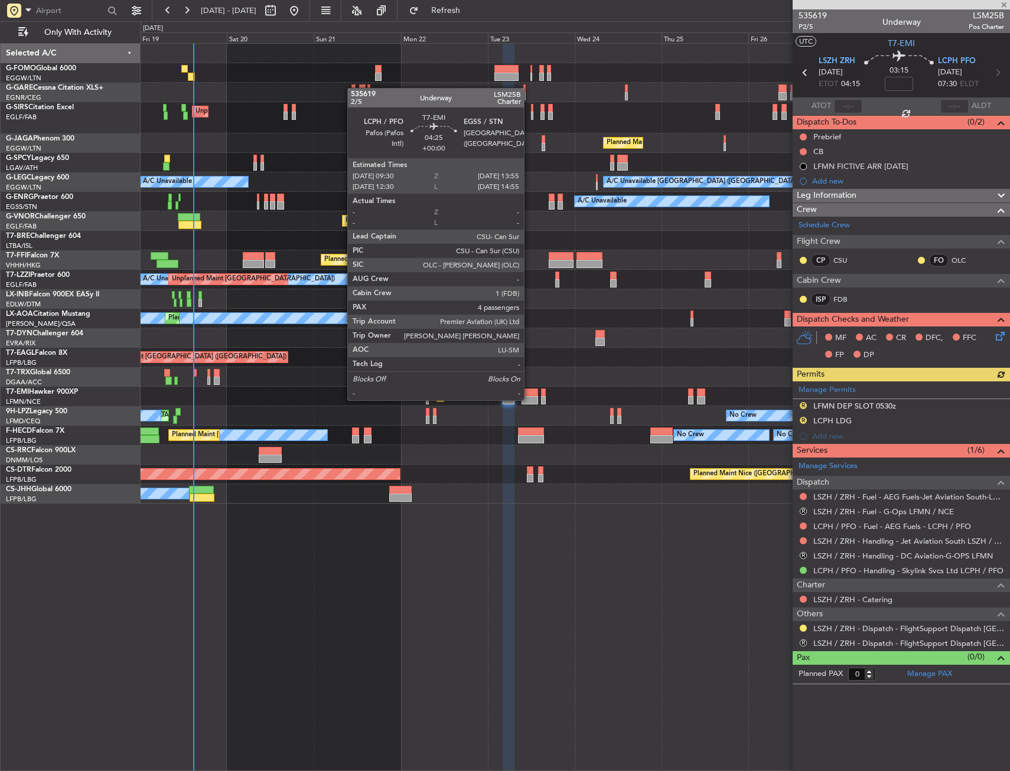
click at [529, 399] on div at bounding box center [530, 400] width 17 height 8
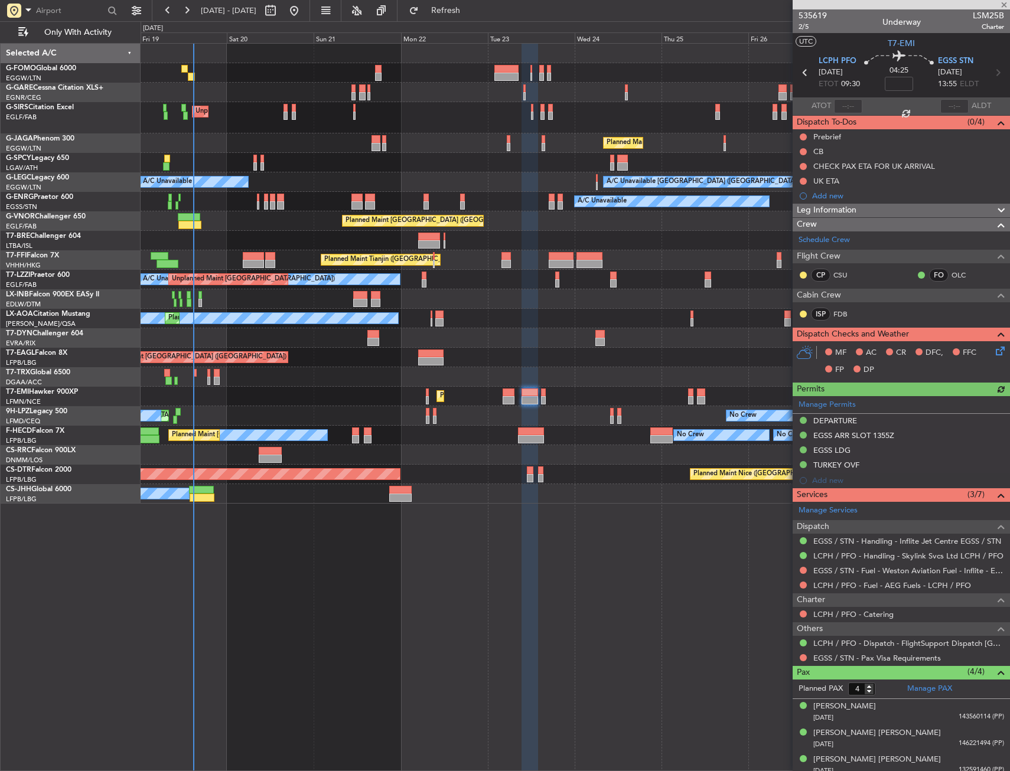
click at [429, 395] on div "Planned Maint [GEOGRAPHIC_DATA]" at bounding box center [575, 396] width 869 height 19
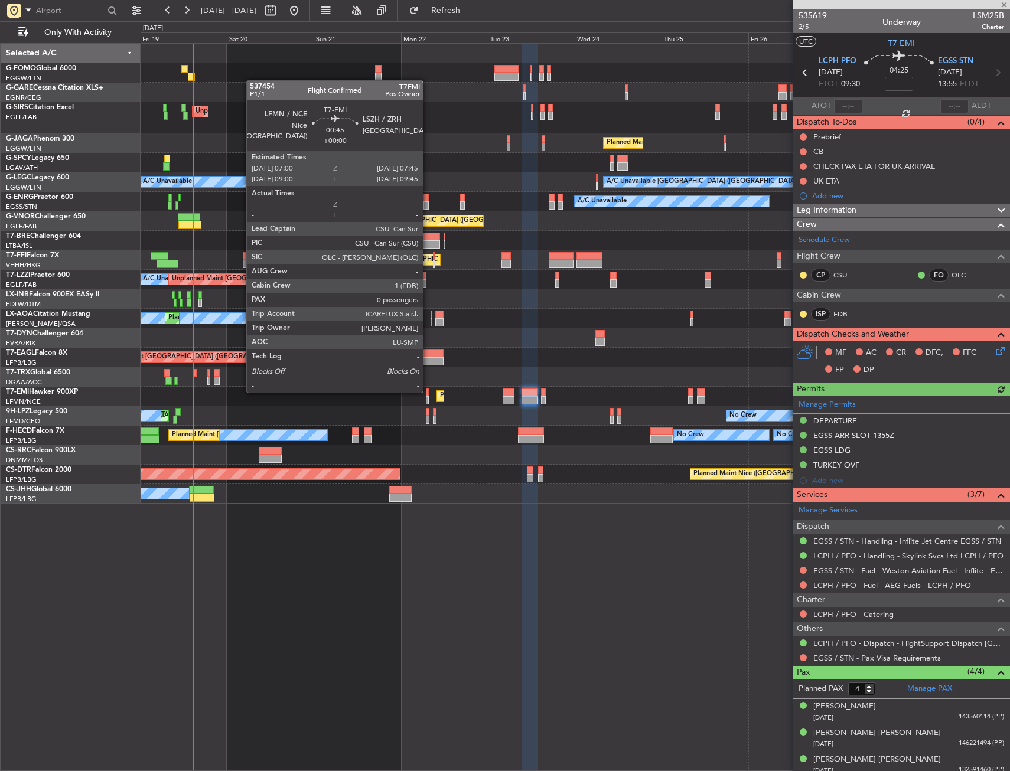
click at [428, 392] on div at bounding box center [427, 393] width 3 height 8
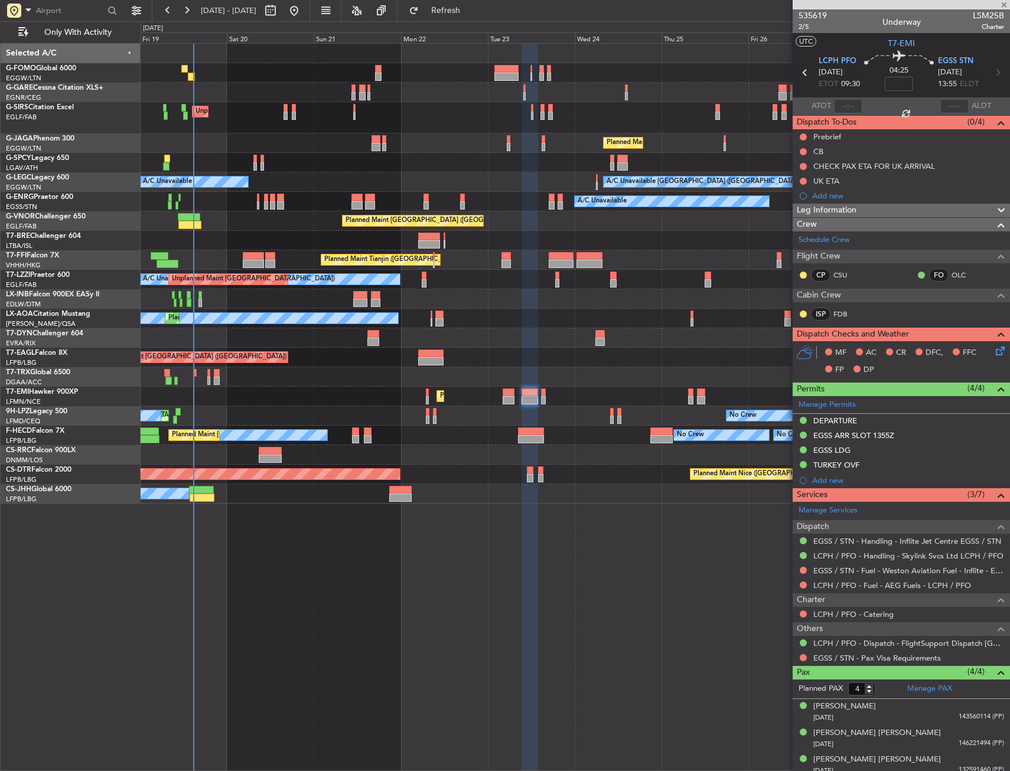
type input "0"
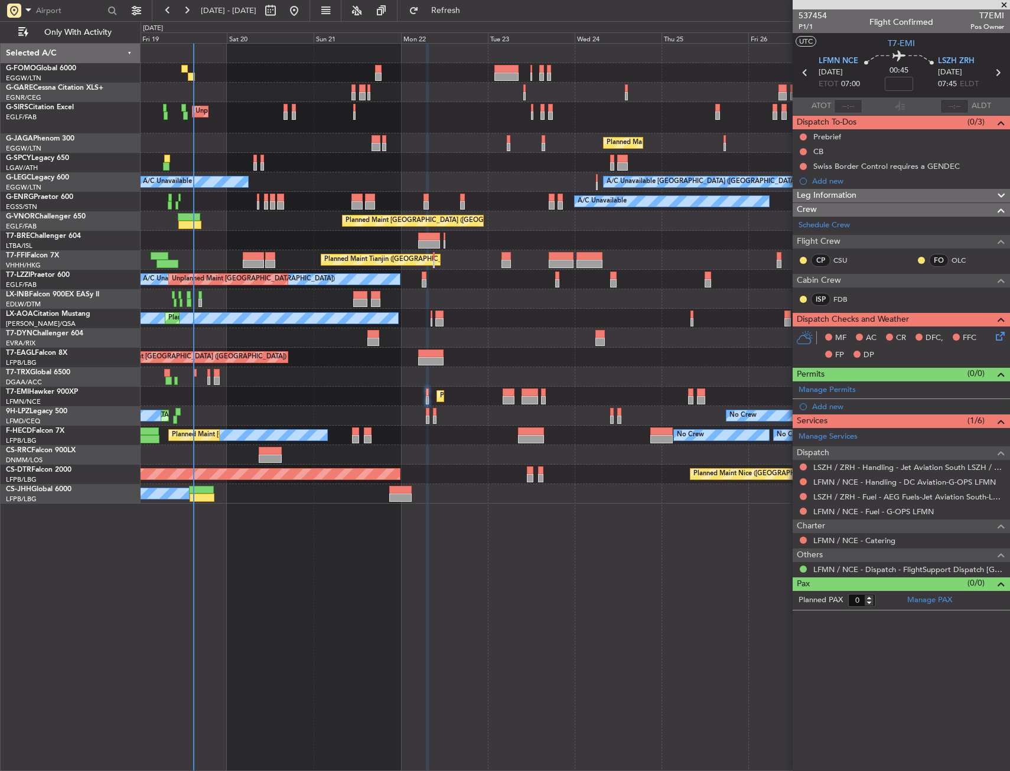
click at [400, 614] on div "Unplanned Maint [GEOGRAPHIC_DATA] ([GEOGRAPHIC_DATA]) Planned Maint [GEOGRAPHIC…" at bounding box center [575, 407] width 869 height 728
click at [490, 24] on div "0 0 Fri 19 Sat 20 Sun 21 Mon 22 Tue 23 Wed 24 [DATE] Fri 26 Sat 27 Sun 28 Mon 29" at bounding box center [575, 32] width 868 height 21
click at [471, 7] on span "Refresh" at bounding box center [446, 10] width 50 height 8
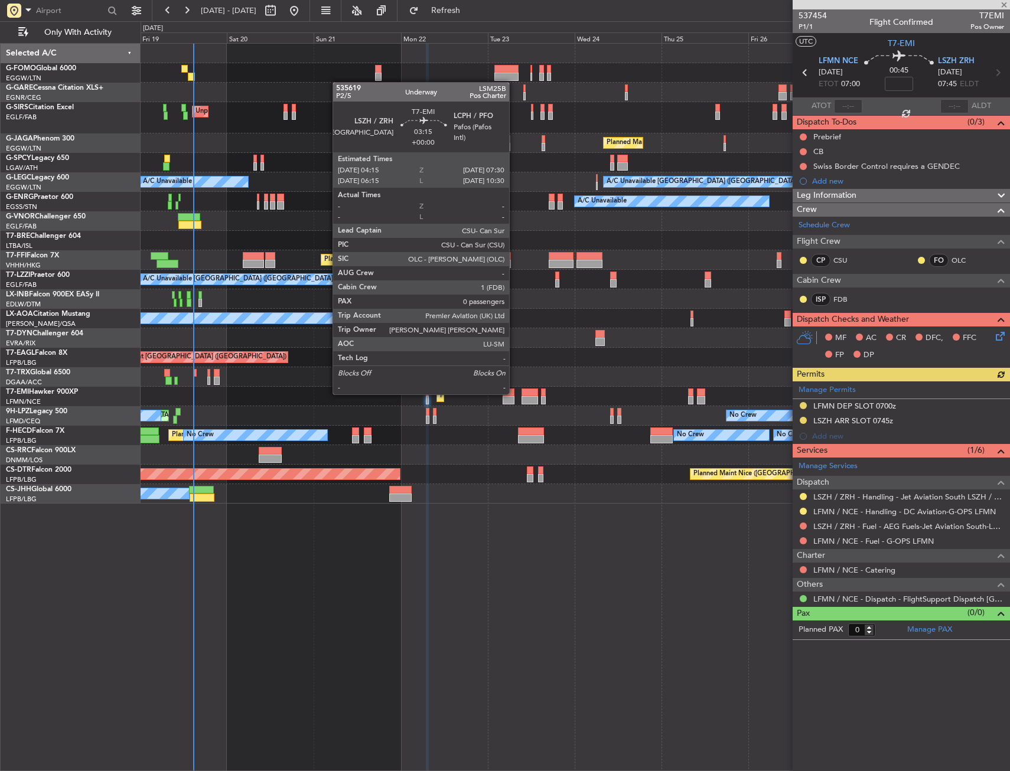
click at [514, 393] on div at bounding box center [509, 393] width 12 height 8
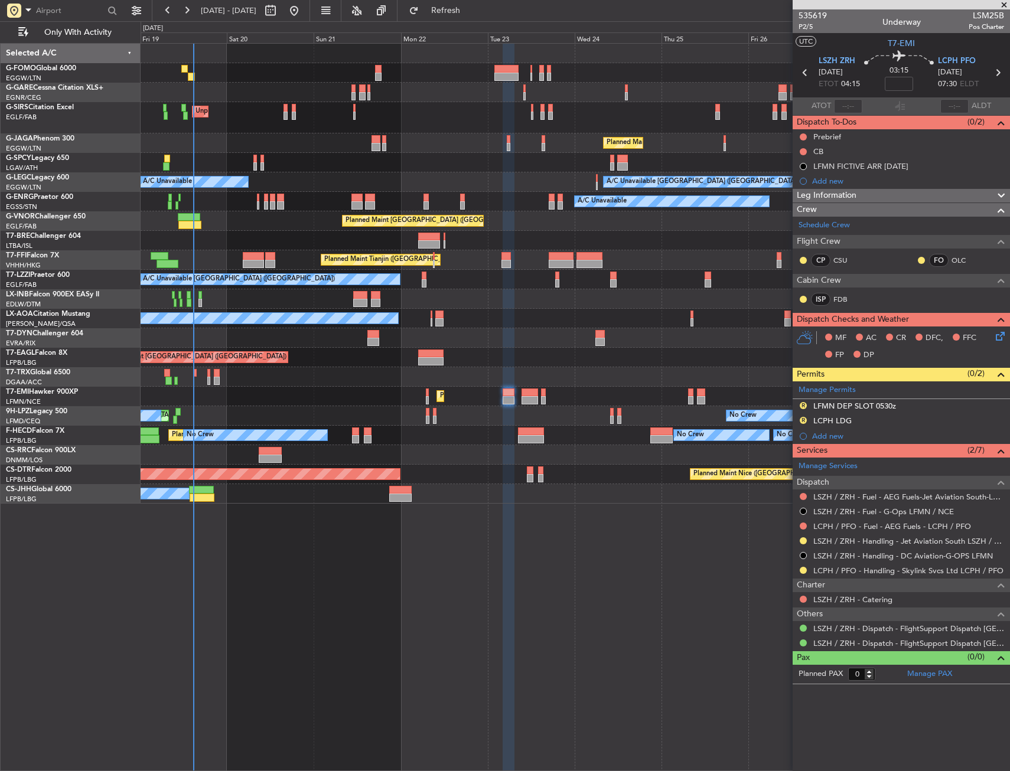
click at [449, 344] on div at bounding box center [575, 337] width 869 height 19
click at [458, 343] on div at bounding box center [575, 337] width 869 height 19
click at [453, 340] on div at bounding box center [575, 337] width 869 height 19
click at [474, 15] on button "Refresh" at bounding box center [438, 10] width 71 height 19
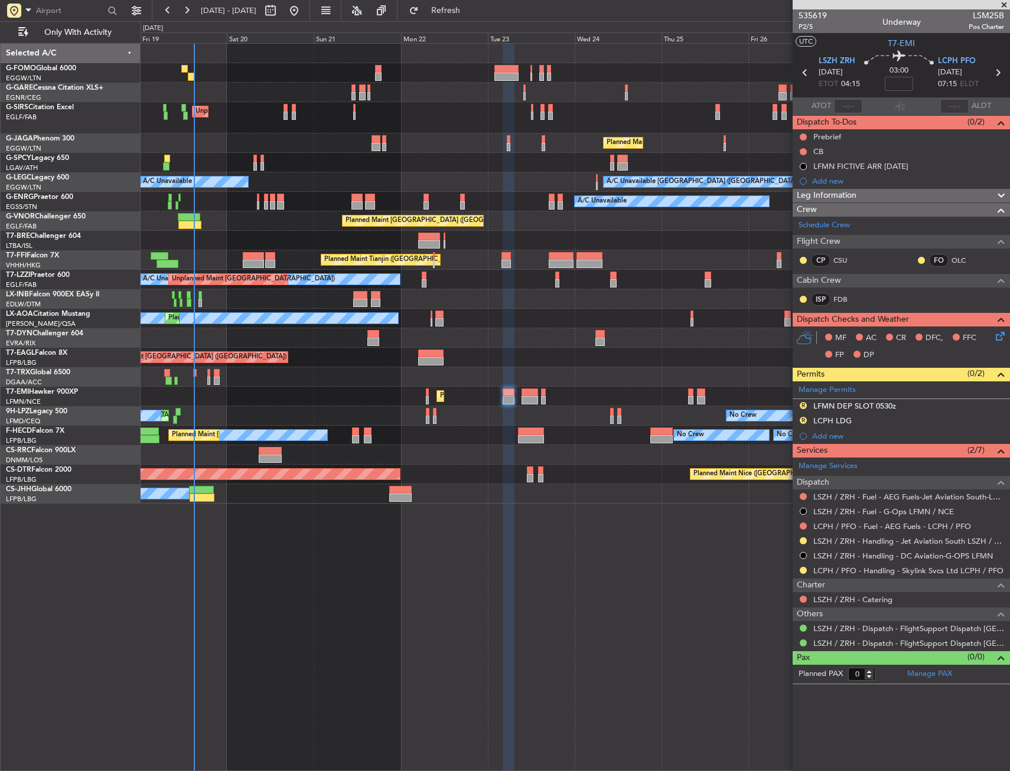
type input "-00:15"
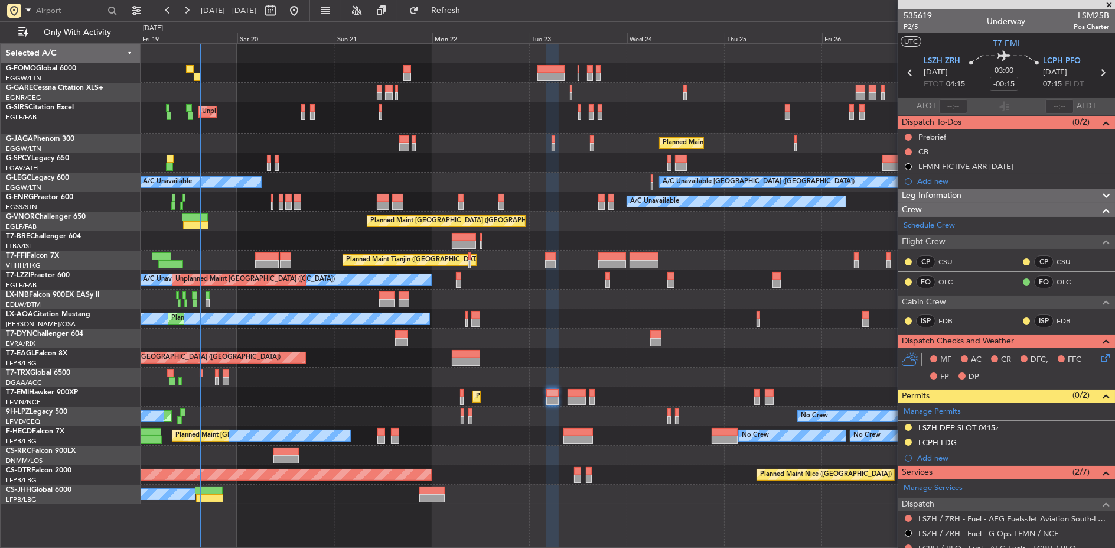
click at [220, 101] on div at bounding box center [628, 92] width 974 height 19
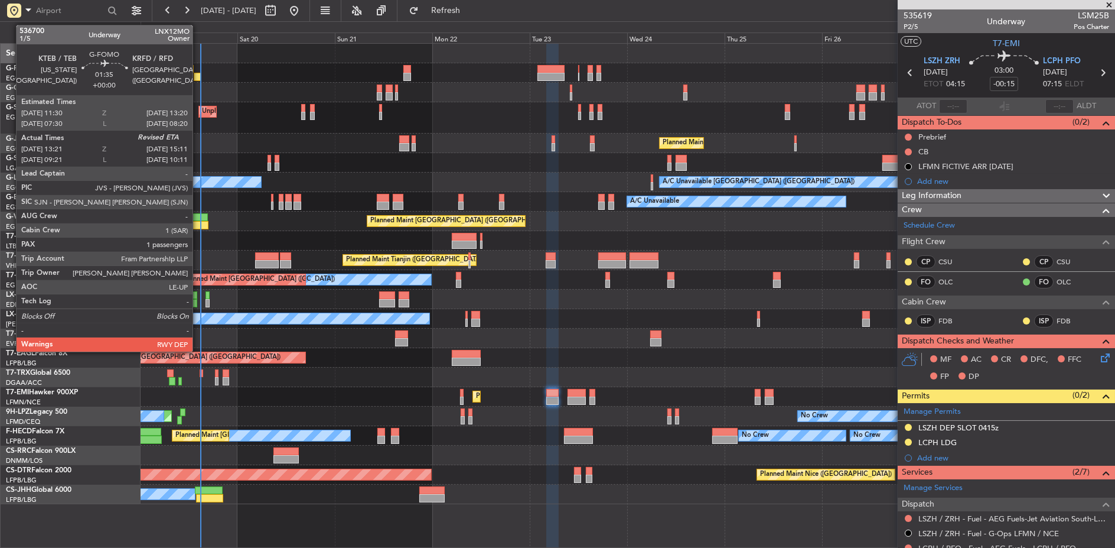
click at [198, 77] on div at bounding box center [198, 77] width 8 height 8
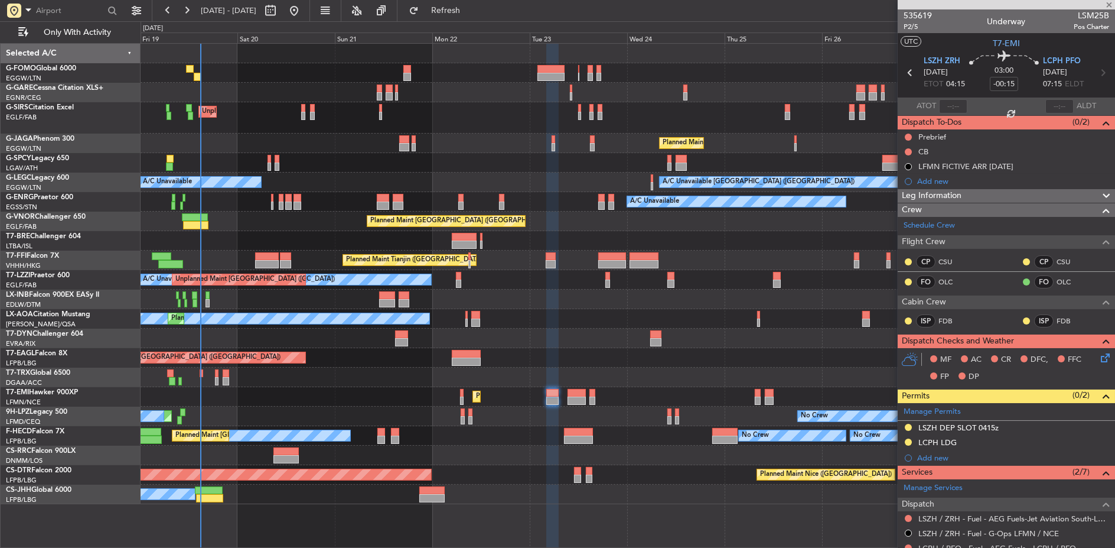
type input "13:21"
type input "1"
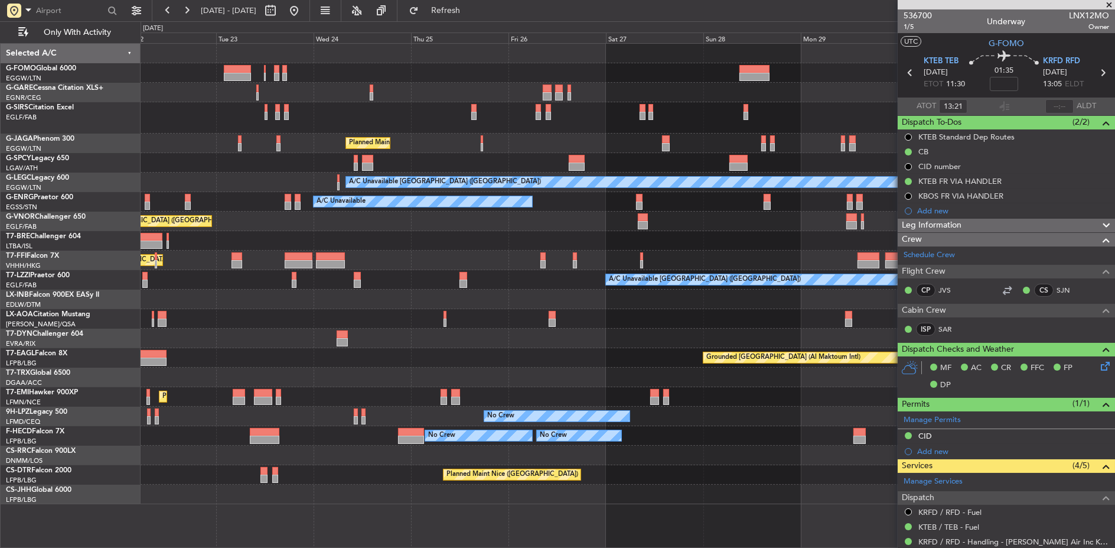
click at [481, 97] on div "Unplanned Maint London (Luton) Planned Maint London (Luton) A/C Unavailable Lon…" at bounding box center [628, 274] width 975 height 460
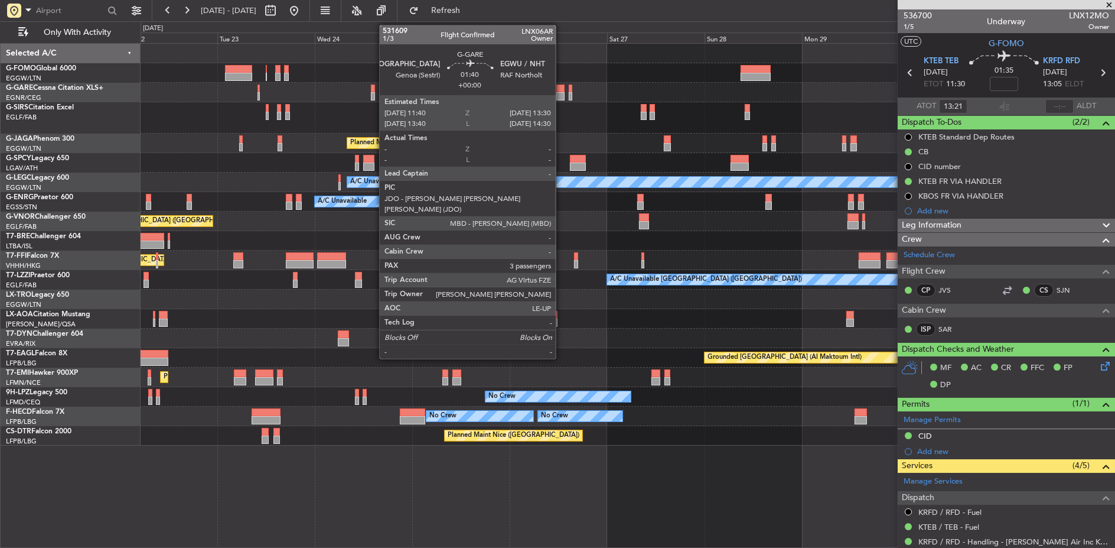
click at [562, 89] on div at bounding box center [560, 88] width 8 height 8
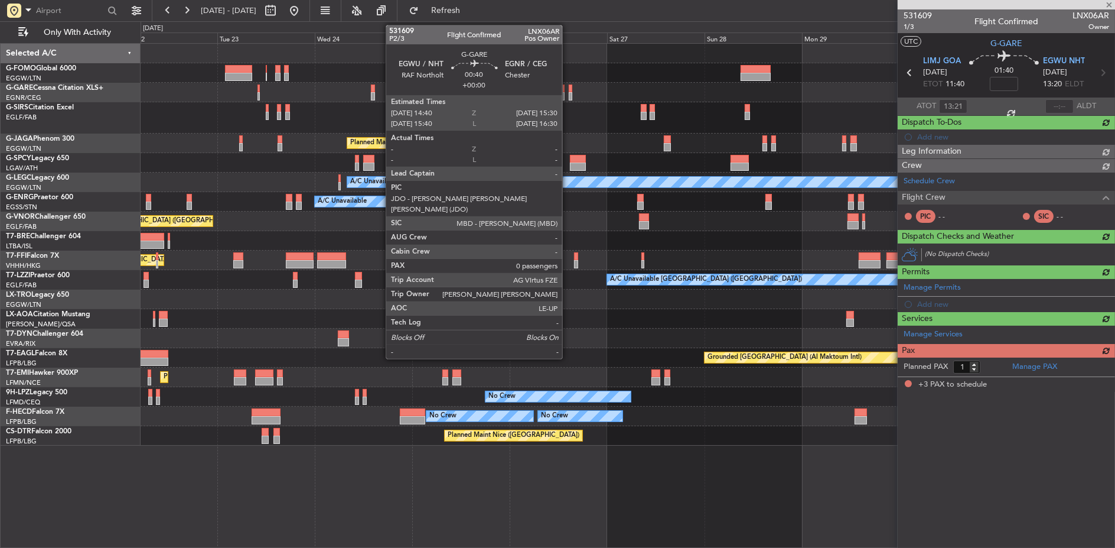
type input "3"
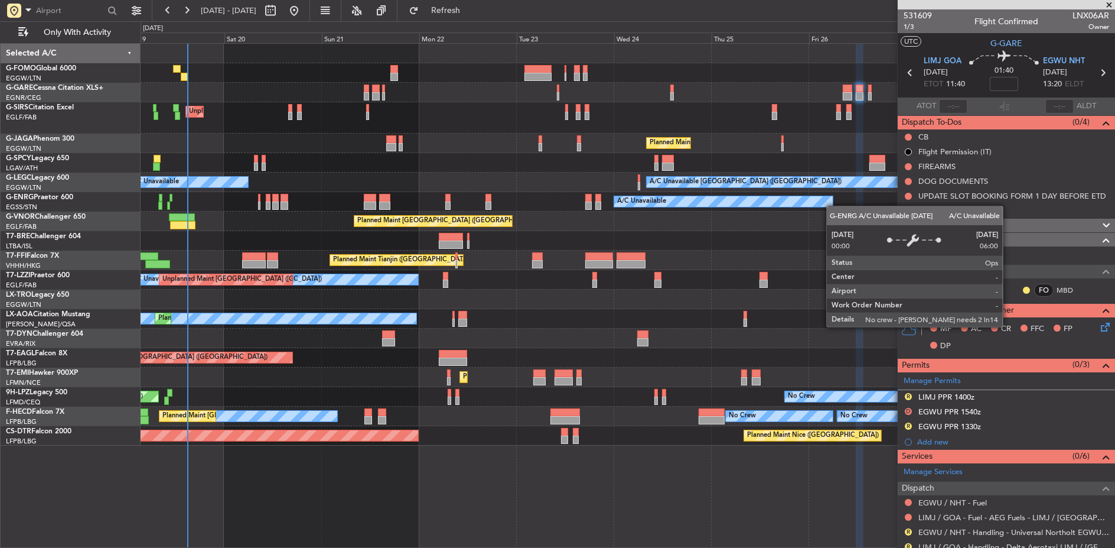
click at [758, 194] on div "Unplanned Maint London (Luton) Planned Maint London (Luton) A/C Unavailable Lon…" at bounding box center [628, 245] width 974 height 402
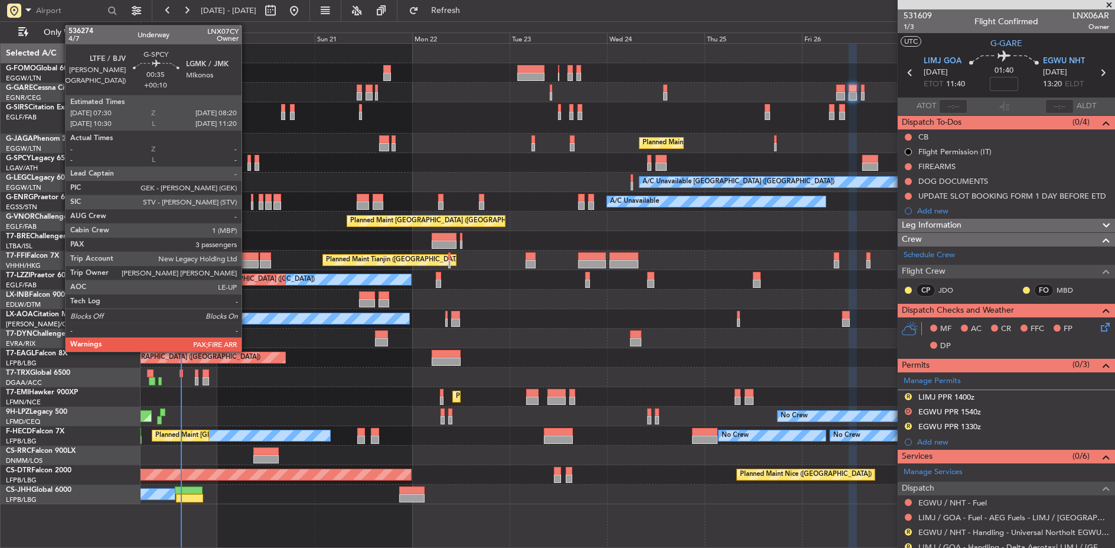
click at [247, 158] on div at bounding box center [249, 159] width 4 height 8
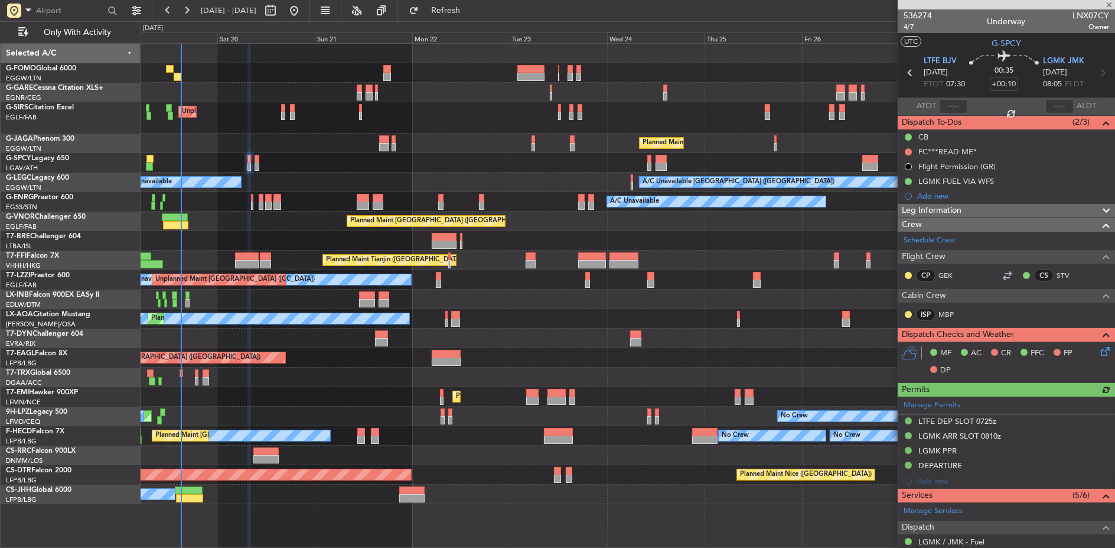
click at [259, 163] on div at bounding box center [628, 162] width 975 height 19
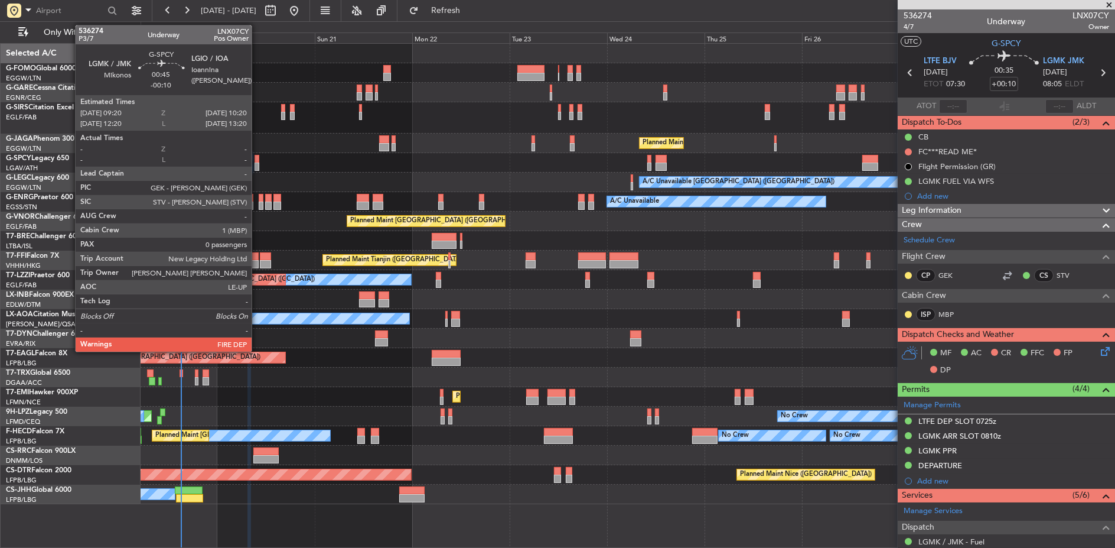
click at [258, 164] on div at bounding box center [257, 166] width 4 height 8
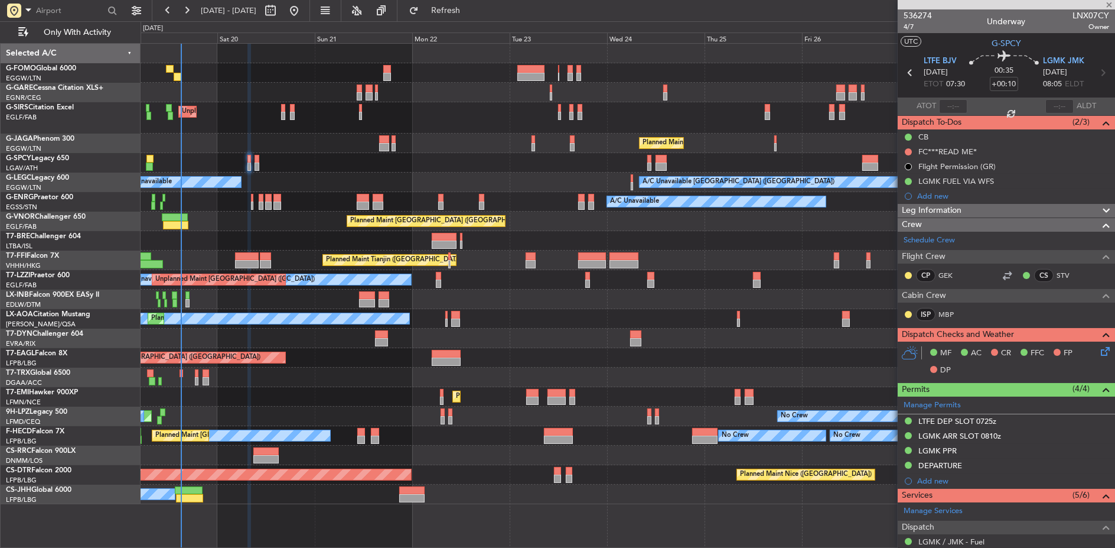
type input "-00:10"
type input "0"
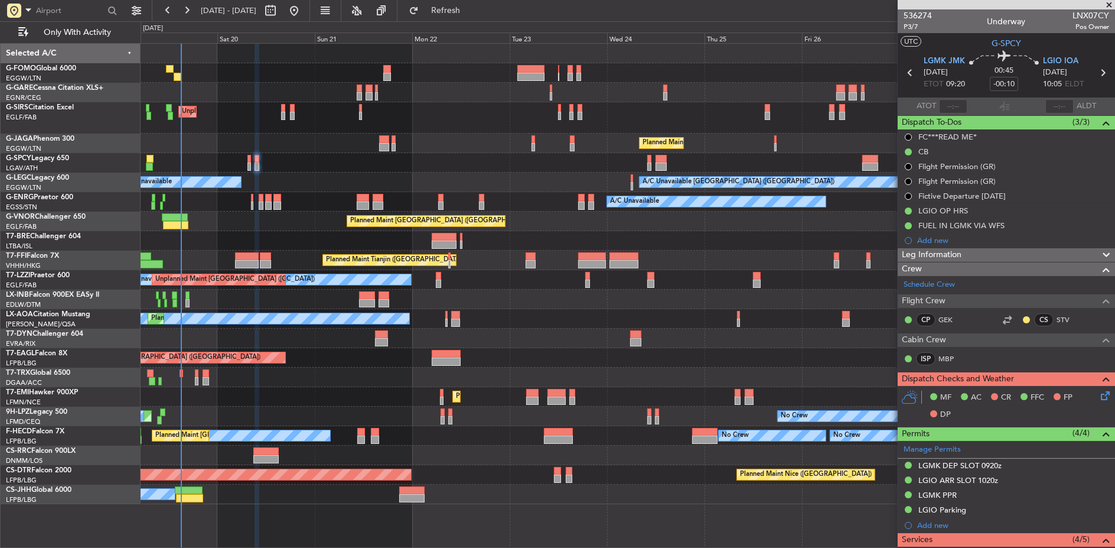
click at [262, 178] on div "A/C Unavailable [GEOGRAPHIC_DATA] ([GEOGRAPHIC_DATA]) A/C Unavailable" at bounding box center [628, 181] width 975 height 19
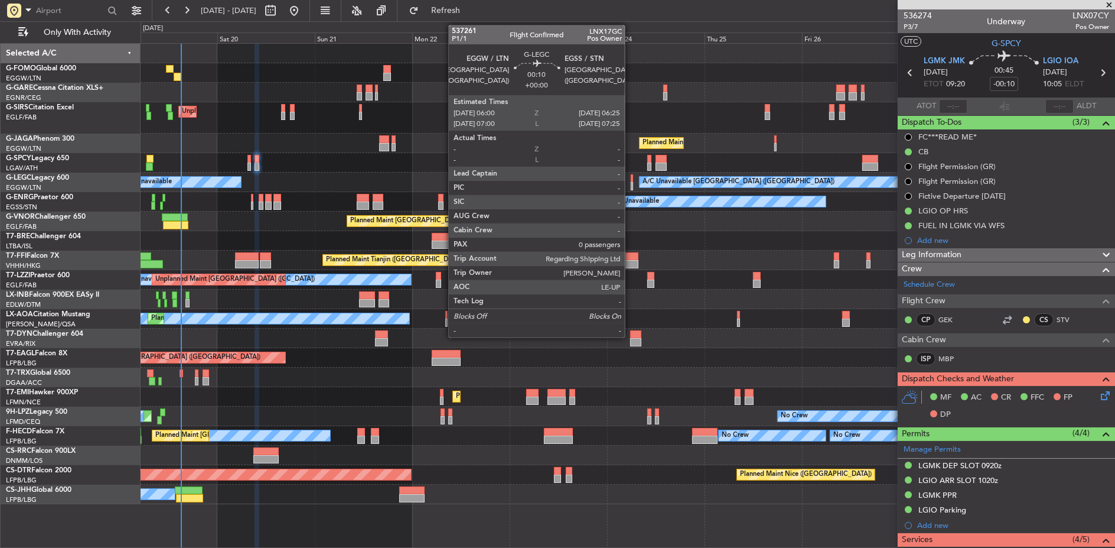
click at [631, 181] on div at bounding box center [632, 178] width 2 height 8
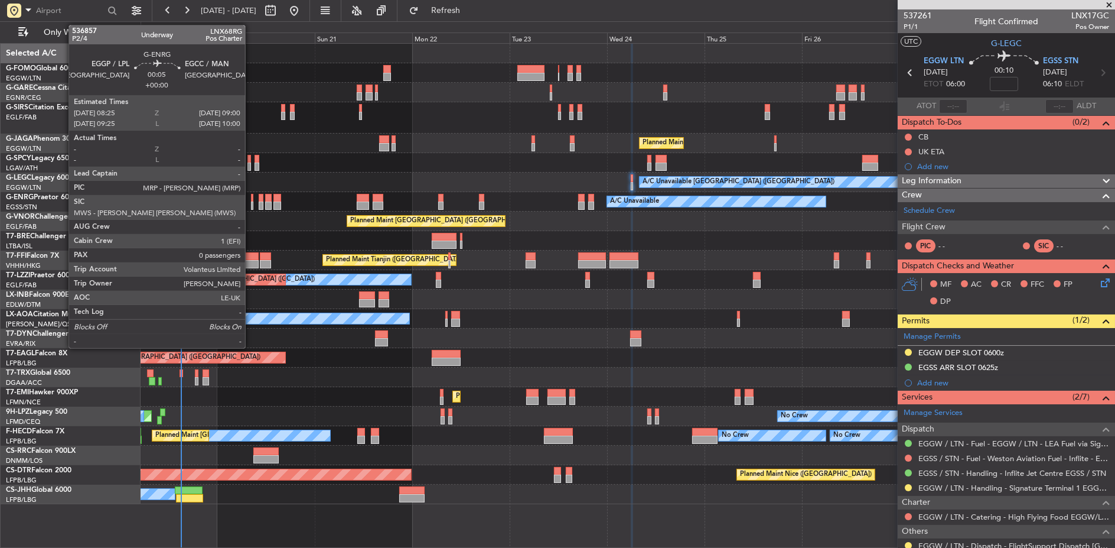
click at [251, 201] on div at bounding box center [252, 205] width 3 height 8
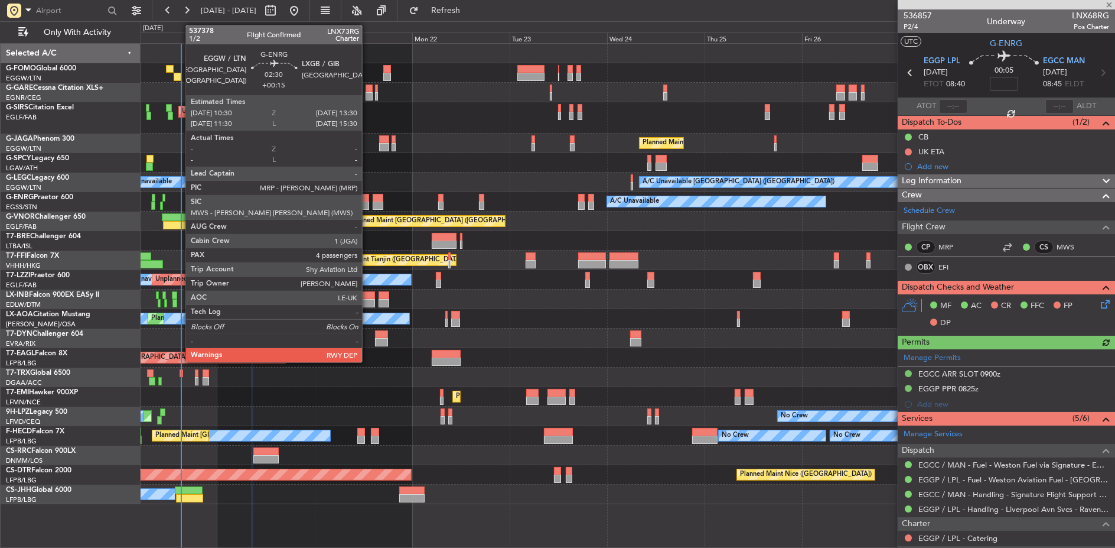
click at [368, 201] on div at bounding box center [363, 205] width 12 height 8
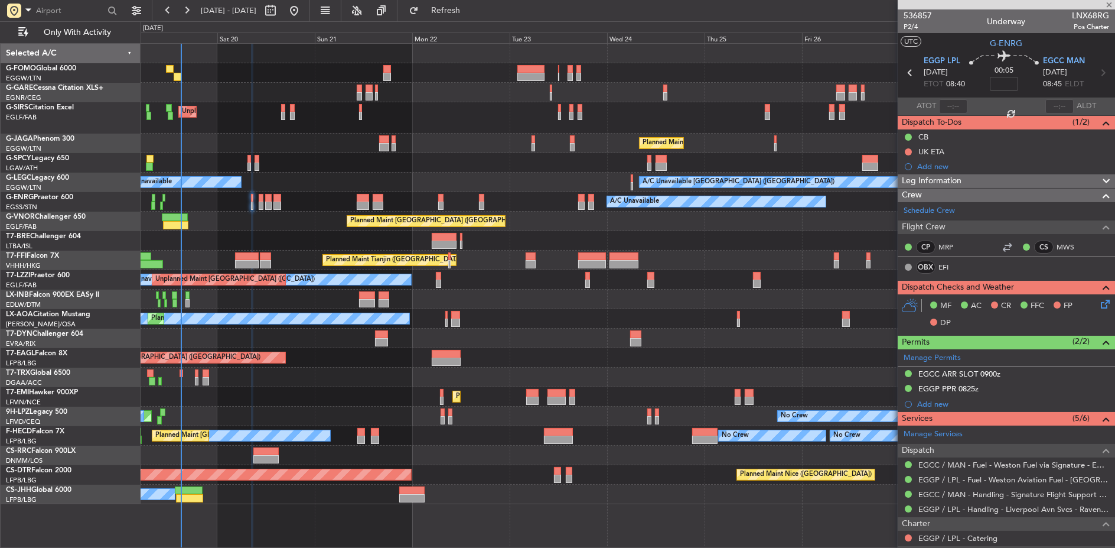
type input "+00:15"
type input "4"
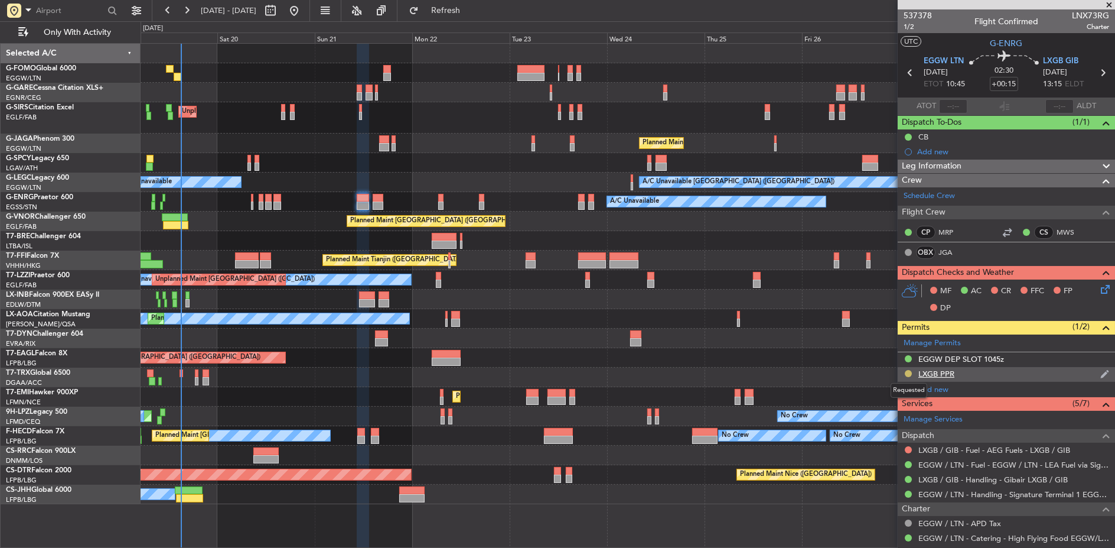
click at [907, 371] on button at bounding box center [908, 373] width 7 height 7
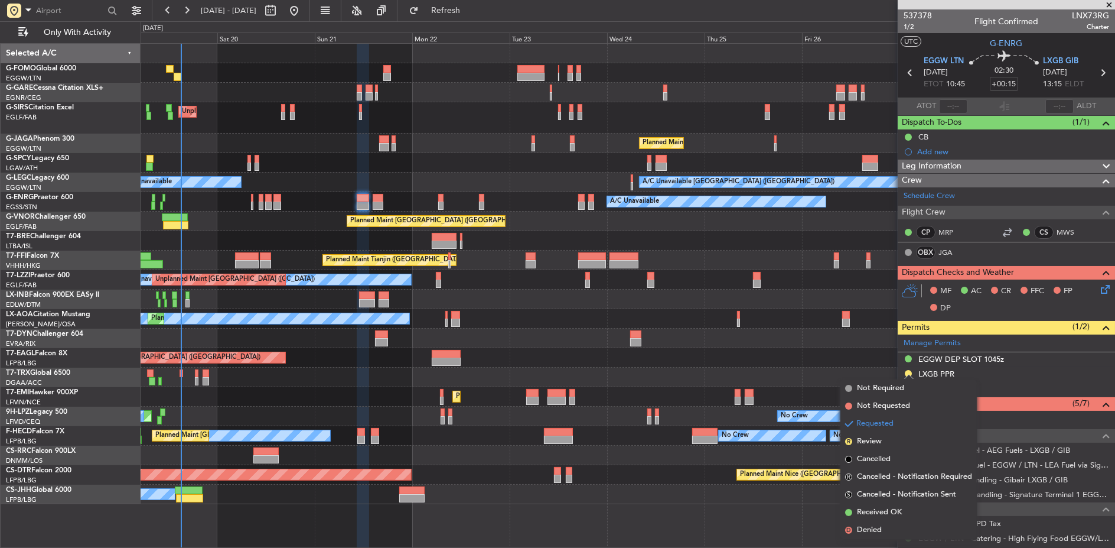
drag, startPoint x: 895, startPoint y: 510, endPoint x: 891, endPoint y: 503, distance: 8.5
click at [894, 511] on span "Received OK" at bounding box center [879, 512] width 45 height 12
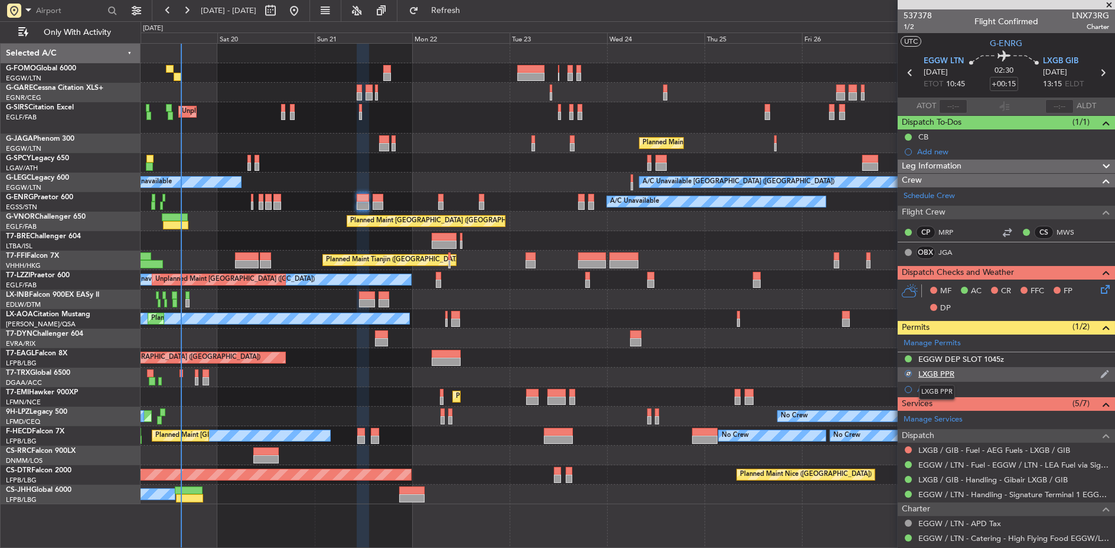
click at [952, 371] on div "LXGB PPR" at bounding box center [936, 374] width 36 height 10
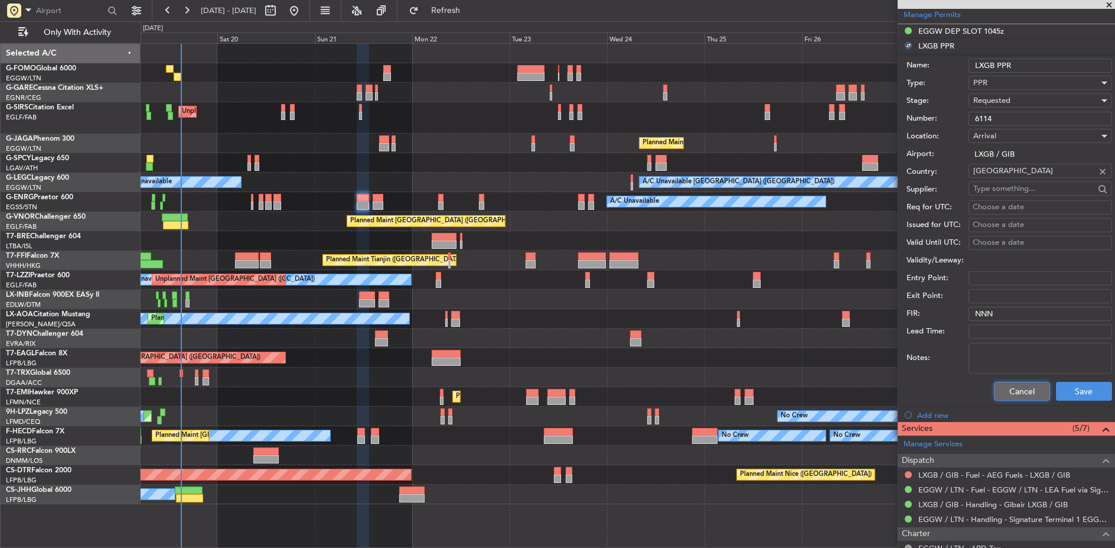
click at [1002, 385] on button "Cancel" at bounding box center [1022, 391] width 56 height 19
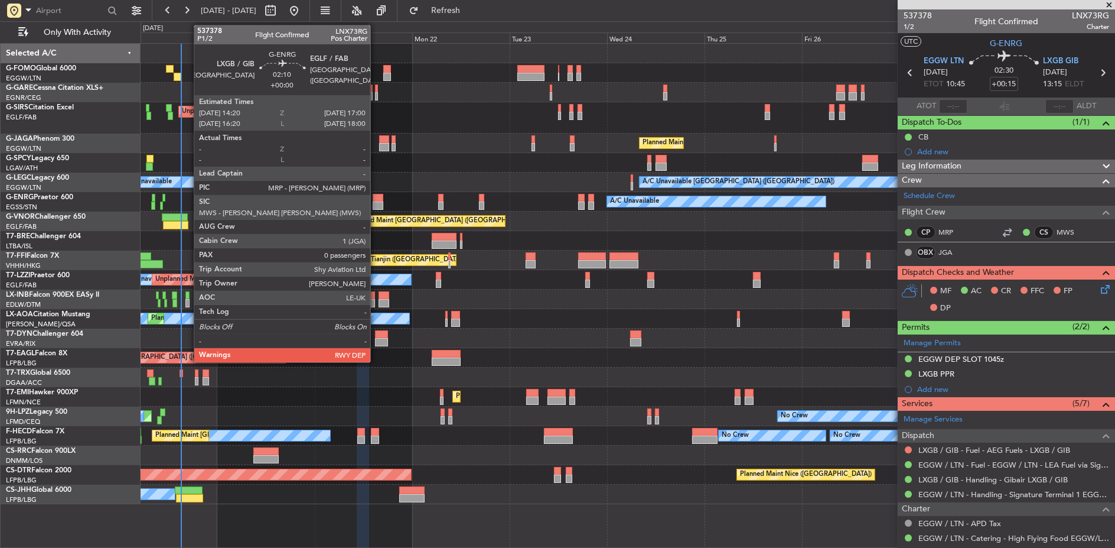
click at [376, 194] on div at bounding box center [378, 198] width 11 height 8
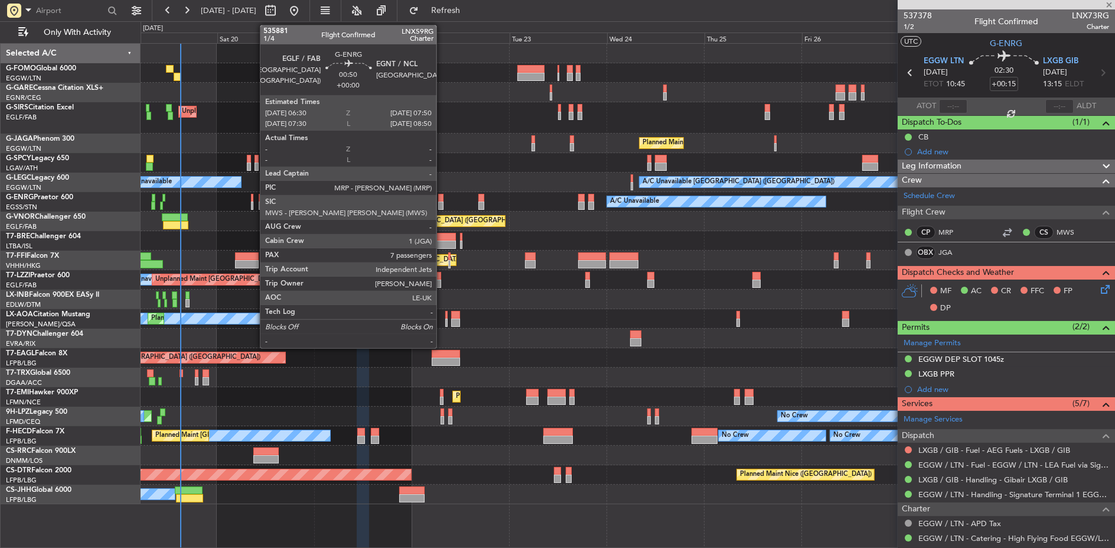
type input "0"
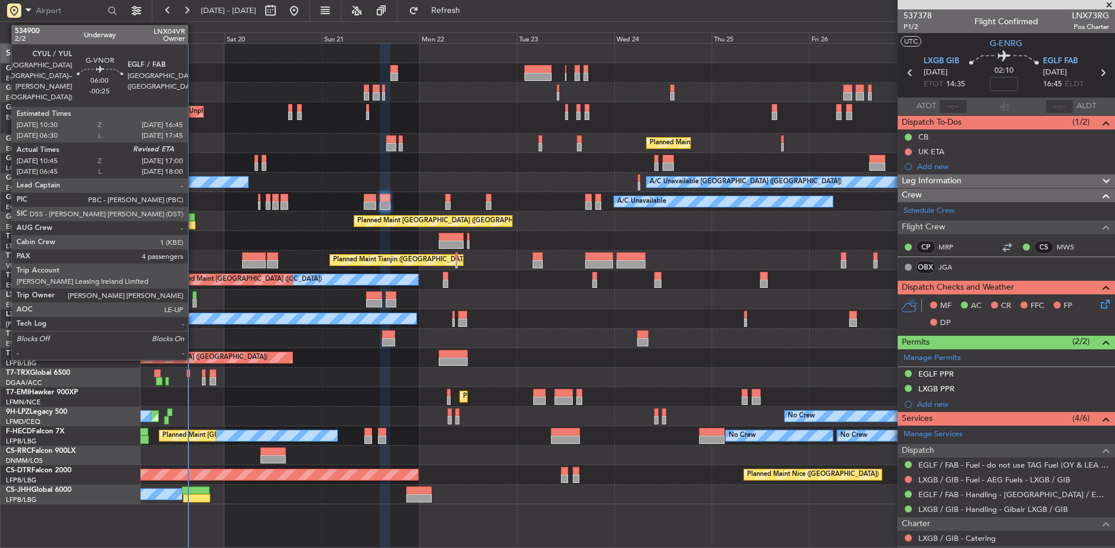
click at [177, 215] on div at bounding box center [181, 217] width 25 height 8
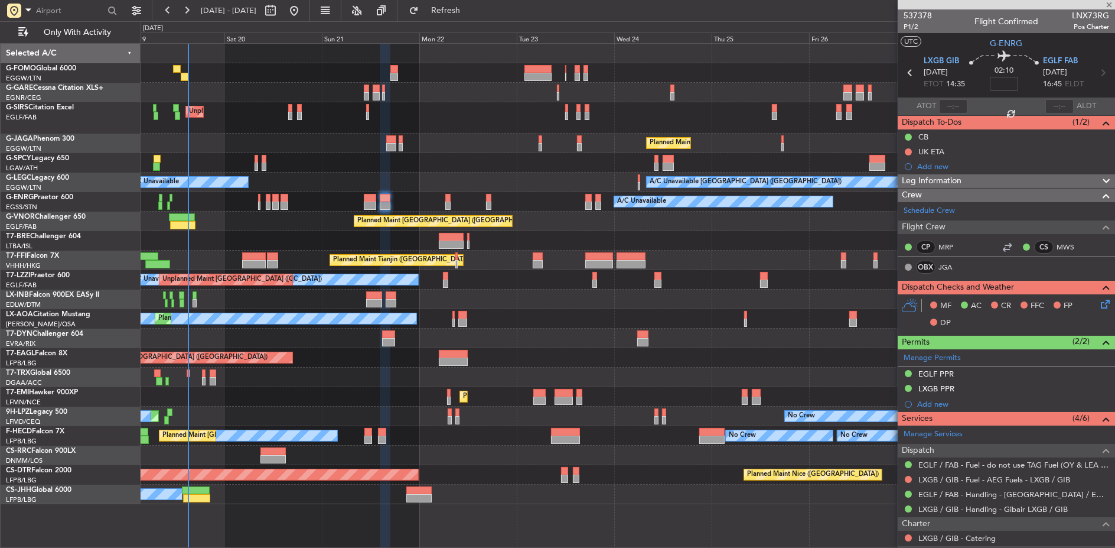
type input "-00:25"
type input "10:55"
type input "4"
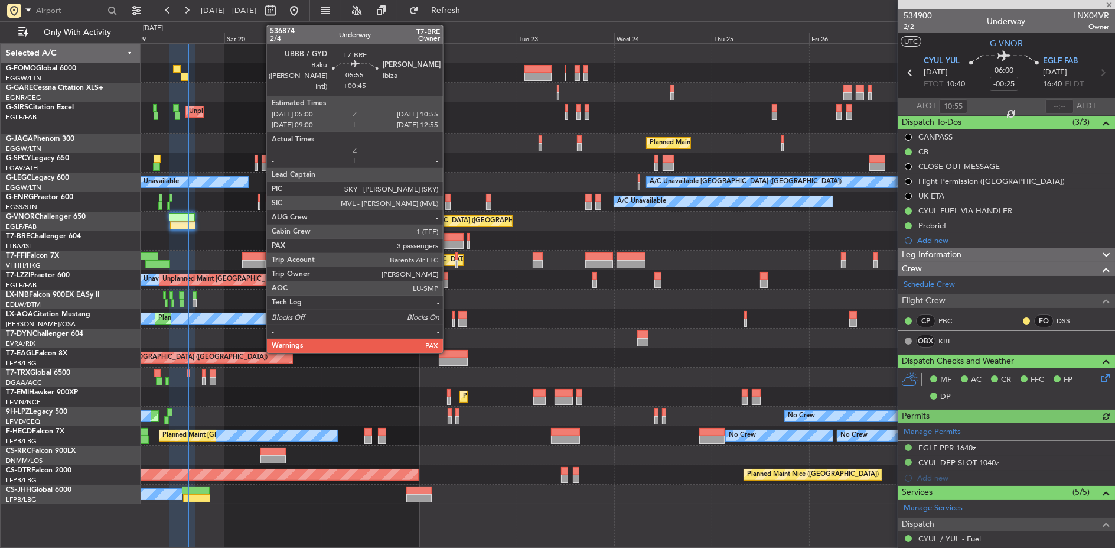
click at [449, 239] on div at bounding box center [451, 237] width 24 height 8
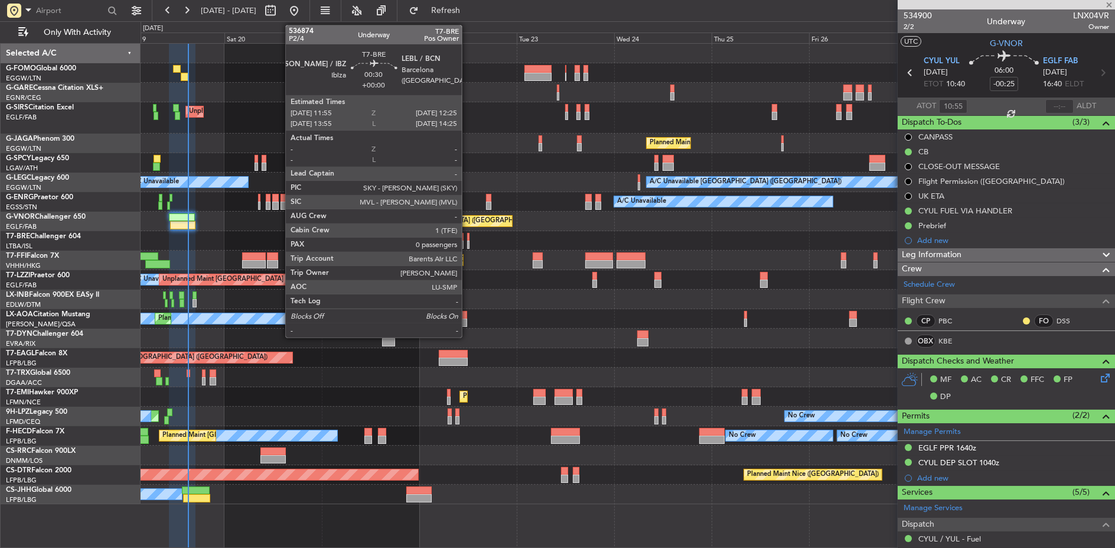
type input "+00:45"
type input "3"
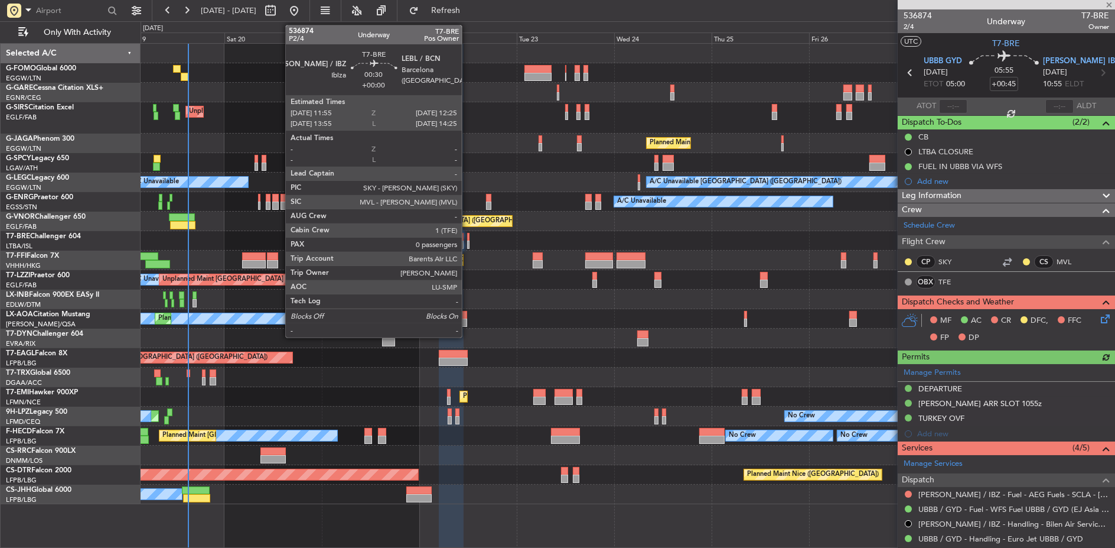
click at [468, 236] on div at bounding box center [468, 237] width 2 height 8
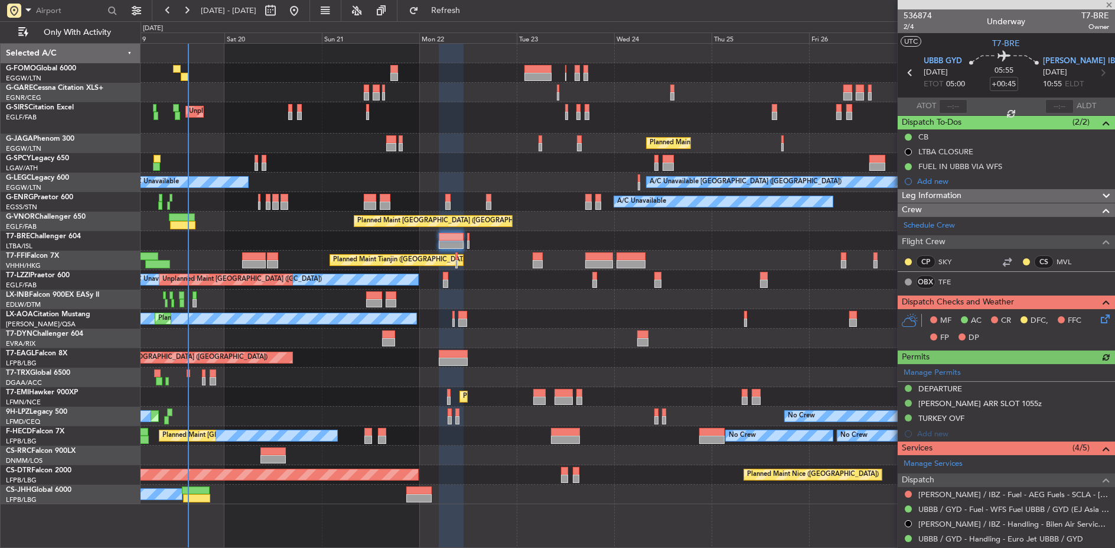
type input "0"
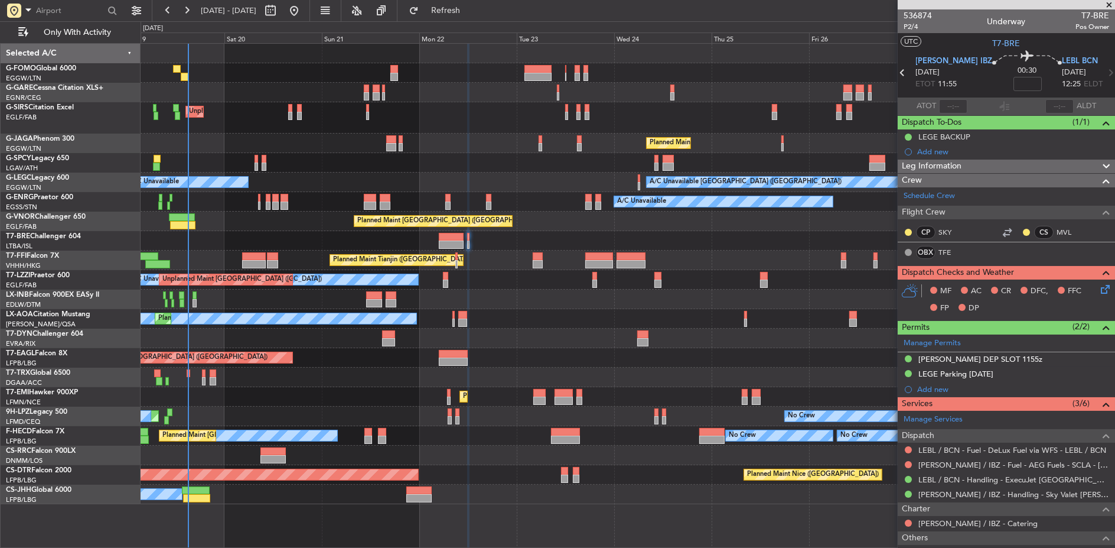
click at [212, 230] on div "Planned Maint [GEOGRAPHIC_DATA] ([GEOGRAPHIC_DATA])" at bounding box center [628, 220] width 975 height 19
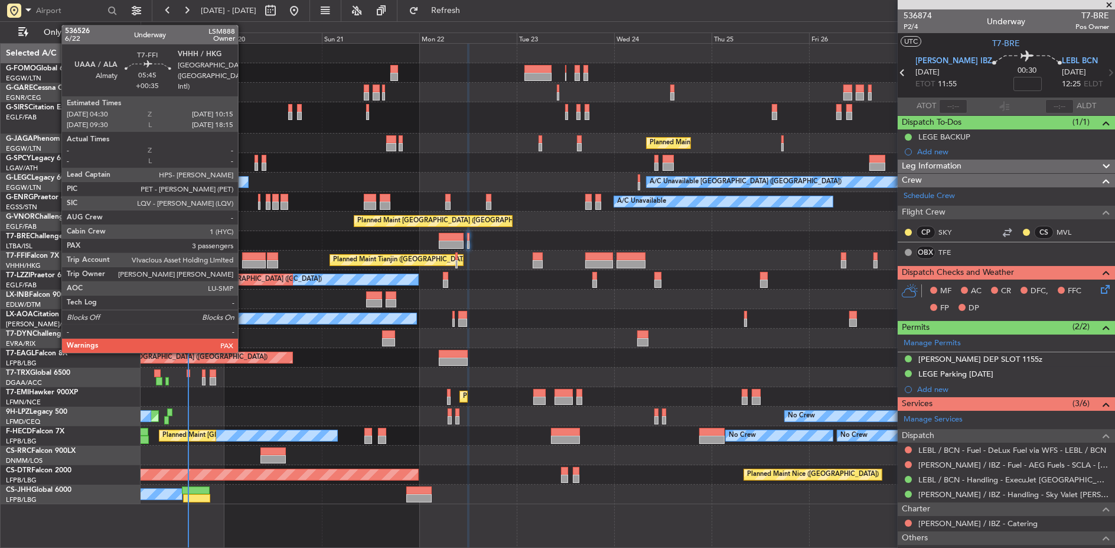
click at [244, 254] on div at bounding box center [254, 256] width 24 height 8
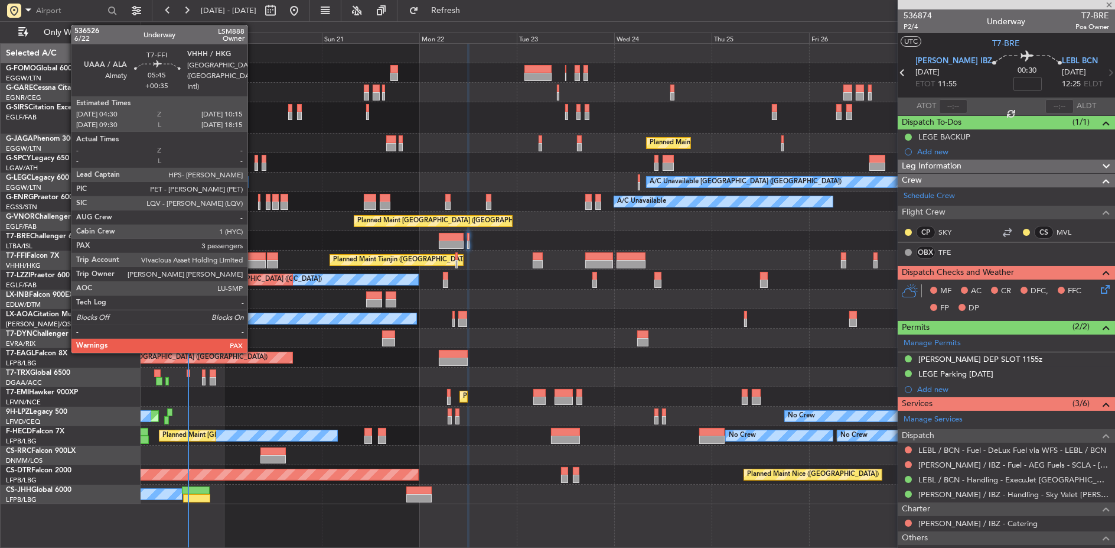
type input "+00:35"
type input "3"
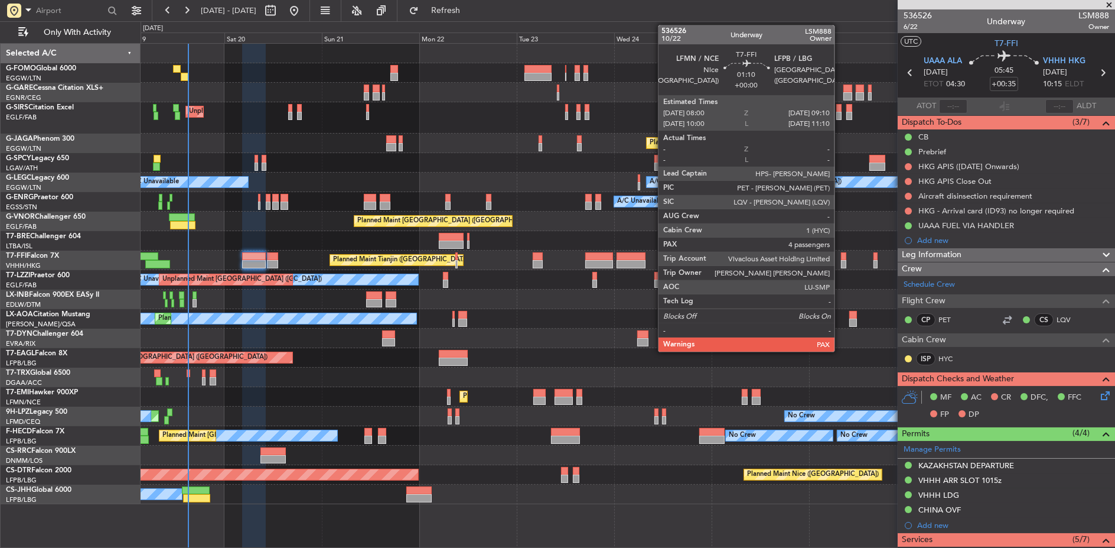
click at [841, 261] on div at bounding box center [843, 264] width 5 height 8
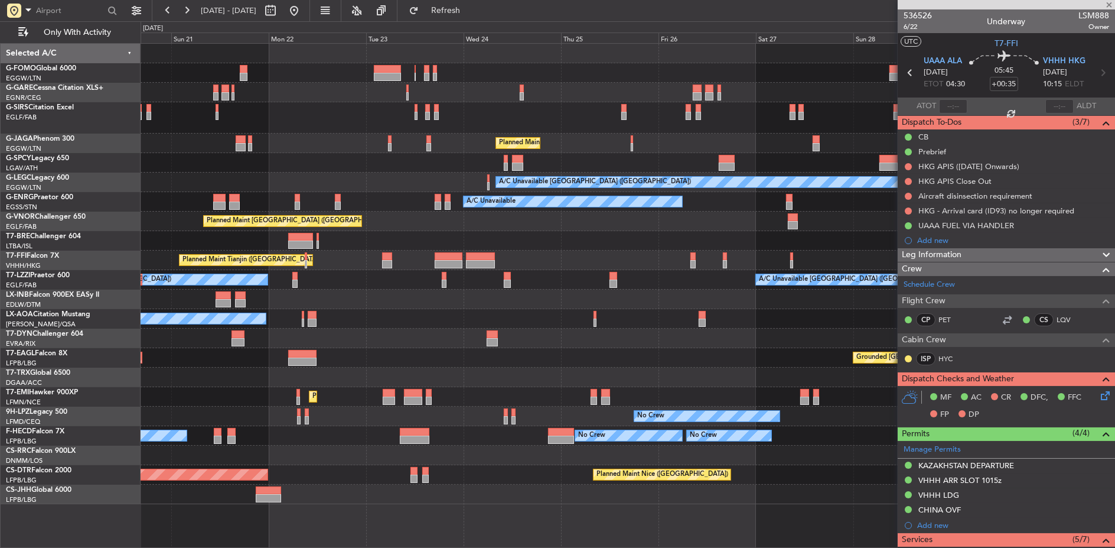
click at [715, 272] on div "A/C Unavailable London (Farnborough) A/C Unavailable London (Farnborough) Unpla…" at bounding box center [628, 279] width 975 height 19
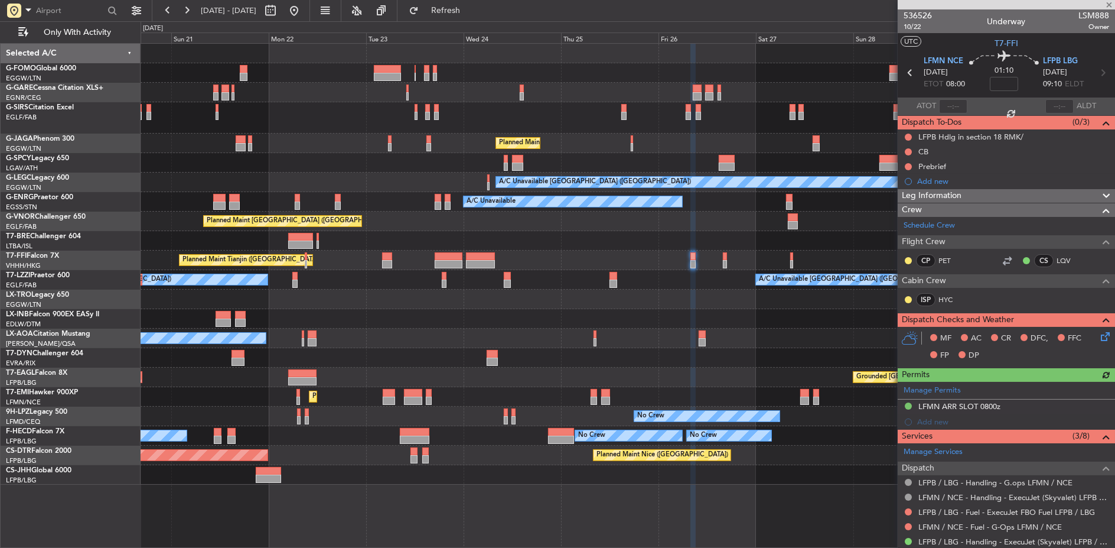
scroll to position [131, 0]
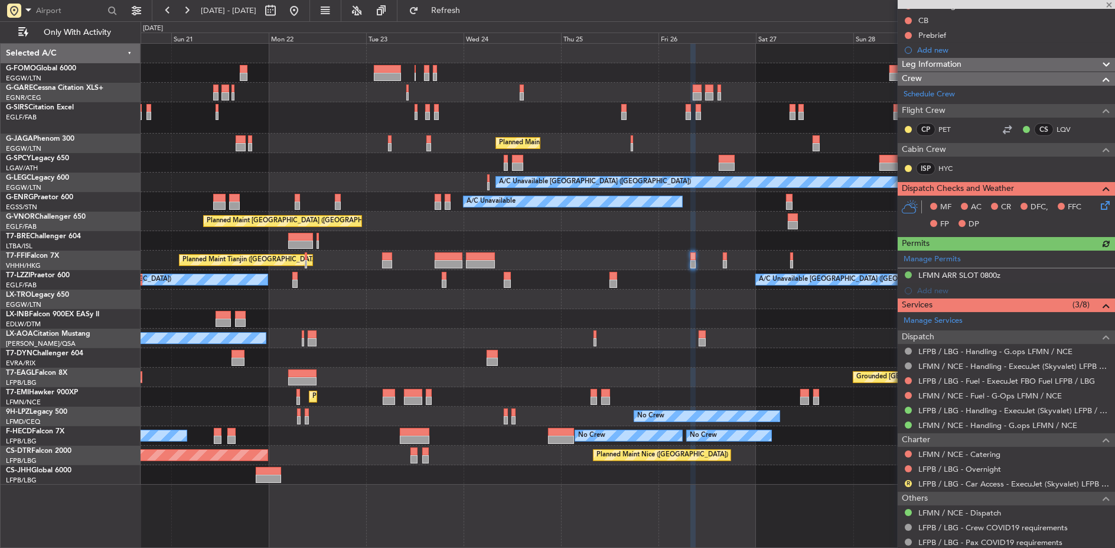
click at [726, 256] on div at bounding box center [725, 256] width 4 height 8
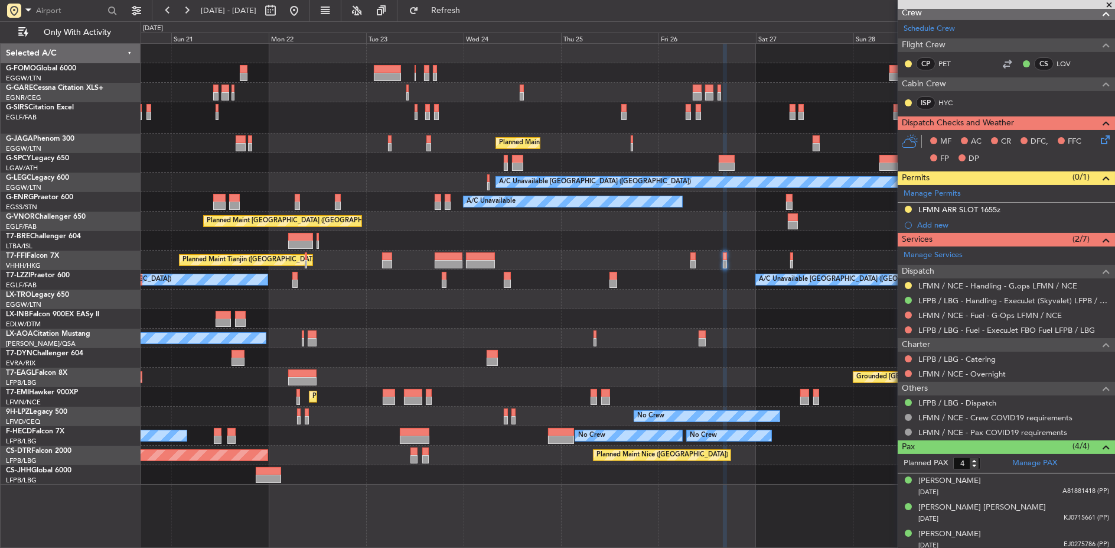
scroll to position [0, 0]
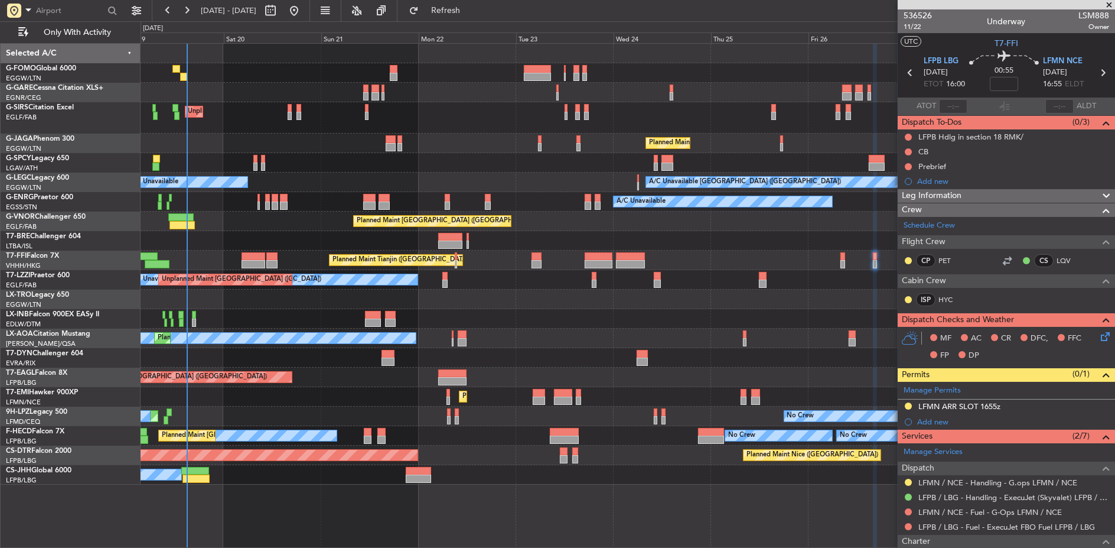
click at [689, 219] on div "Unplanned Maint London (Luton) Planned Maint London (Luton) A/C Unavailable Lon…" at bounding box center [628, 264] width 974 height 441
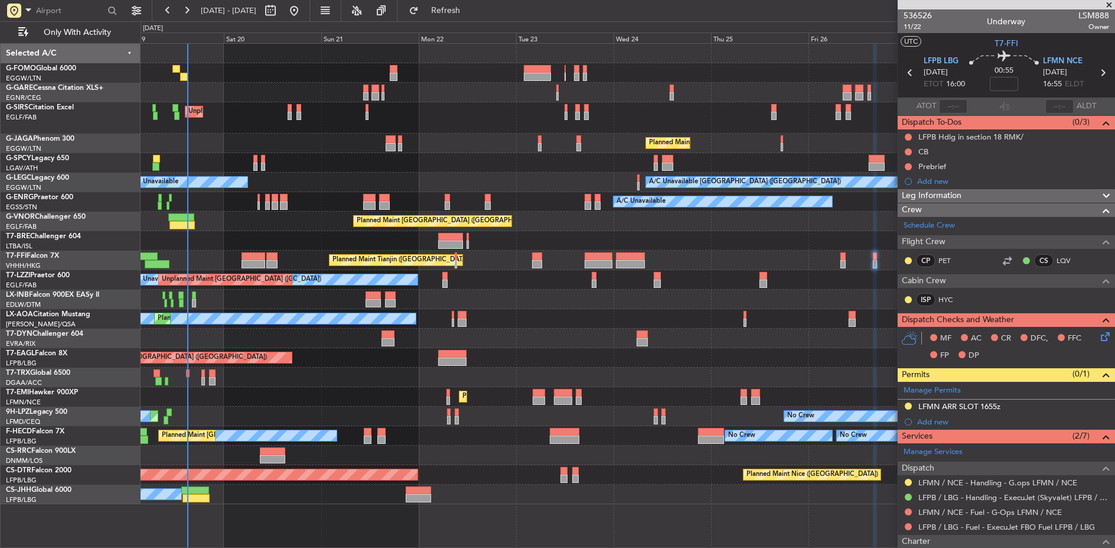
click at [447, 278] on div "A/C Unavailable London (Farnborough) A/C Unavailable London (Farnborough) Unpla…" at bounding box center [628, 279] width 975 height 19
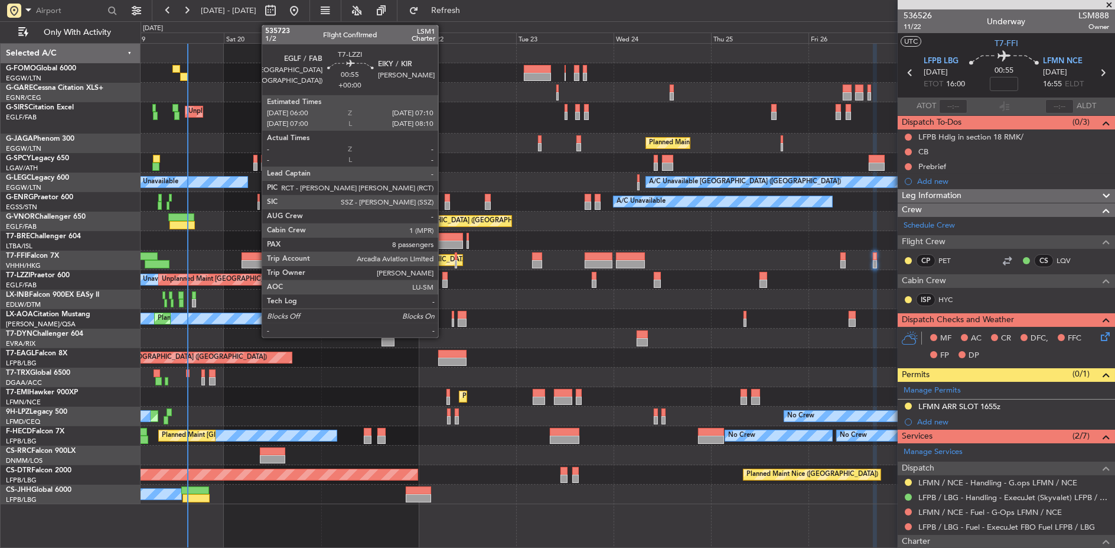
click at [444, 280] on div at bounding box center [444, 283] width 5 height 8
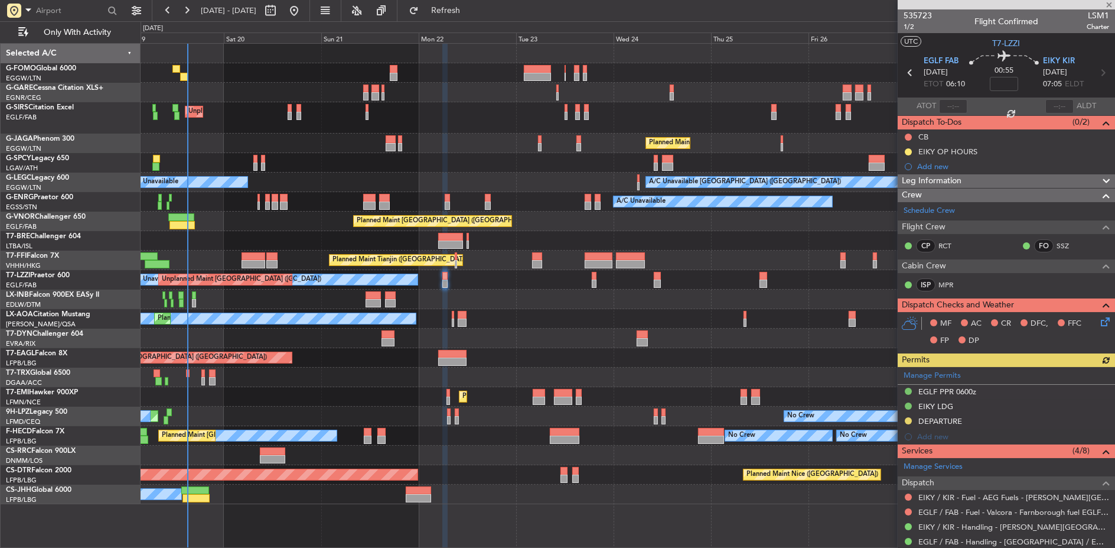
click at [565, 285] on div "A/C Unavailable London (Farnborough) A/C Unavailable London (Farnborough) Unpla…" at bounding box center [628, 279] width 975 height 19
click at [817, 279] on div "A/C Unavailable London (Farnborough) A/C Unavailable London (Farnborough) Unpla…" at bounding box center [628, 279] width 975 height 19
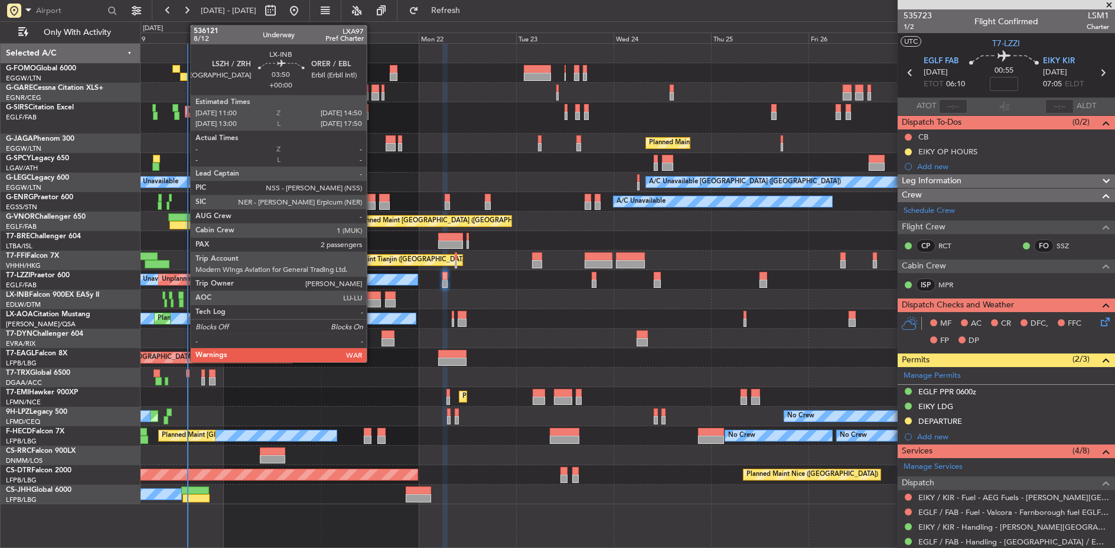
click at [373, 294] on div at bounding box center [374, 295] width 16 height 8
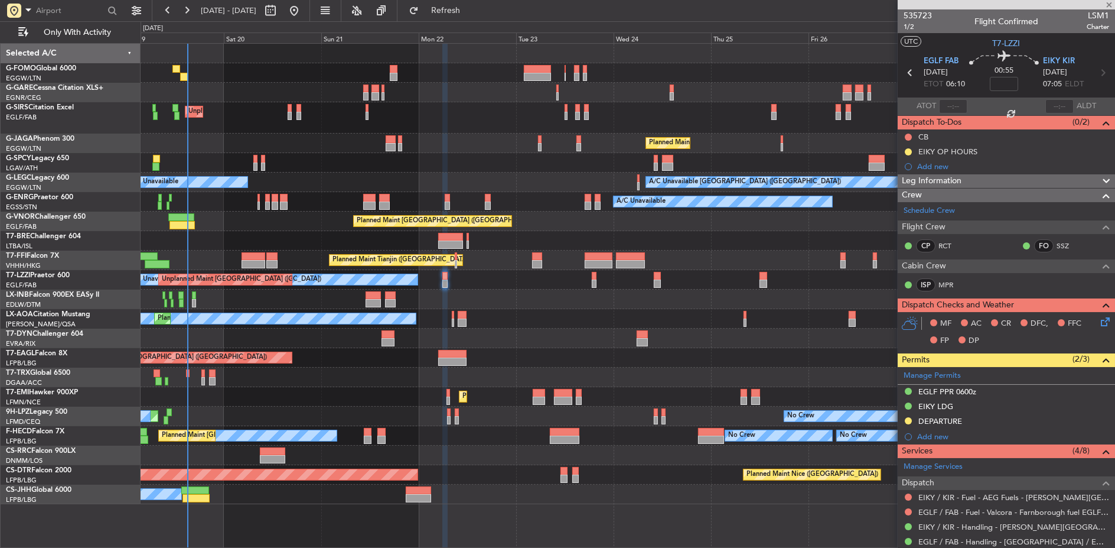
type input "2"
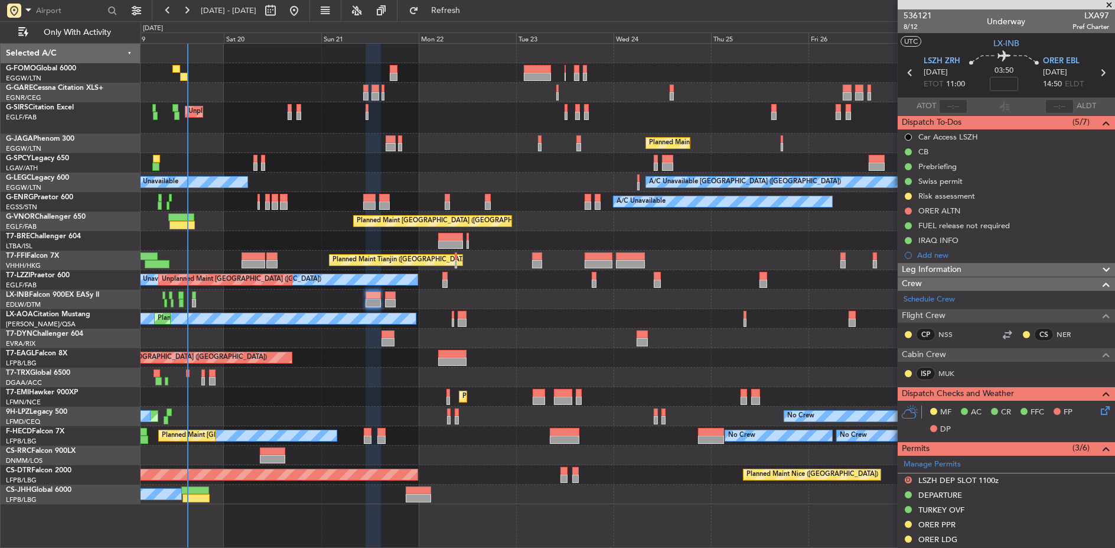
click at [470, 290] on div at bounding box center [628, 298] width 975 height 19
click at [534, 320] on div "No Crew Nice (Côte d'Azur Airport) Planned Maint Nice (Côte d'Azur Airport)" at bounding box center [628, 318] width 975 height 19
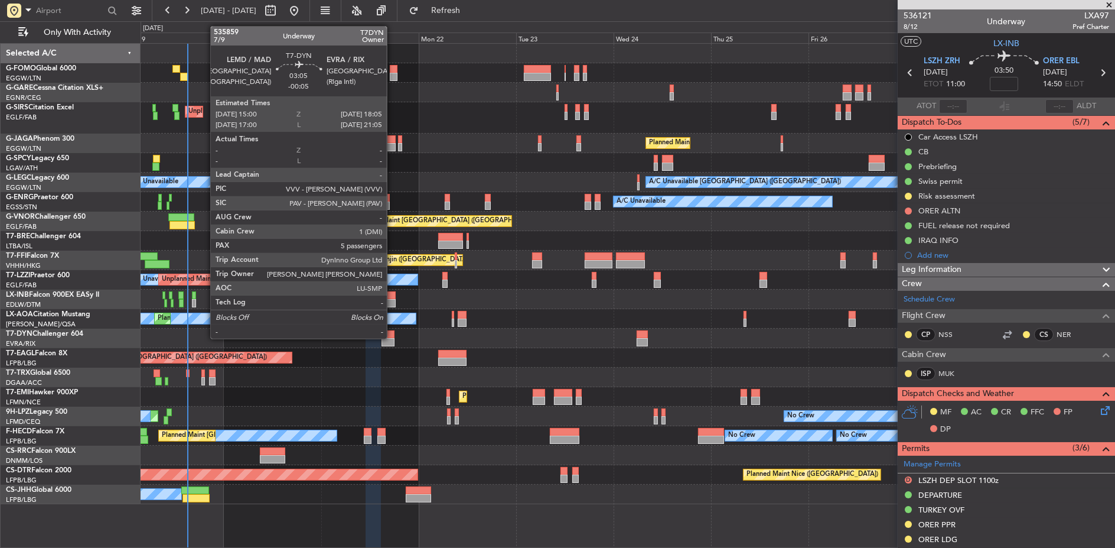
click at [392, 338] on div at bounding box center [388, 342] width 13 height 8
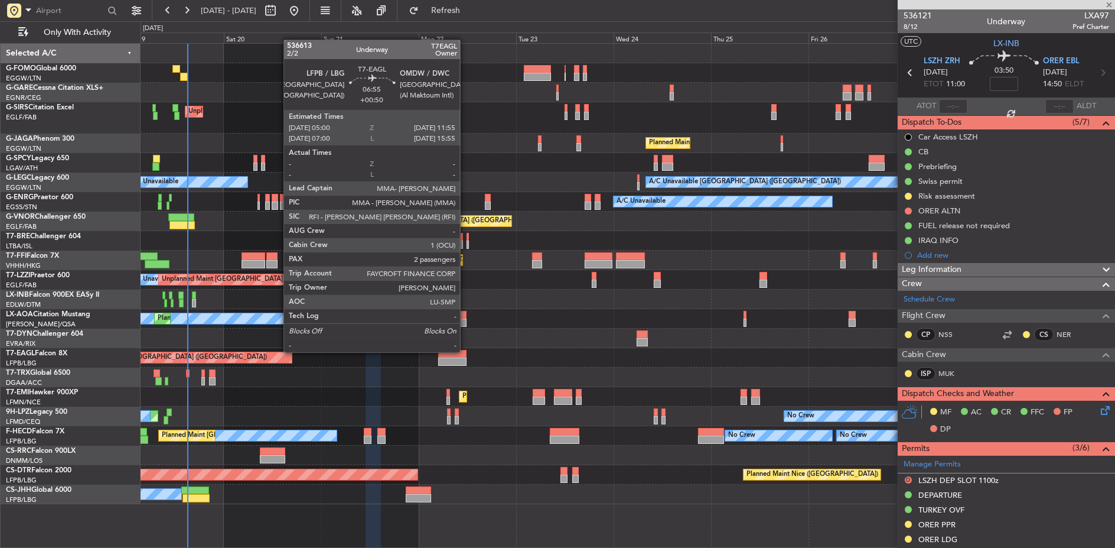
click at [466, 351] on div at bounding box center [452, 354] width 28 height 8
type input "-00:05"
type input "5"
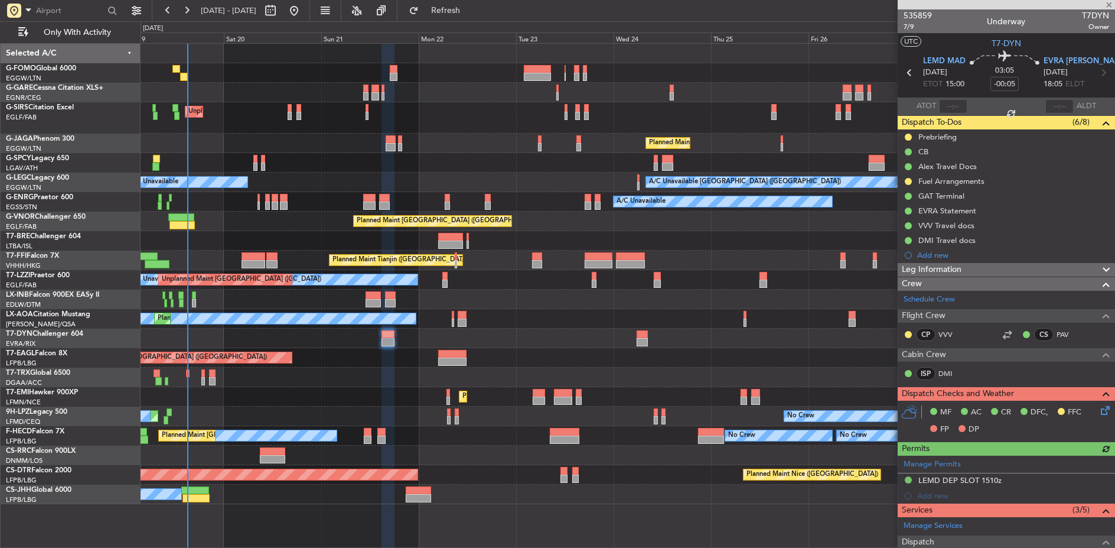
type input "+00:50"
type input "2"
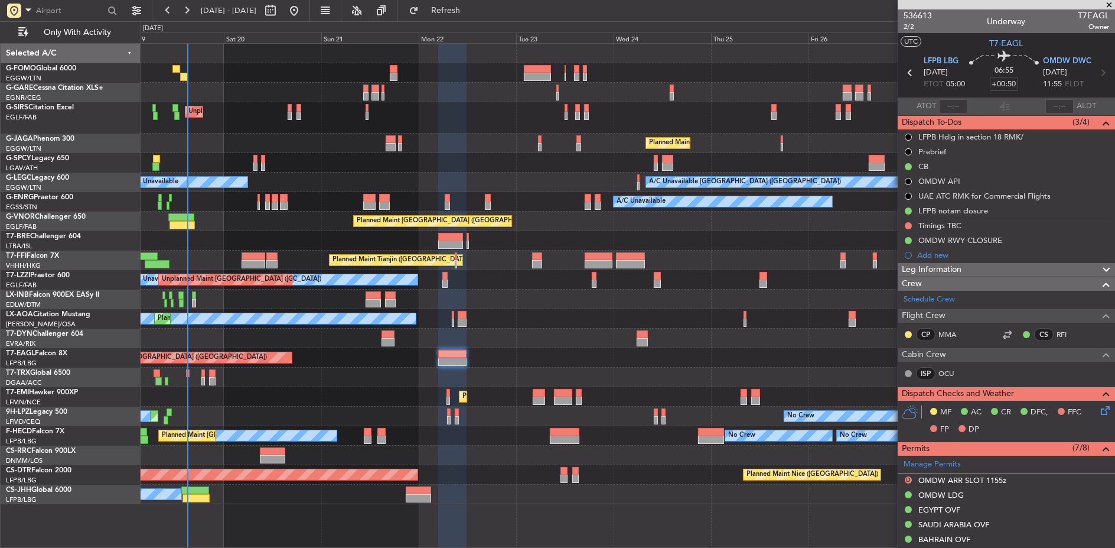
click at [337, 371] on div "A/C Booked A/C Booked" at bounding box center [628, 376] width 975 height 19
click at [206, 380] on div "A/C Booked A/C Booked" at bounding box center [628, 376] width 975 height 19
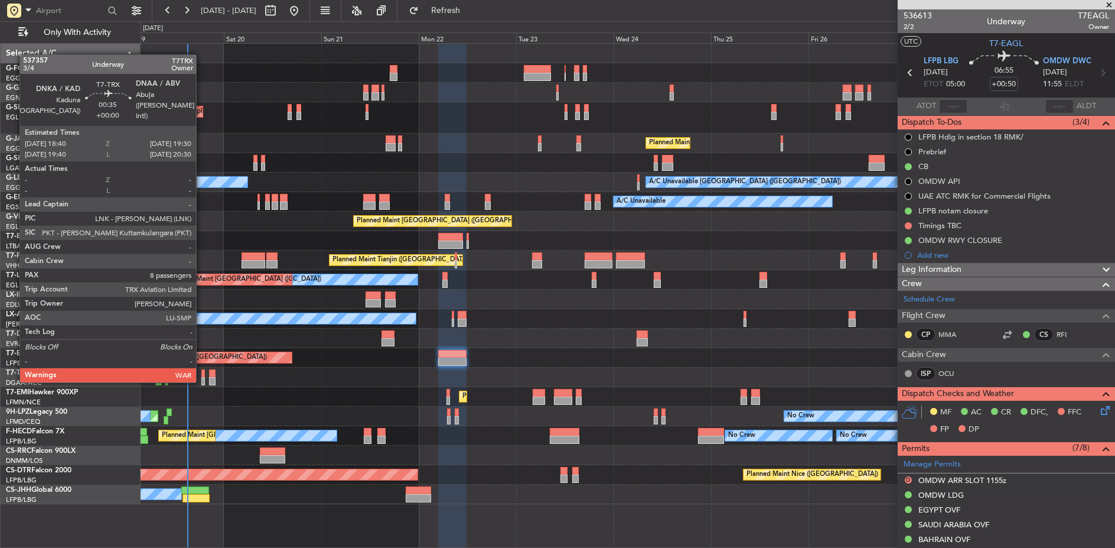
click at [202, 380] on div at bounding box center [203, 381] width 4 height 8
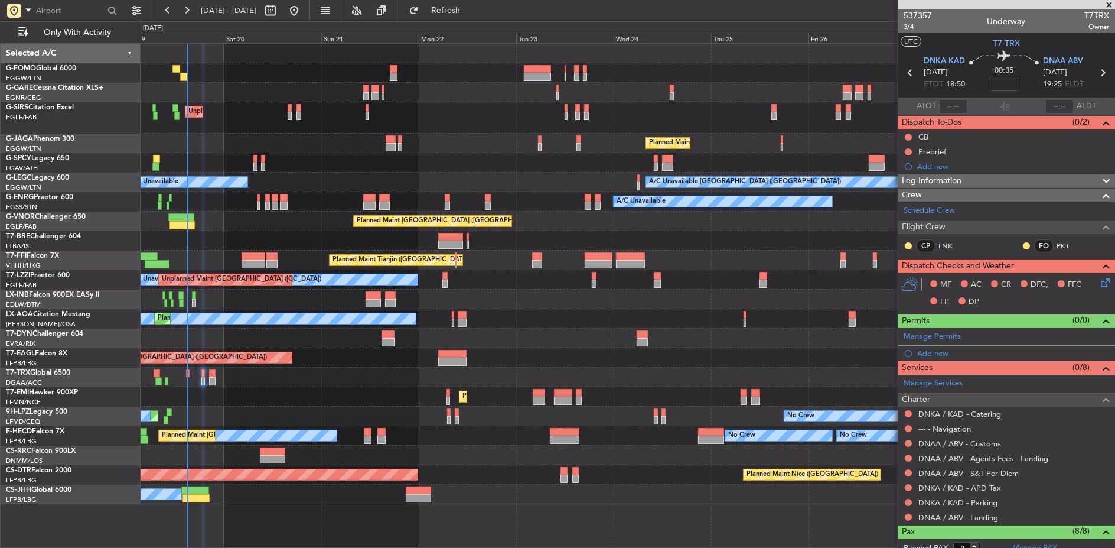
click at [213, 379] on div at bounding box center [212, 381] width 6 height 8
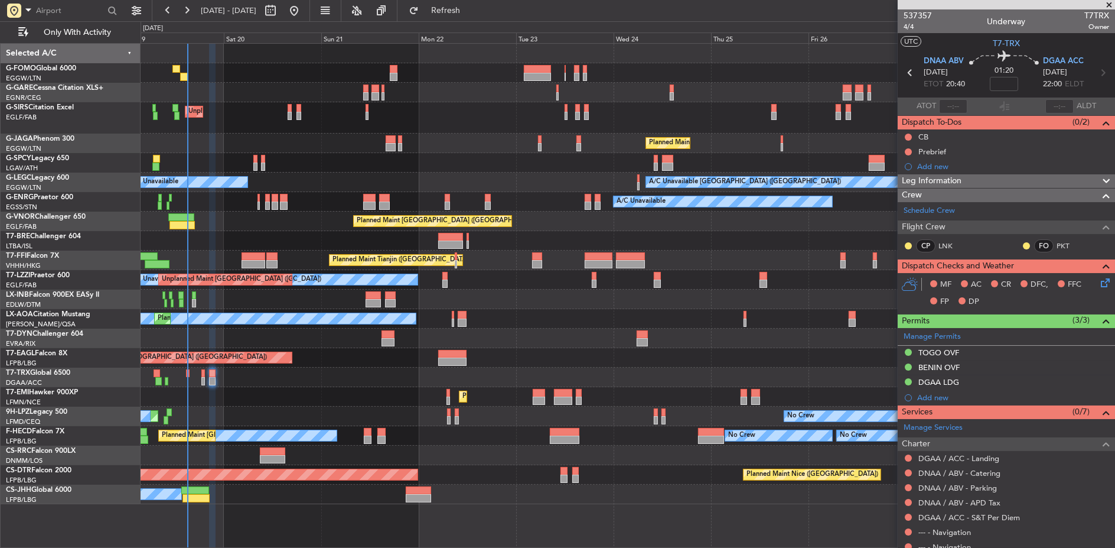
click at [337, 393] on div "Planned Maint [GEOGRAPHIC_DATA]" at bounding box center [628, 396] width 975 height 19
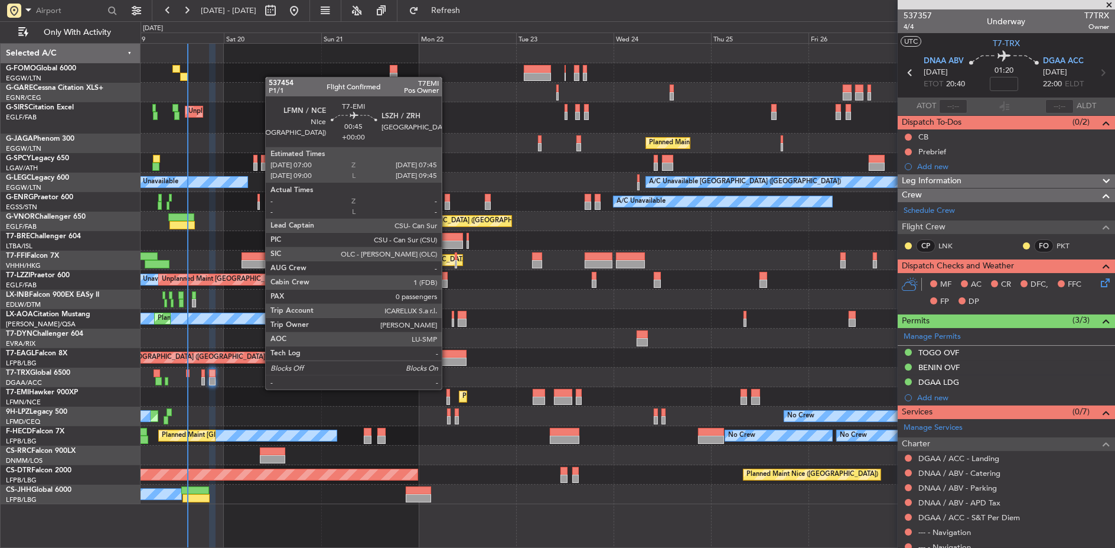
click at [448, 389] on div at bounding box center [449, 393] width 4 height 8
type input "0"
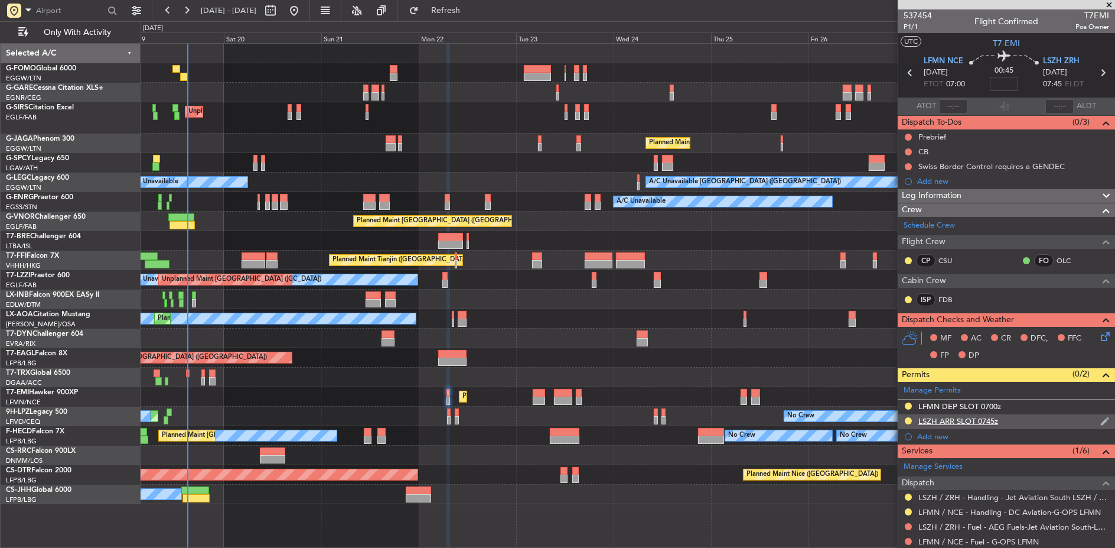
scroll to position [89, 0]
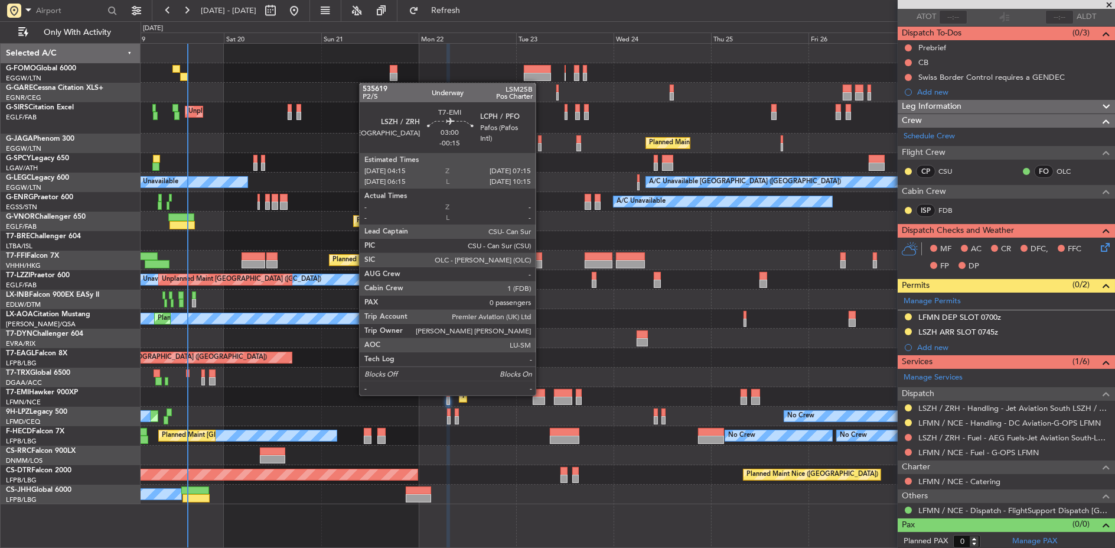
click at [542, 394] on div at bounding box center [539, 393] width 12 height 8
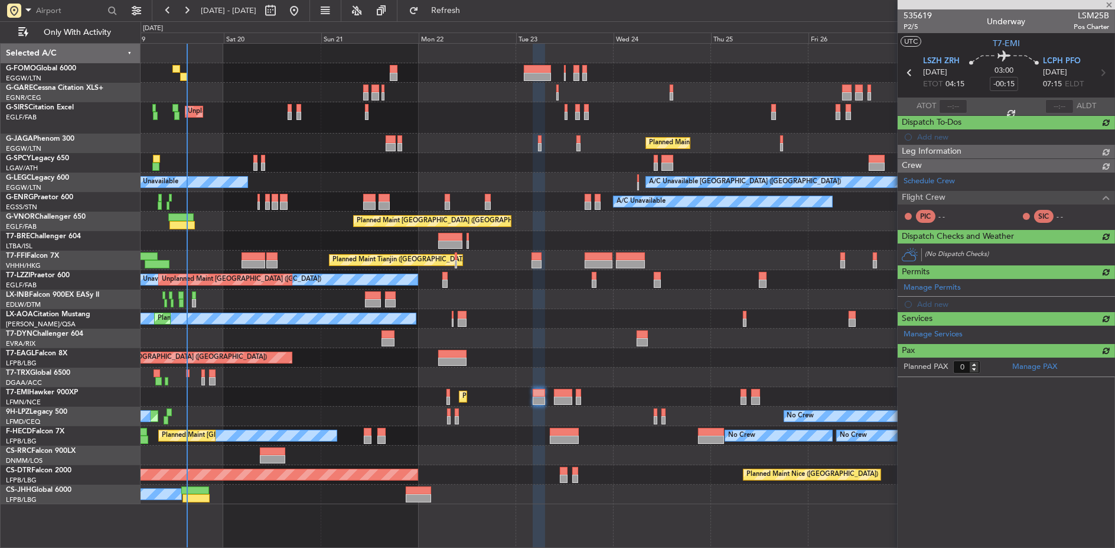
scroll to position [0, 0]
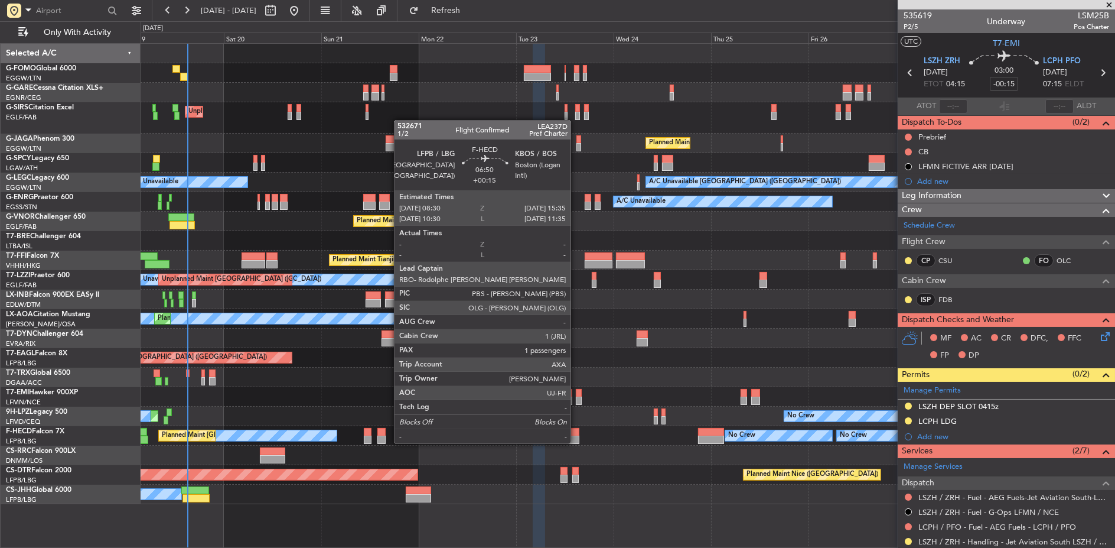
click at [576, 432] on div at bounding box center [564, 432] width 29 height 8
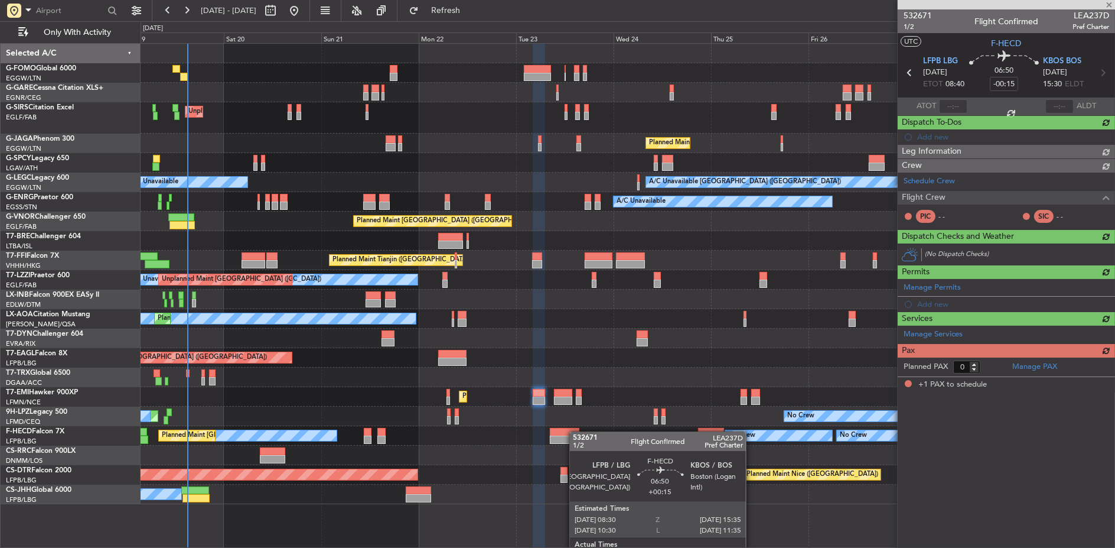
type input "+00:15"
type input "1"
type input "-00:15"
type input "0"
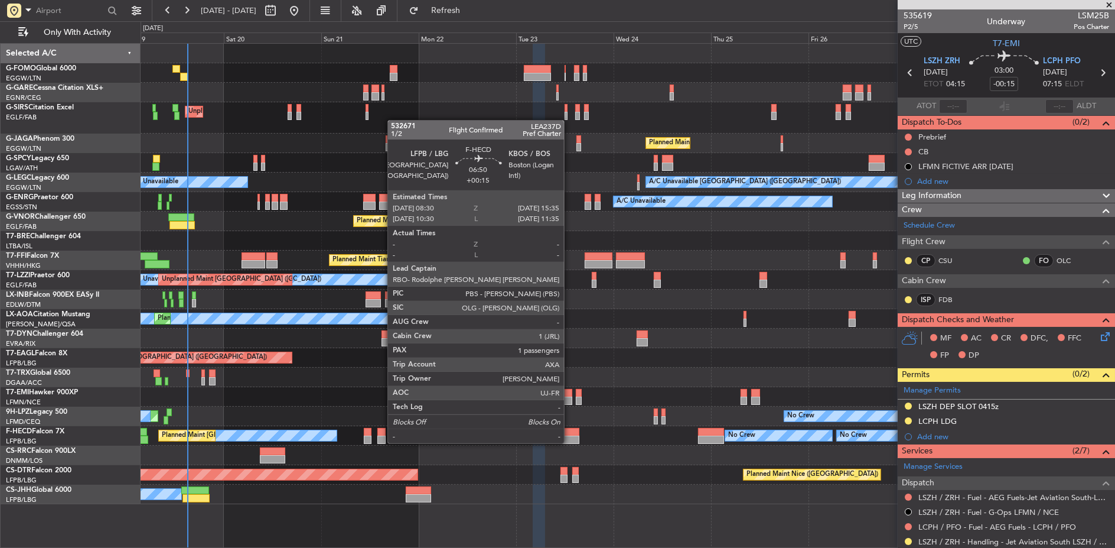
click at [570, 431] on div at bounding box center [564, 432] width 29 height 8
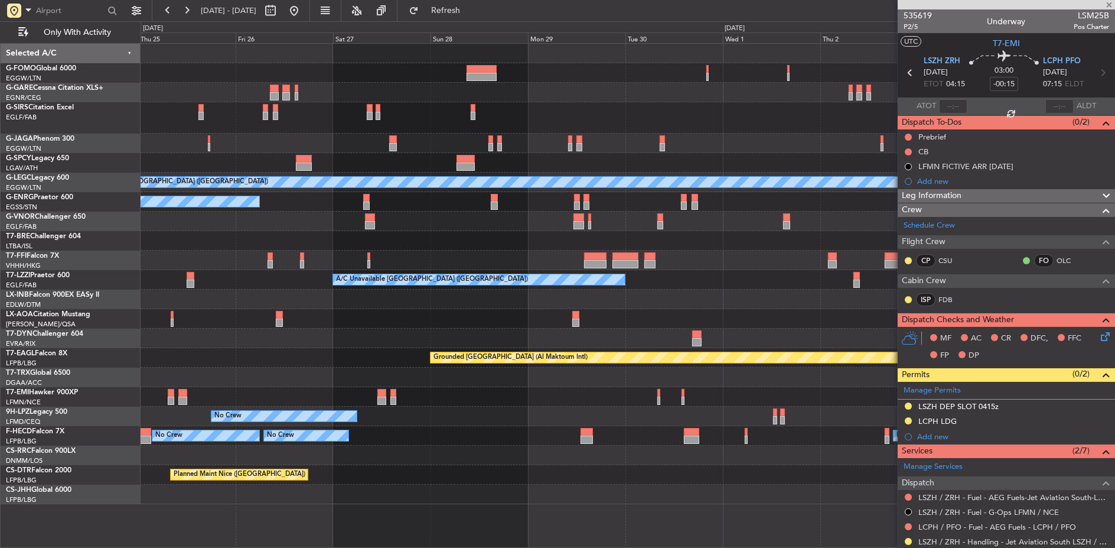
type input "+00:15"
type input "1"
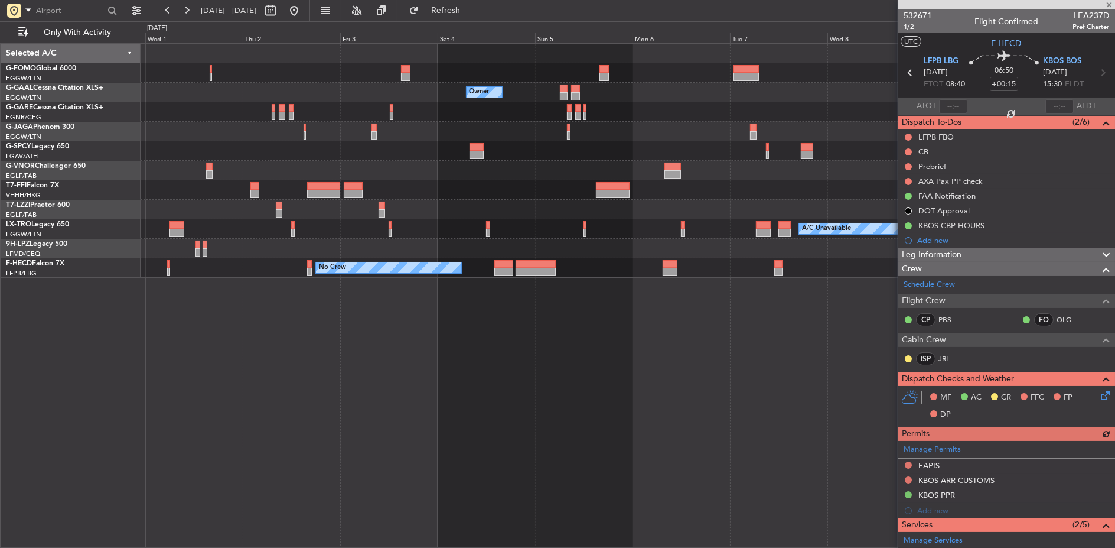
click at [383, 373] on div "Owner Owner Owner Planned Maint Geneva (Cointrin) A/C Unavailable London (Farnb…" at bounding box center [628, 295] width 975 height 505
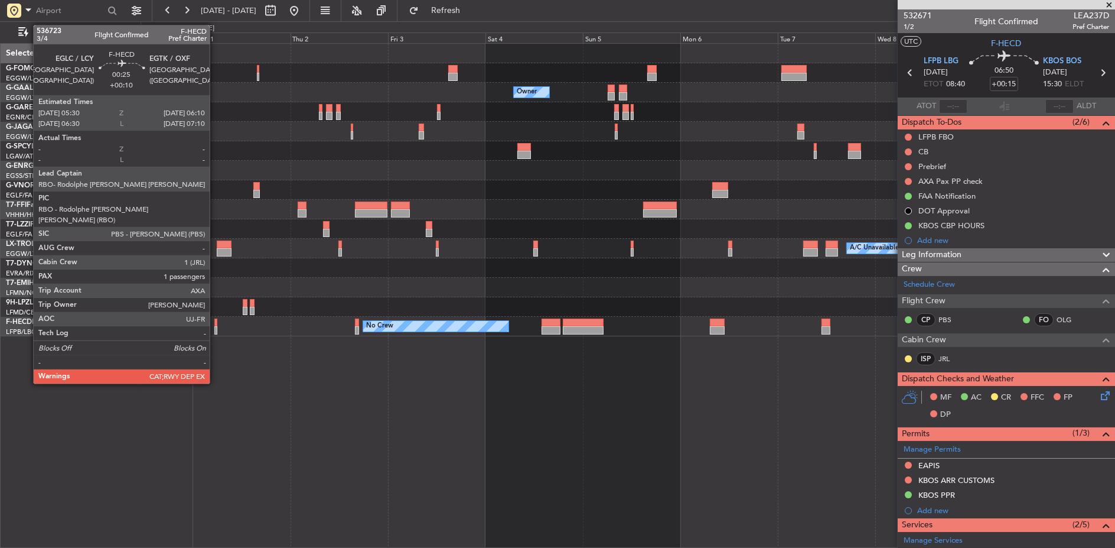
click at [216, 322] on div at bounding box center [215, 322] width 3 height 8
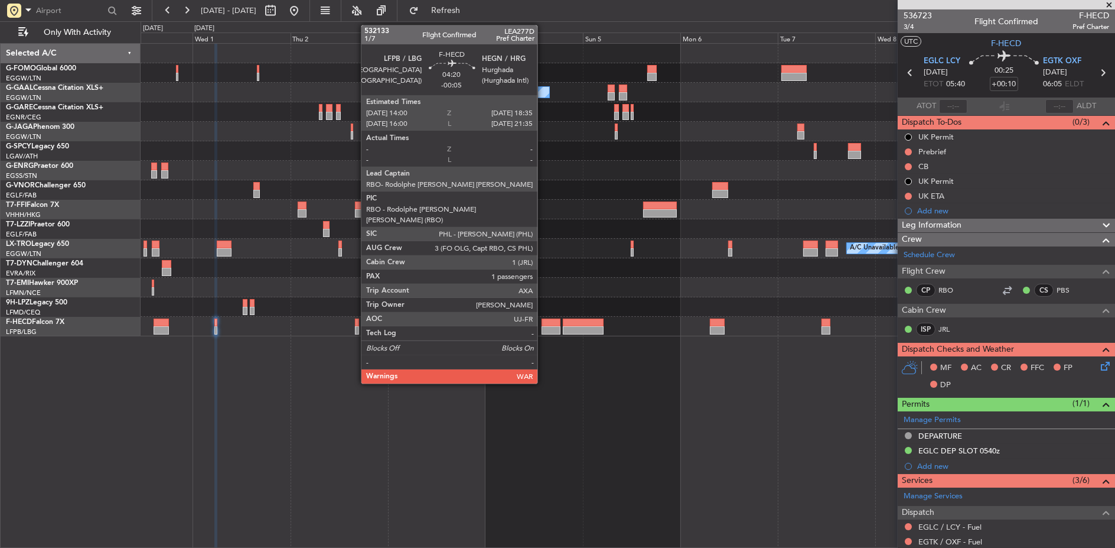
click at [543, 330] on div at bounding box center [551, 330] width 19 height 8
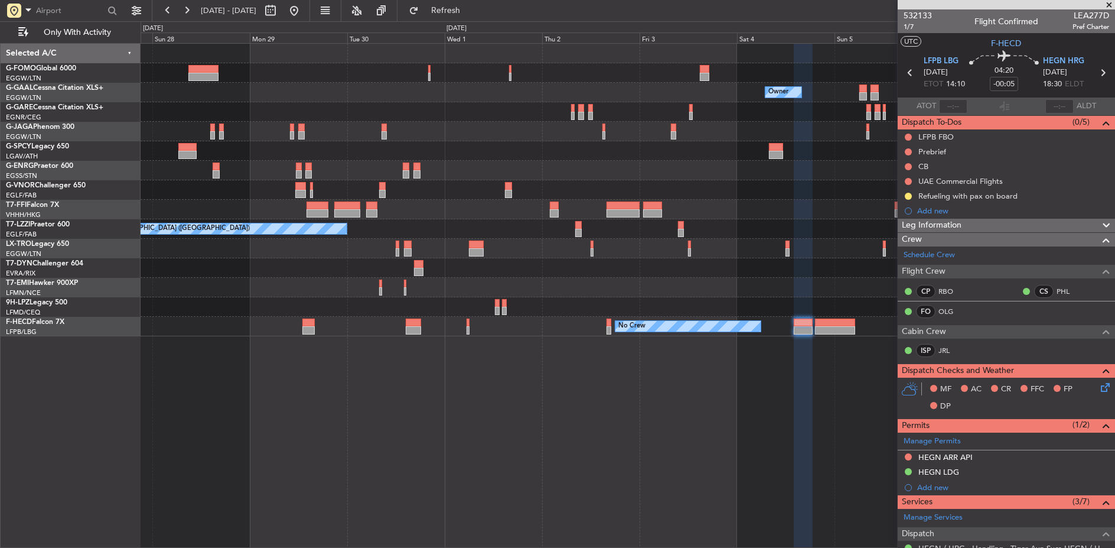
click at [641, 335] on div "Owner Owner Owner Planned Maint Dusseldorf A/C Unavailable Planned Maint Geneva…" at bounding box center [628, 295] width 975 height 505
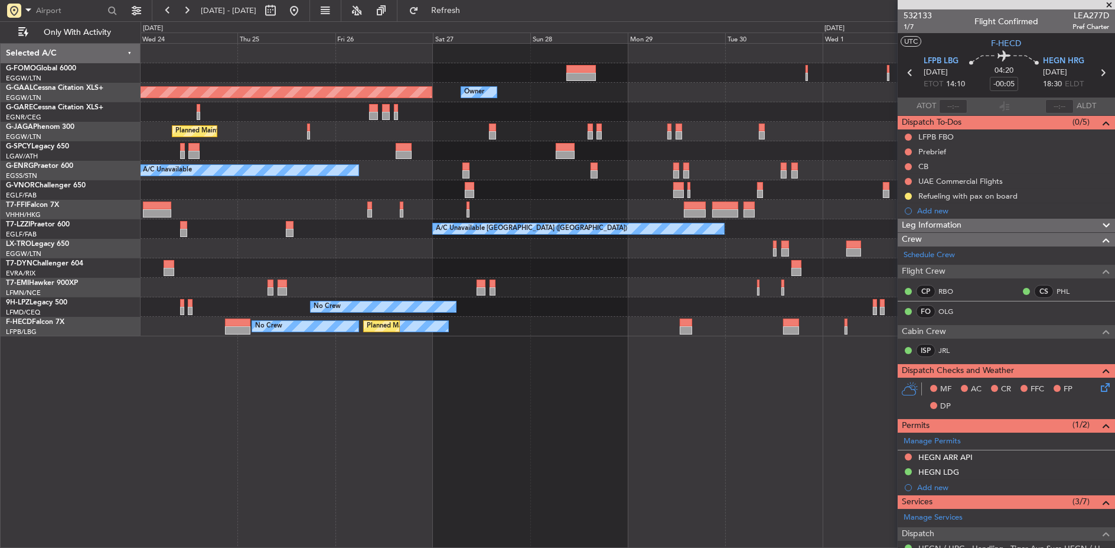
click at [646, 335] on div "No Crew No Crew Planned Maint Paris (Le Bourget) No Crew" at bounding box center [628, 326] width 975 height 19
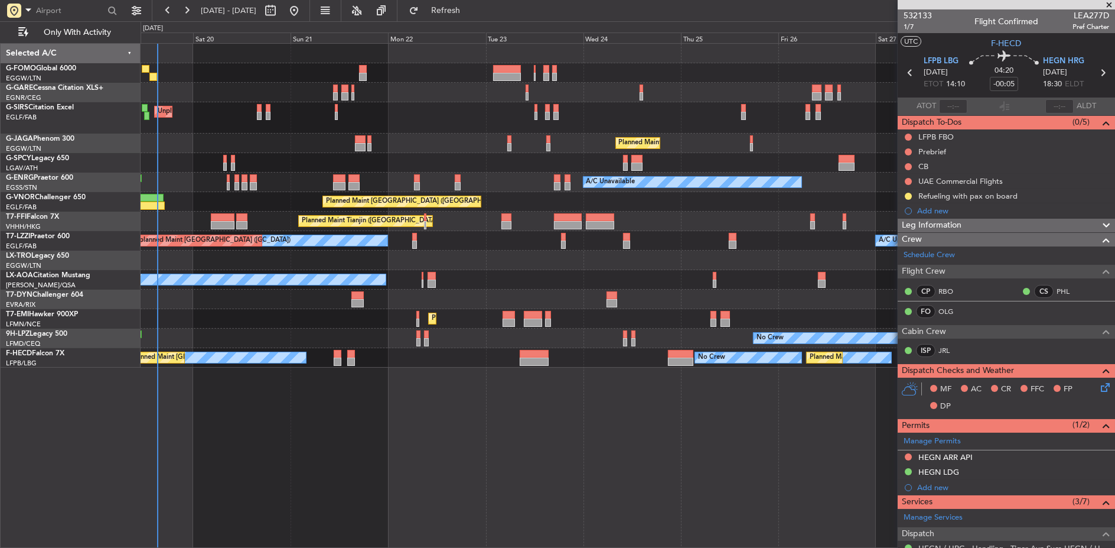
click at [745, 317] on div "Planned Maint [GEOGRAPHIC_DATA]" at bounding box center [628, 318] width 975 height 19
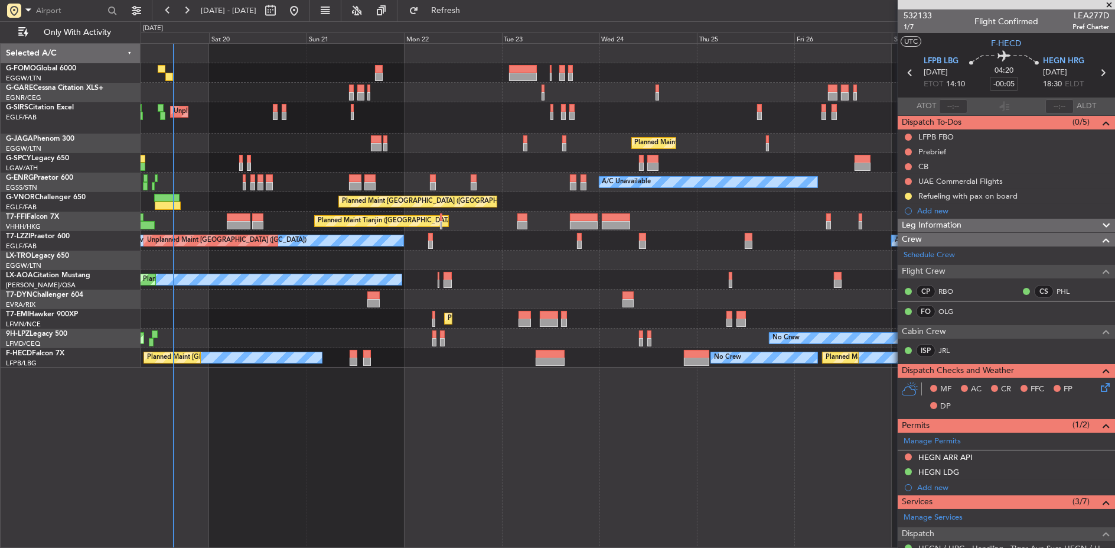
click at [663, 310] on div "Planned Maint [GEOGRAPHIC_DATA]" at bounding box center [628, 318] width 975 height 19
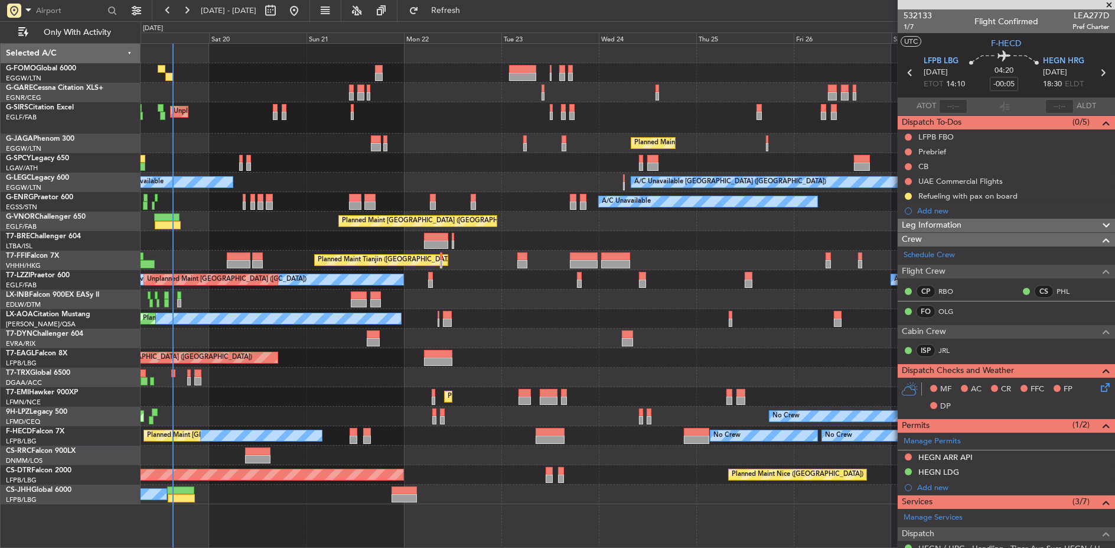
click at [286, 408] on div "No Crew Planned Maint St Gallen (Altenrhein) No Crew" at bounding box center [628, 415] width 974 height 19
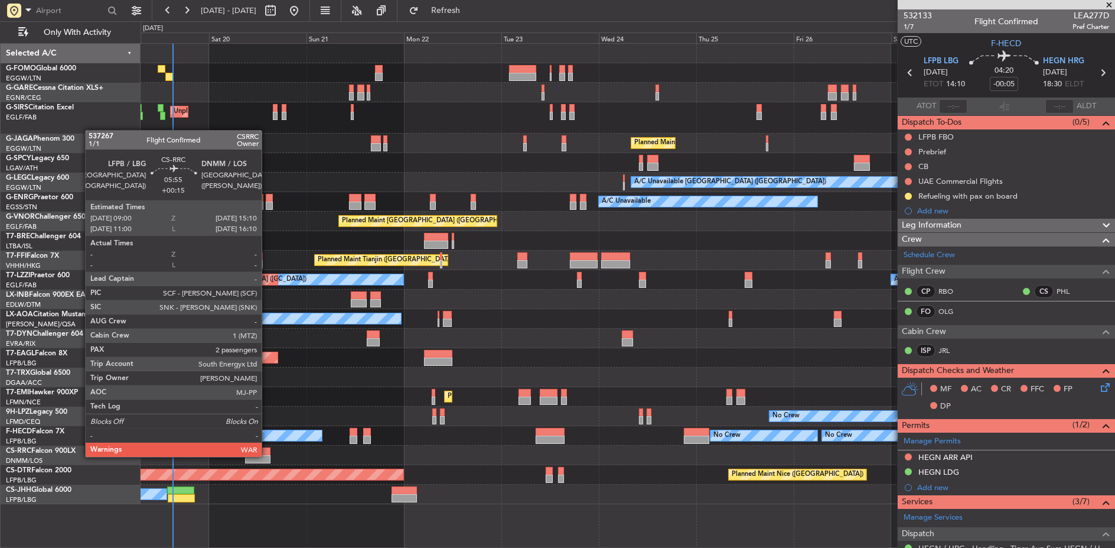
click at [268, 455] on div at bounding box center [257, 459] width 25 height 8
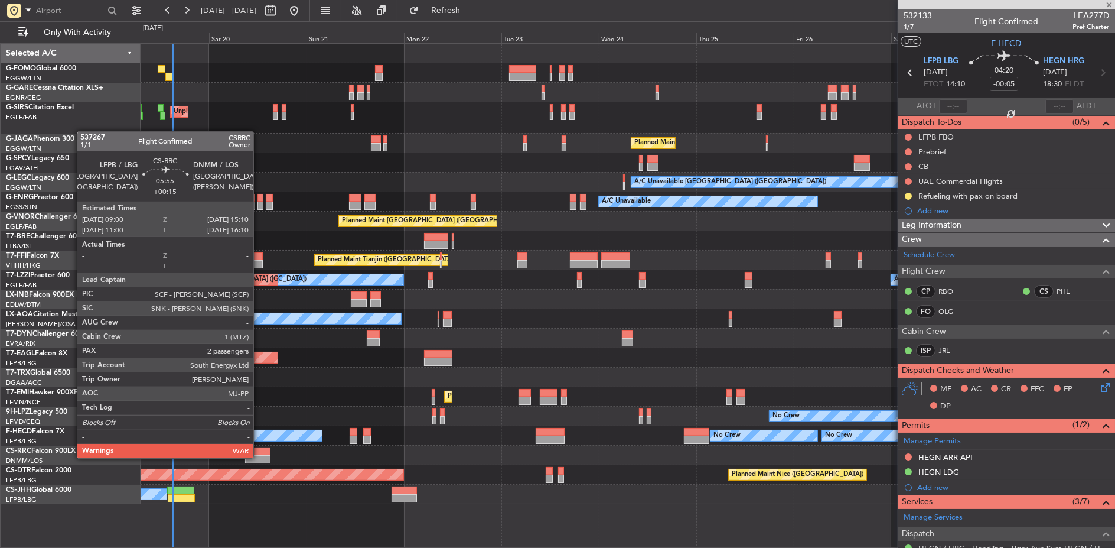
type input "+00:15"
type input "2"
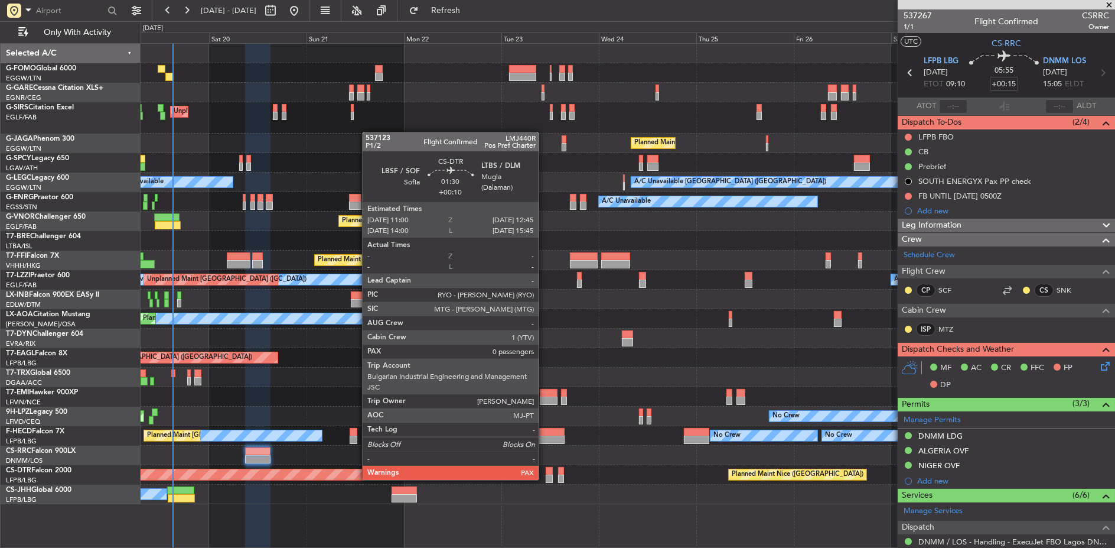
click at [546, 478] on div at bounding box center [550, 478] width 8 height 8
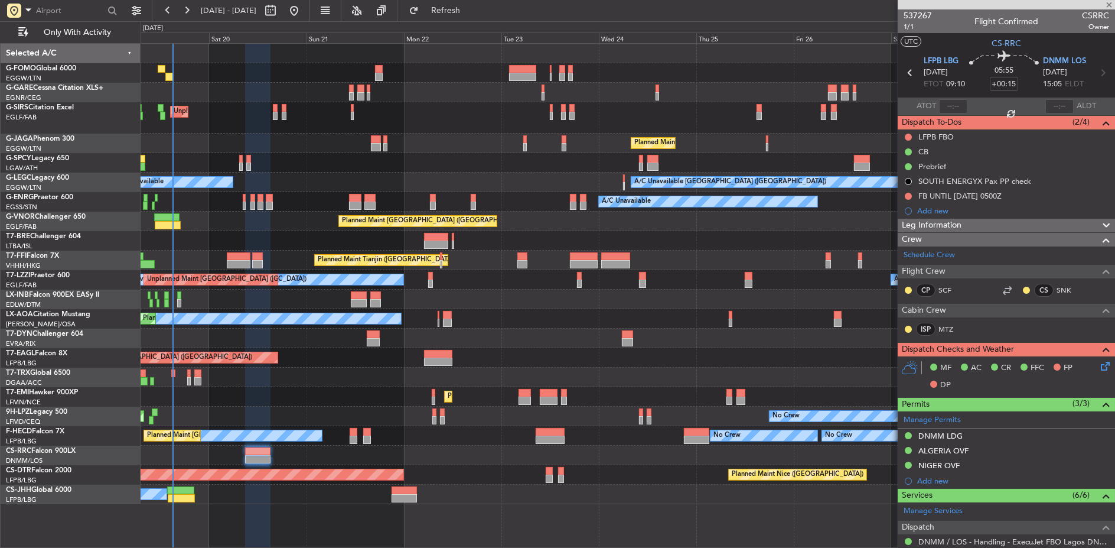
type input "+00:10"
type input "0"
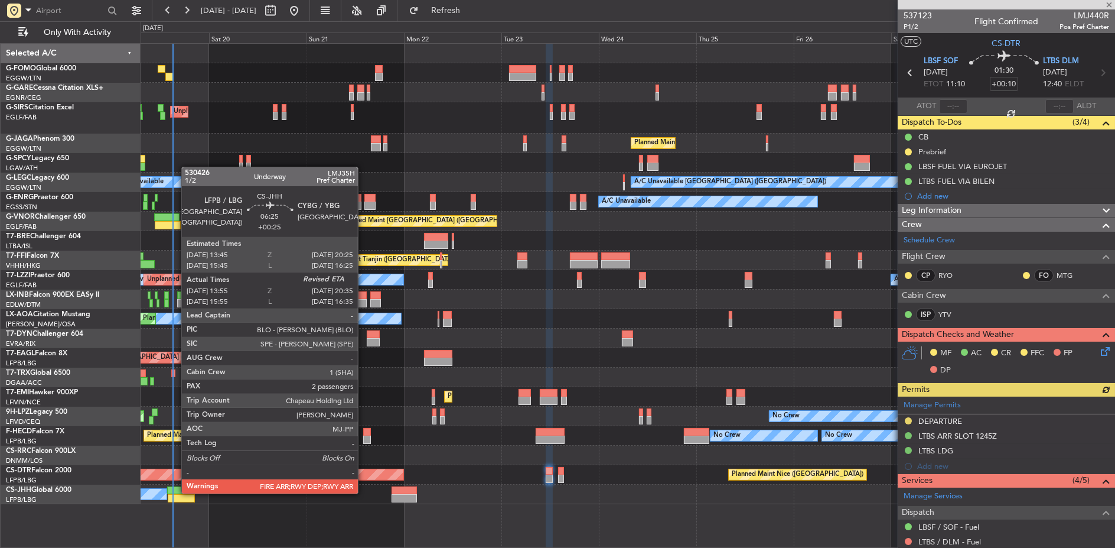
click at [175, 492] on div at bounding box center [180, 490] width 27 height 8
type input "+00:25"
type input "14:05"
type input "2"
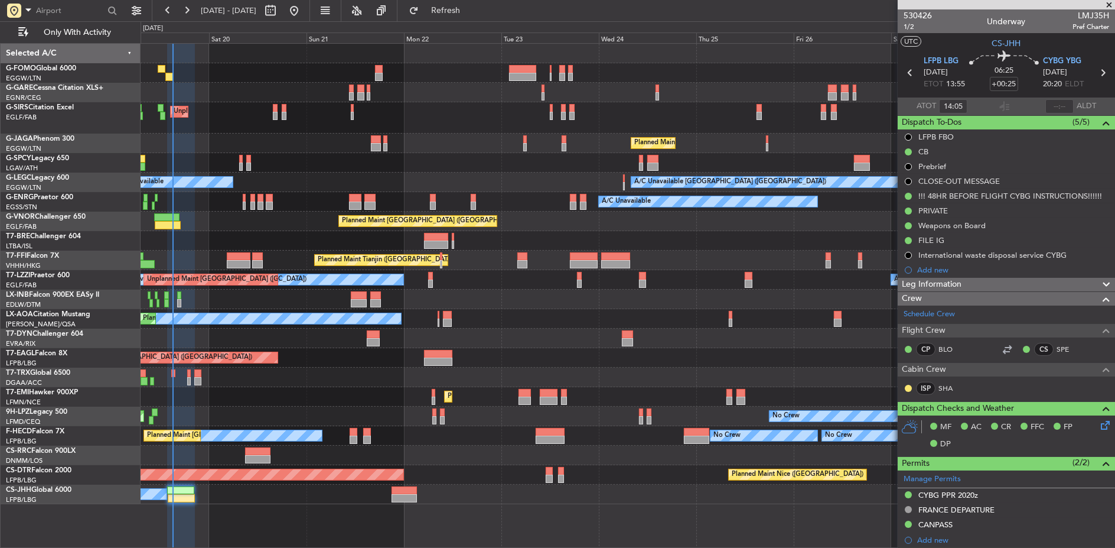
click at [465, 469] on div "Planned Maint Nice (Côte d'Azur Airport) AOG Maint Sofia" at bounding box center [628, 474] width 974 height 19
click at [319, 154] on div at bounding box center [628, 162] width 974 height 19
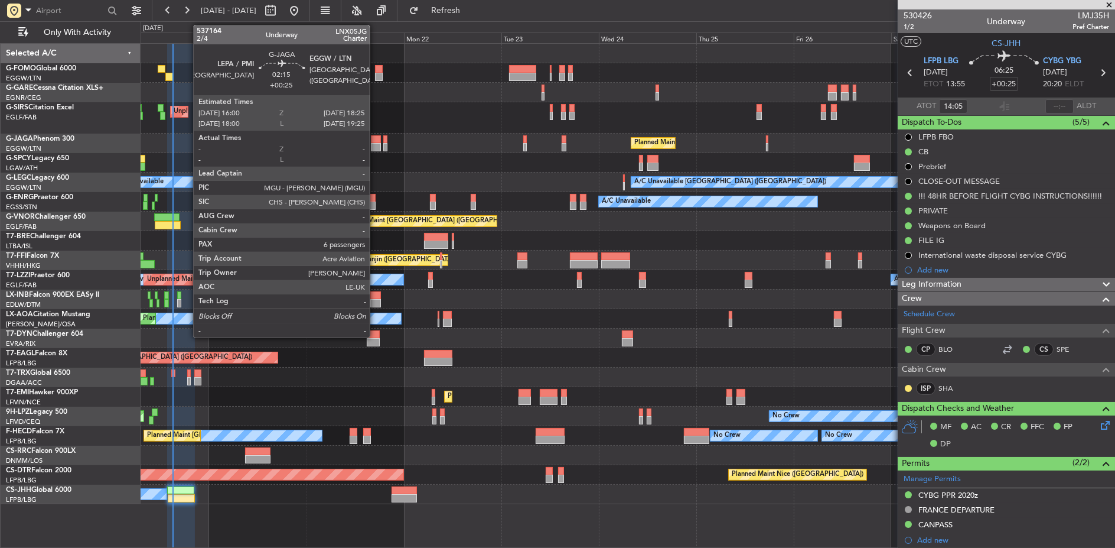
click at [375, 141] on div at bounding box center [376, 139] width 10 height 8
type input "6"
